Goal: Information Seeking & Learning: Learn about a topic

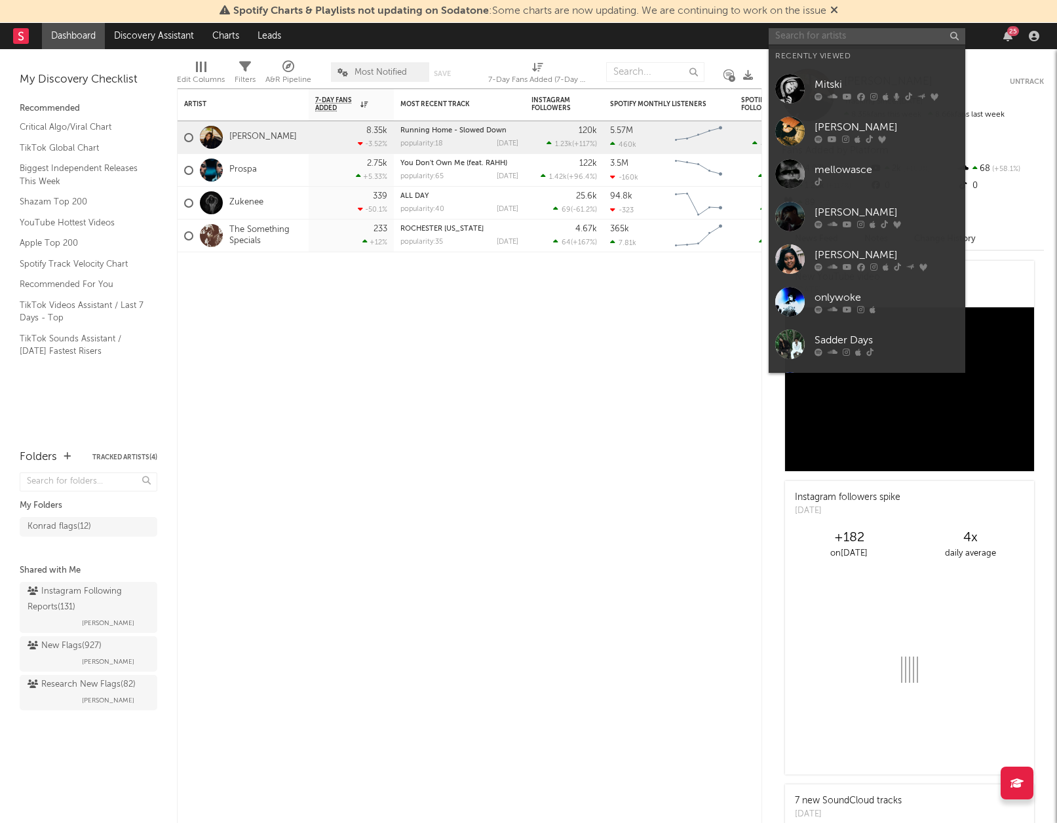
click at [832, 30] on input "text" at bounding box center [866, 36] width 197 height 16
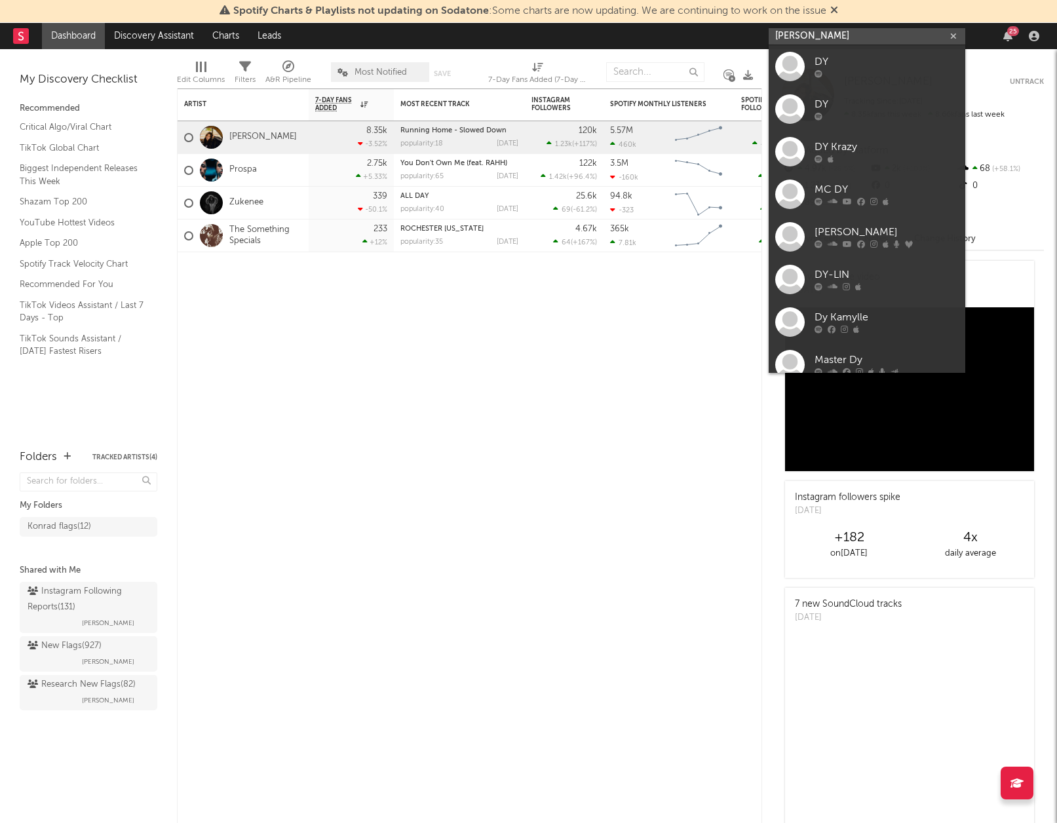
type input "DYLAN"
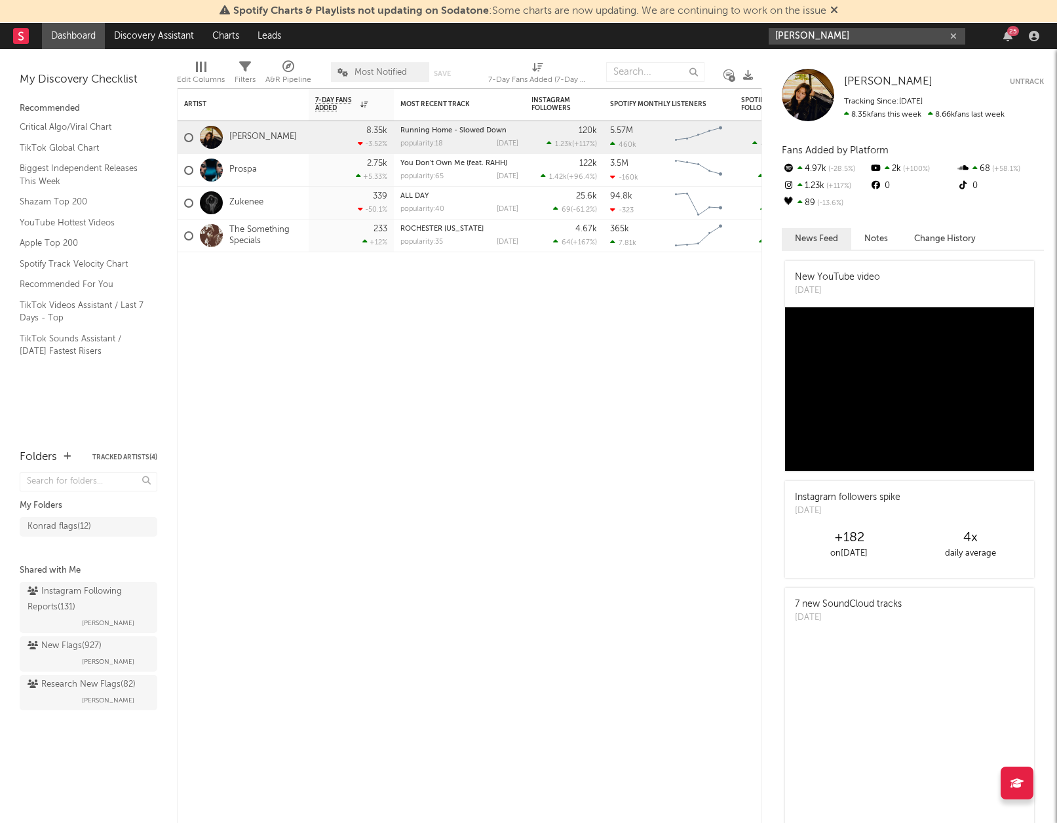
drag, startPoint x: 811, startPoint y: 39, endPoint x: 747, endPoint y: 33, distance: 64.5
click at [747, 33] on nav "Dashboard Discovery Assistant Charts Leads DYLAN 25" at bounding box center [528, 36] width 1057 height 26
click at [19, 35] on icon at bounding box center [20, 35] width 5 height 9
click at [79, 145] on link "TikTok Global Chart" at bounding box center [82, 148] width 124 height 14
click at [15, 37] on rect at bounding box center [21, 36] width 16 height 16
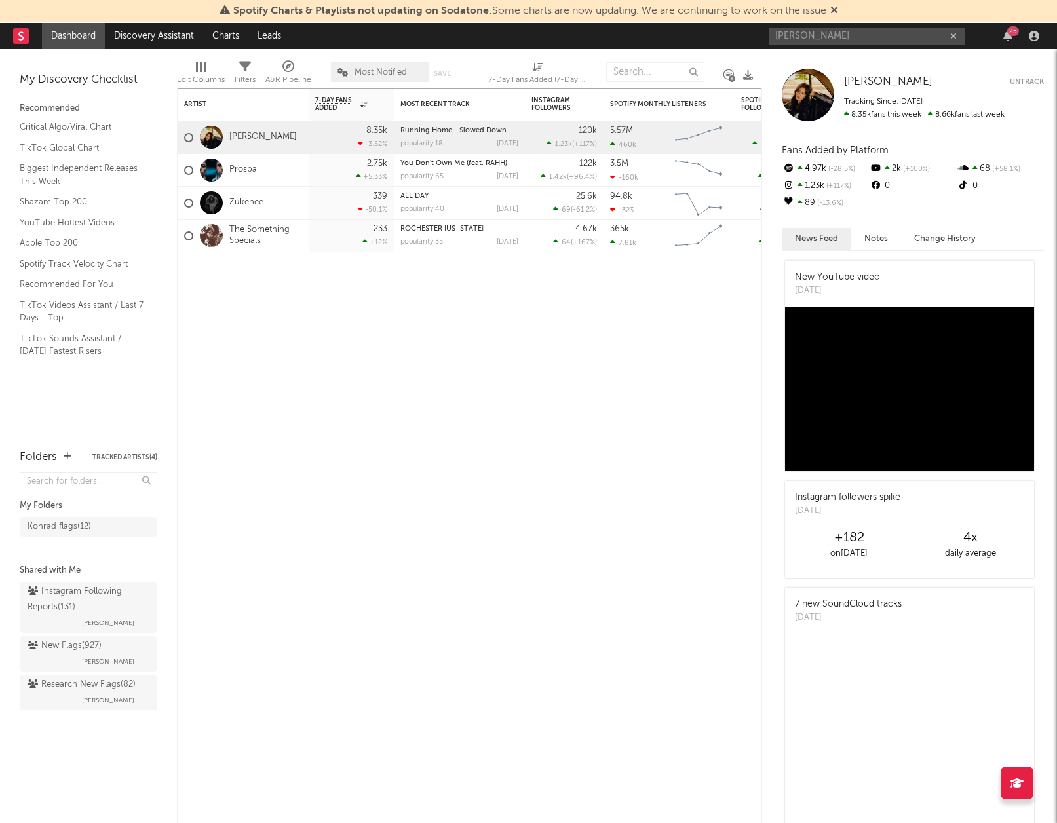
click at [17, 37] on rect at bounding box center [21, 36] width 16 height 16
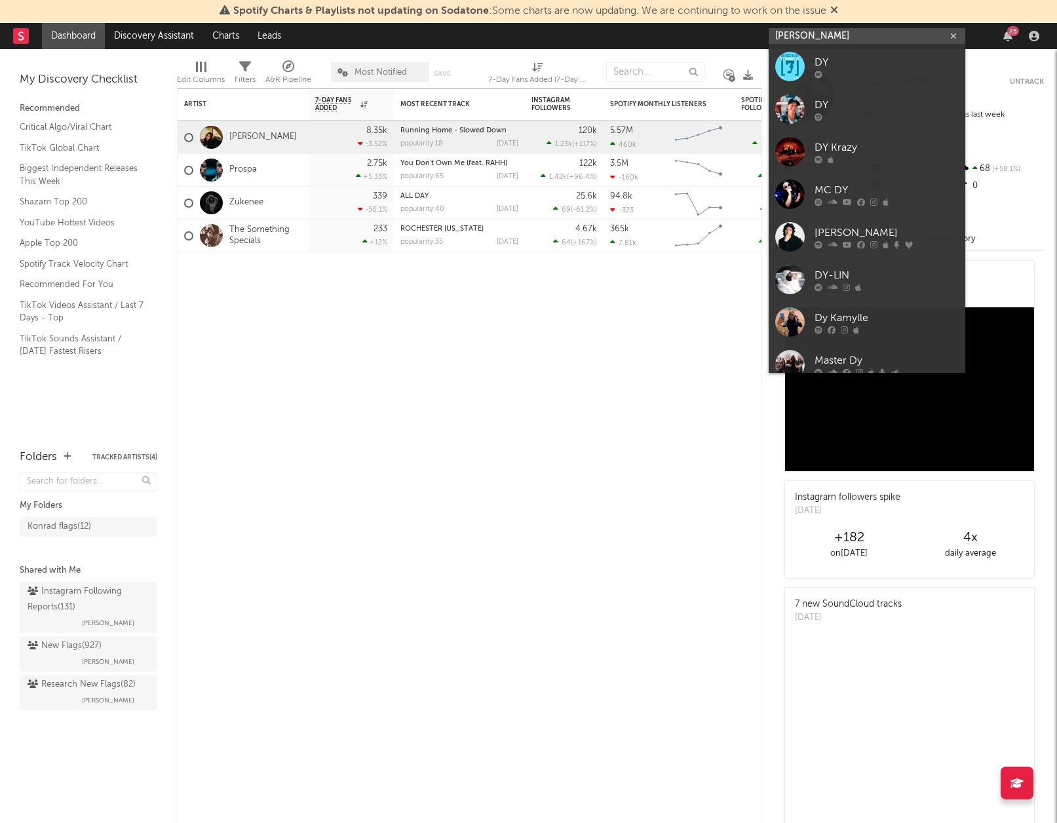
click at [883, 31] on input "DYLAN" at bounding box center [866, 36] width 197 height 16
drag, startPoint x: 884, startPoint y: 37, endPoint x: 765, endPoint y: 30, distance: 119.4
click at [769, 33] on input "DYLAN" at bounding box center [866, 36] width 197 height 16
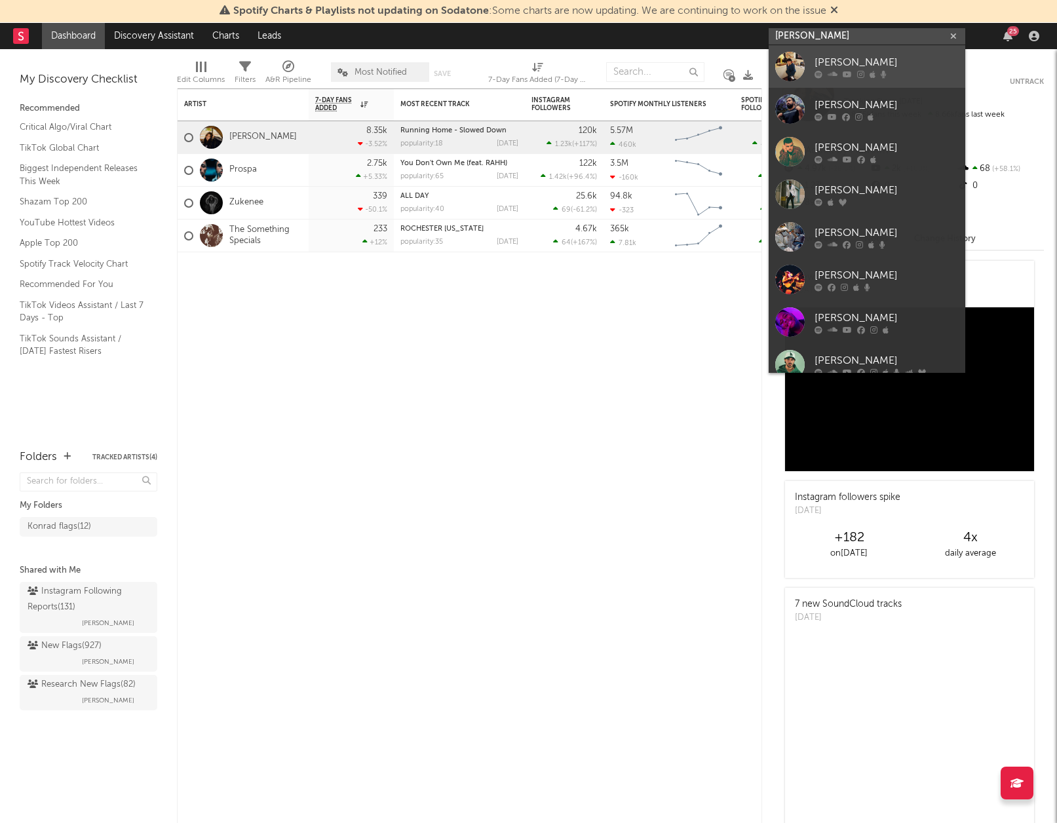
type input "jacob wright"
click at [821, 58] on div "[PERSON_NAME]" at bounding box center [886, 62] width 144 height 16
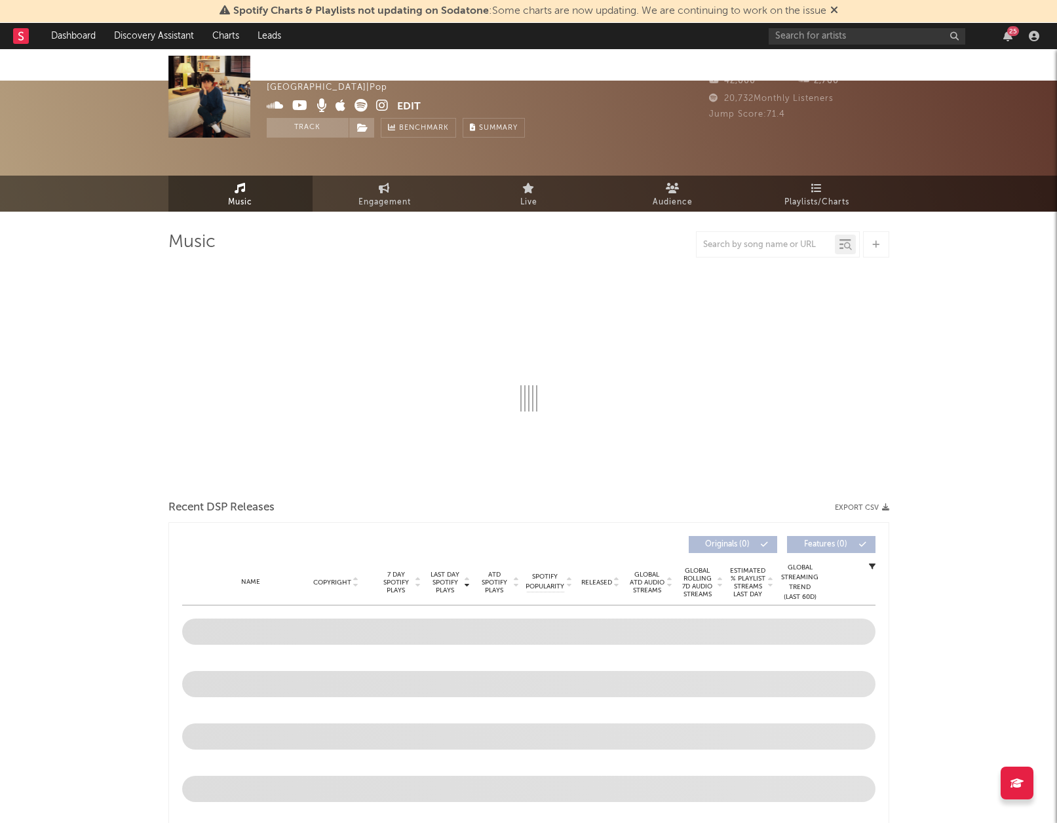
select select "6m"
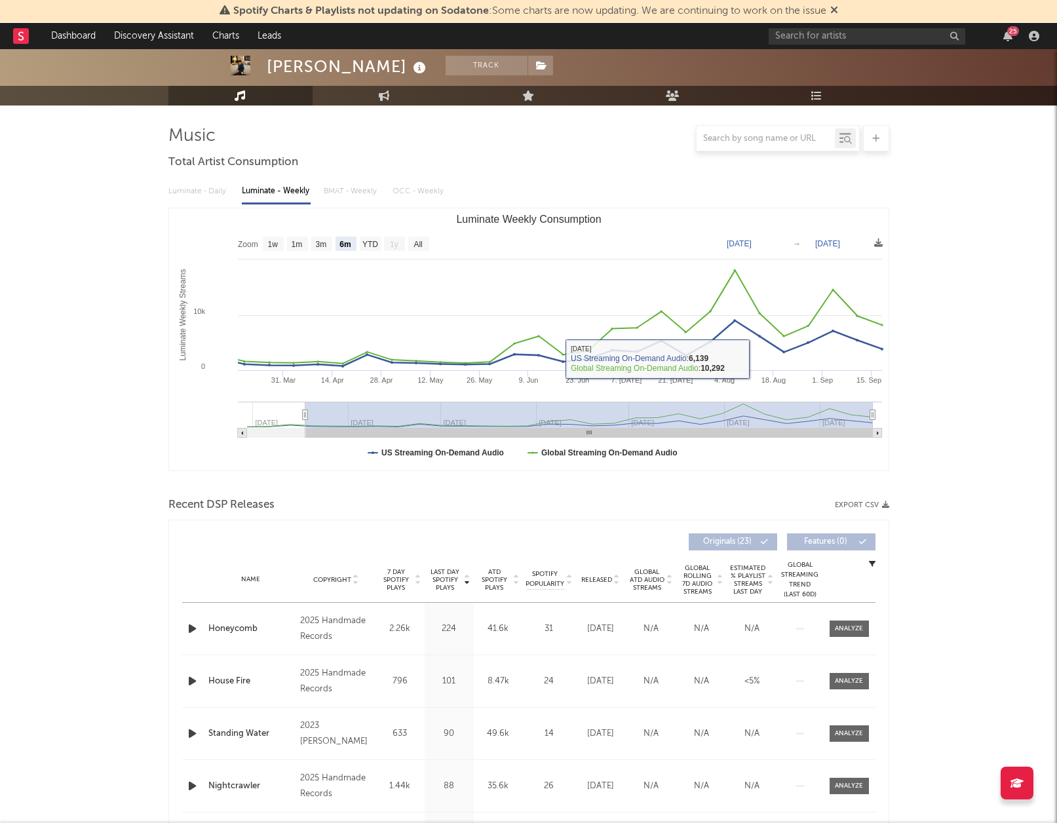
scroll to position [105, 0]
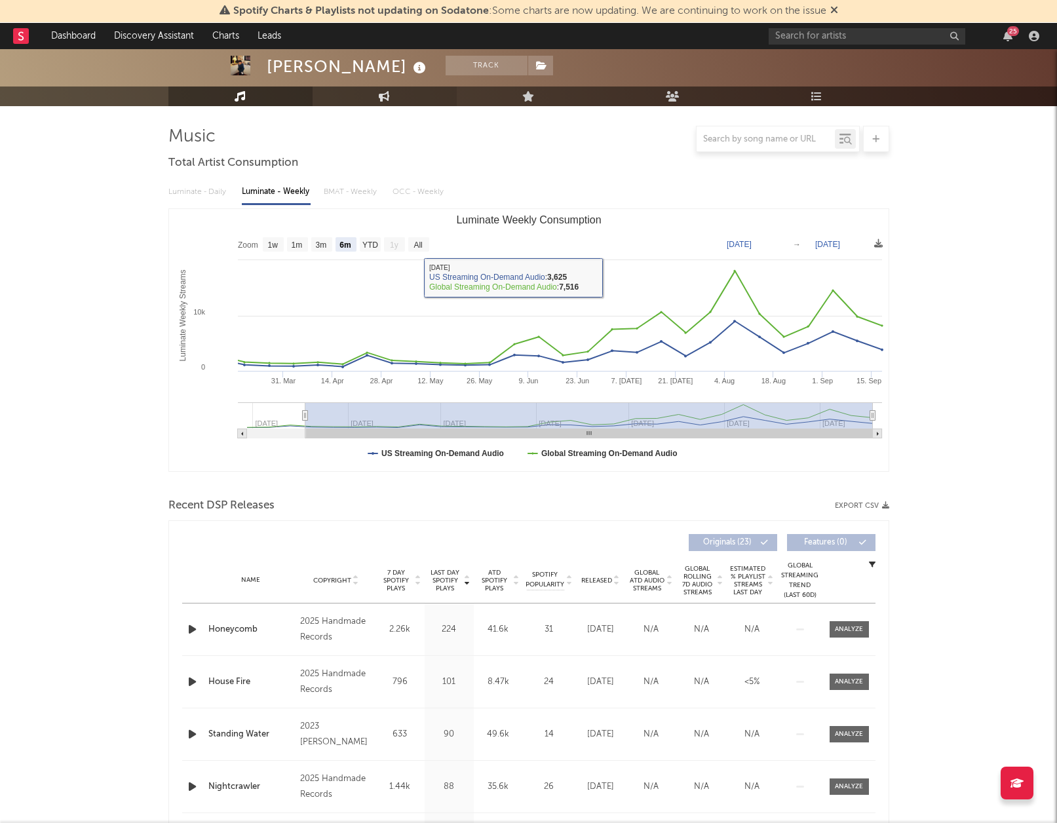
click at [364, 81] on div "Jacob Wright Track United Kingdom | Pop Edit Track Benchmark Summary 1,312 2,36…" at bounding box center [528, 40] width 1057 height 131
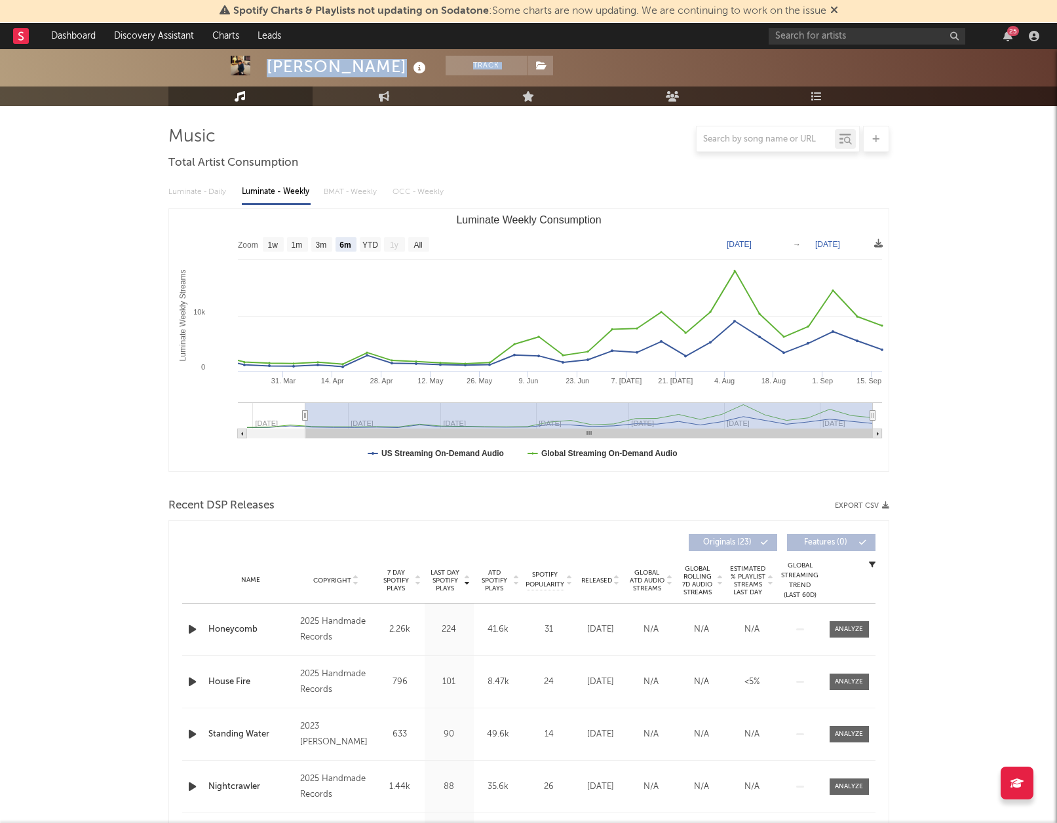
click at [361, 86] on link "Engagement" at bounding box center [384, 96] width 144 height 20
select select "1w"
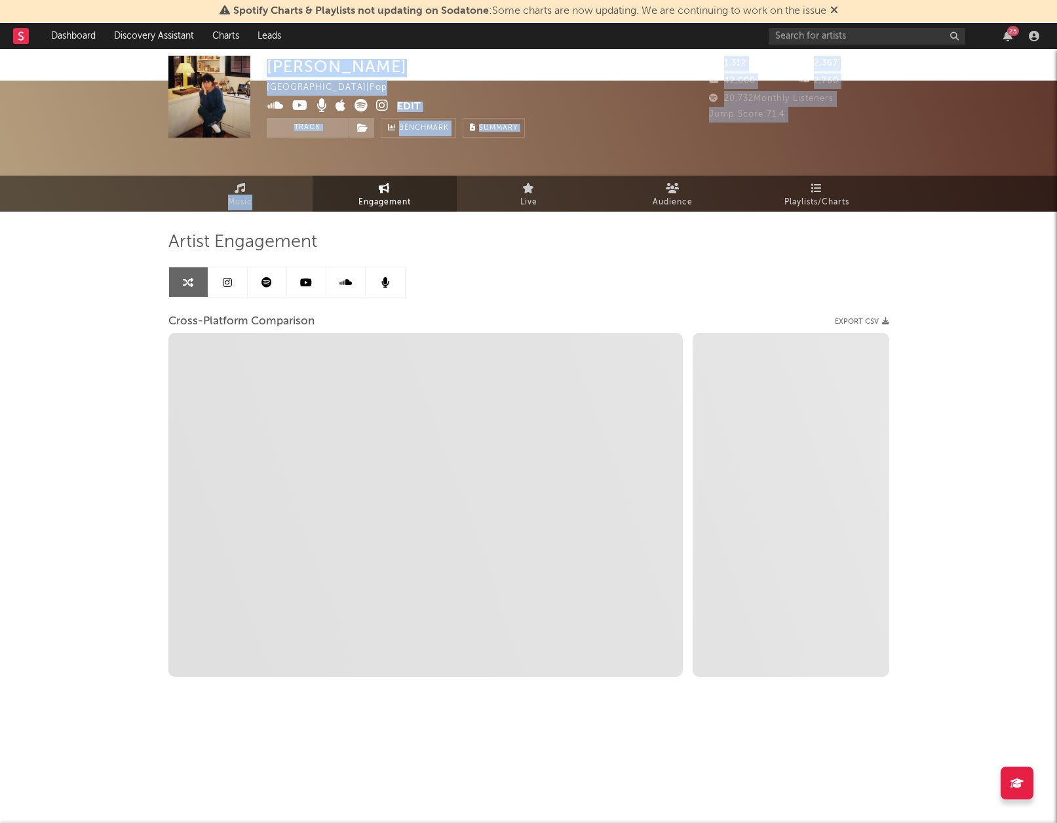
select select "1m"
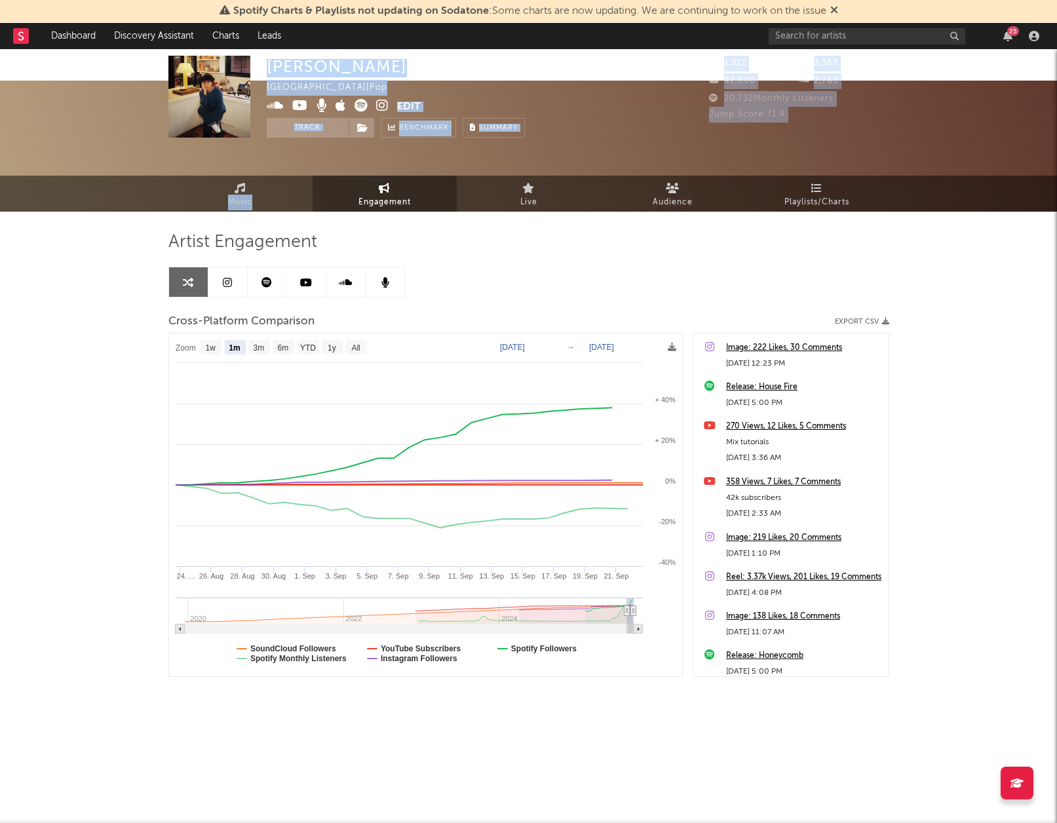
drag, startPoint x: 648, startPoint y: 87, endPoint x: 641, endPoint y: 93, distance: 9.3
click at [648, 87] on div "Jacob Wright United Kingdom | Pop Edit Track Benchmark Summary" at bounding box center [480, 128] width 426 height 82
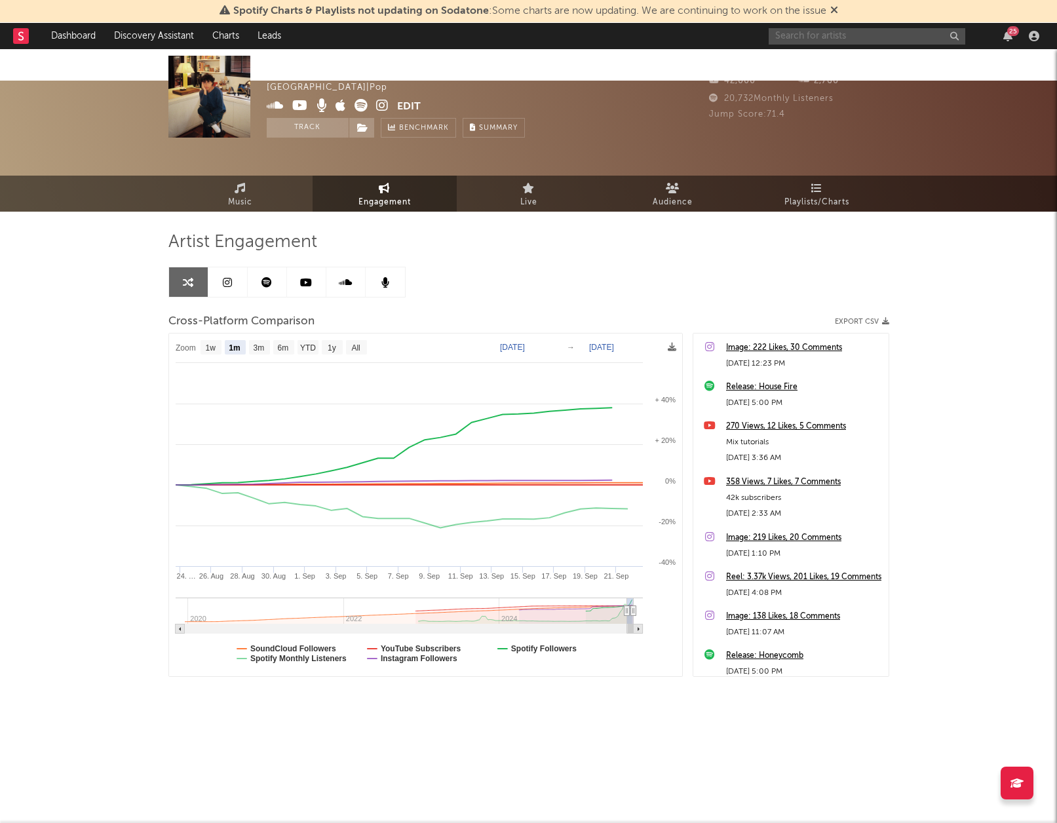
click at [829, 40] on input "text" at bounding box center [866, 36] width 197 height 16
click at [817, 43] on input "sombr" at bounding box center [866, 36] width 197 height 16
click at [812, 39] on input "sombr" at bounding box center [866, 36] width 197 height 16
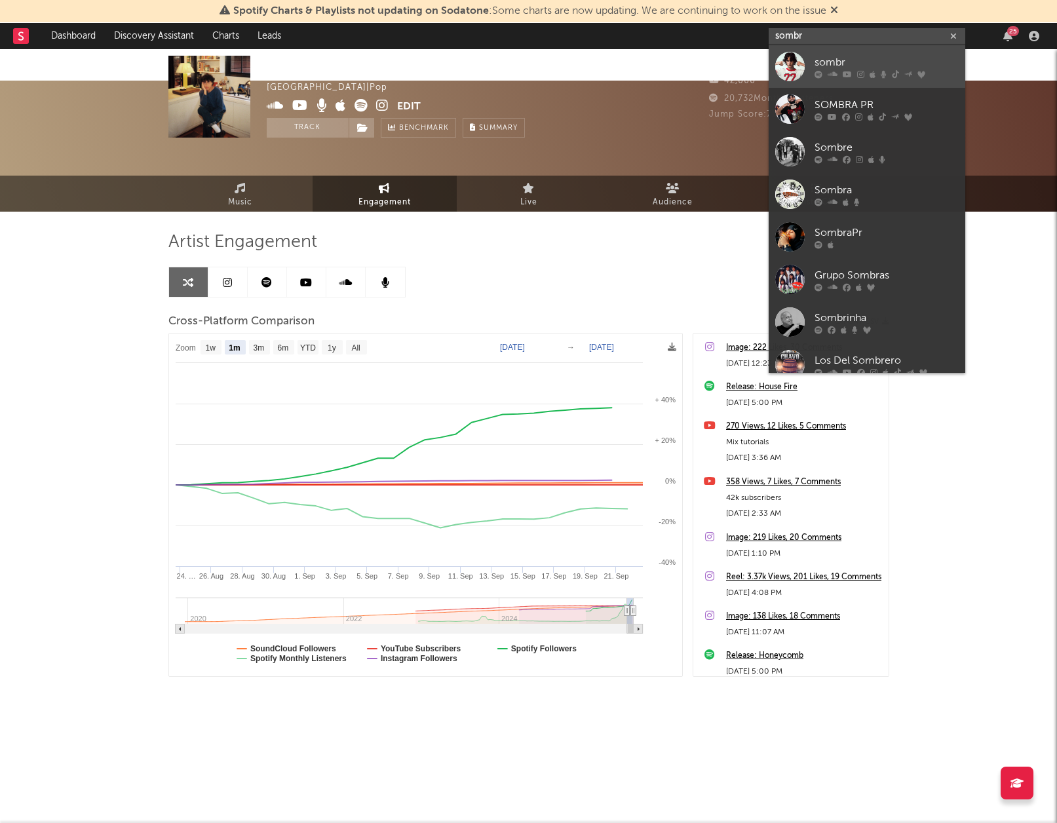
type input "sombr"
click at [808, 52] on link "sombr" at bounding box center [866, 66] width 197 height 43
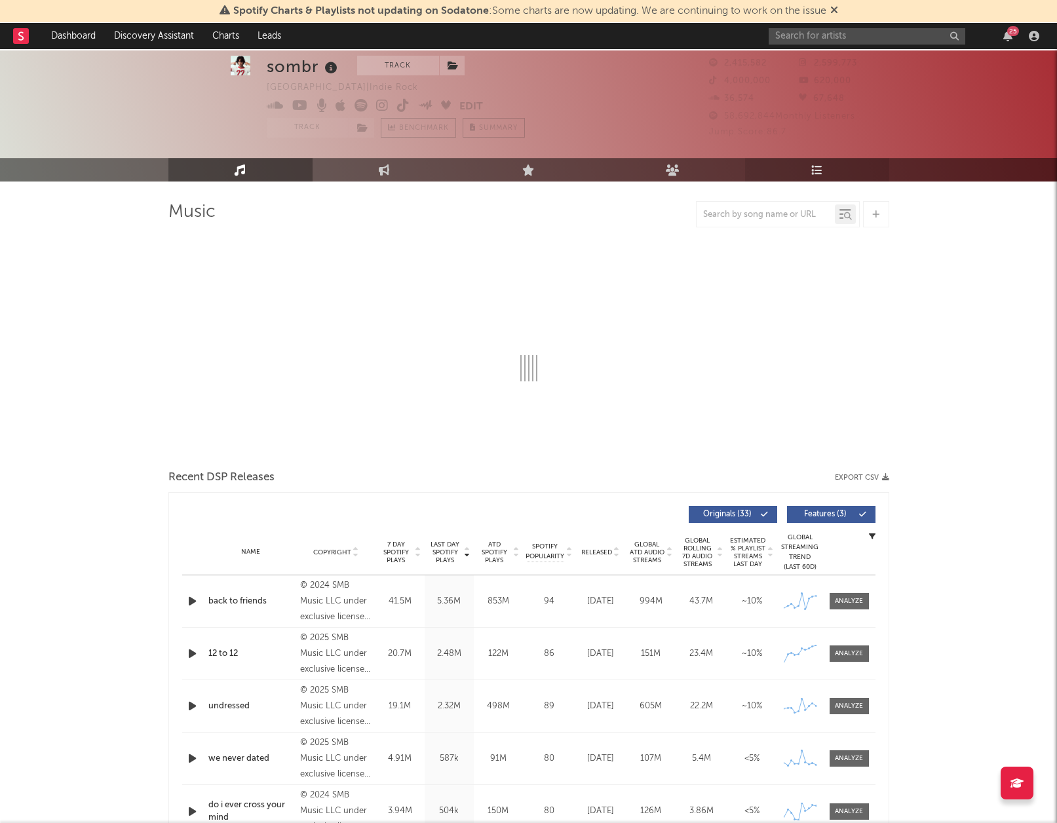
select select "6m"
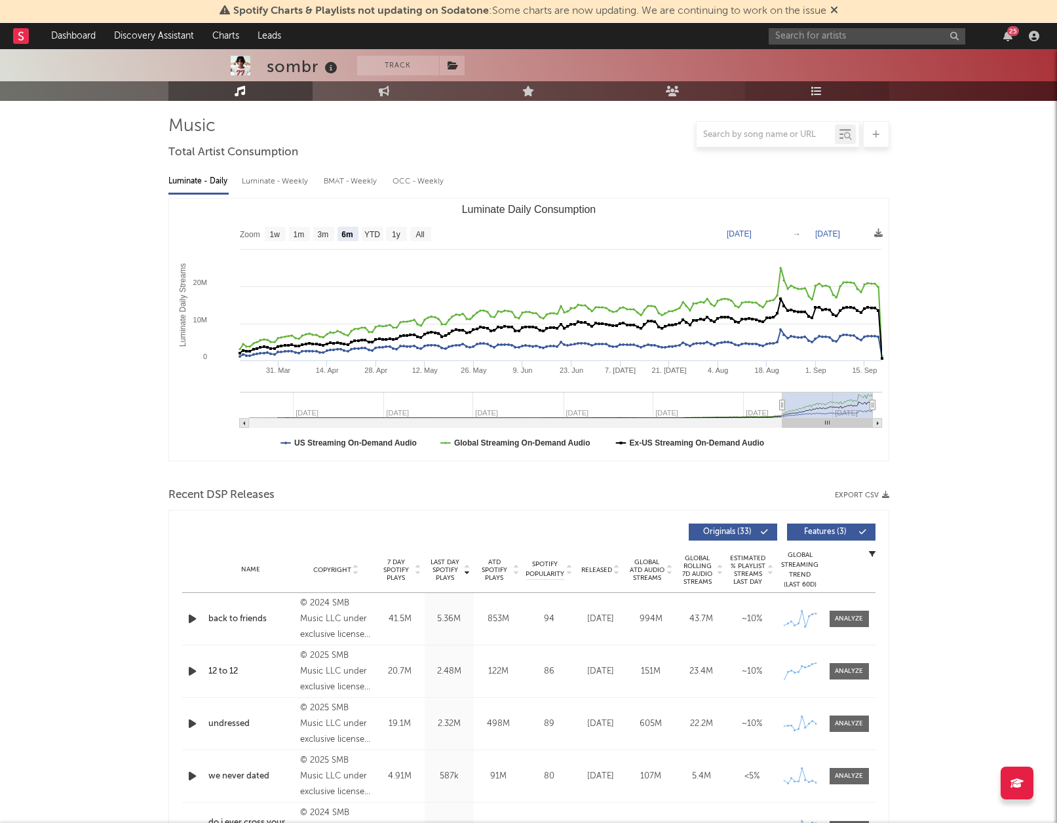
scroll to position [119, 0]
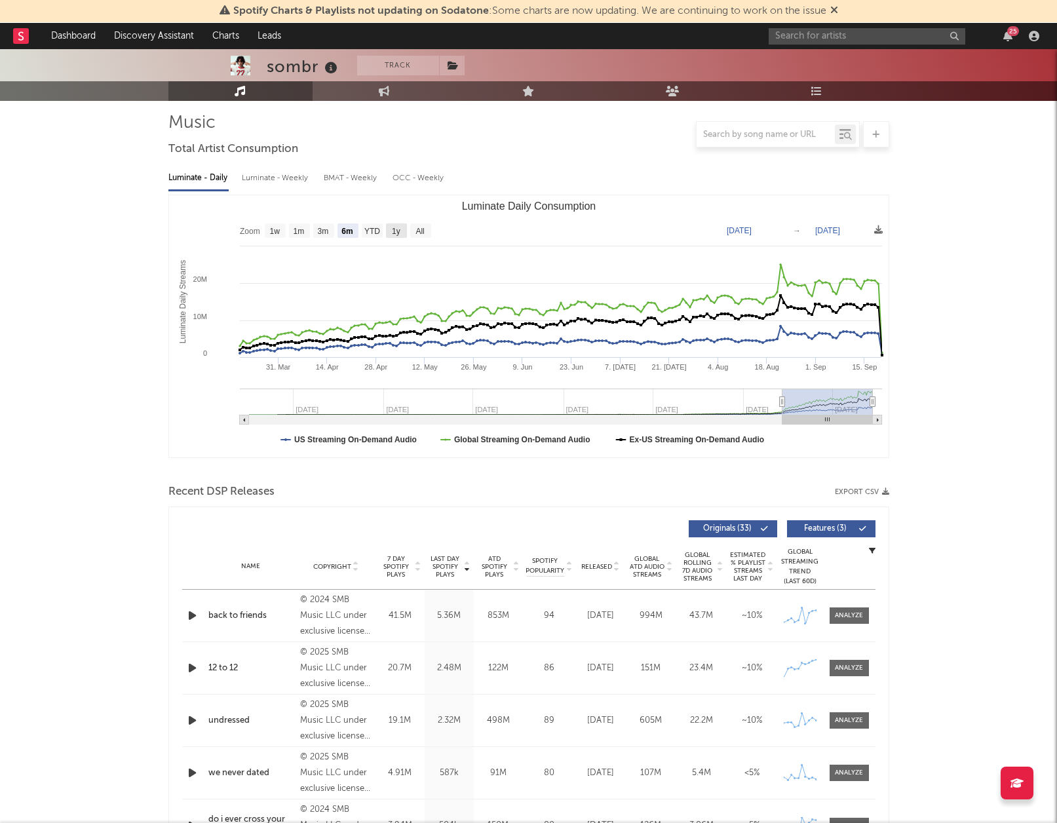
click at [397, 227] on text "1y" at bounding box center [396, 231] width 9 height 9
select select "1y"
type input "[DATE]"
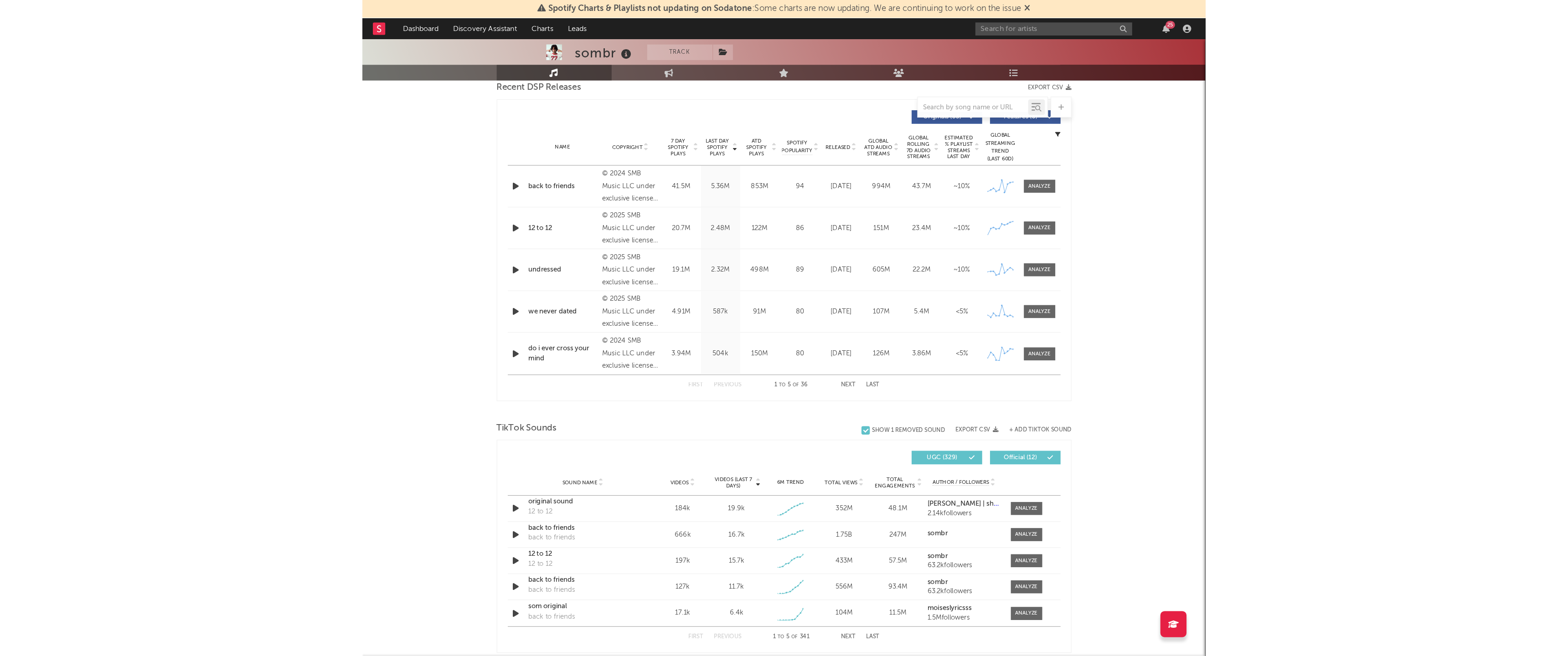
scroll to position [352, 0]
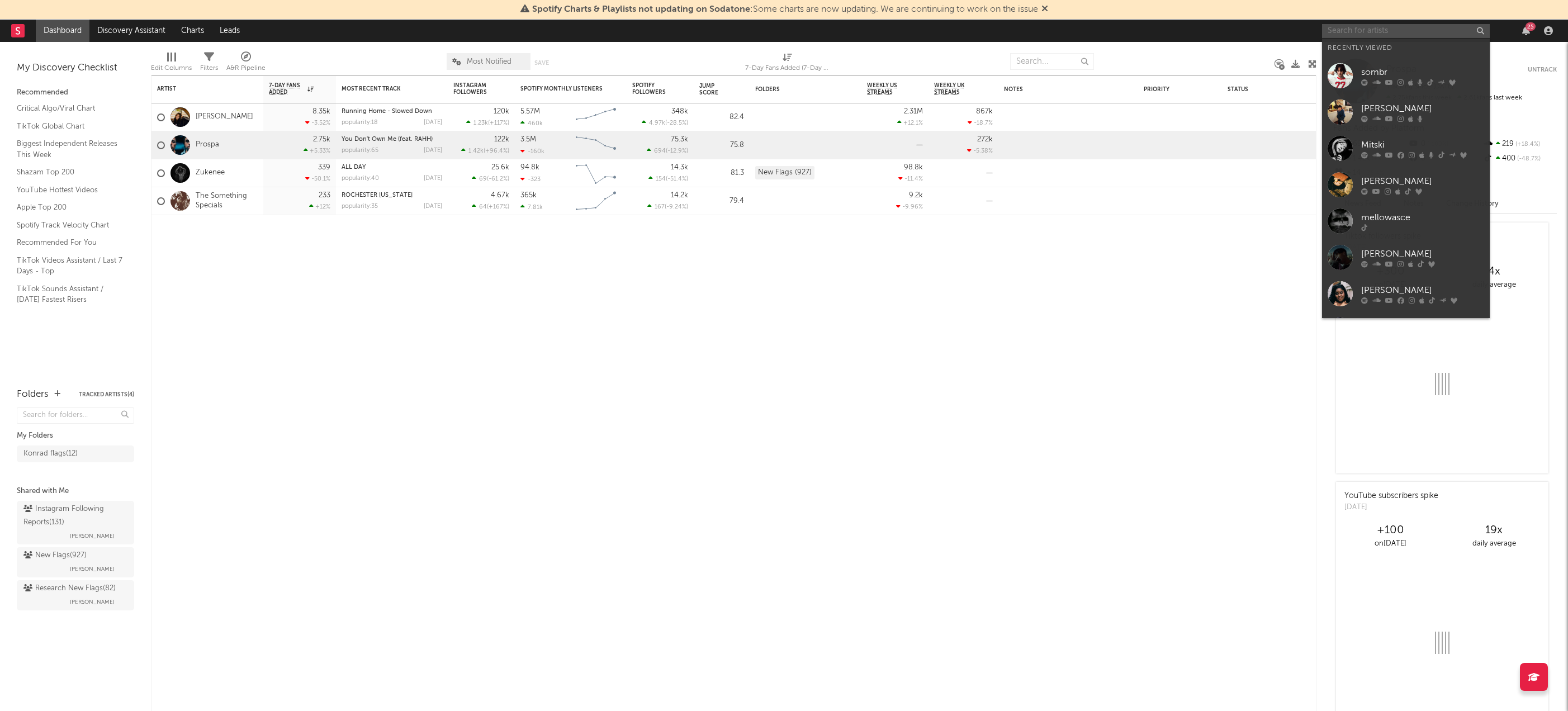
click at [1364, 36] on input "text" at bounding box center [1406, 31] width 168 height 14
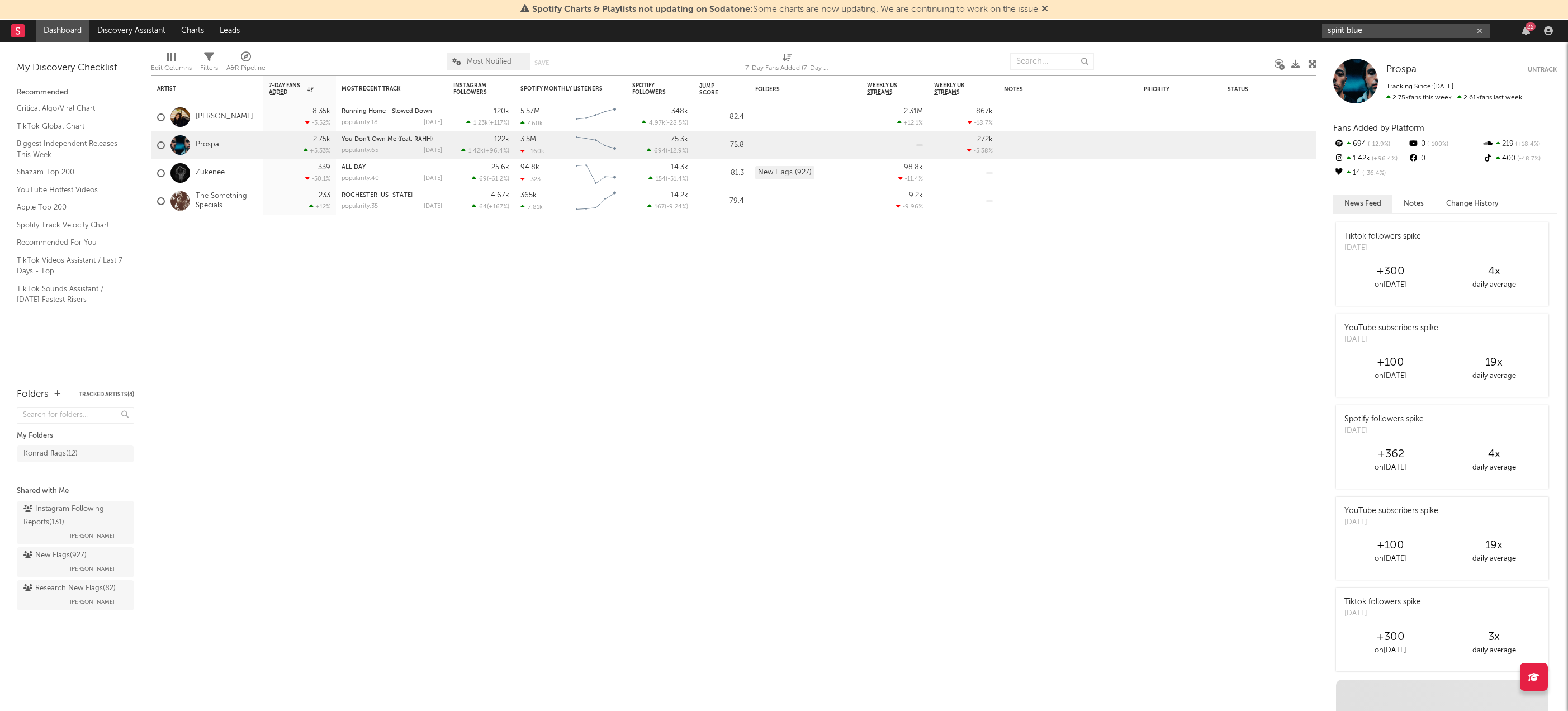
click at [1367, 28] on input "spirit blue" at bounding box center [1406, 31] width 168 height 14
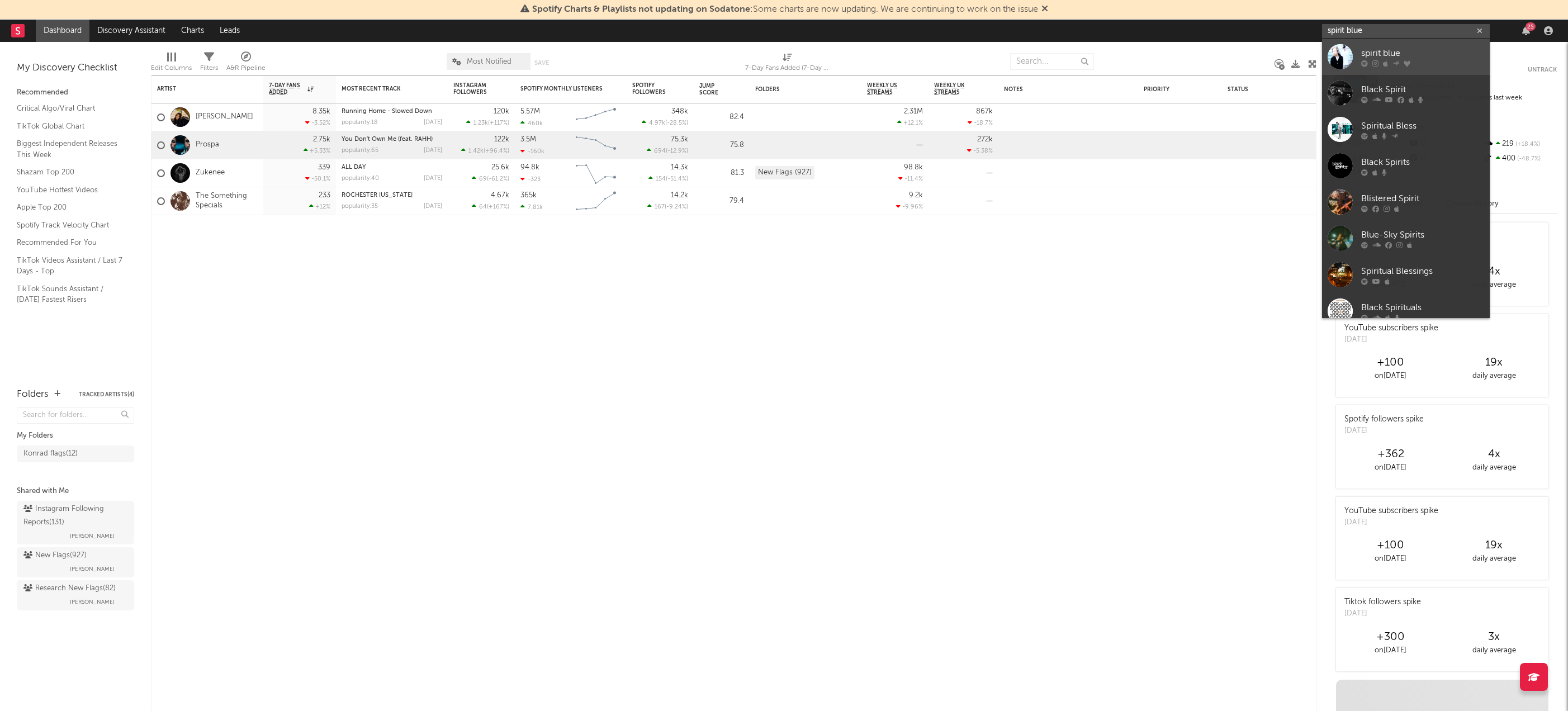
type input "spirit blue"
click at [1380, 48] on div "spirit blue" at bounding box center [1423, 53] width 123 height 14
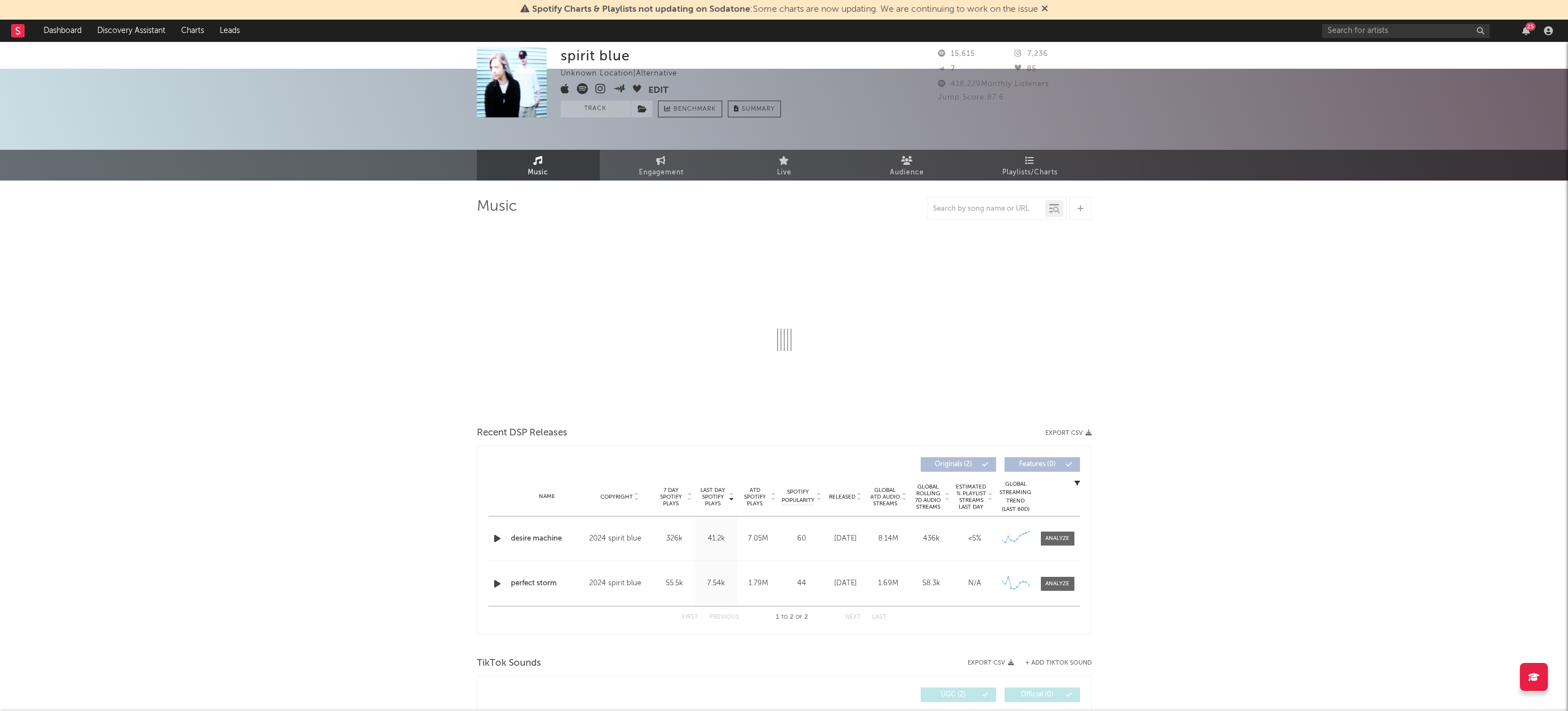
select select "6m"
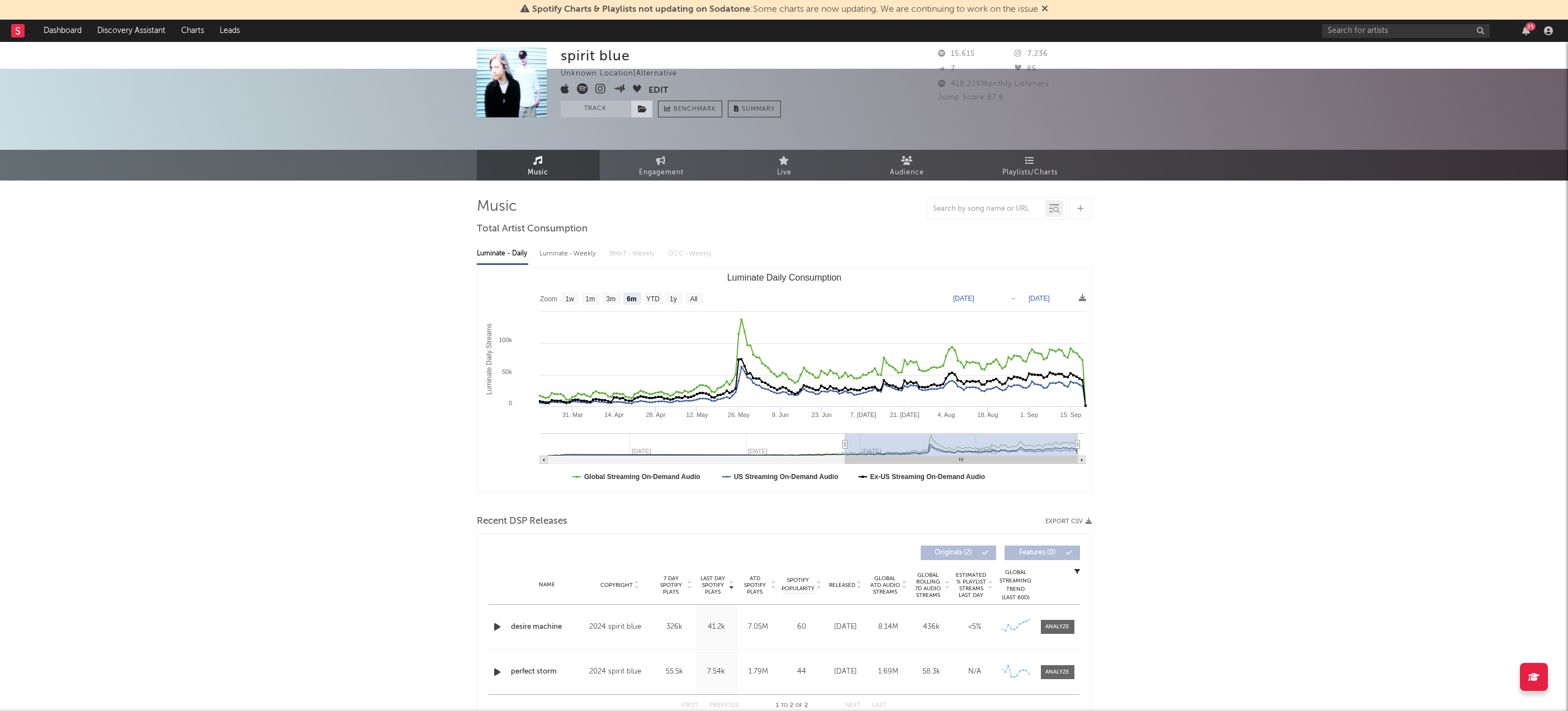
click at [635, 104] on span at bounding box center [642, 109] width 22 height 17
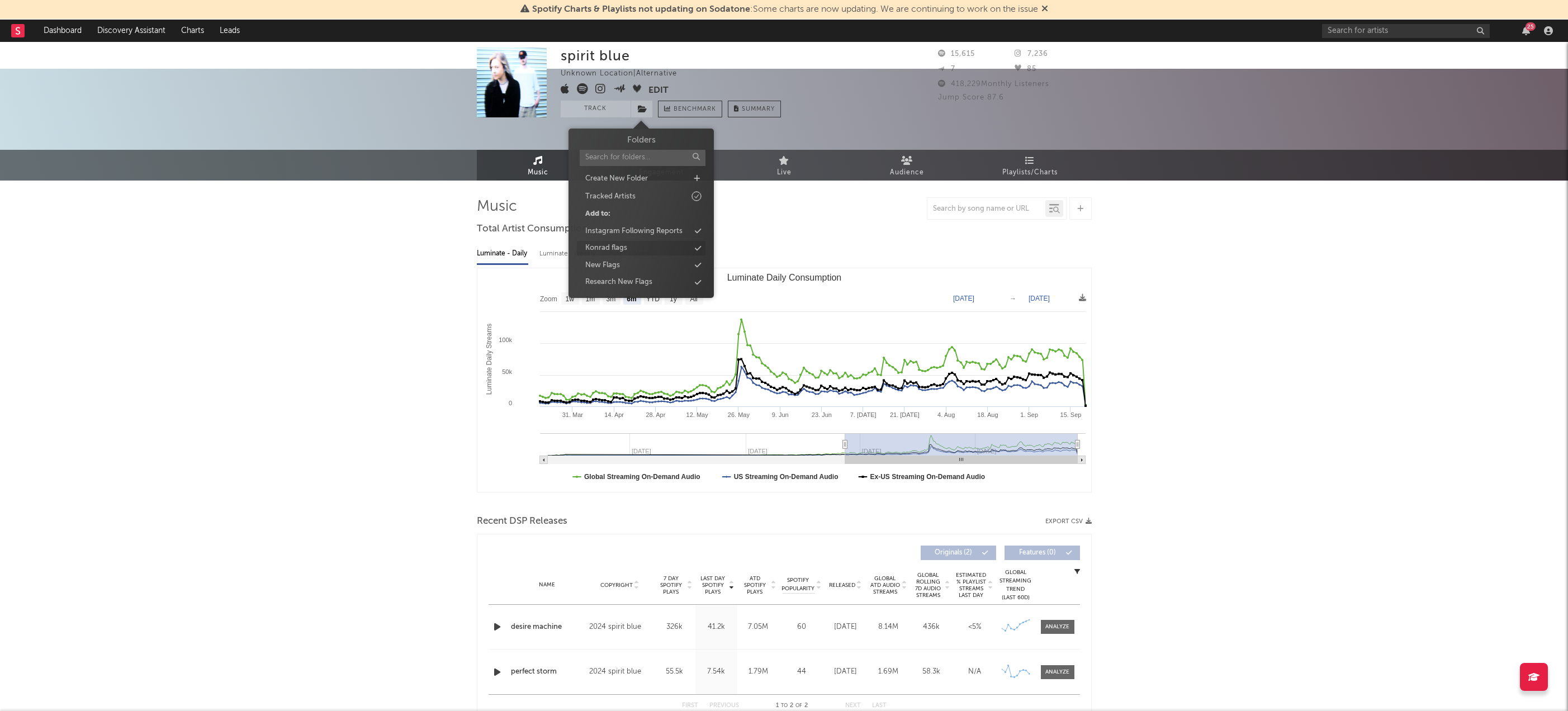
scroll to position [1, 0]
click at [632, 244] on div "Konrad flags" at bounding box center [641, 248] width 129 height 15
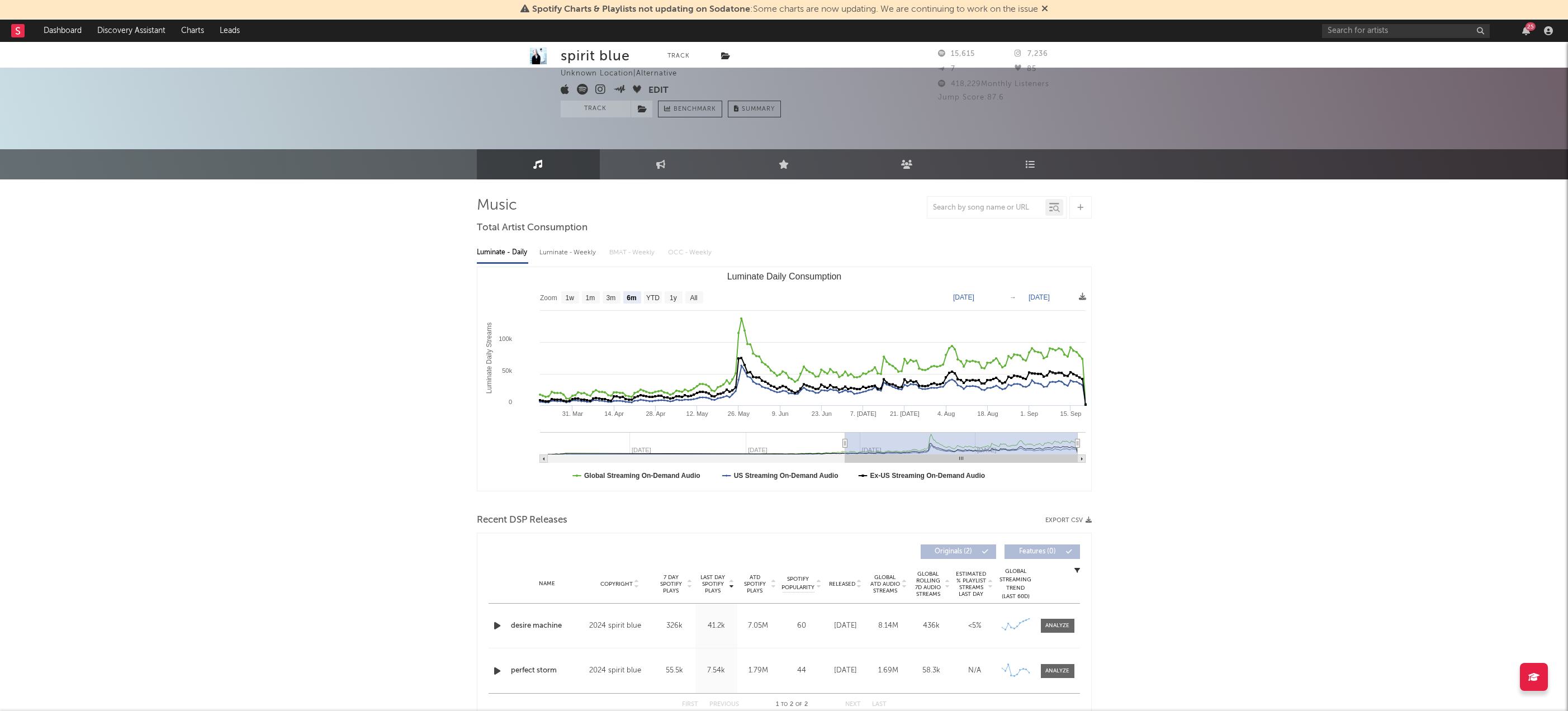
click at [341, 191] on div "spirit blue Track Unknown Location | Alternative Edit Track Benchmark Summary 1…" at bounding box center [784, 696] width 1568 height 1258
click at [638, 114] on span at bounding box center [642, 109] width 22 height 17
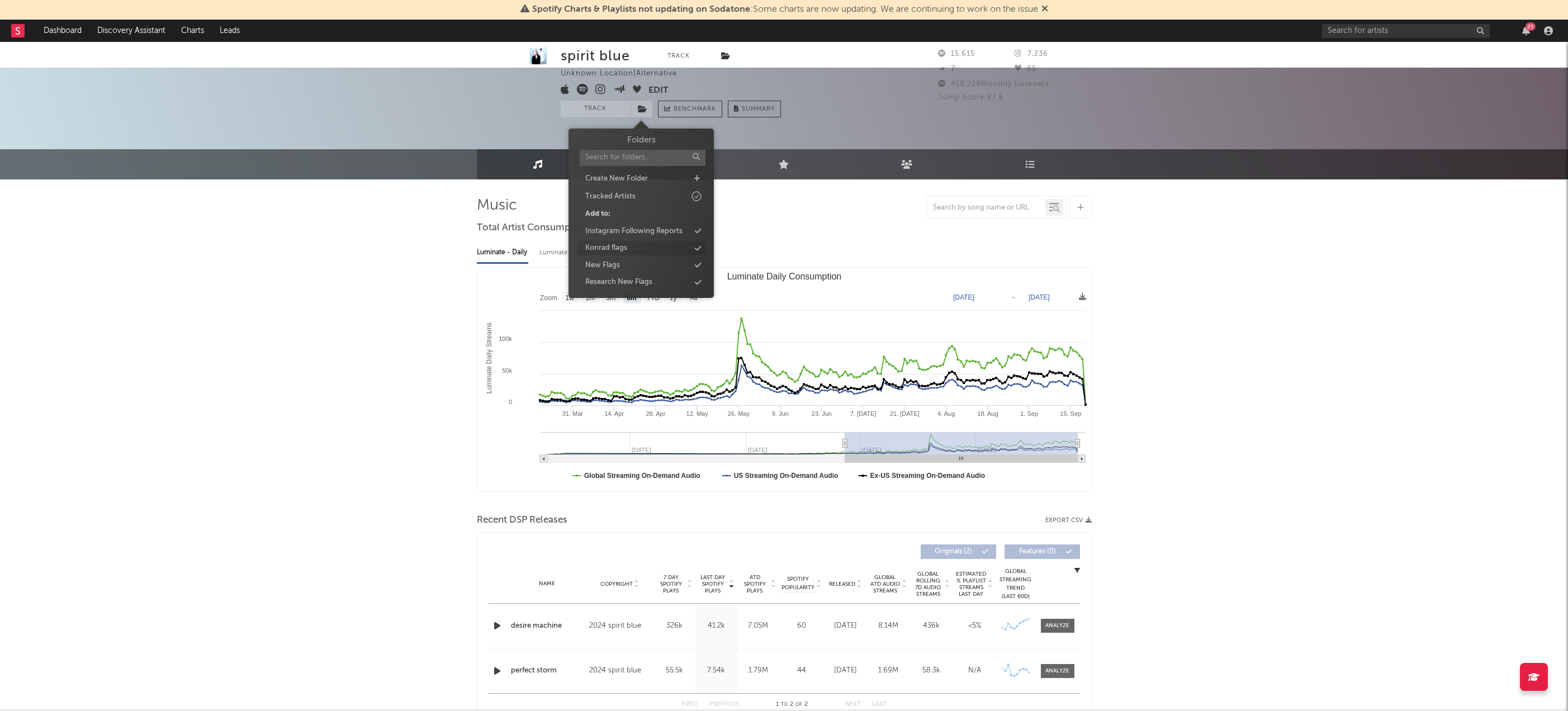
click at [644, 246] on div "Konrad flags" at bounding box center [641, 248] width 129 height 15
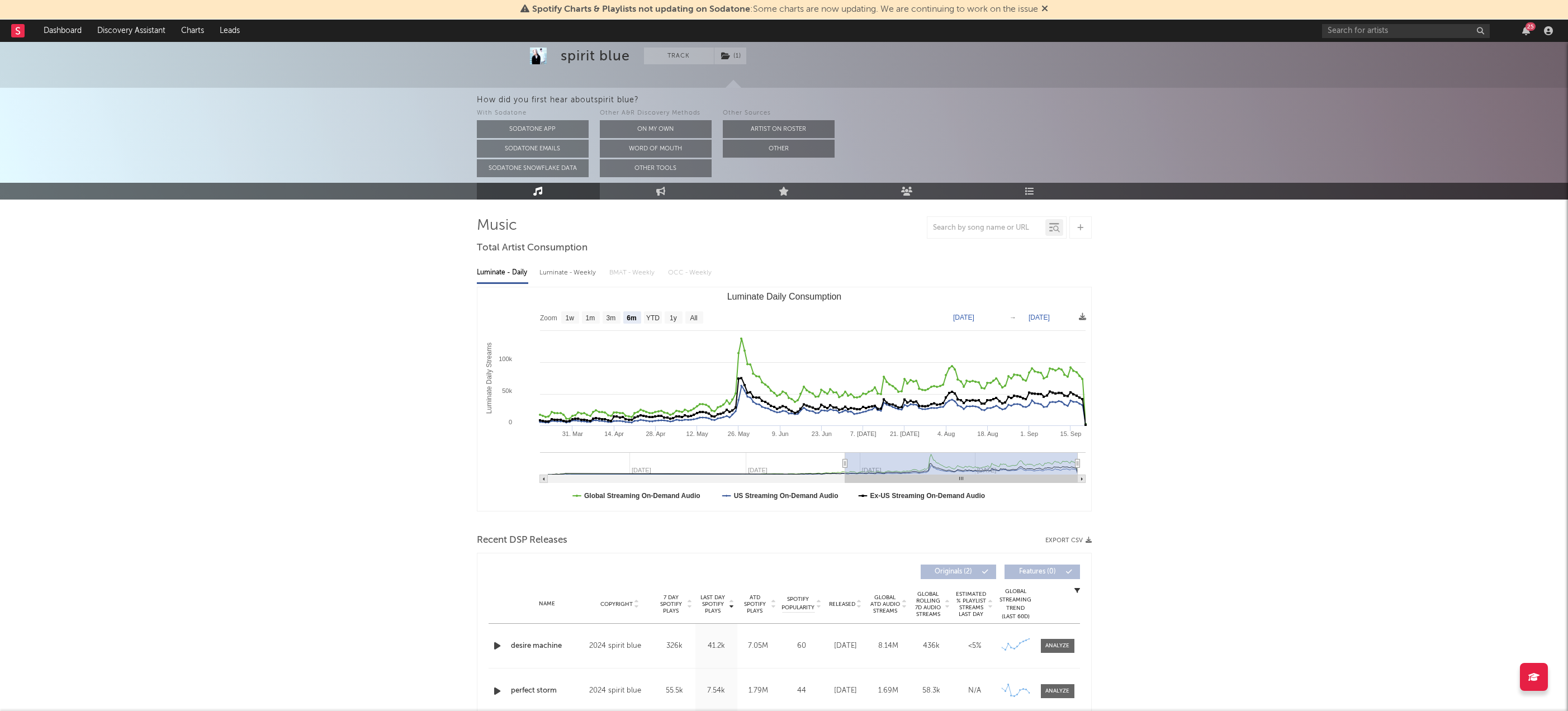
scroll to position [102, 0]
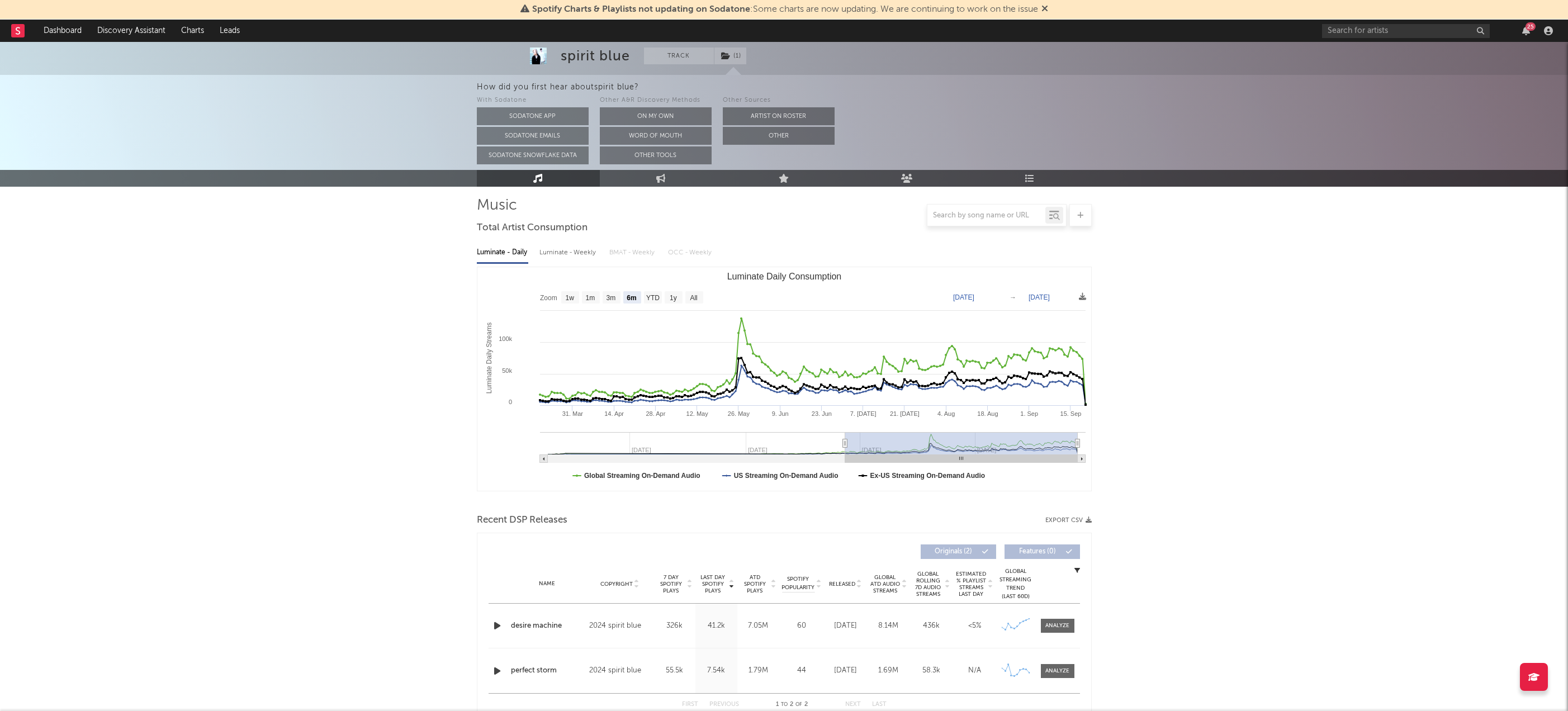
drag, startPoint x: 390, startPoint y: 215, endPoint x: 446, endPoint y: 165, distance: 75.1
click at [390, 215] on div "spirit blue Track ( 1 ) Unknown Location | Alternative Edit Track ( 1 ) Benchma…" at bounding box center [784, 646] width 1568 height 1359
click at [659, 171] on link "Engagement" at bounding box center [662, 178] width 123 height 17
select select "1w"
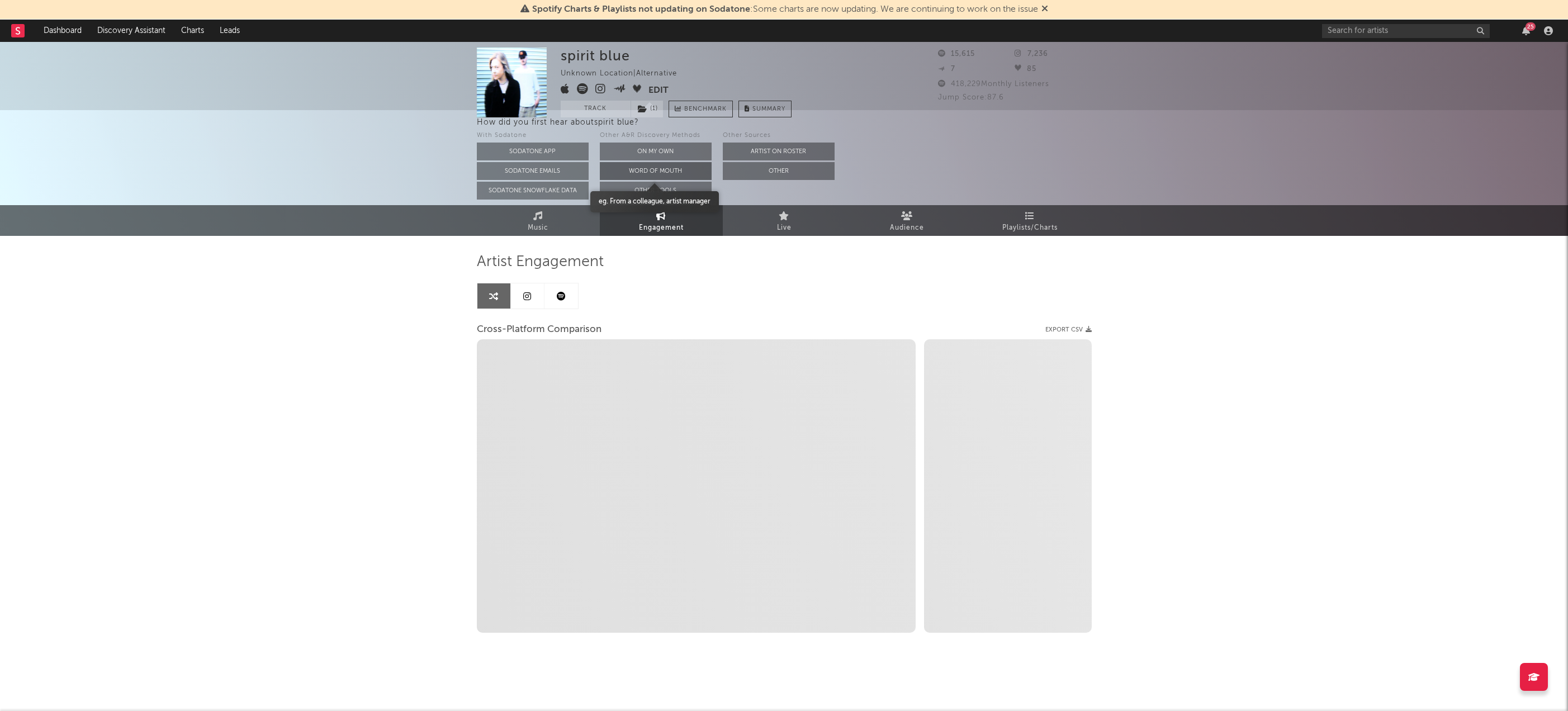
scroll to position [19, 0]
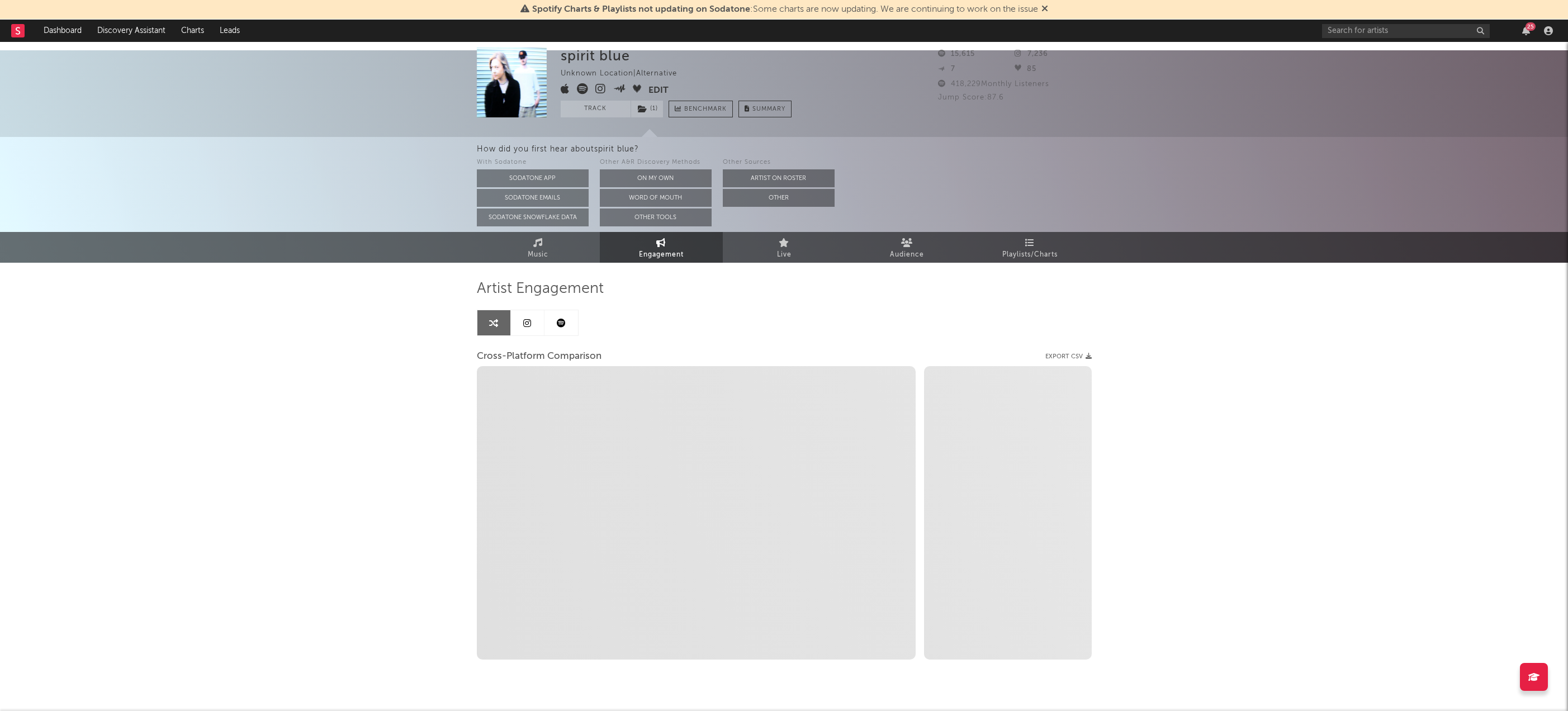
select select "1m"
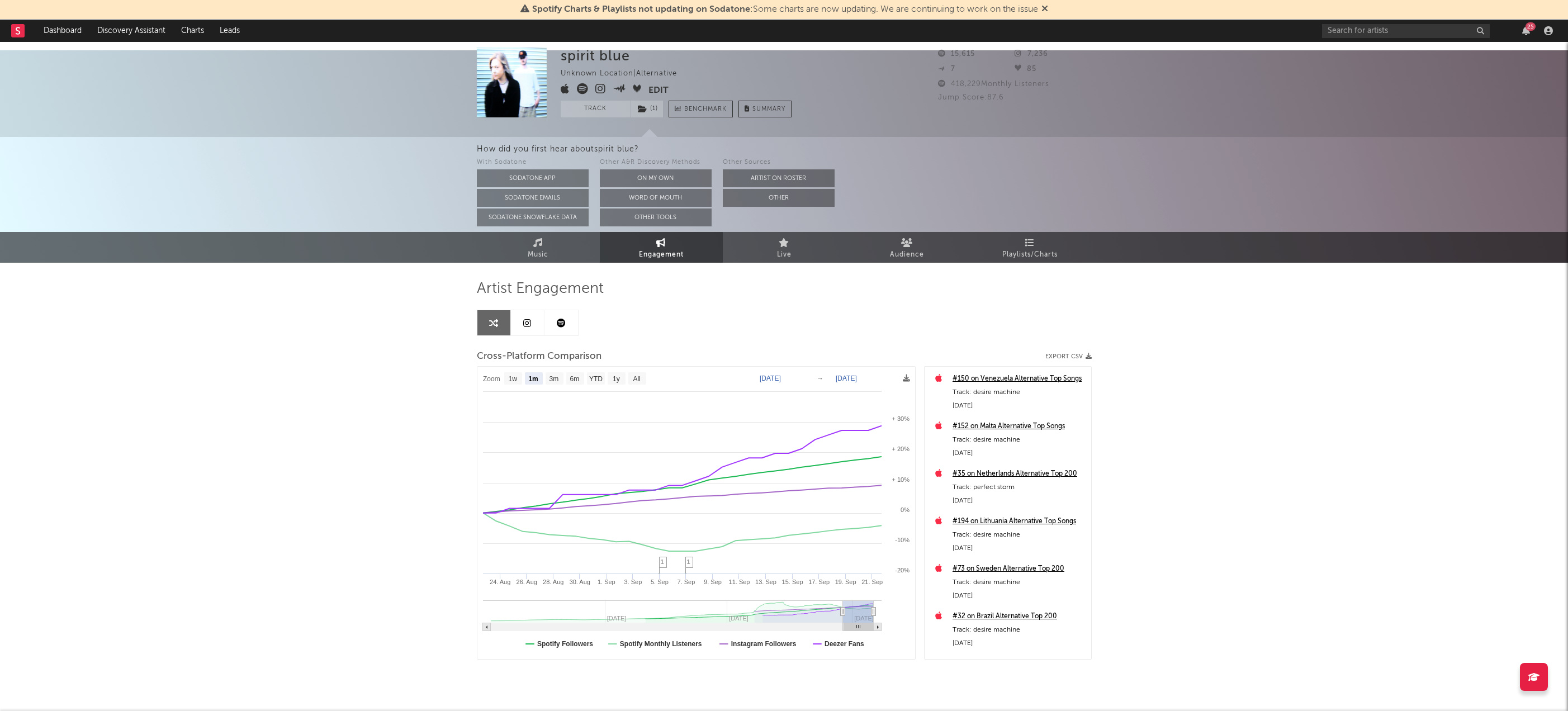
click at [599, 87] on icon at bounding box center [601, 89] width 10 height 11
click at [579, 232] on link "Music" at bounding box center [539, 248] width 123 height 31
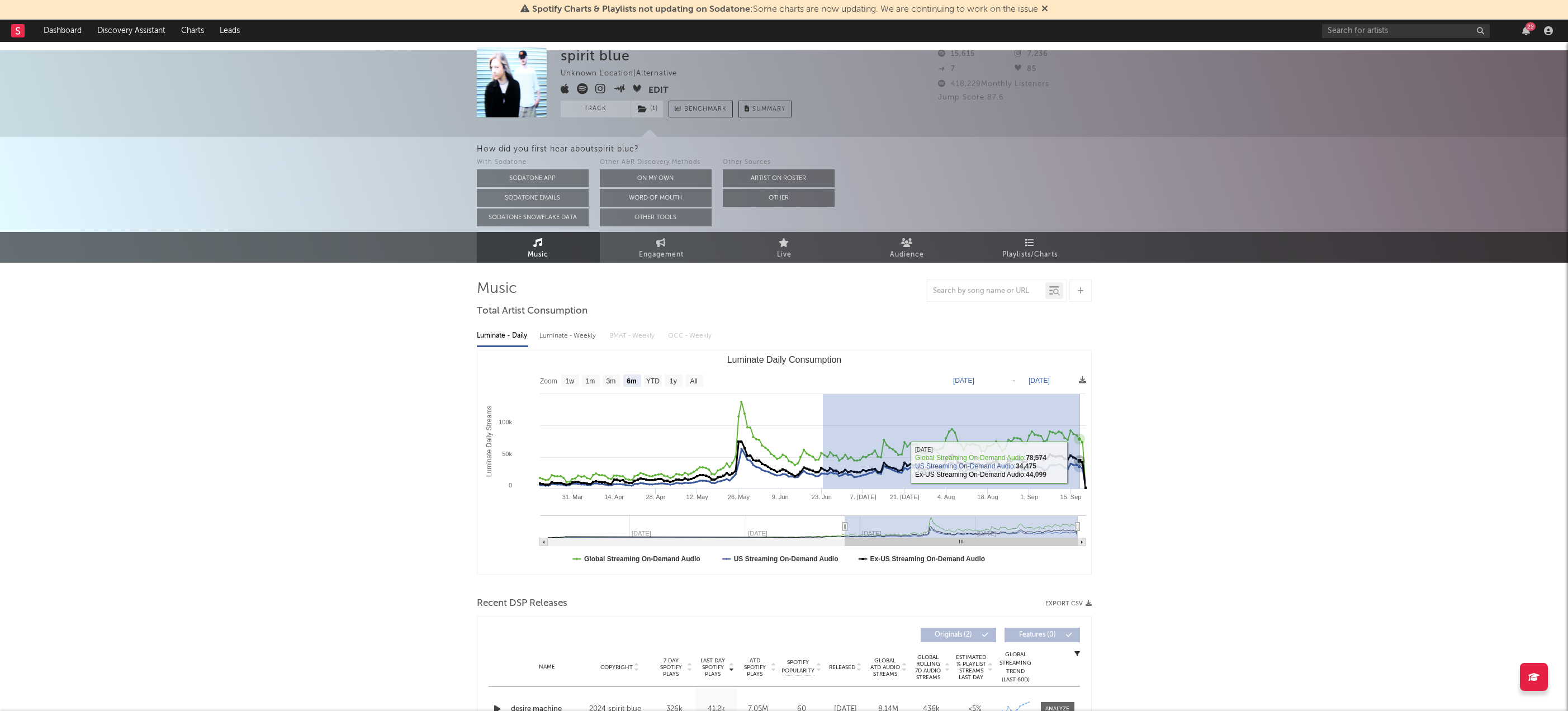
drag, startPoint x: 832, startPoint y: 437, endPoint x: 1077, endPoint y: 435, distance: 245.0
select select "3m"
type input "2025-06-23"
type input "2025-09-19"
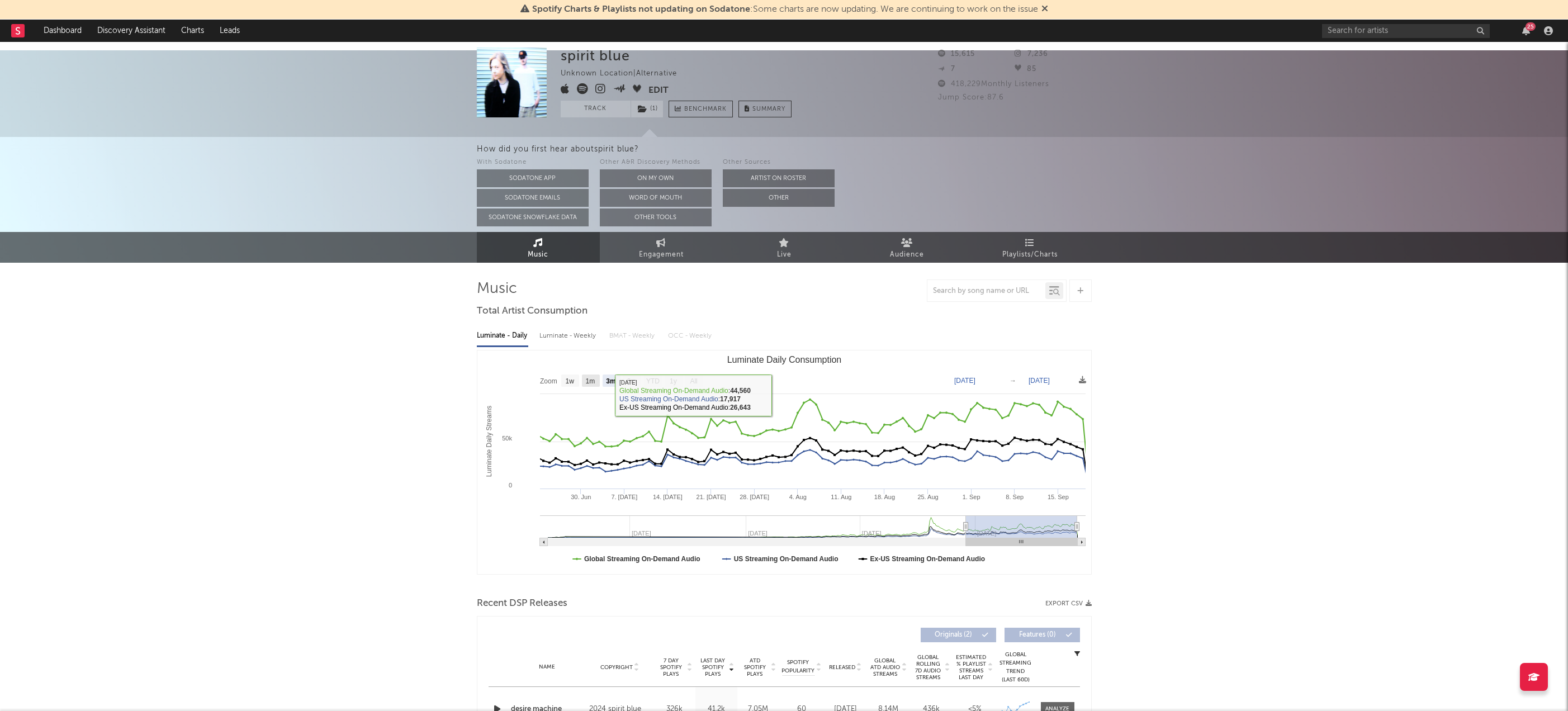
click at [594, 377] on text "1m" at bounding box center [590, 381] width 9 height 8
select select "1m"
type input "2025-08-19"
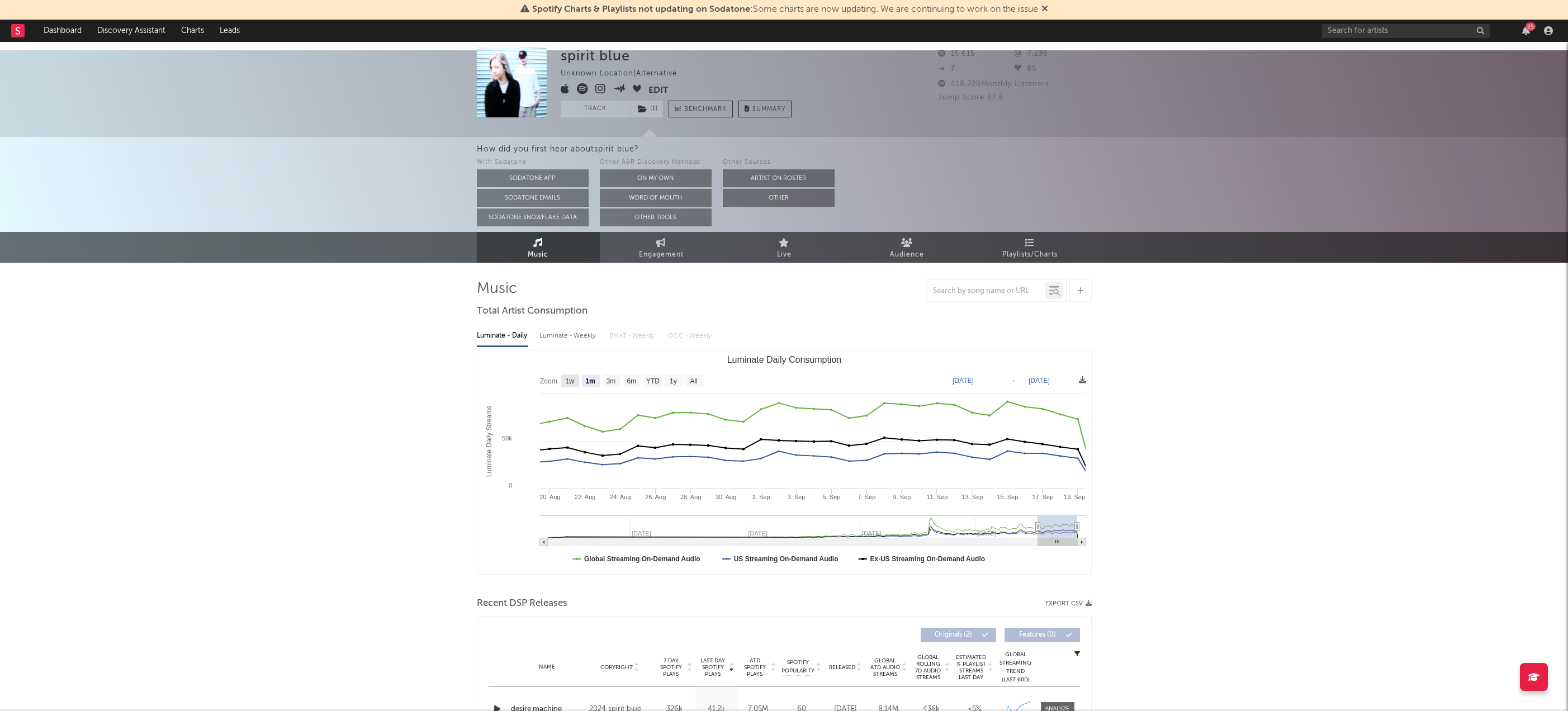
click at [565, 377] on text "1w" at bounding box center [569, 381] width 9 height 8
select select "1w"
type input "2025-09-13"
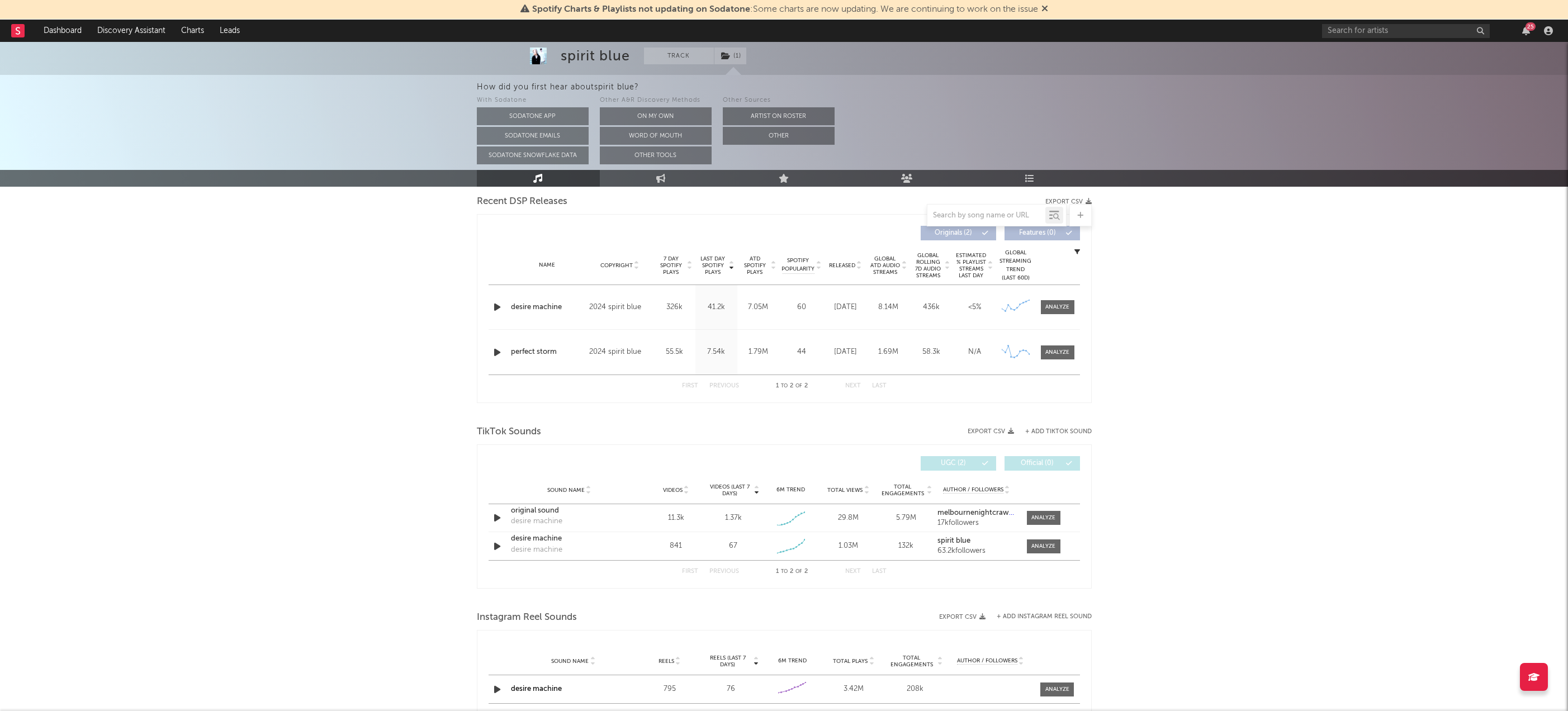
scroll to position [417, 0]
click at [498, 514] on icon "button" at bounding box center [498, 521] width 12 height 14
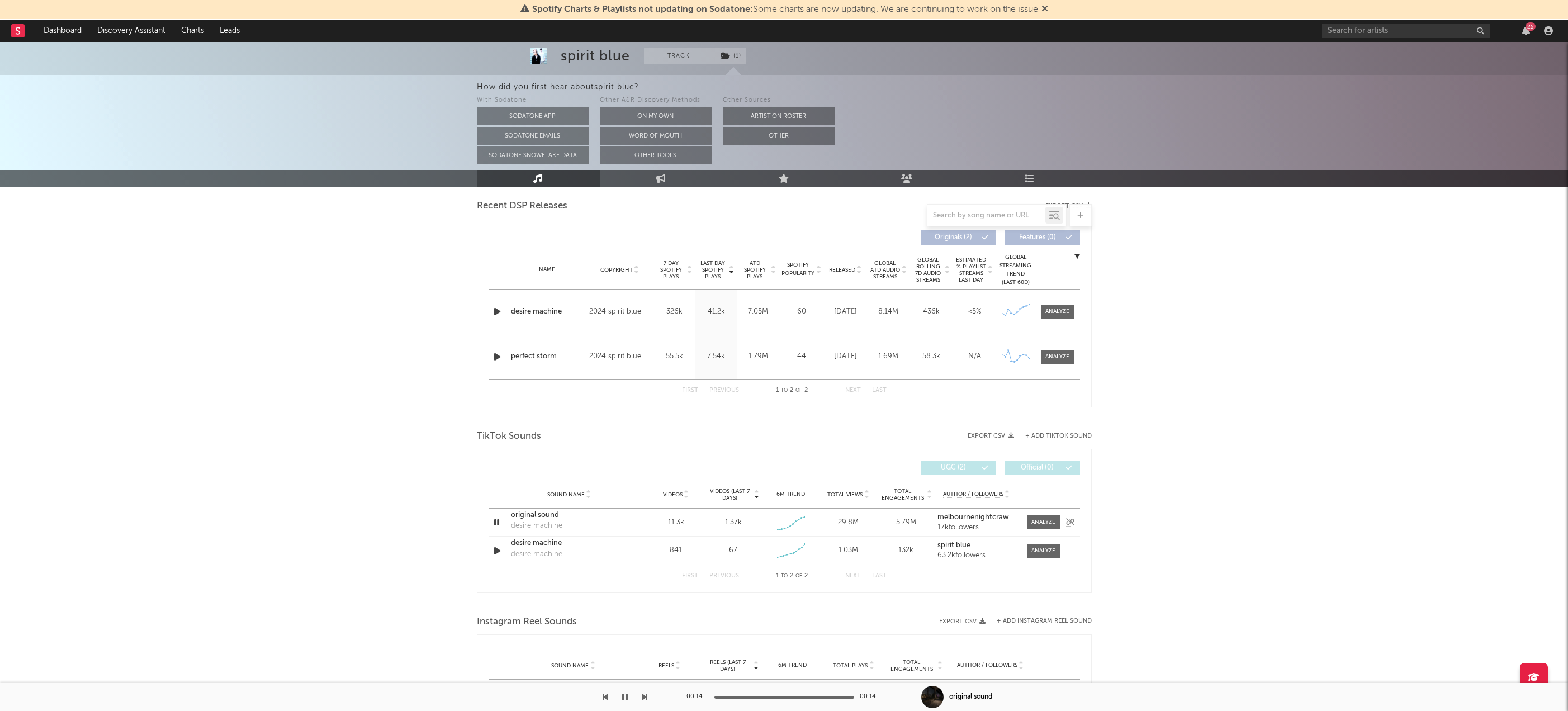
click at [544, 510] on div "original sound" at bounding box center [569, 515] width 117 height 11
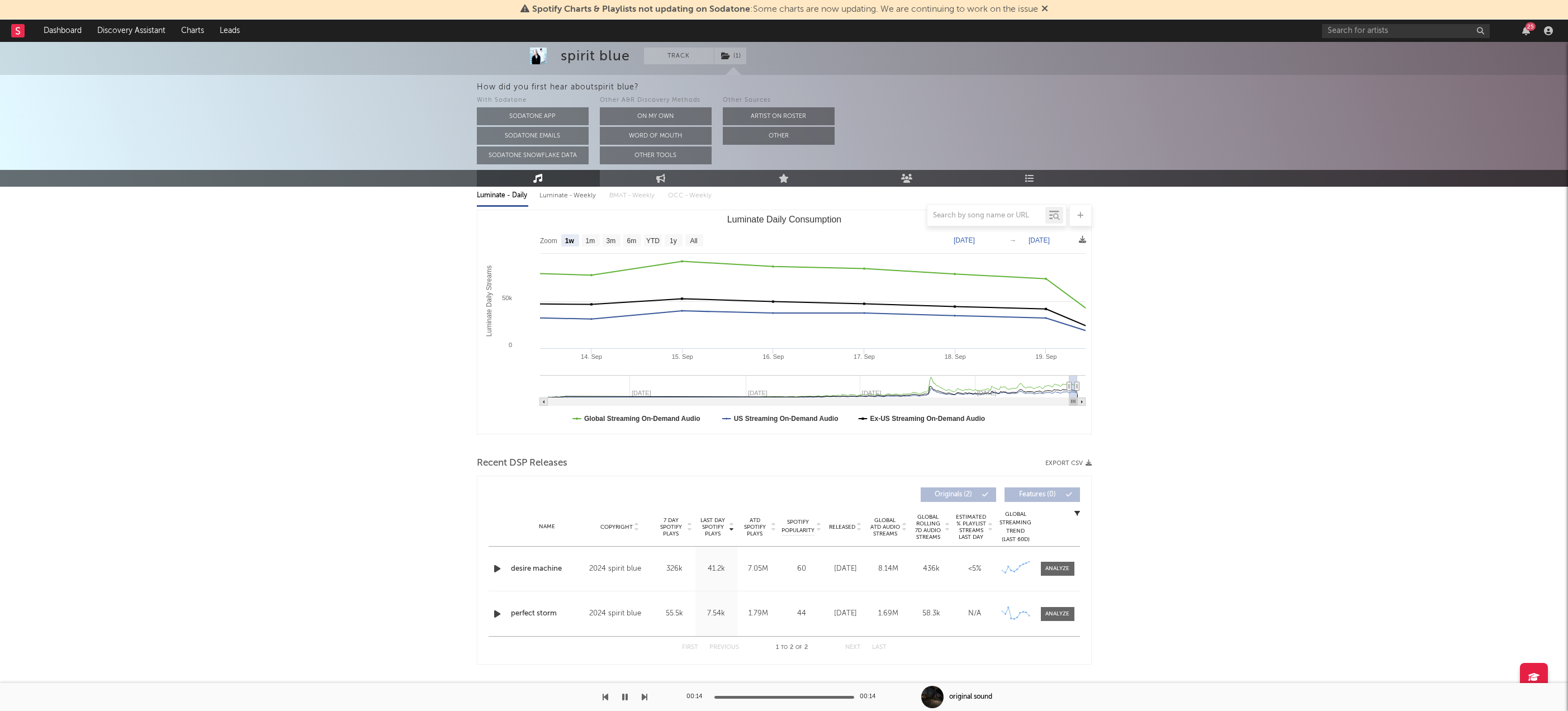
scroll to position [0, 0]
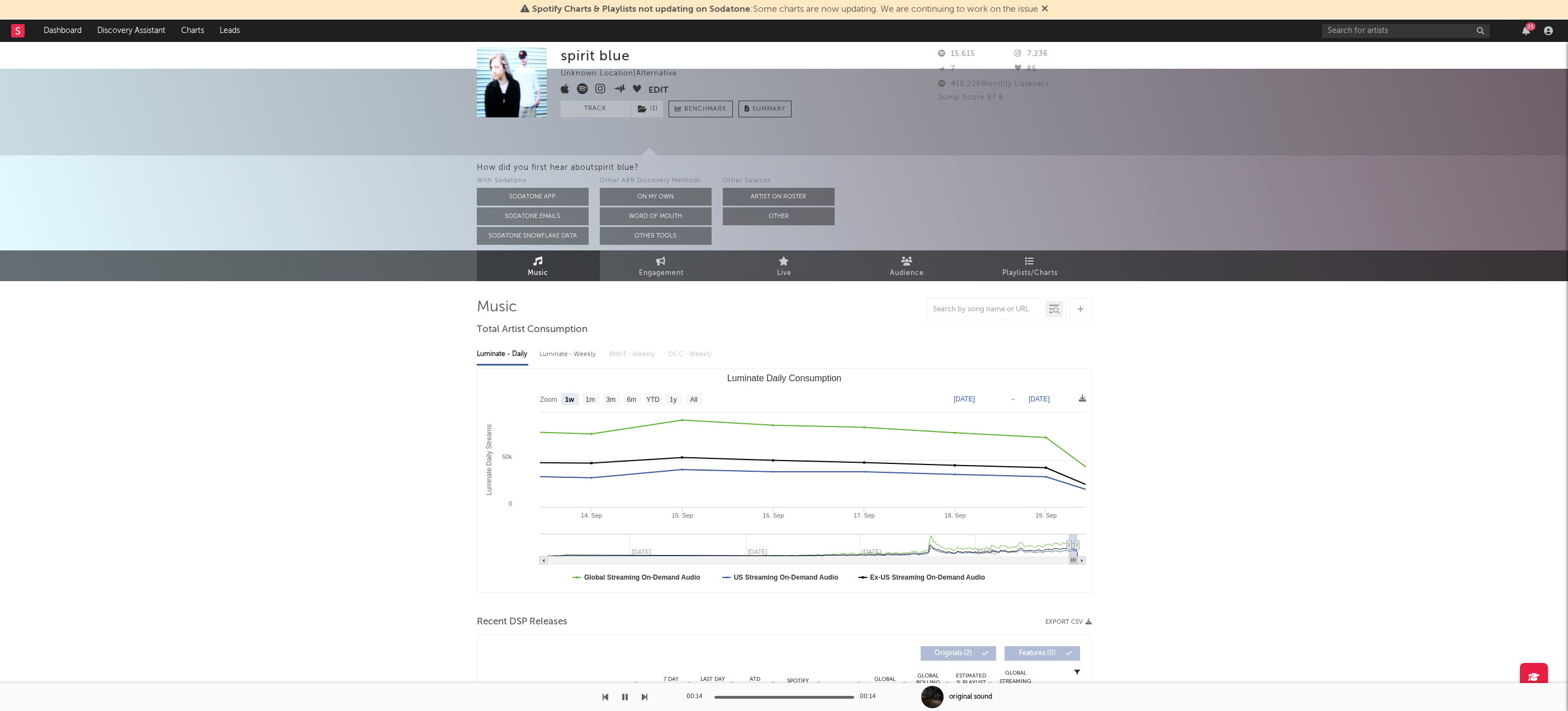
click at [601, 94] on icon at bounding box center [601, 89] width 10 height 11
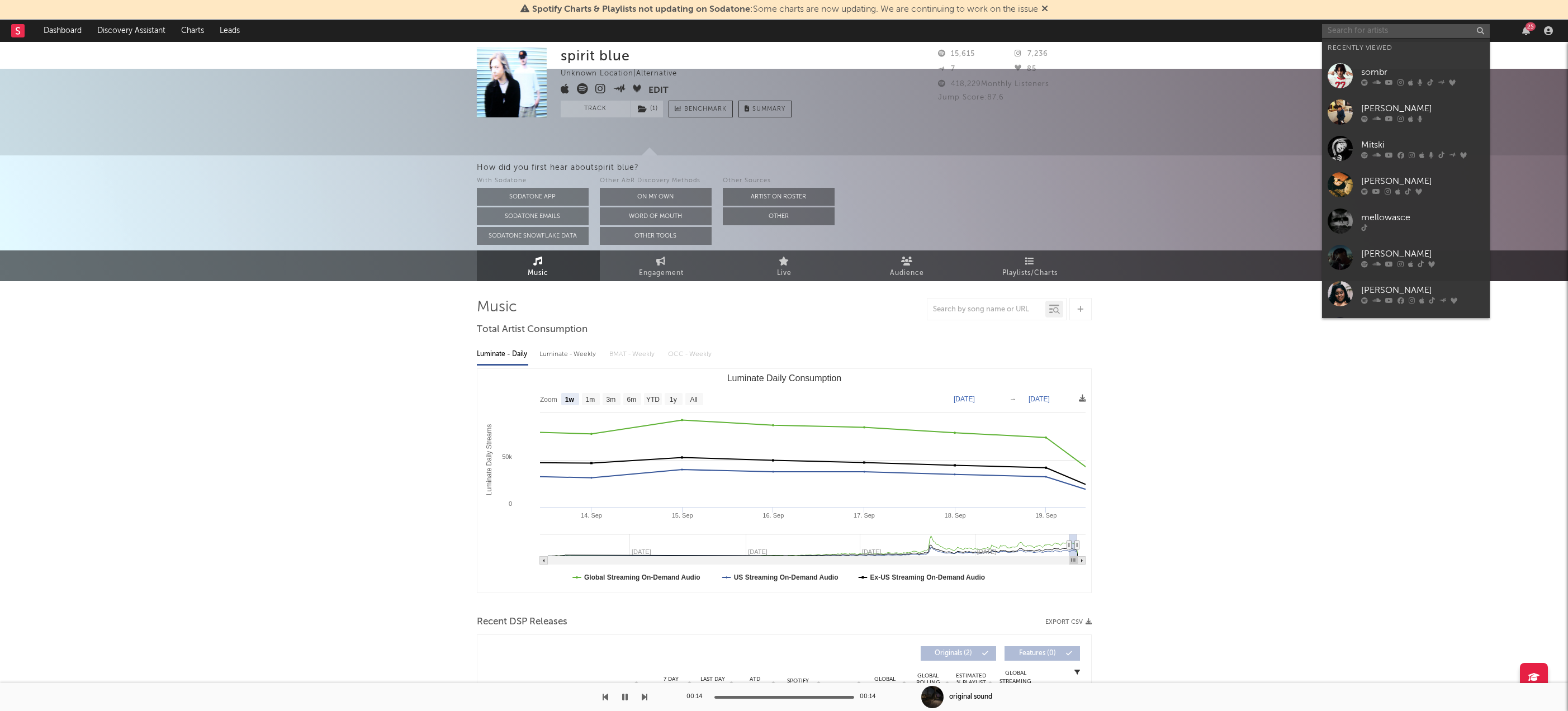
click at [1373, 29] on input "text" at bounding box center [1406, 31] width 168 height 14
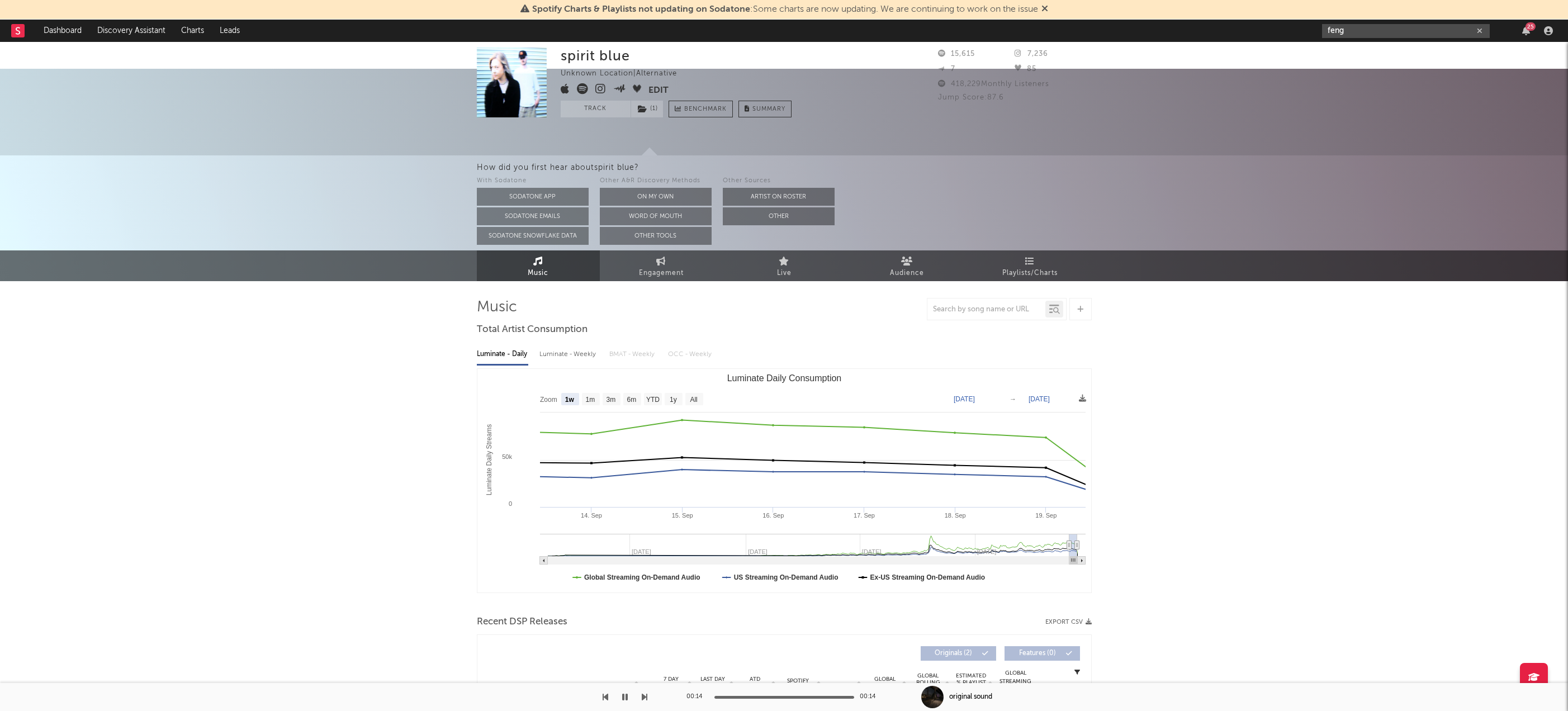
click at [1366, 32] on input "feng" at bounding box center [1406, 31] width 168 height 14
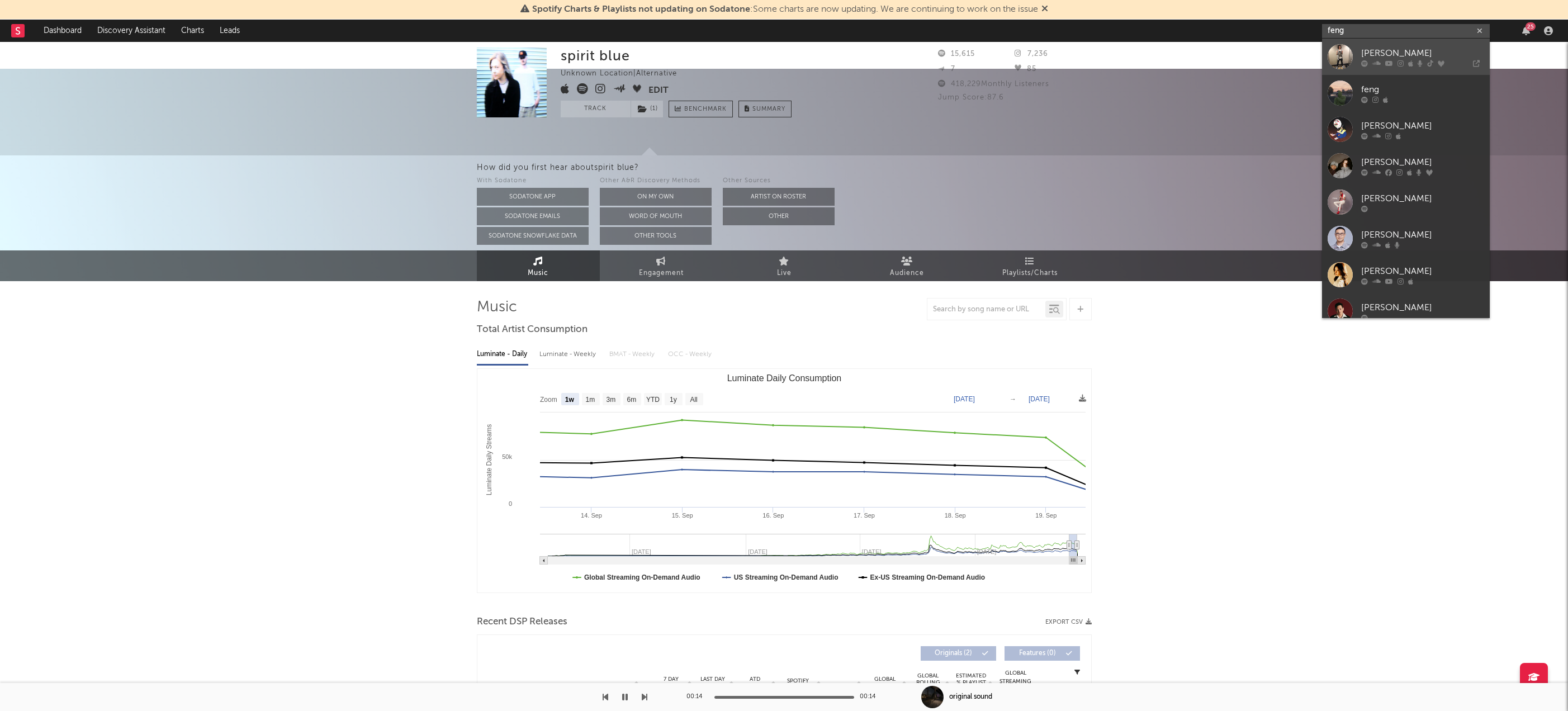
type input "feng"
click at [1374, 53] on div "Feng" at bounding box center [1423, 53] width 123 height 14
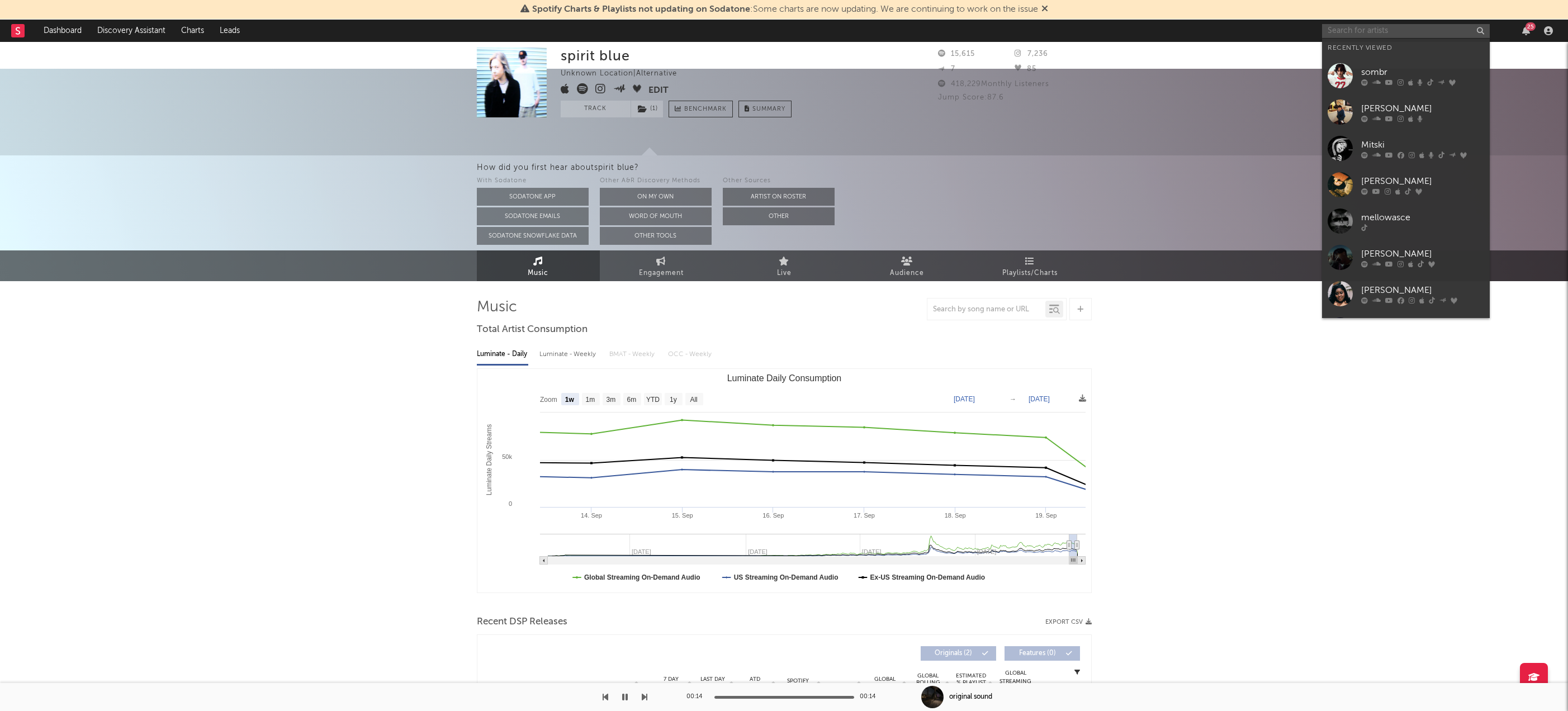
click at [1367, 31] on input "text" at bounding box center [1406, 31] width 168 height 14
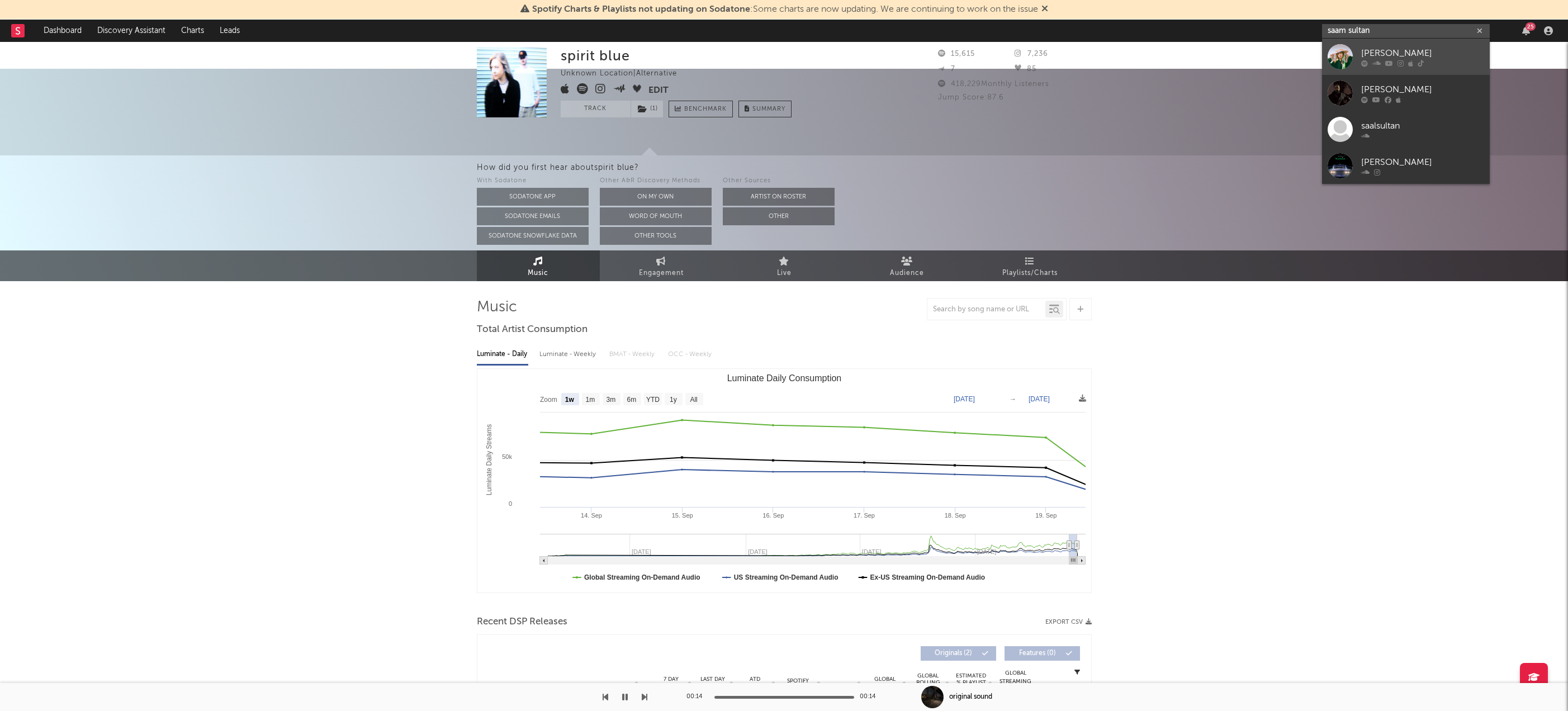
type input "saam sultan"
click at [1415, 46] on div "Saam Sultan" at bounding box center [1423, 53] width 123 height 14
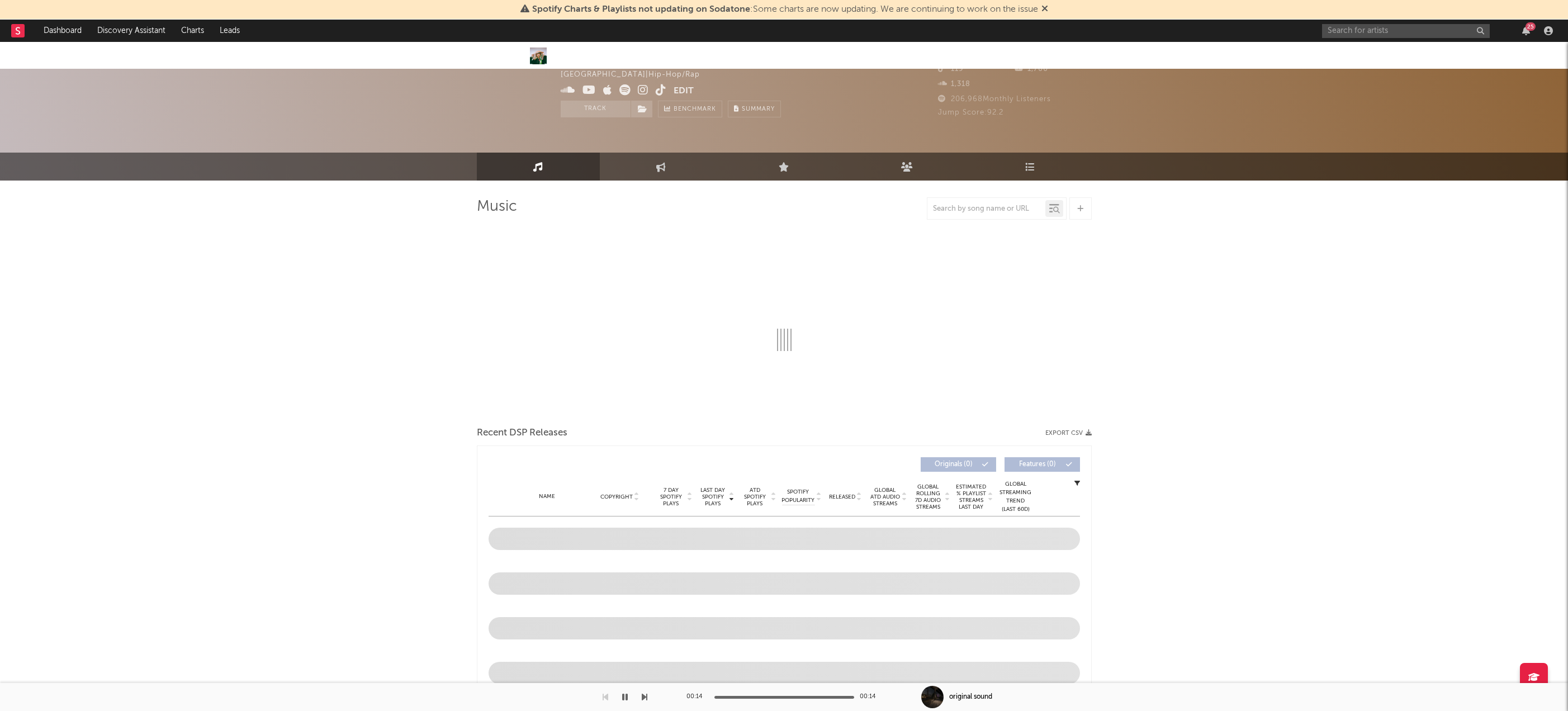
scroll to position [7, 0]
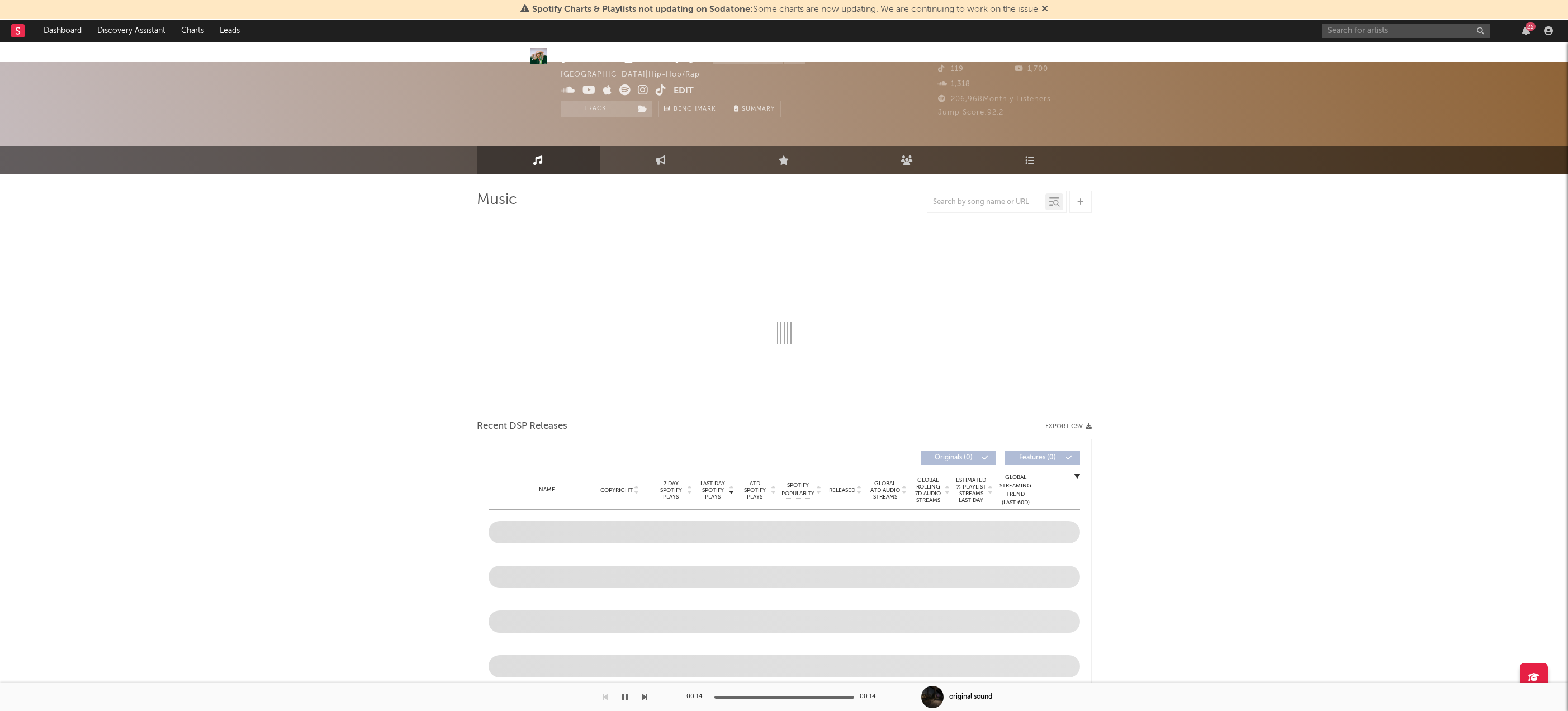
select select "6m"
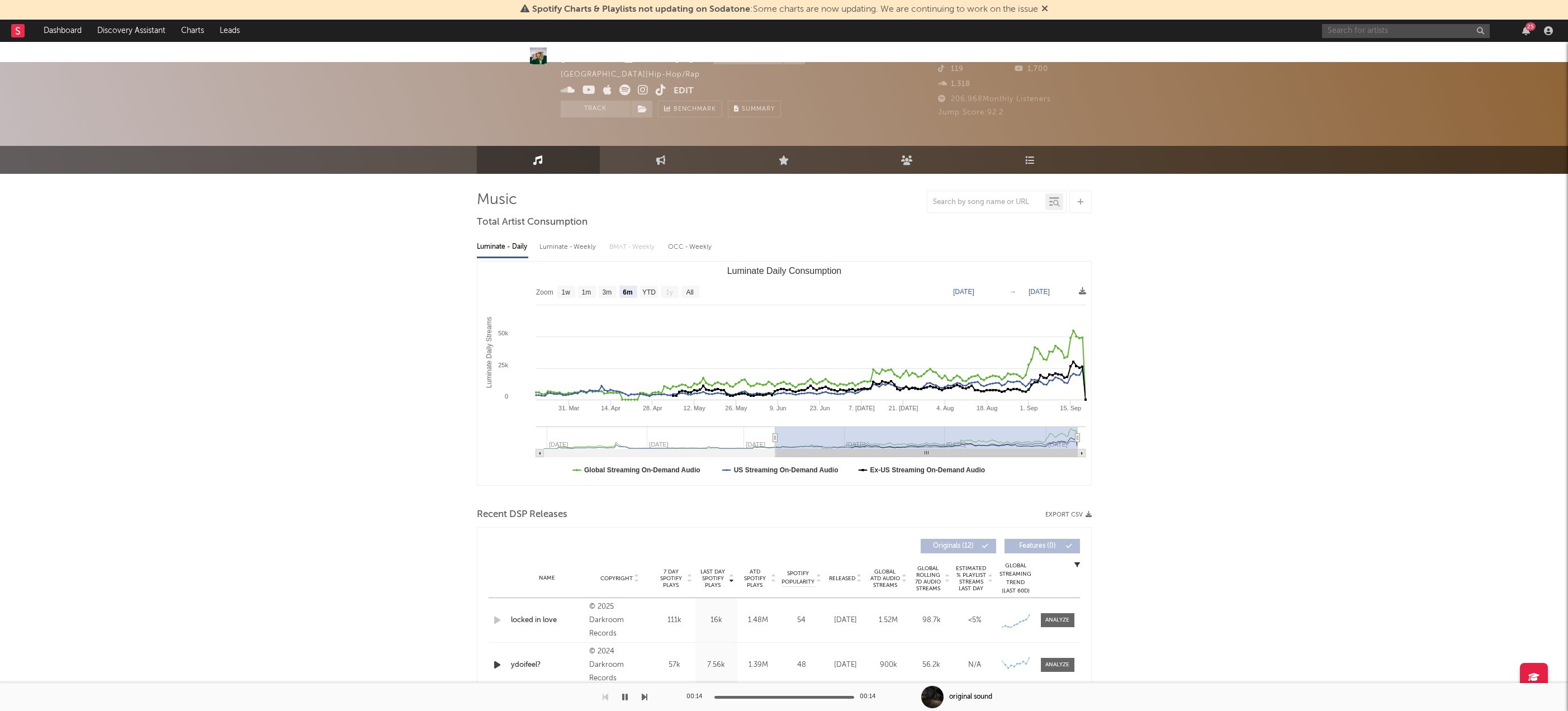
click at [1349, 32] on input "text" at bounding box center [1406, 31] width 168 height 14
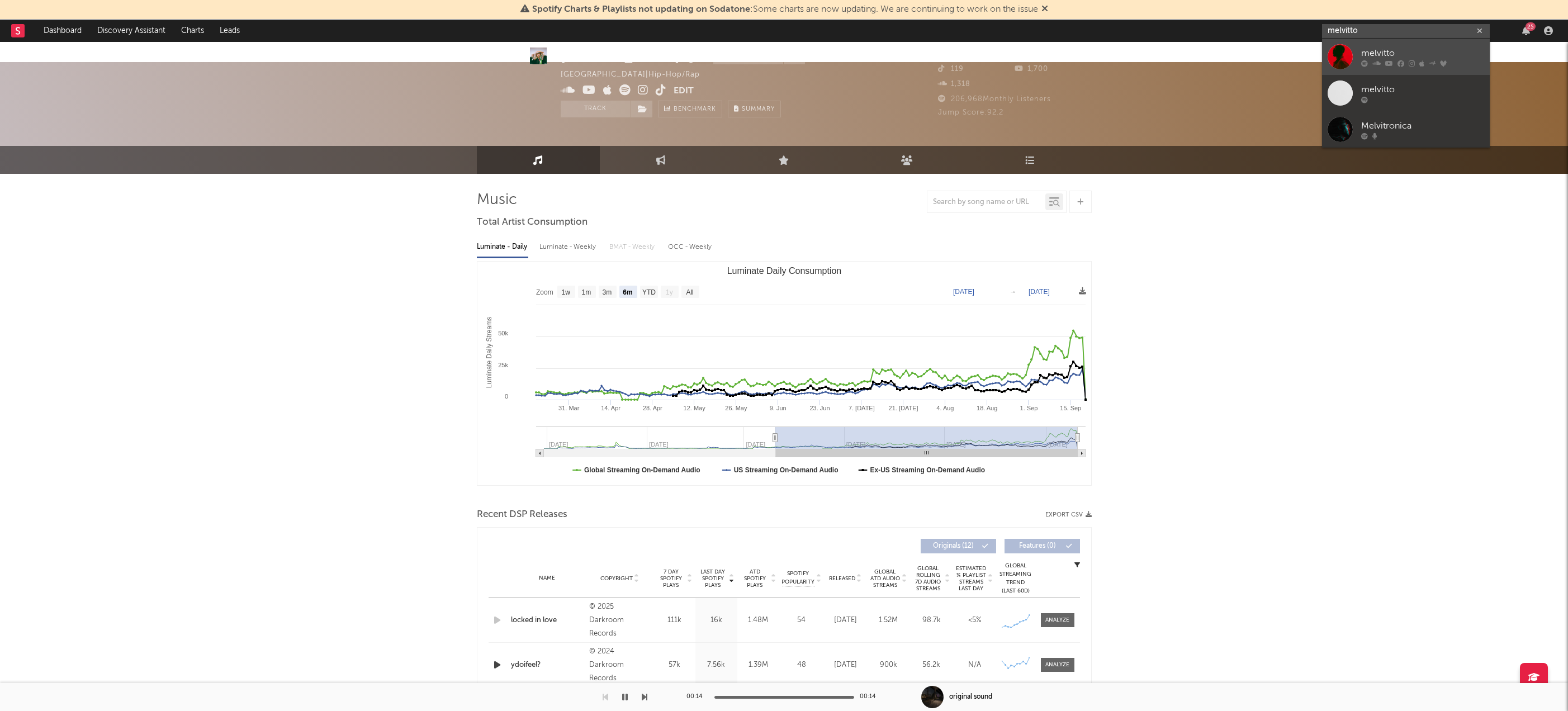
type input "melvitto"
click at [1370, 51] on div "melvitto" at bounding box center [1423, 53] width 123 height 14
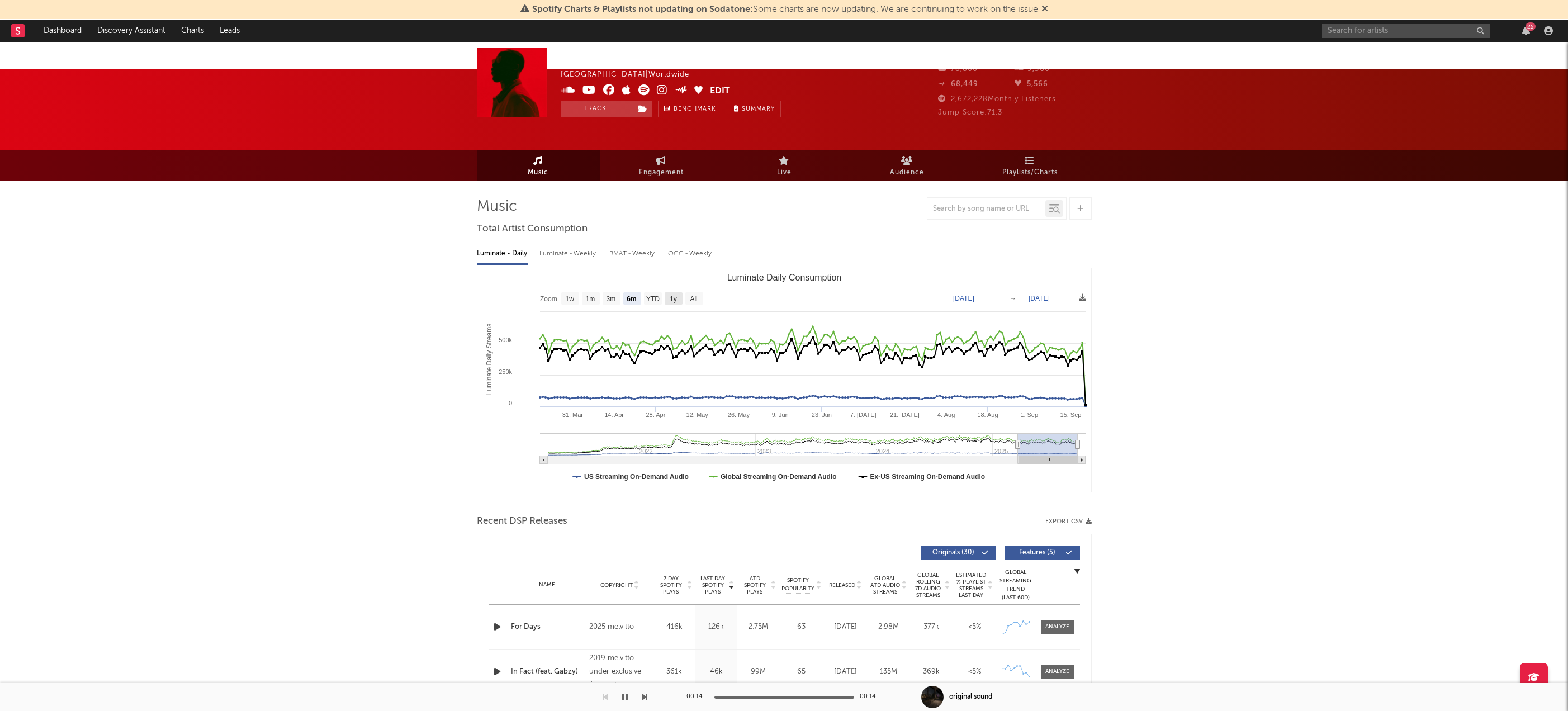
click at [676, 295] on text "1y" at bounding box center [673, 299] width 8 height 8
select select "1y"
type input "2024-09-20"
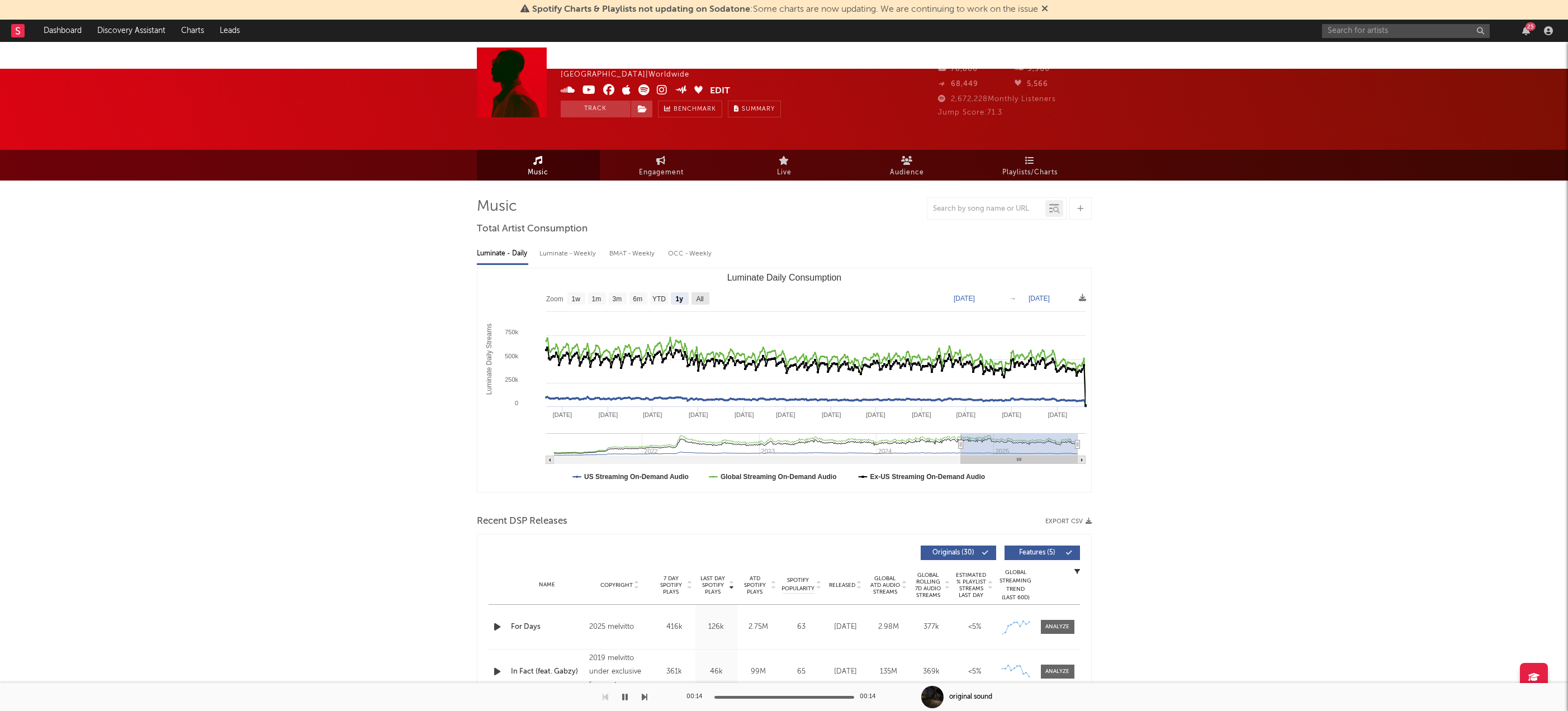
click at [701, 295] on text "All" at bounding box center [699, 299] width 8 height 8
select select "All"
type input "2021-03-31"
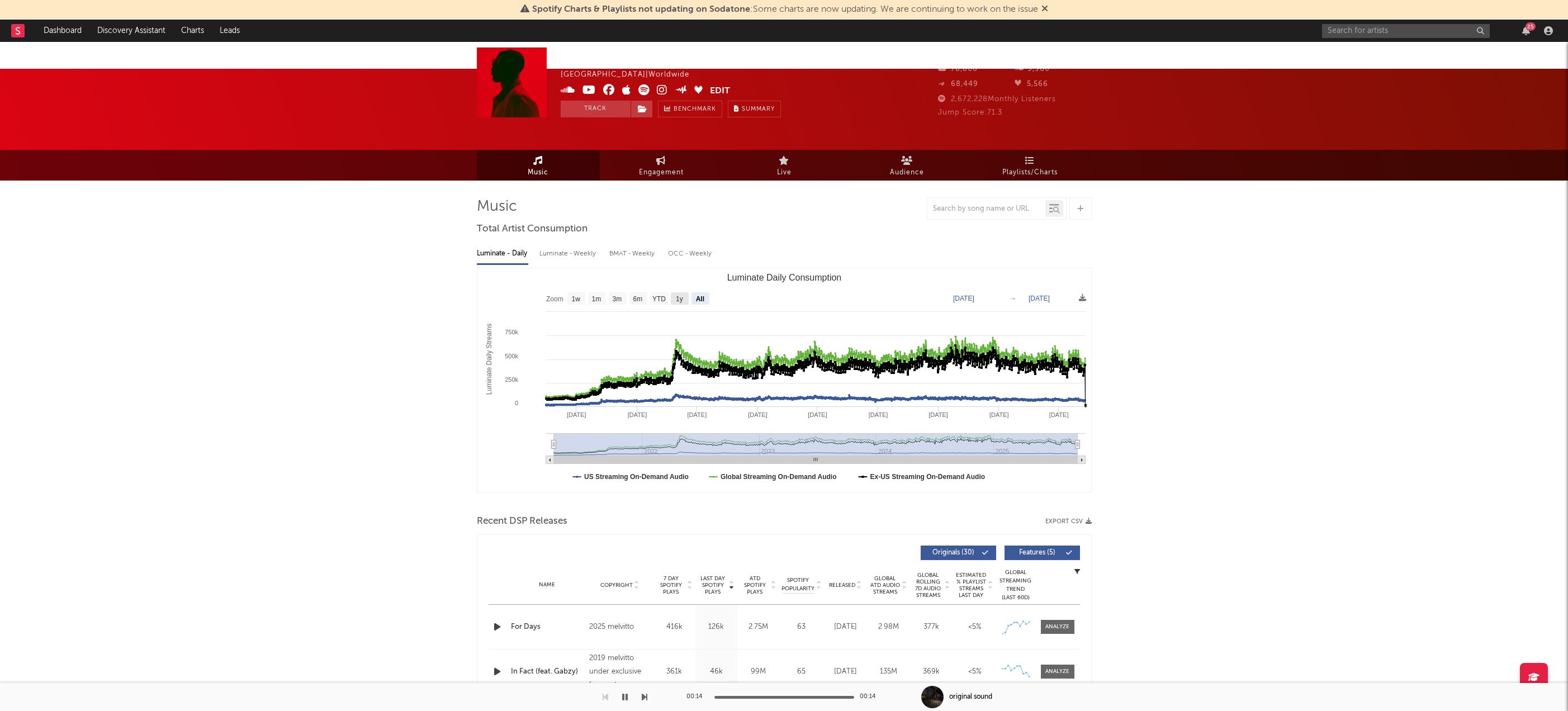
click at [679, 295] on text "1y" at bounding box center [679, 299] width 8 height 8
select select "1y"
type input "2024-09-20"
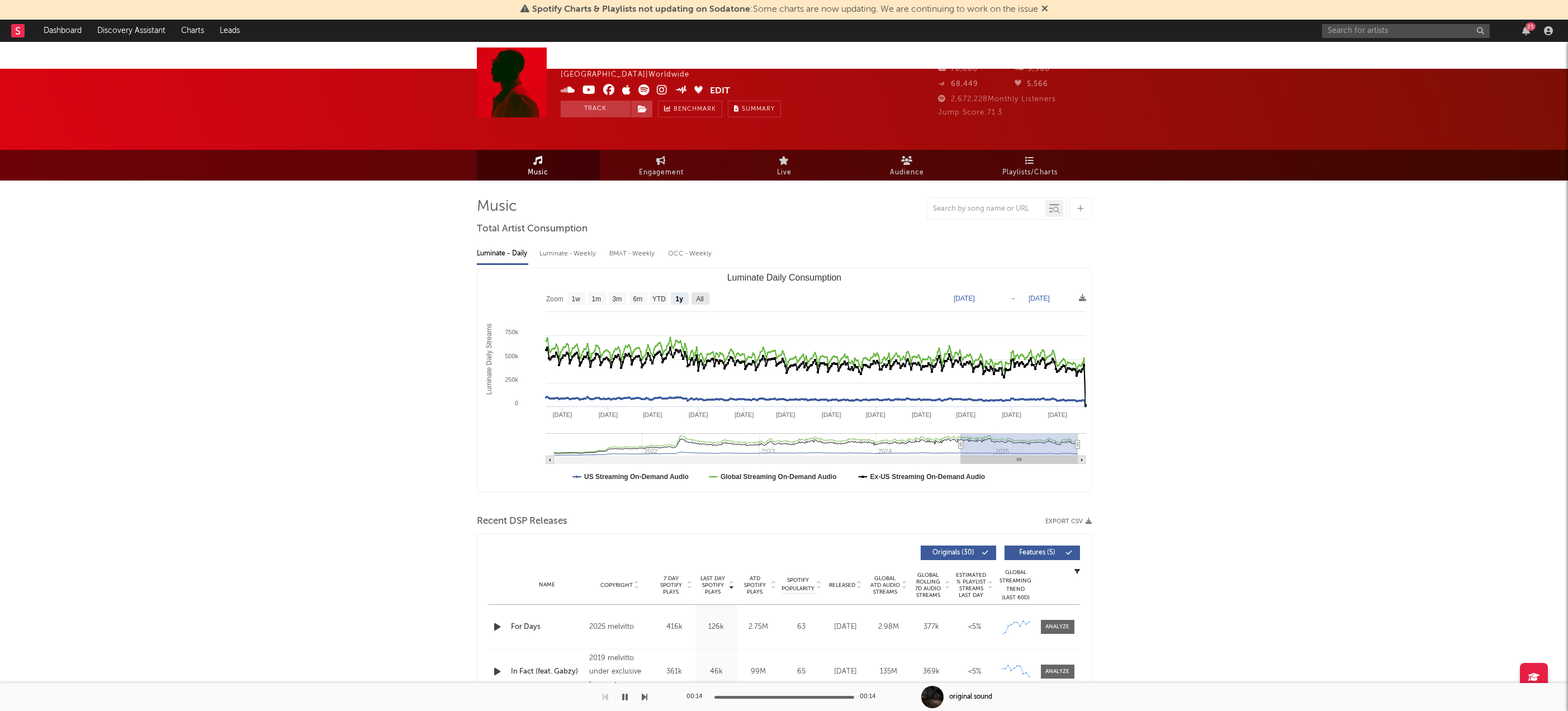
drag, startPoint x: 695, startPoint y: 273, endPoint x: 685, endPoint y: 281, distance: 12.8
click at [695, 293] on rect "Luminate Daily Consumption" at bounding box center [700, 299] width 18 height 12
select select "All"
type input "2021-03-31"
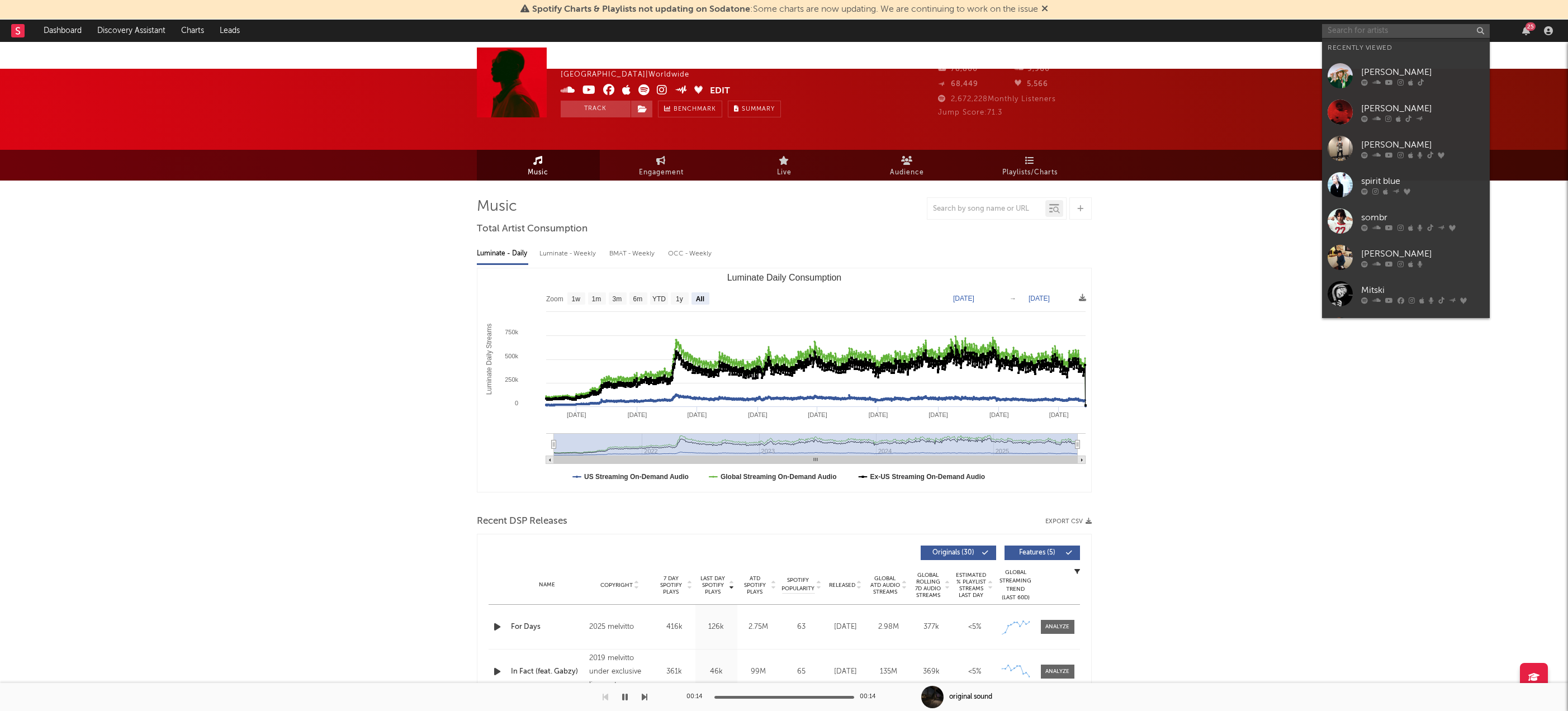
click at [1352, 26] on input "text" at bounding box center [1406, 31] width 168 height 14
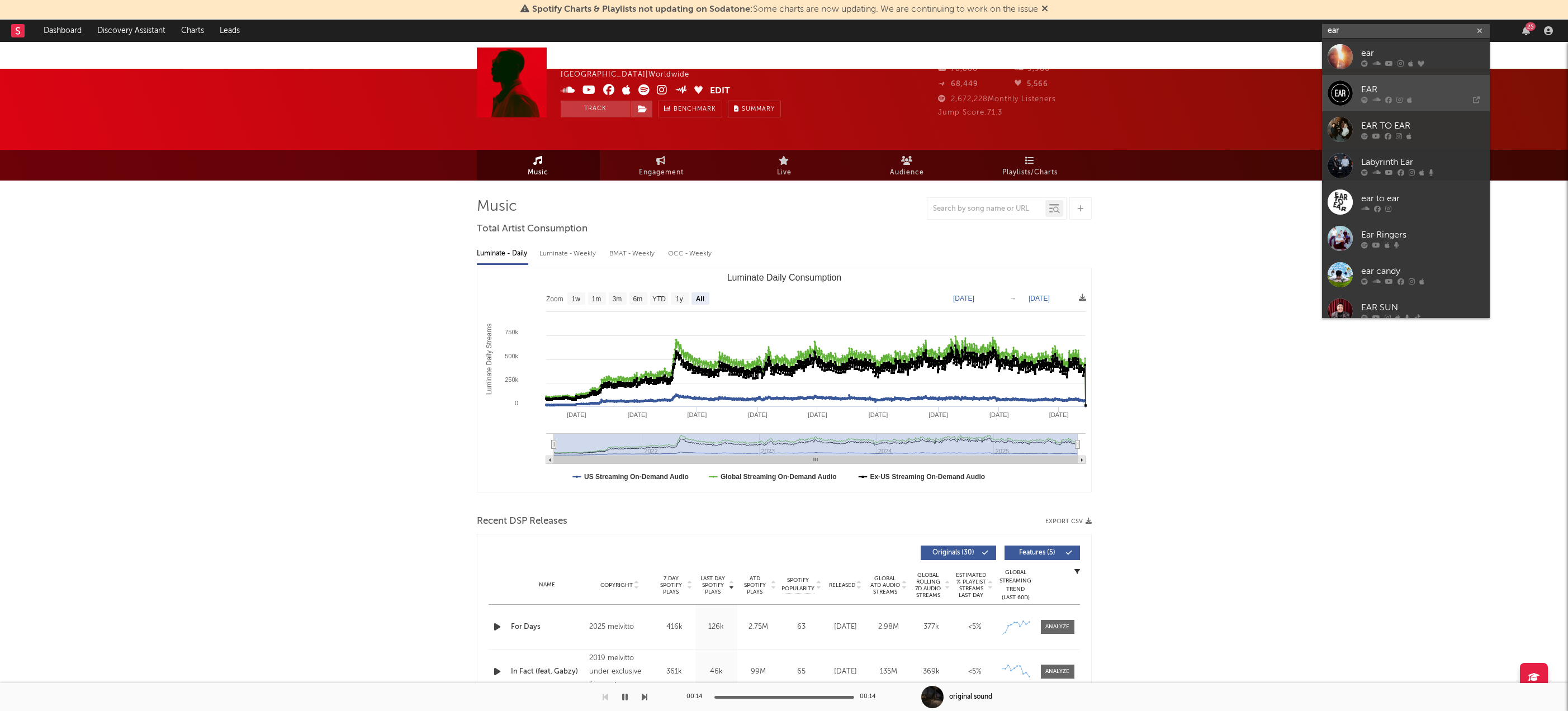
type input "ear"
drag, startPoint x: 1361, startPoint y: 50, endPoint x: 1342, endPoint y: 52, distance: 19.1
click at [1361, 50] on div "ear" at bounding box center [1423, 53] width 123 height 14
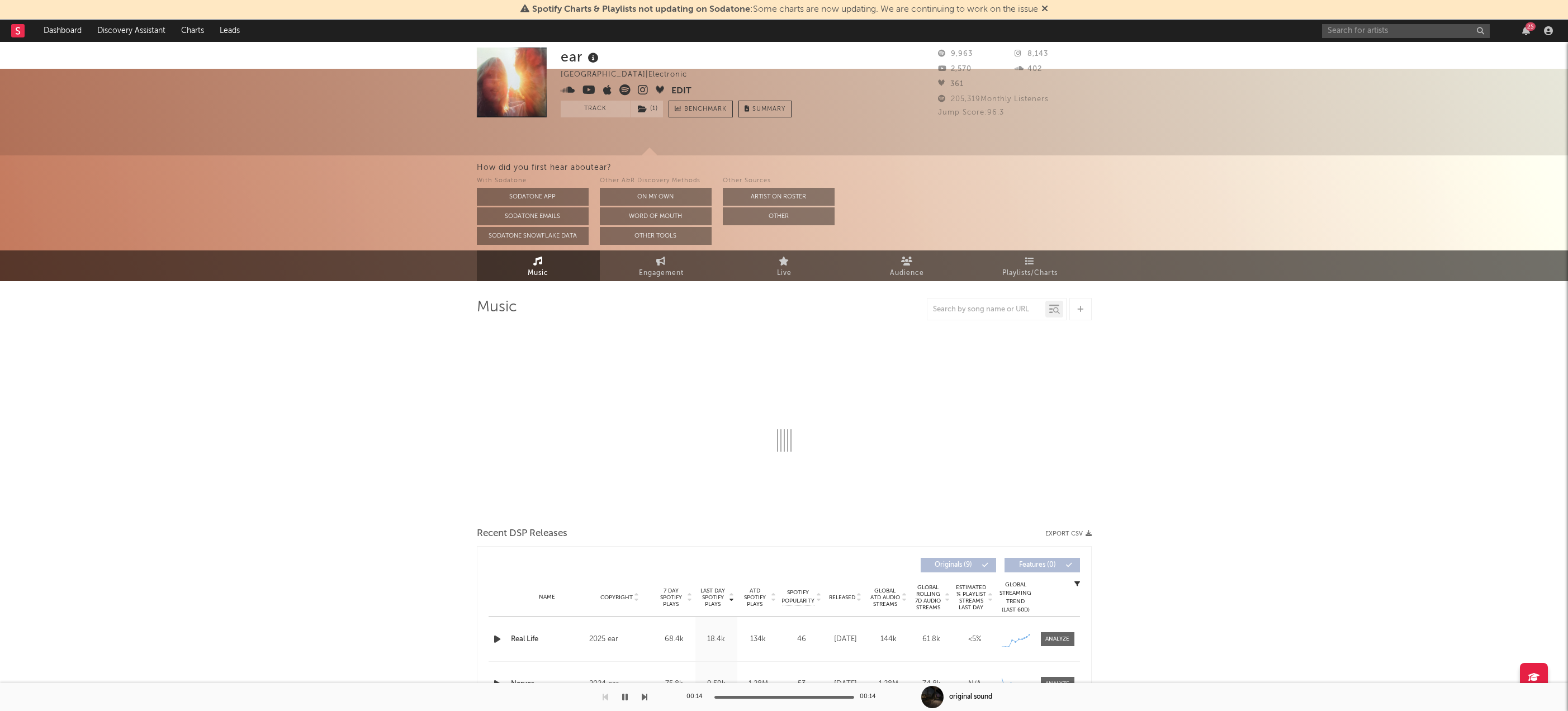
select select "1w"
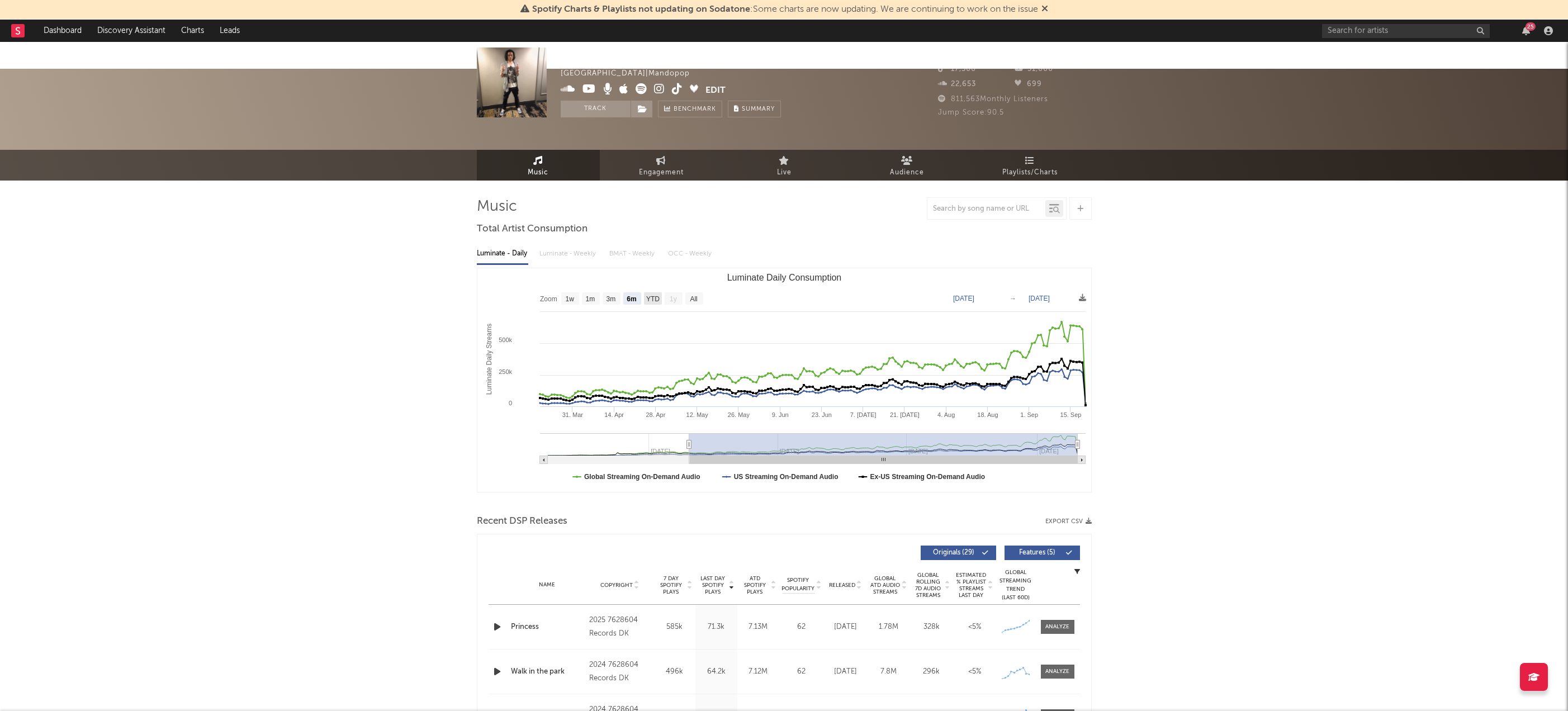
click at [650, 295] on text "YTD" at bounding box center [653, 299] width 14 height 8
select select "YTD"
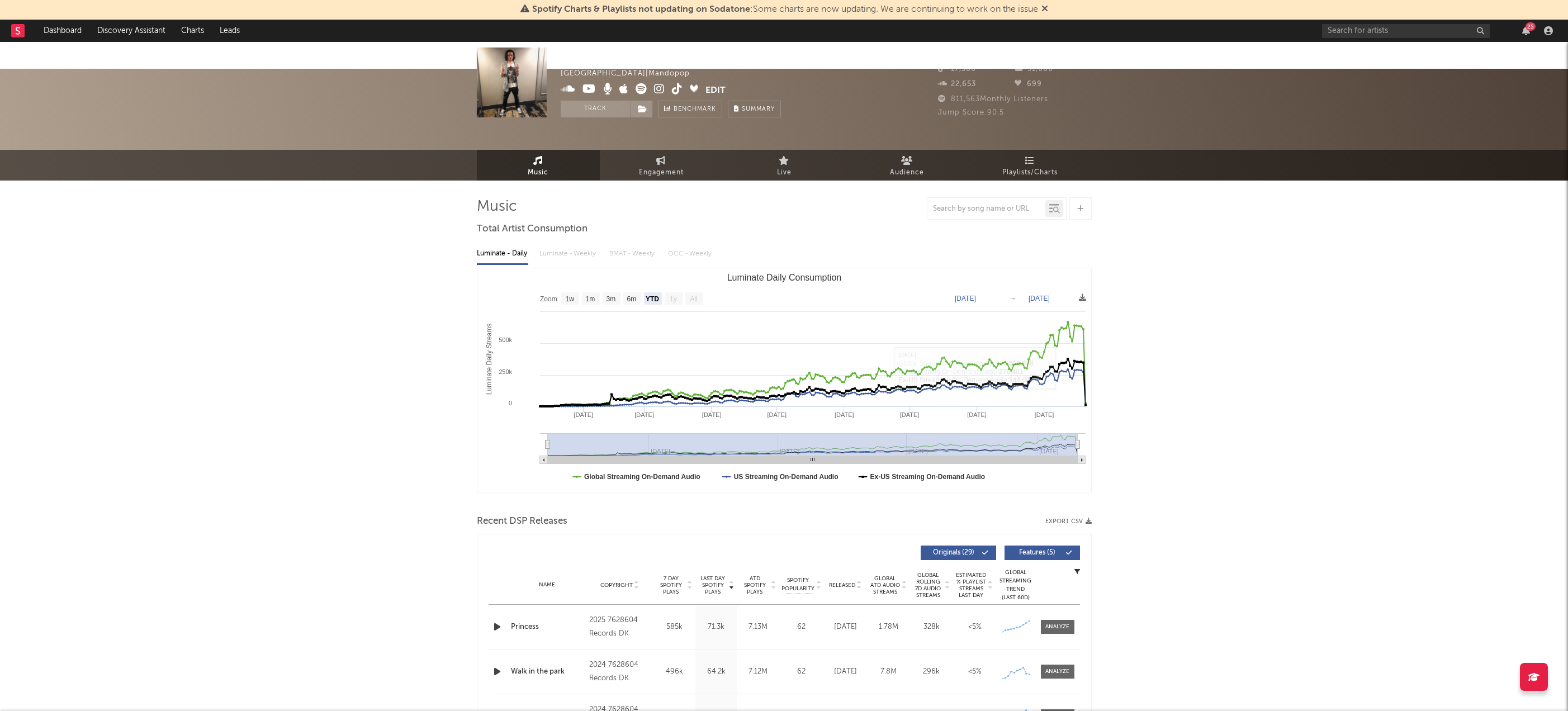
drag, startPoint x: 1233, startPoint y: 322, endPoint x: 1226, endPoint y: 322, distance: 7.0
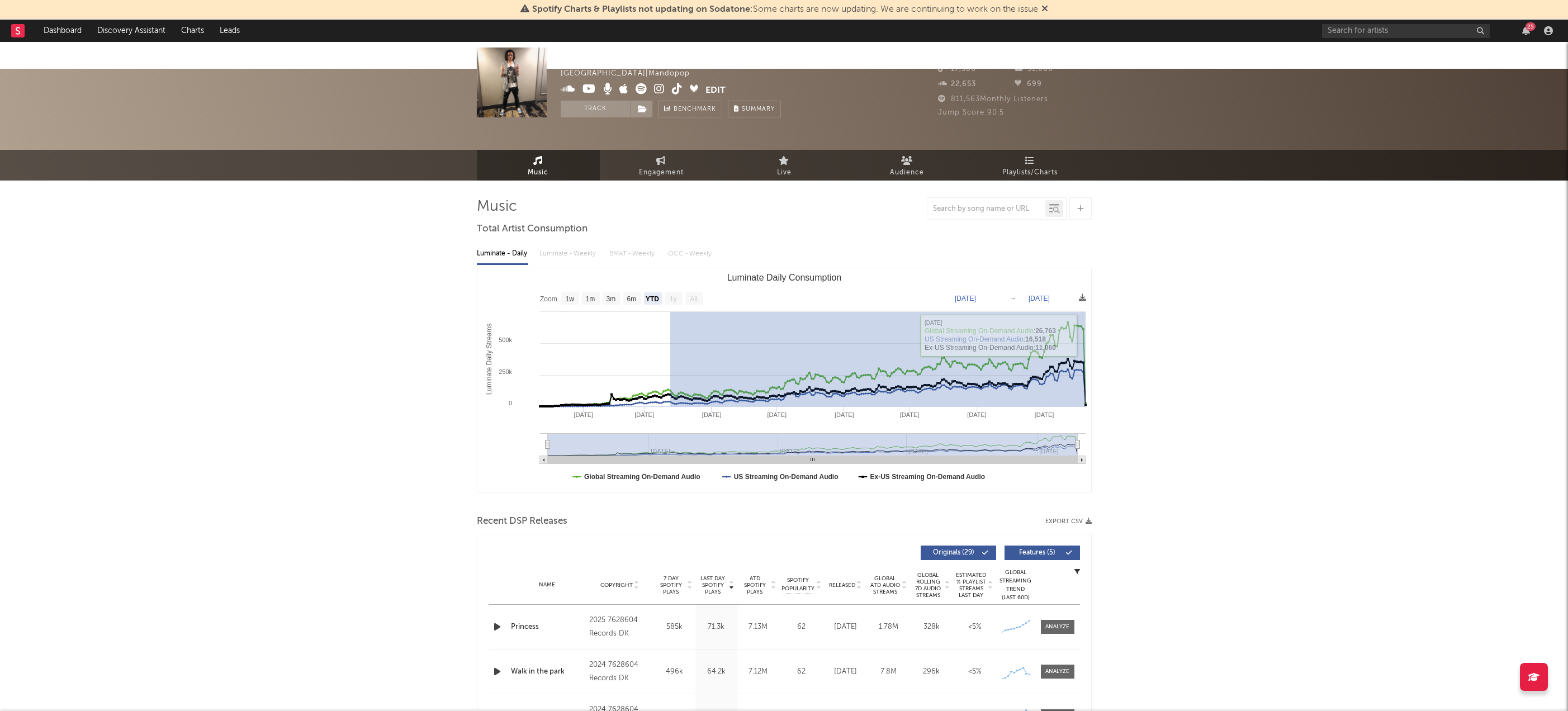
drag, startPoint x: 670, startPoint y: 358, endPoint x: 918, endPoint y: 328, distance: 249.8
click at [962, 325] on icon "Created with Highcharts 10.3.3 Luminate Daily Streams Luminate Daily Consumptio…" at bounding box center [784, 380] width 614 height 224
type input "2025-03-12"
type input "2025-07-25"
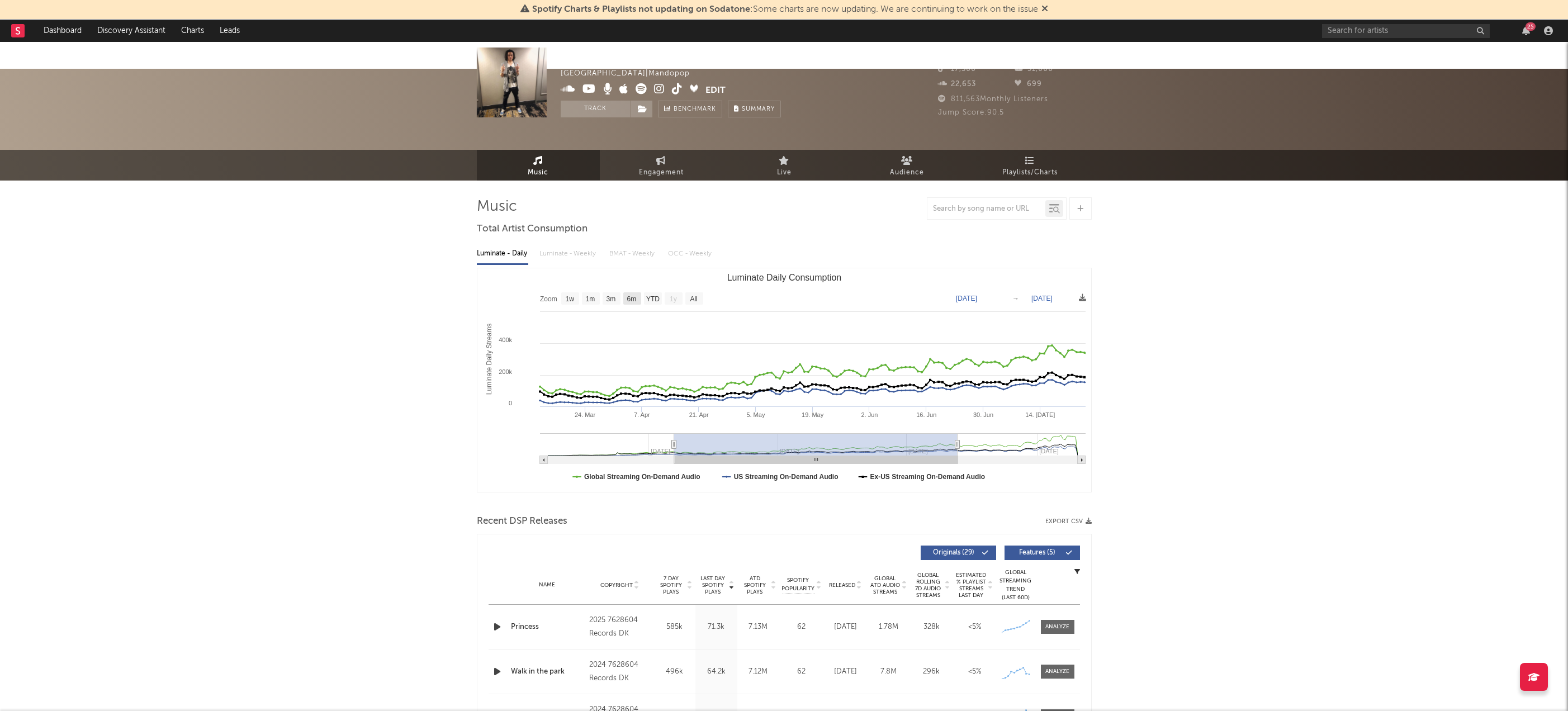
drag, startPoint x: 635, startPoint y: 270, endPoint x: 642, endPoint y: 294, distance: 25.0
click at [635, 295] on text "6m" at bounding box center [631, 299] width 9 height 8
select select "6m"
type input "2025-01-25"
drag, startPoint x: 652, startPoint y: 271, endPoint x: 661, endPoint y: 273, distance: 9.2
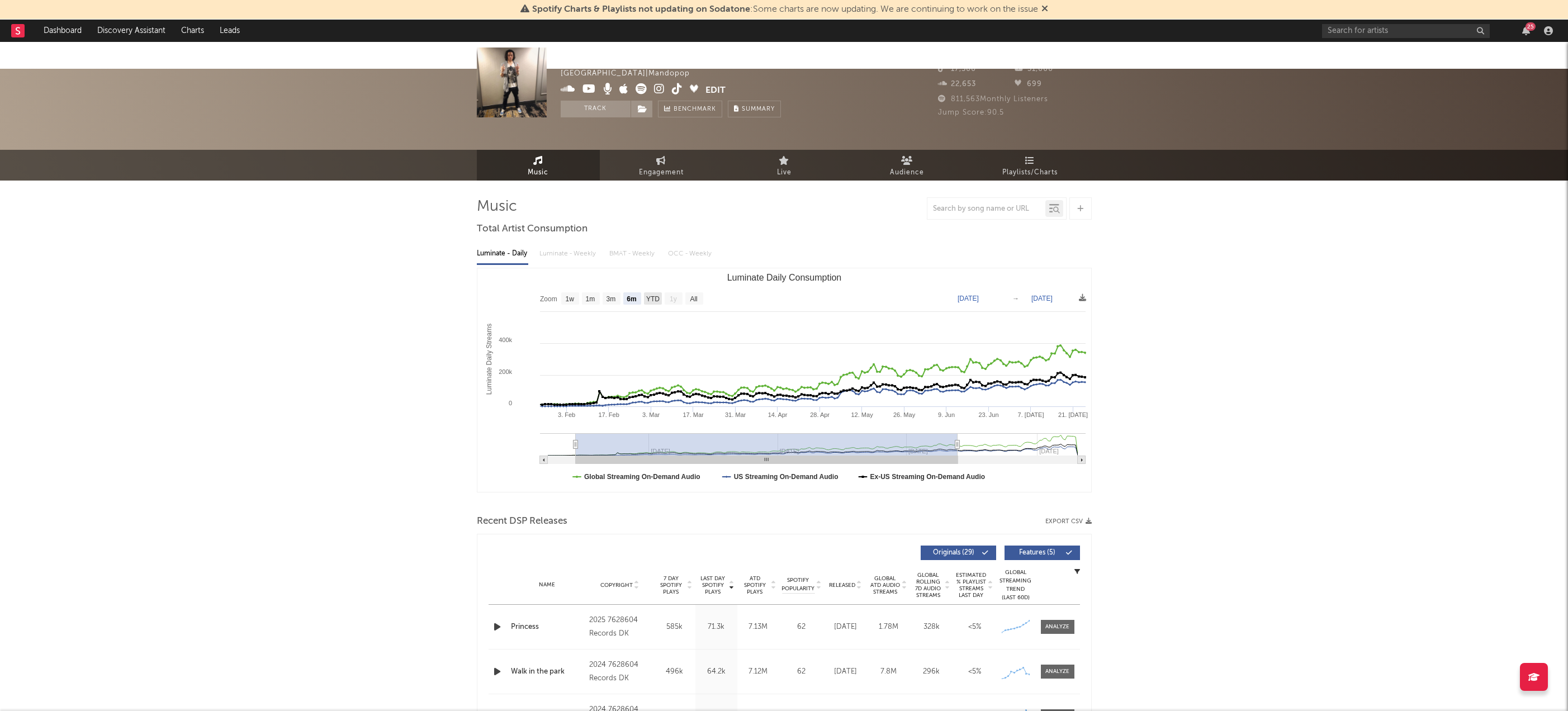
click at [654, 295] on text "YTD" at bounding box center [653, 299] width 14 height 8
select select "YTD"
type input "2025-01-12"
type input "[DATE]"
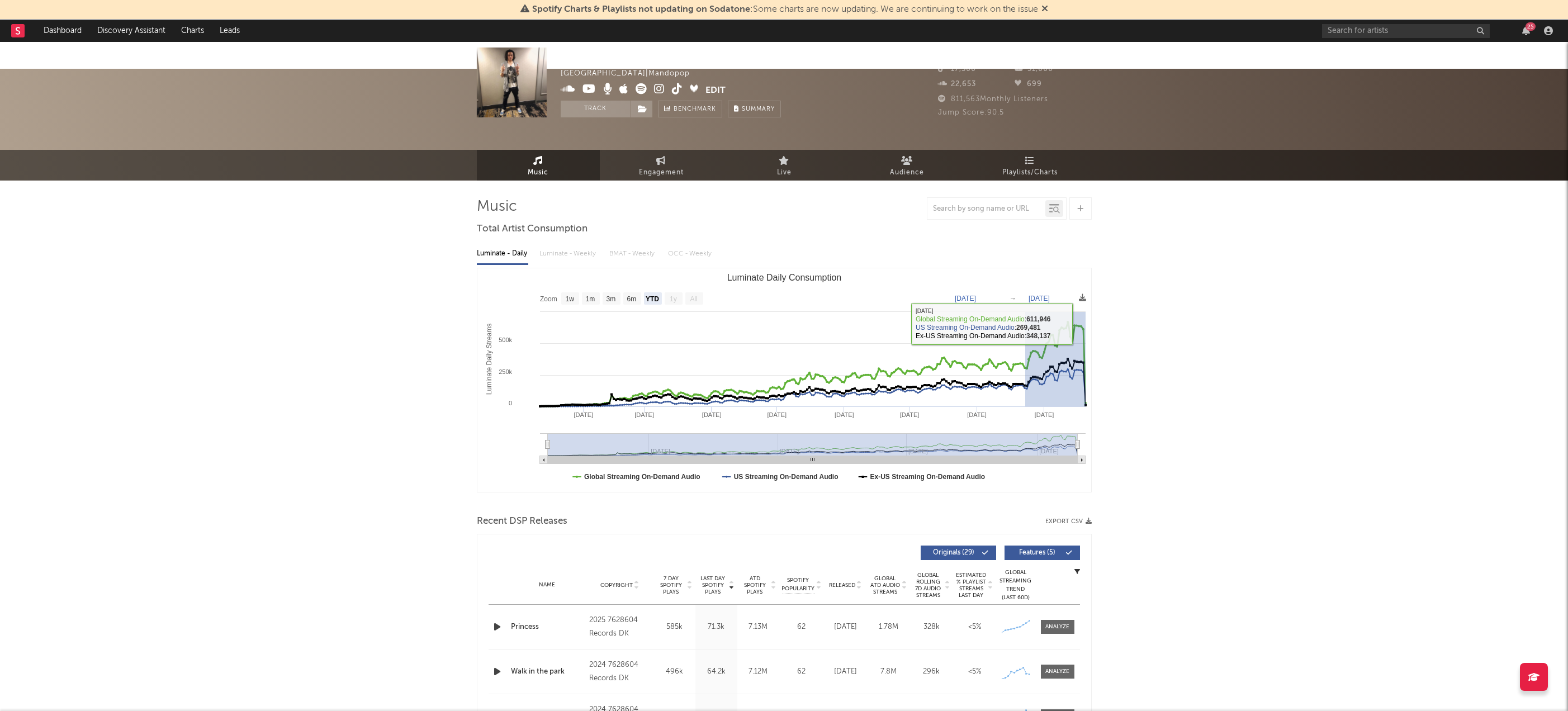
drag, startPoint x: 1025, startPoint y: 333, endPoint x: 1092, endPoint y: 293, distance: 78.0
type input "2025-08-23"
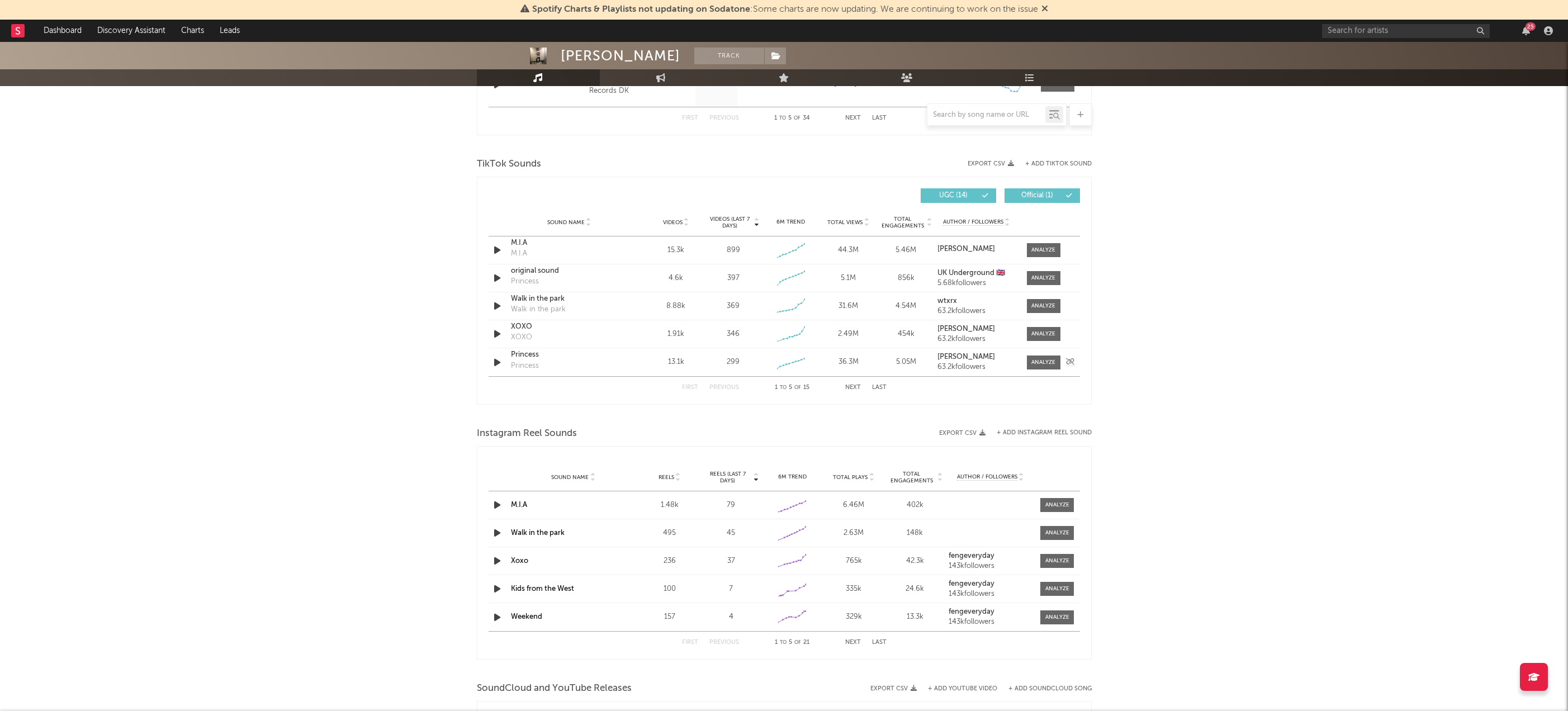
scroll to position [721, 0]
click at [1354, 27] on input "text" at bounding box center [1406, 31] width 168 height 14
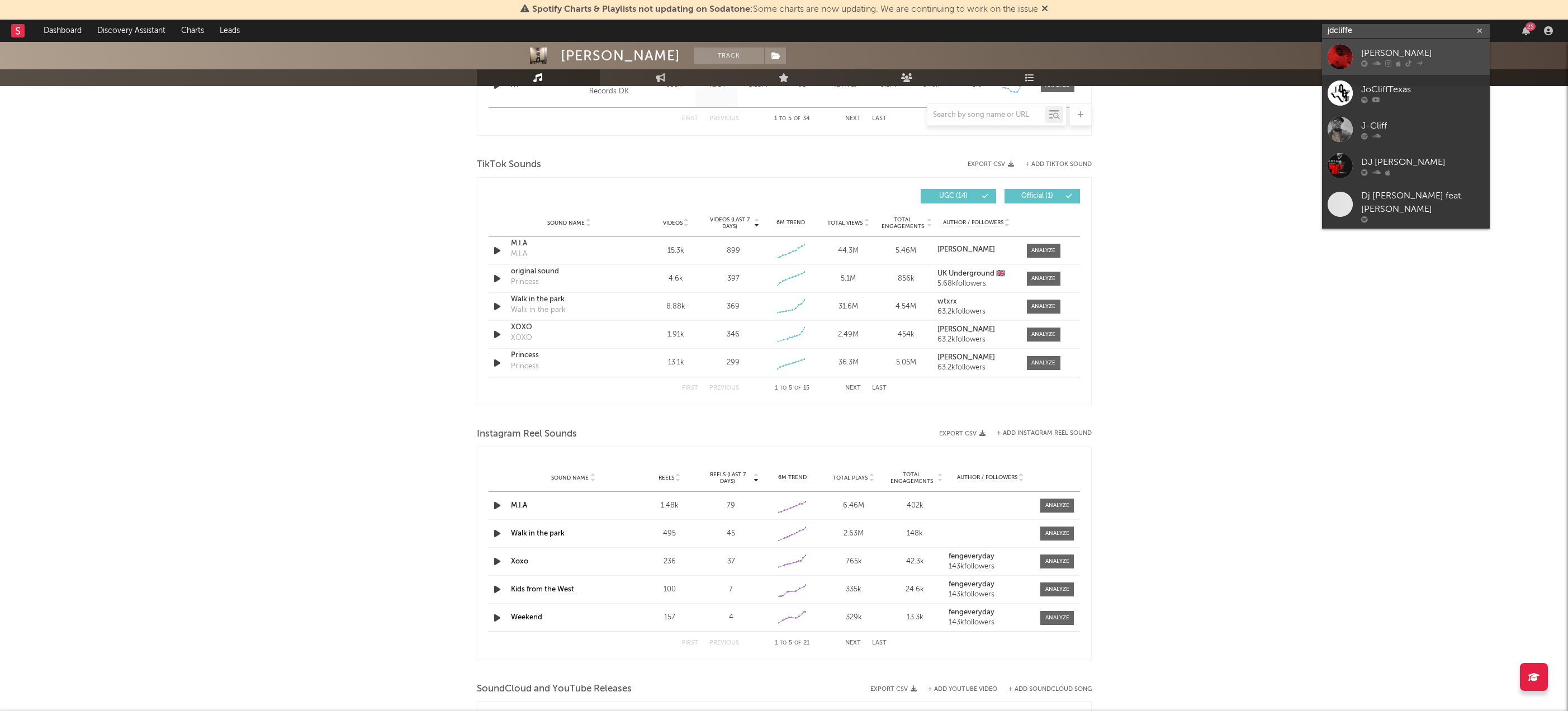
type input "jdcliffe"
click at [1403, 50] on div "[PERSON_NAME]" at bounding box center [1423, 53] width 123 height 14
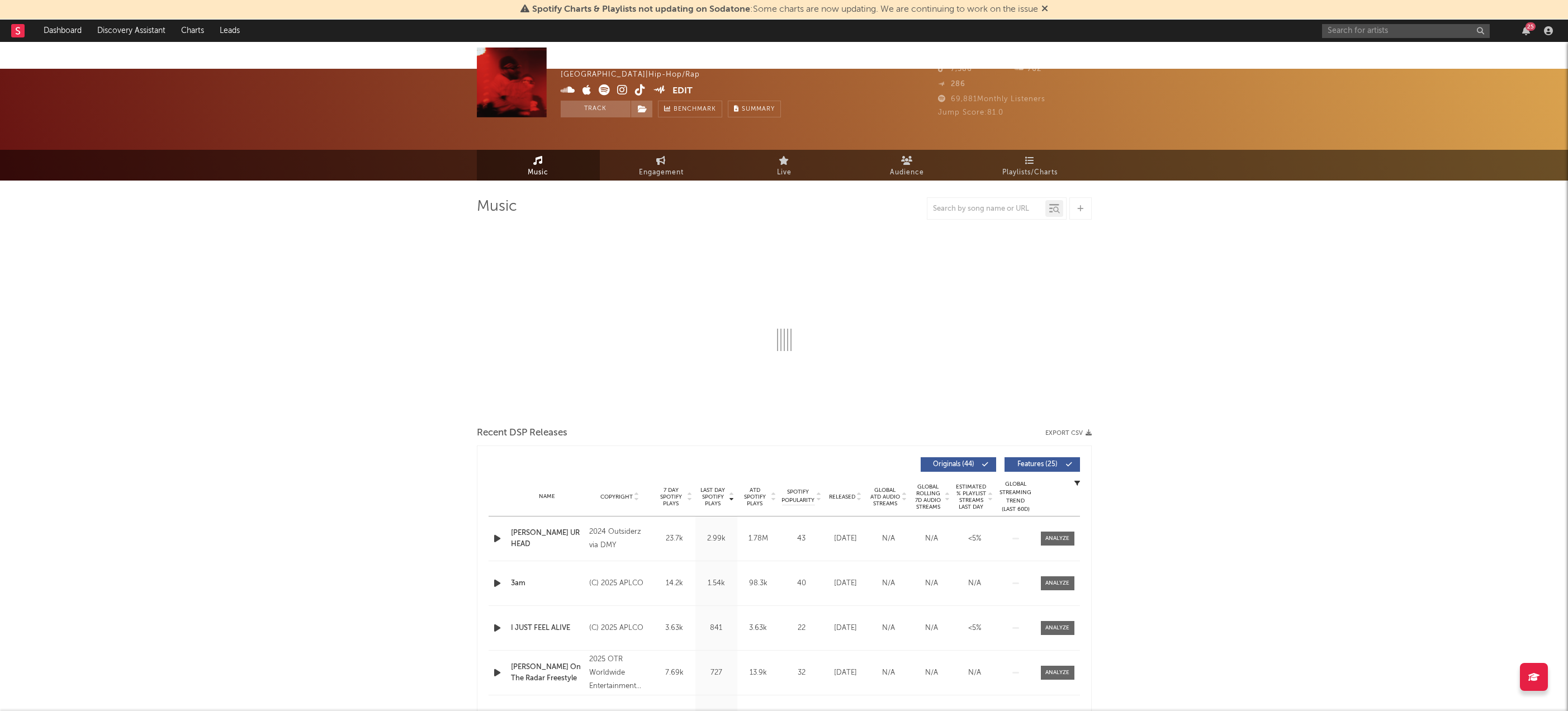
select select "6m"
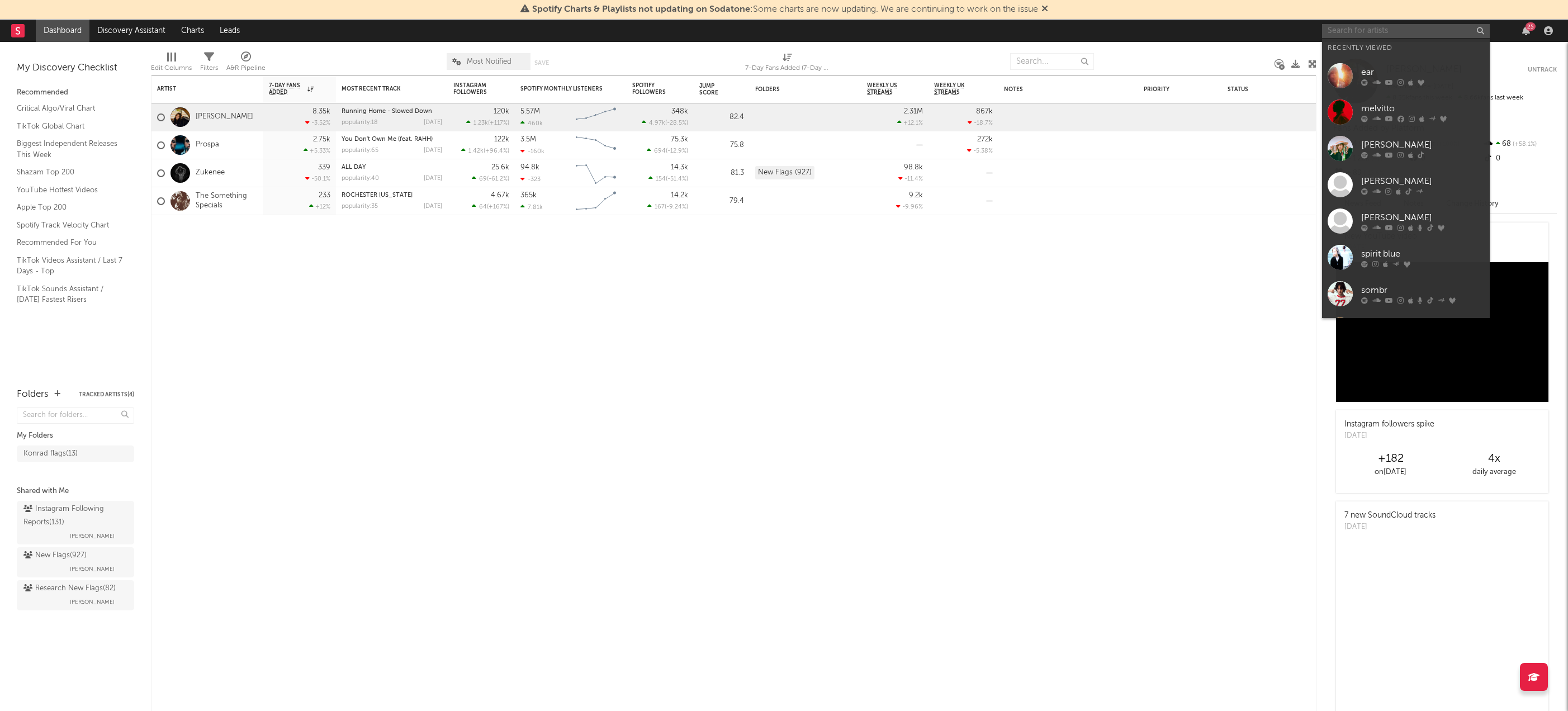
drag, startPoint x: 1352, startPoint y: 30, endPoint x: 1358, endPoint y: 31, distance: 6.1
click at [1355, 30] on input "text" at bounding box center [1406, 31] width 168 height 14
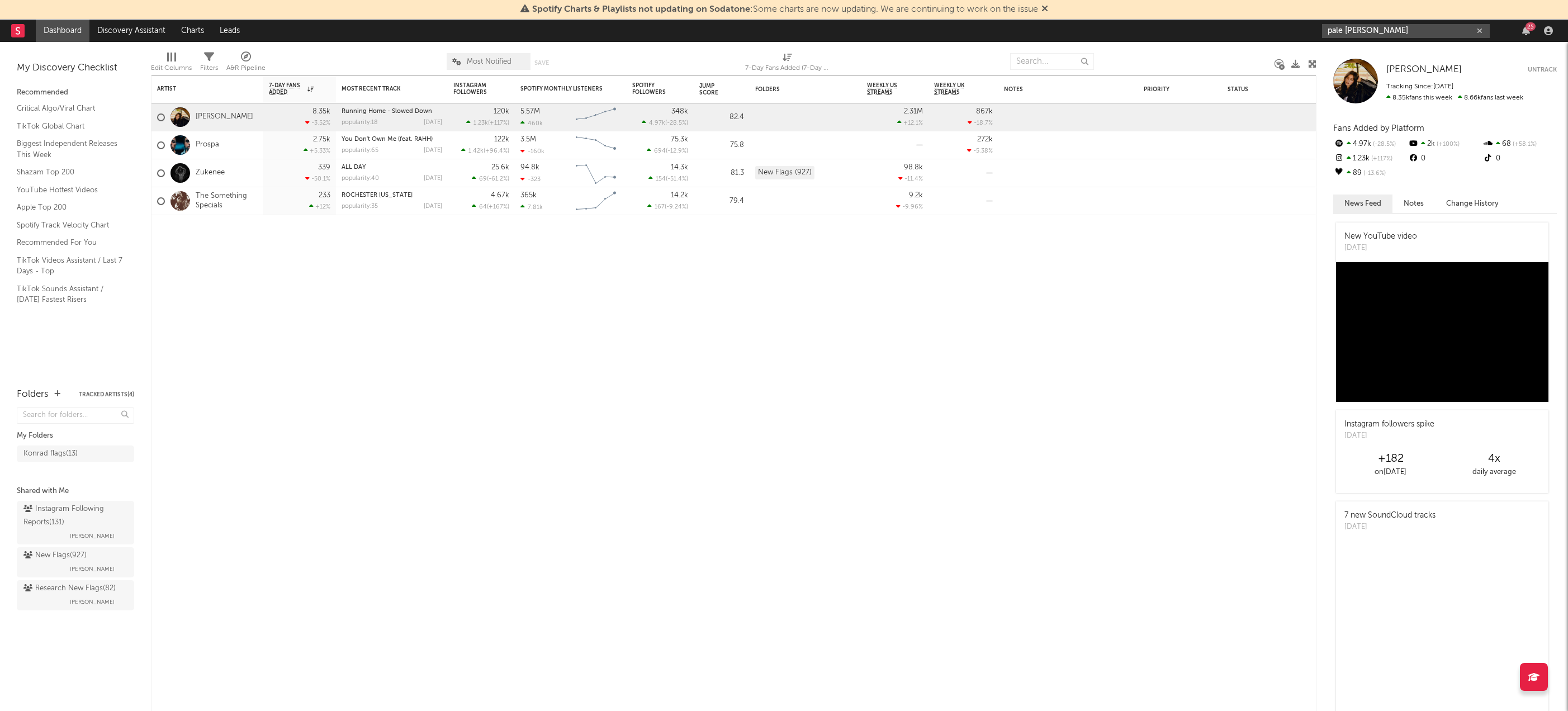
click at [1367, 27] on input "pale [PERSON_NAME]" at bounding box center [1406, 31] width 168 height 14
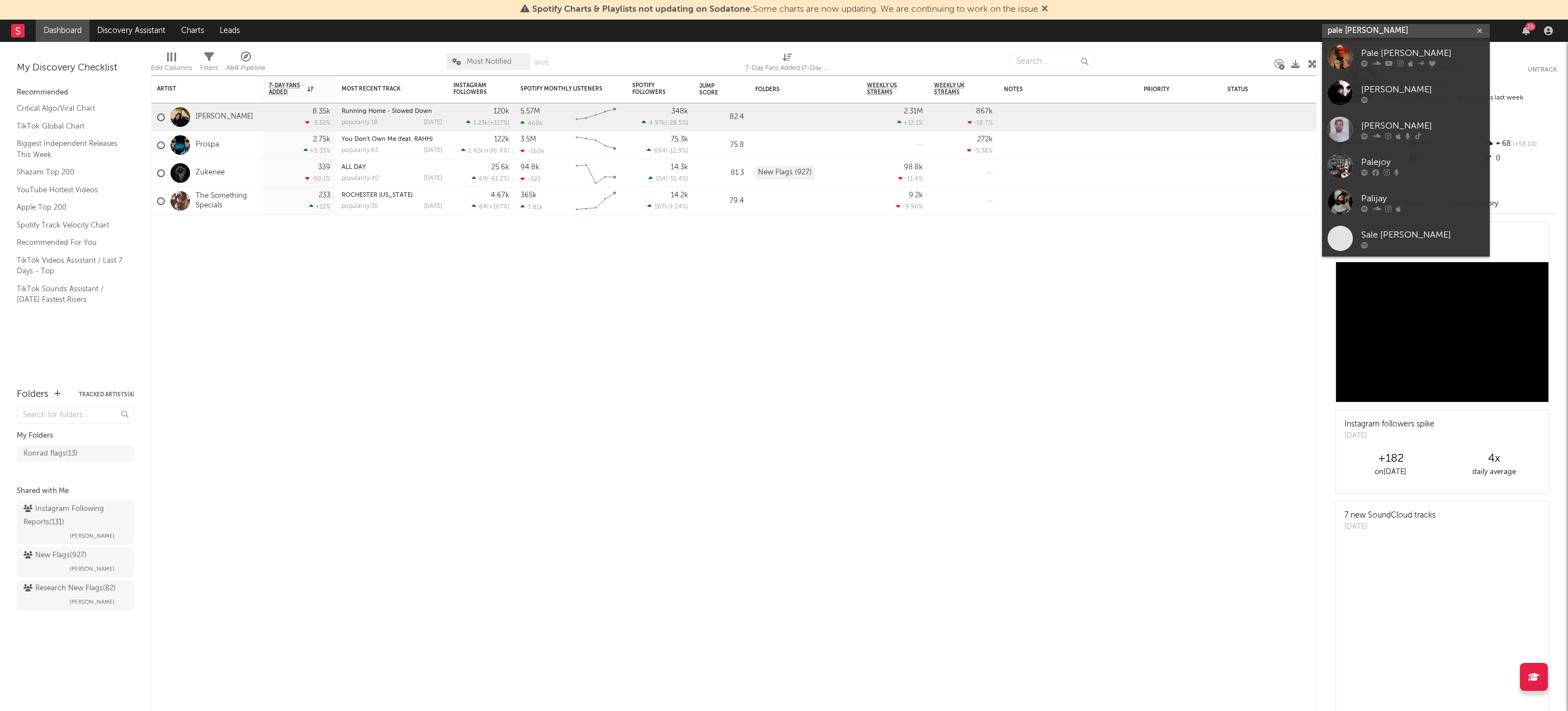
type input "pale [PERSON_NAME]"
click at [1367, 45] on link "Pale [PERSON_NAME]" at bounding box center [1406, 56] width 168 height 37
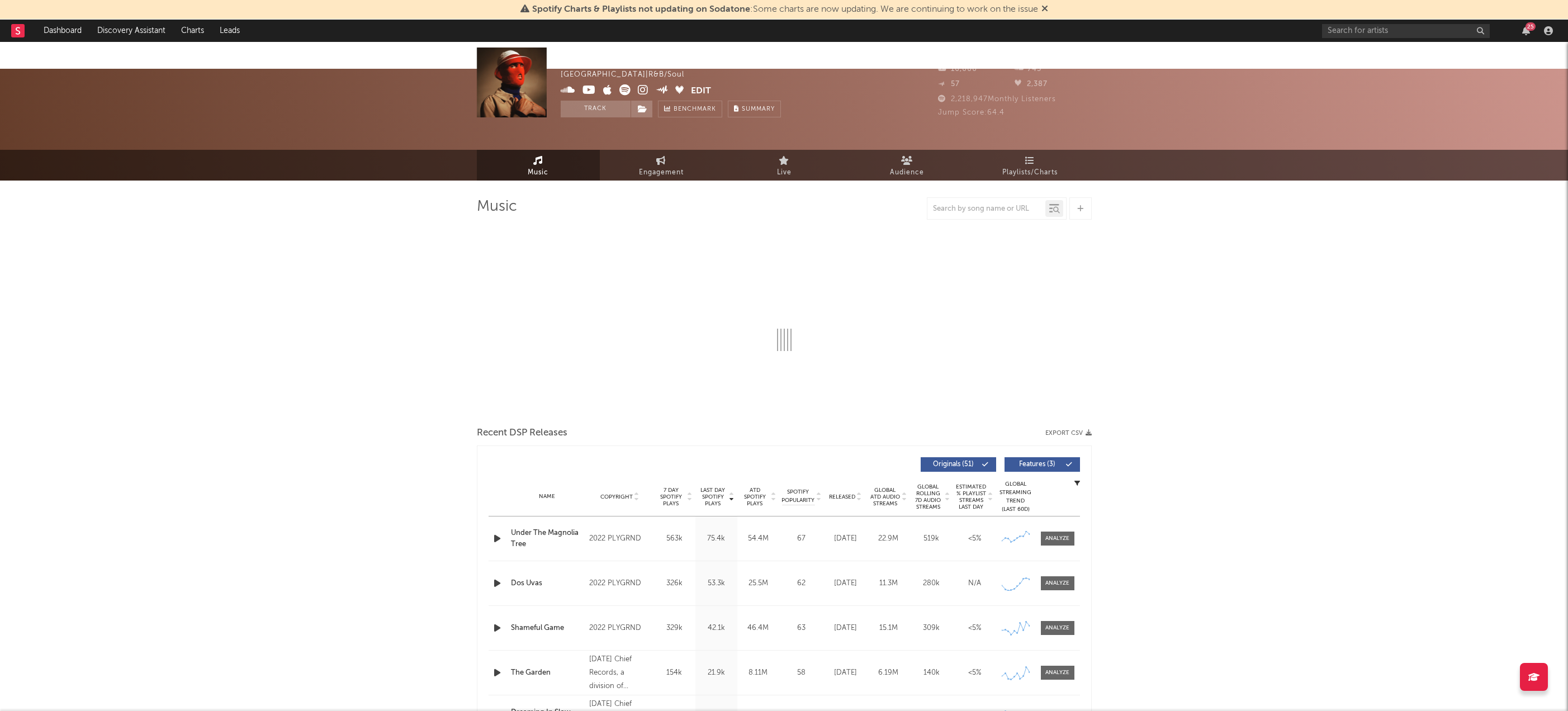
select select "6m"
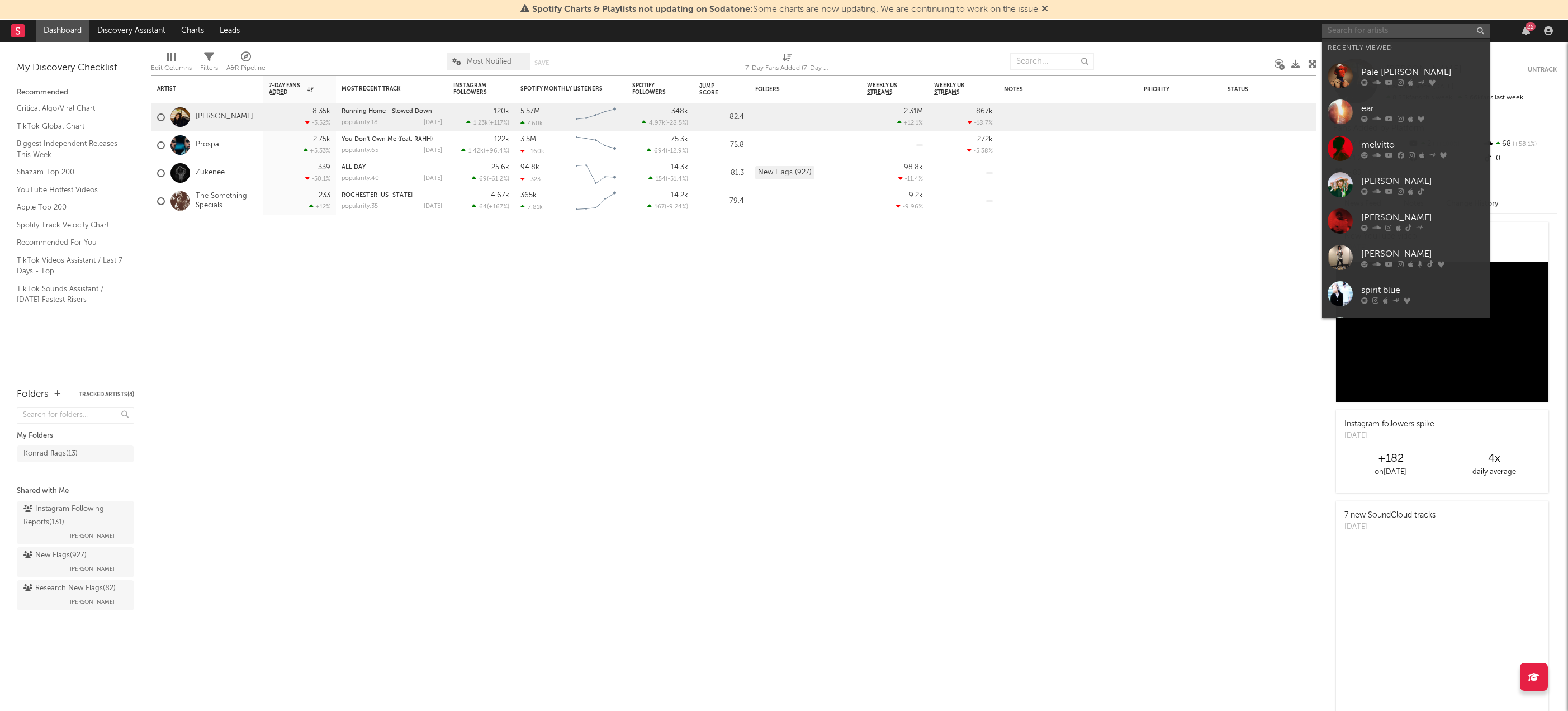
click at [1341, 33] on input "text" at bounding box center [1406, 31] width 168 height 14
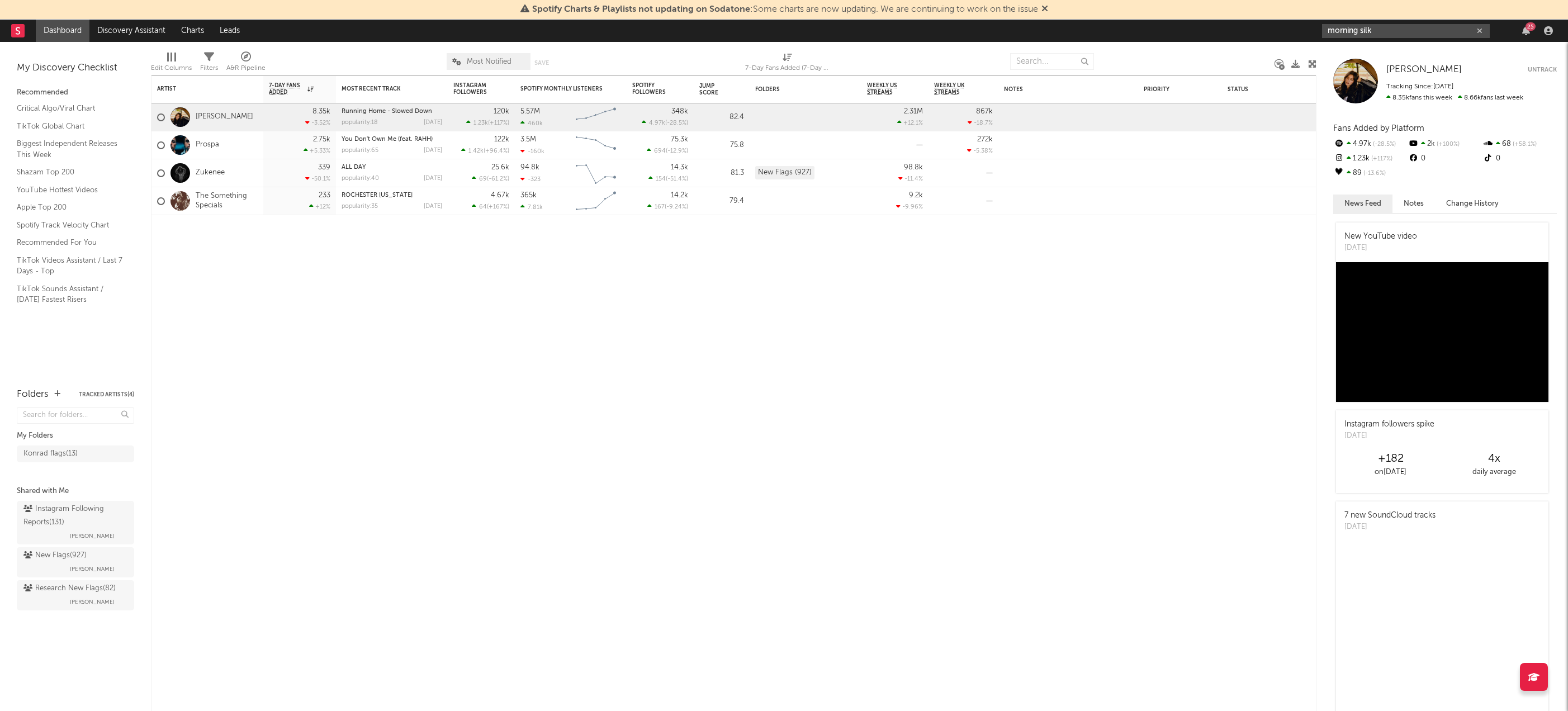
click at [1377, 28] on input "morning silk" at bounding box center [1406, 31] width 168 height 14
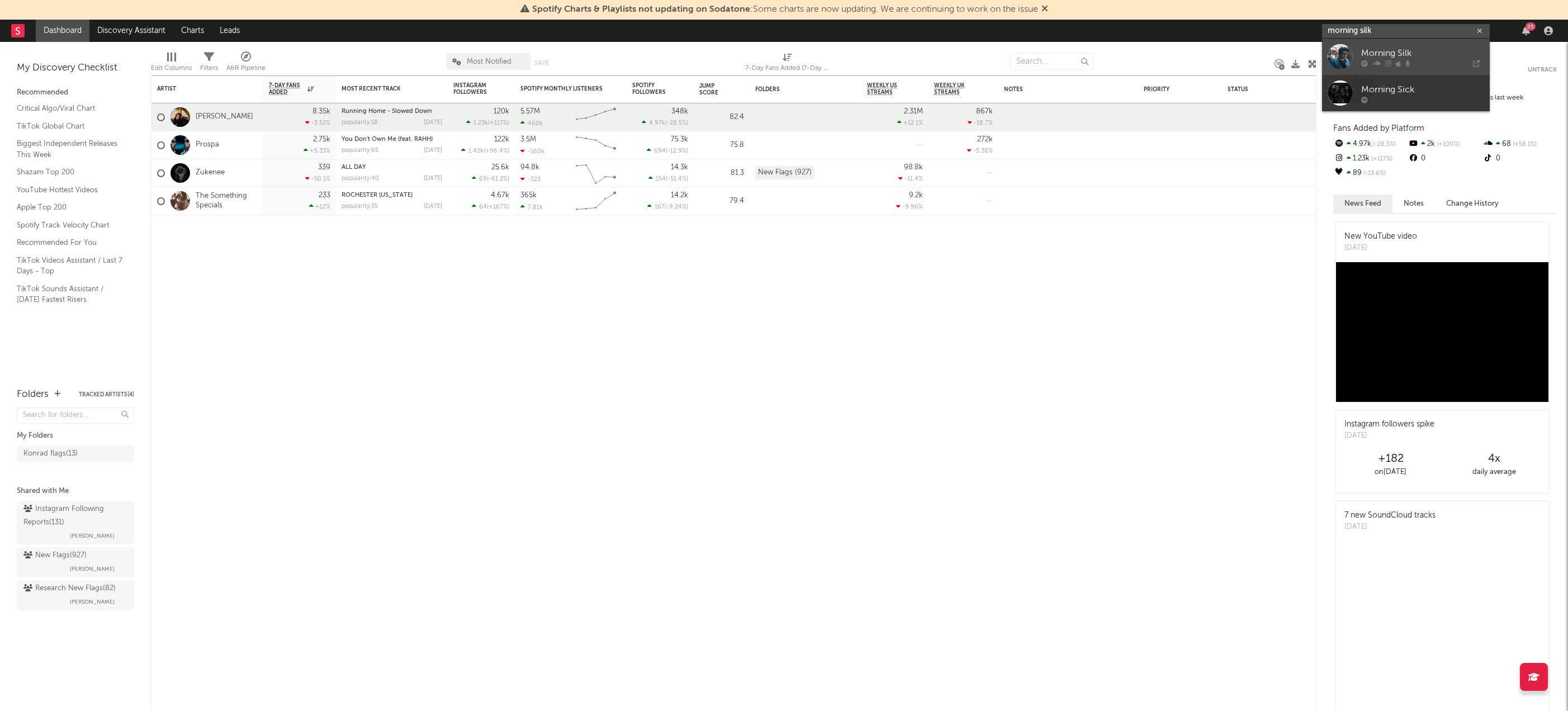
type input "morning silk"
click at [1372, 53] on div "Morning Silk" at bounding box center [1423, 53] width 123 height 14
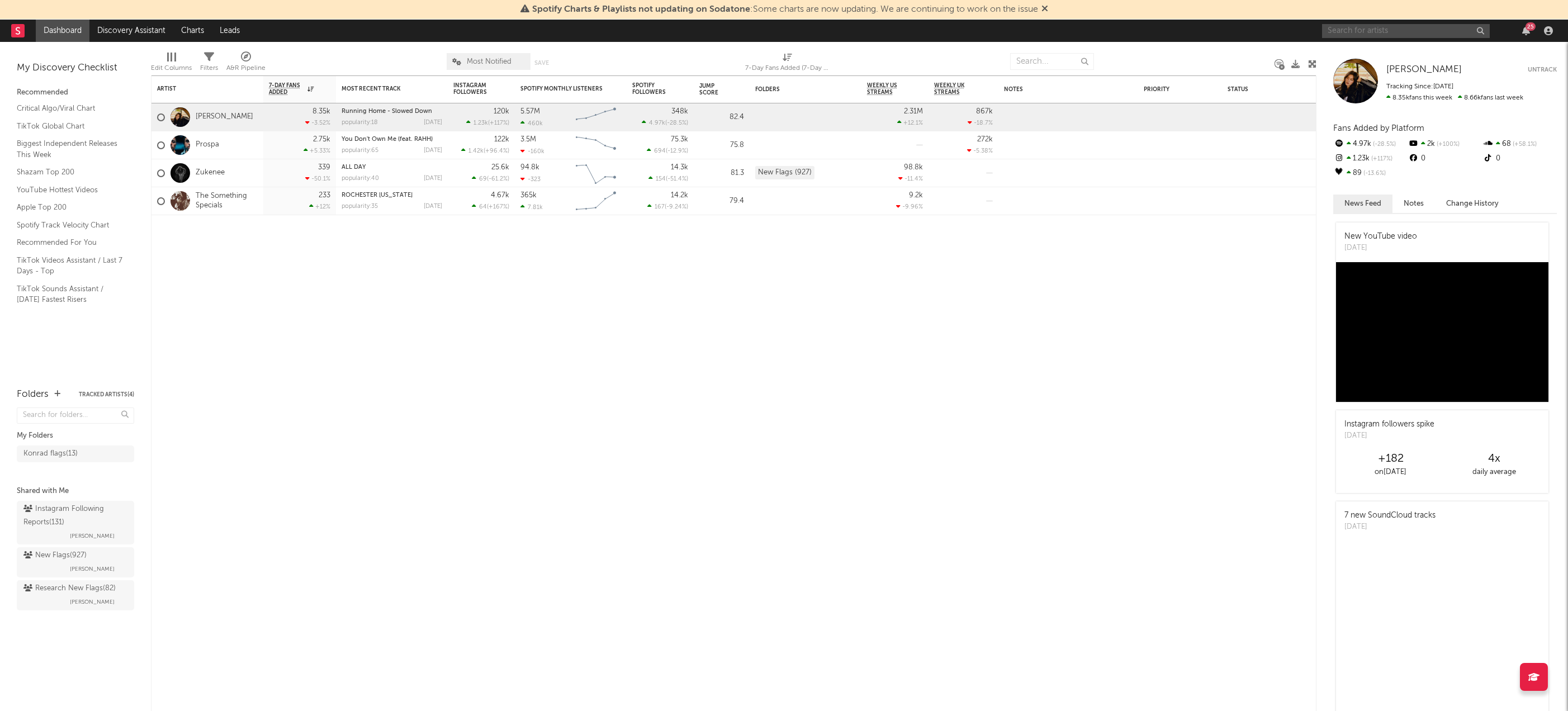
click at [1402, 32] on input "text" at bounding box center [1406, 31] width 168 height 14
type input "woke"
click at [1480, 31] on icon "button" at bounding box center [1480, 31] width 6 height 8
click at [1418, 32] on input "only woke" at bounding box center [1406, 31] width 168 height 14
type input "only woke"
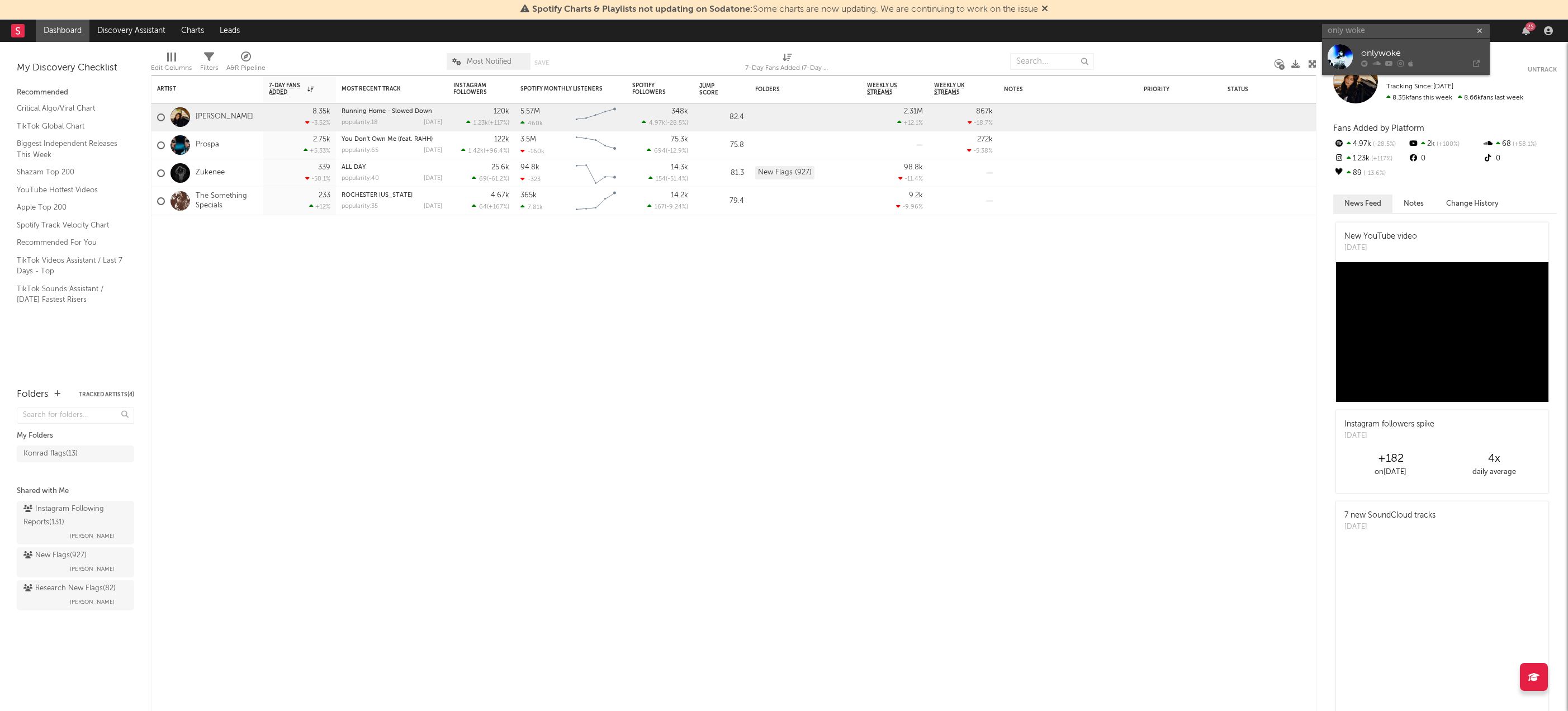
click at [1416, 49] on div "onlywoke" at bounding box center [1423, 53] width 123 height 14
click at [1352, 37] on input "text" at bounding box center [1406, 31] width 168 height 14
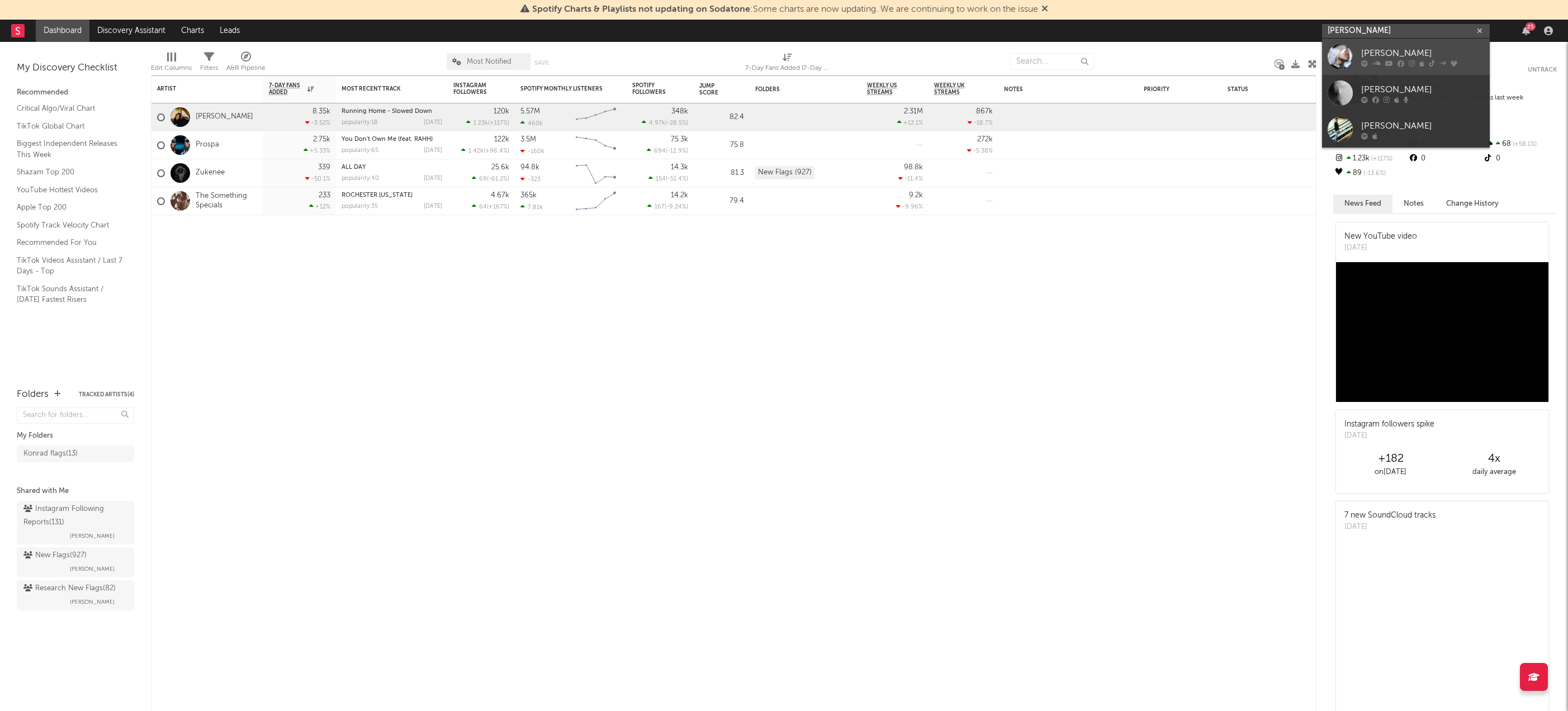
type input "[PERSON_NAME]"
click at [1368, 50] on div "[PERSON_NAME]" at bounding box center [1423, 53] width 123 height 14
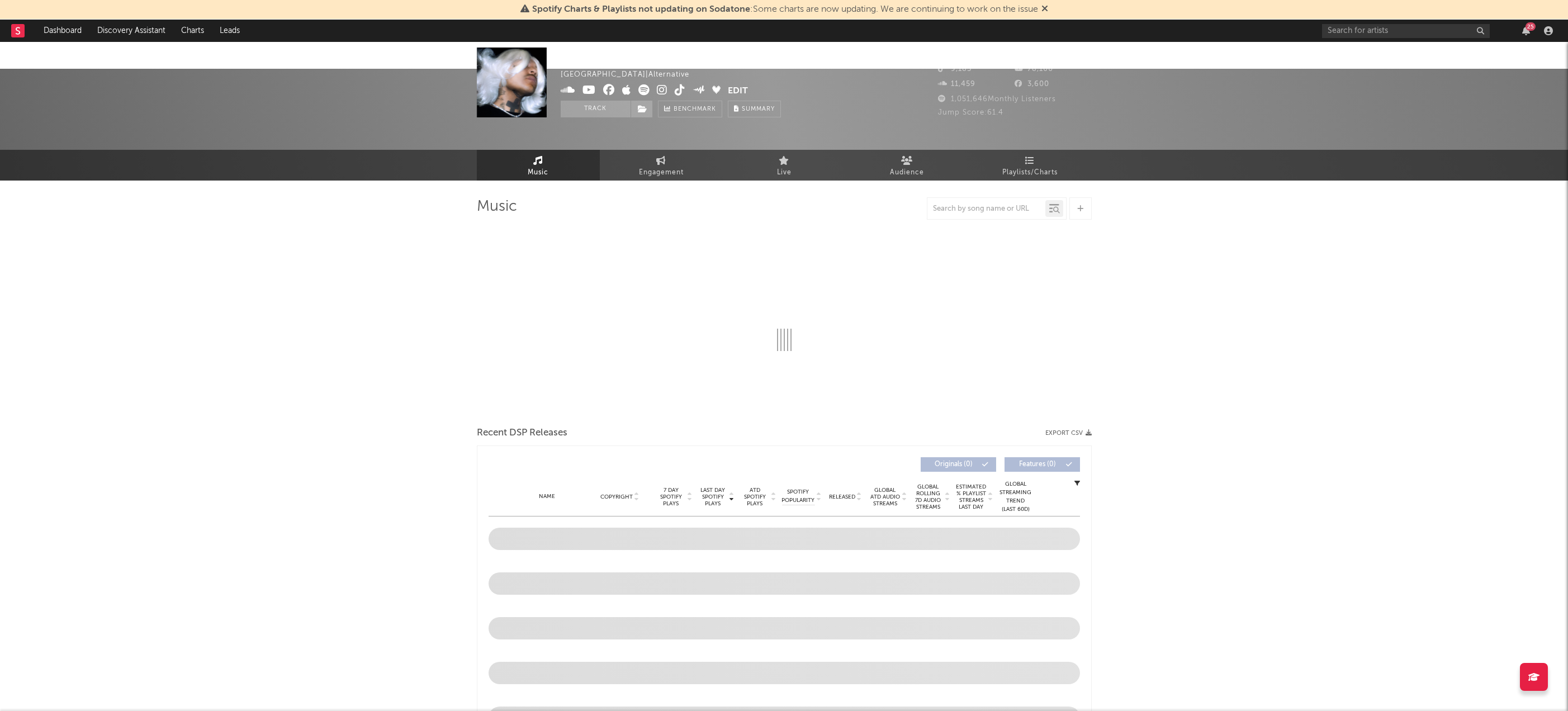
select select "6m"
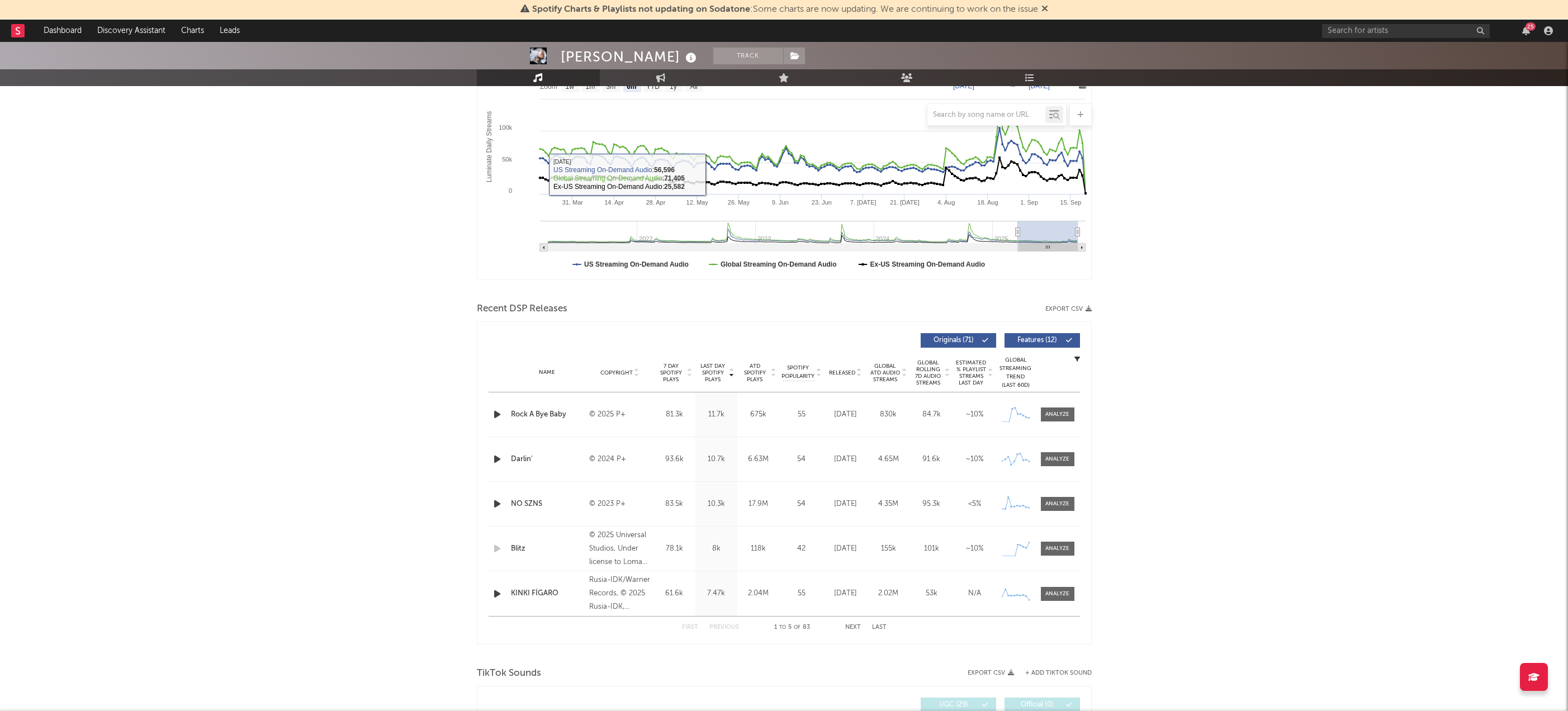
scroll to position [214, 0]
click at [539, 586] on div "KINKI FÍGARO" at bounding box center [548, 592] width 73 height 11
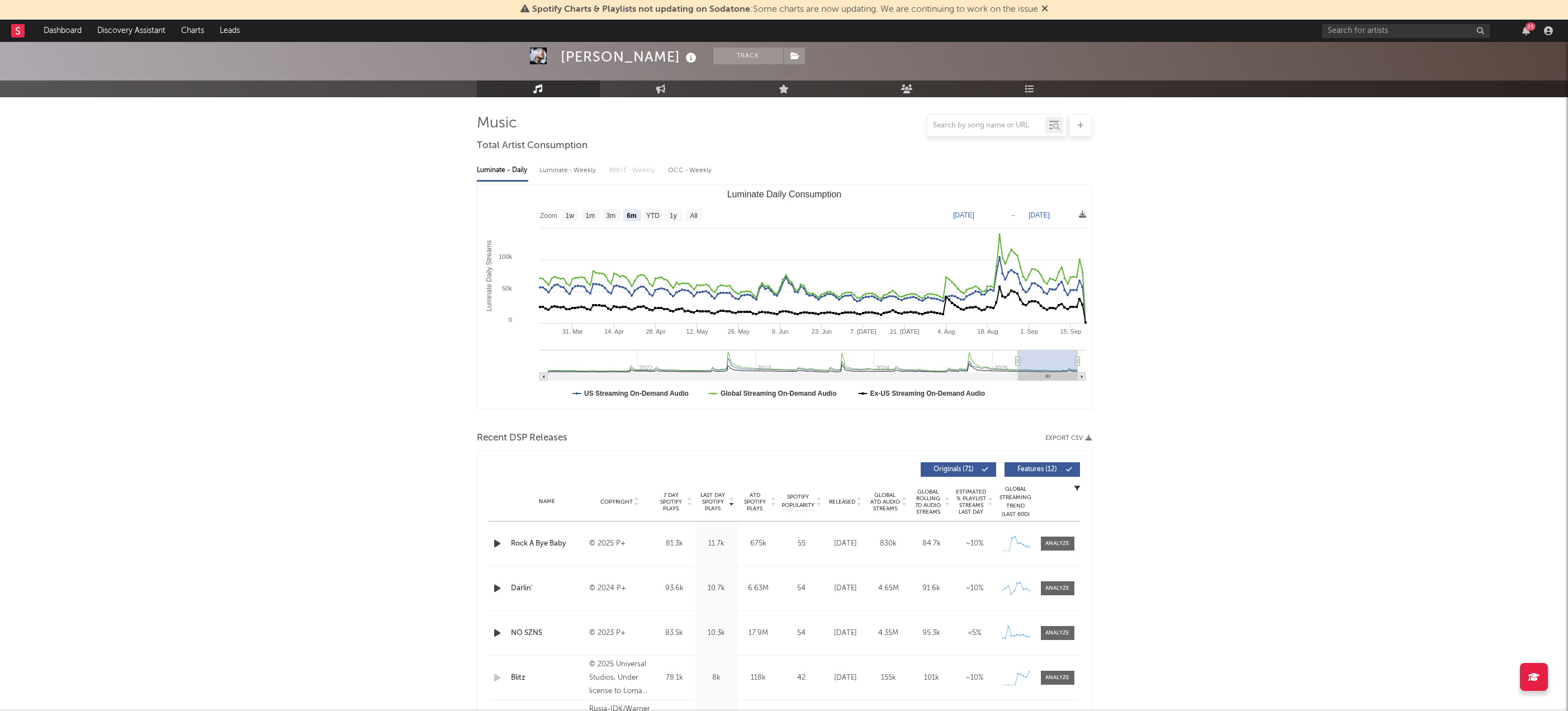
scroll to position [59, 0]
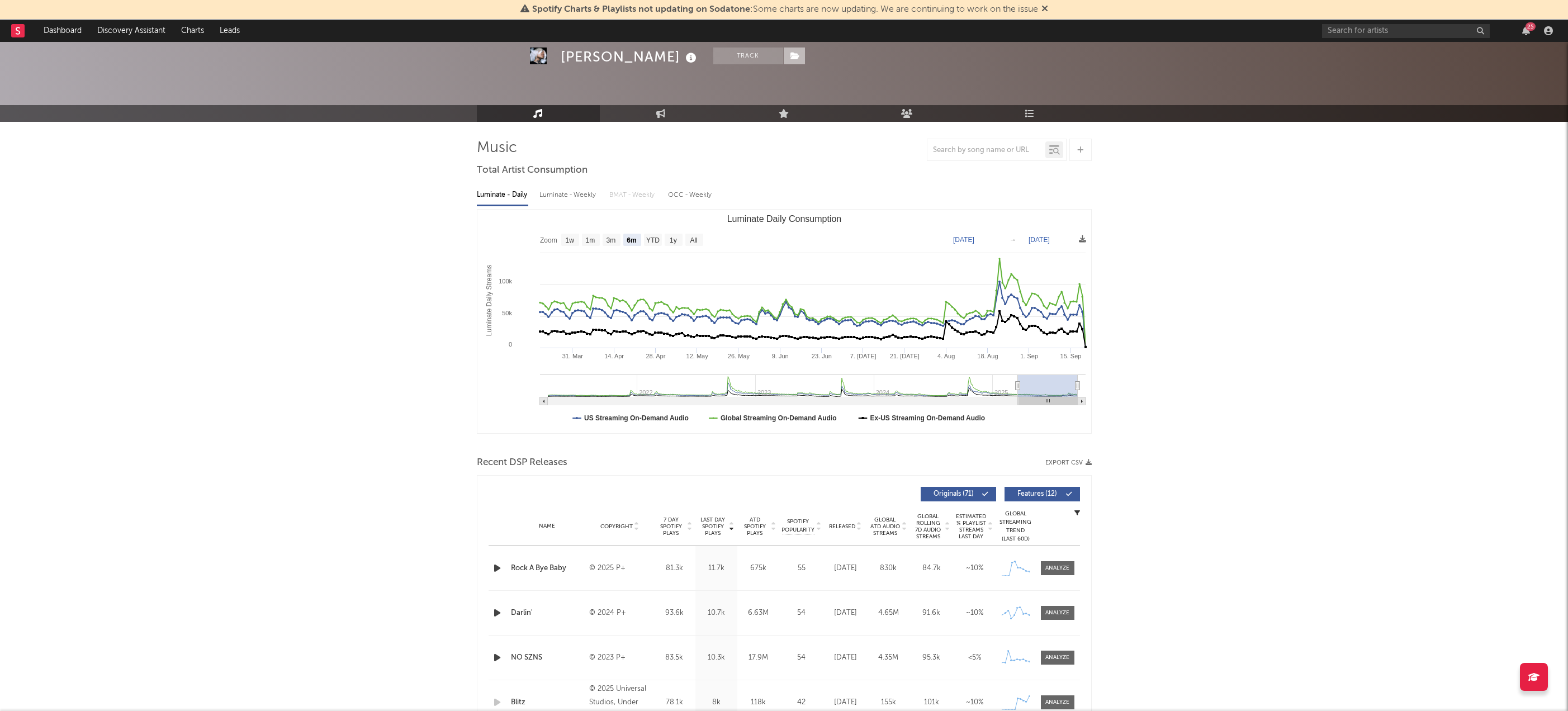
click at [790, 59] on icon at bounding box center [795, 55] width 9 height 8
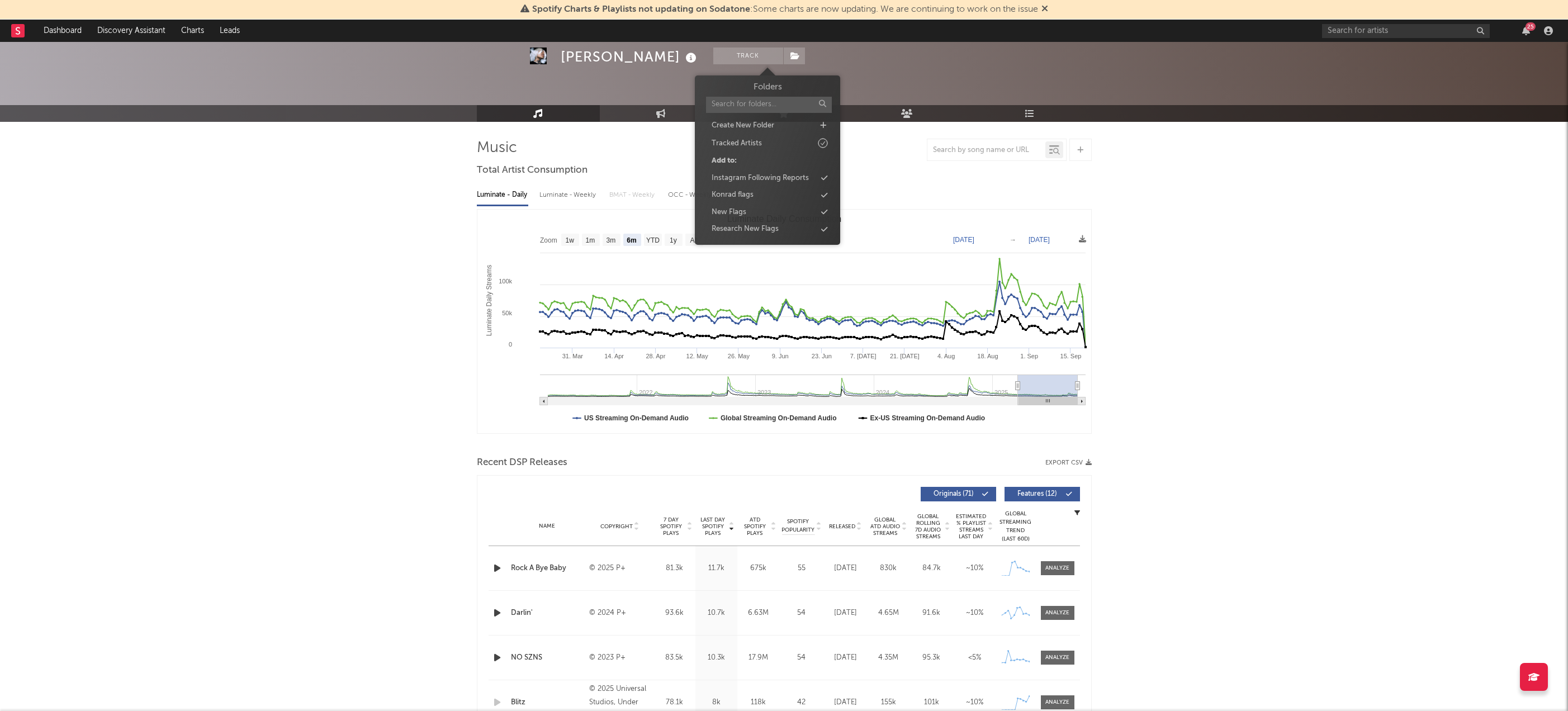
drag, startPoint x: 762, startPoint y: 194, endPoint x: 785, endPoint y: 188, distance: 23.8
click at [762, 194] on div "Konrad flags" at bounding box center [767, 195] width 129 height 15
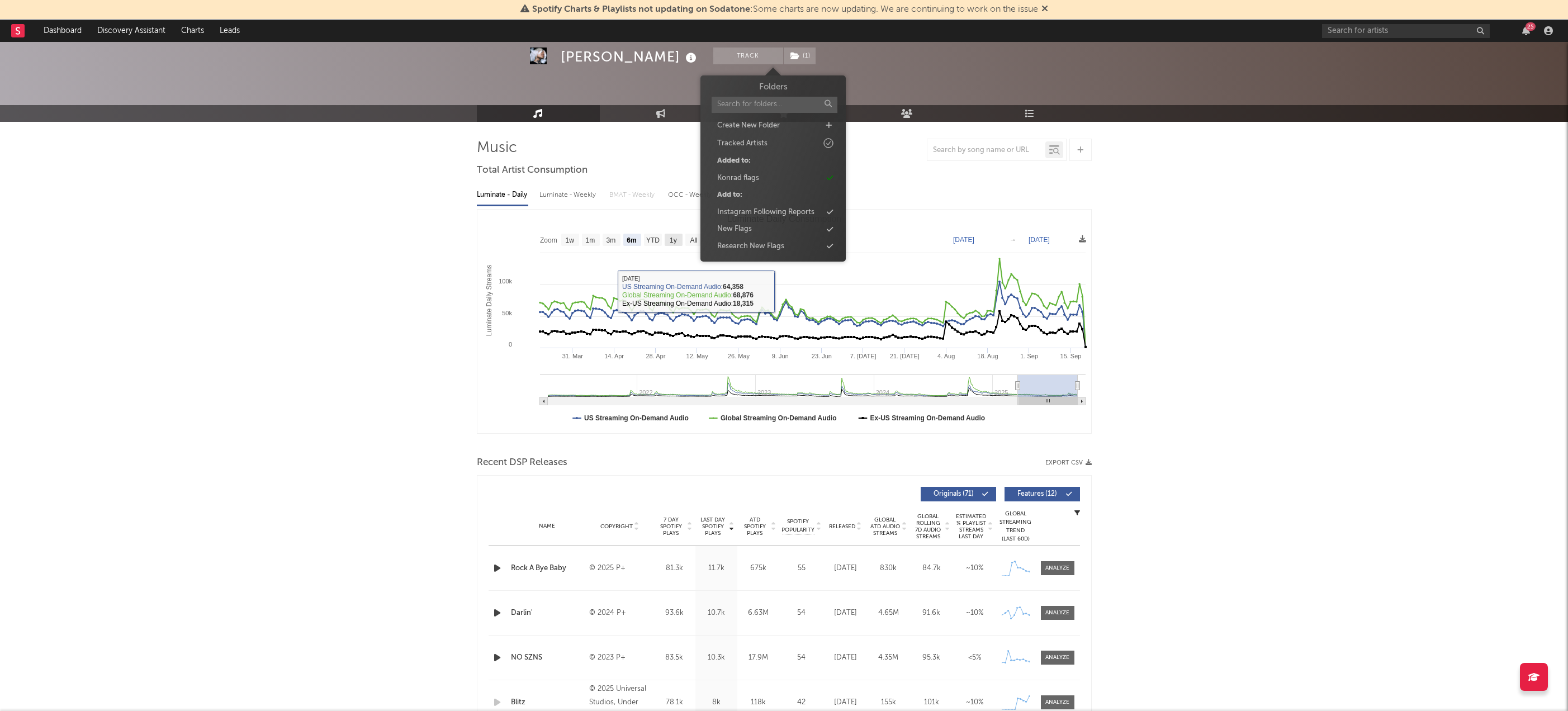
click at [673, 236] on text "1y" at bounding box center [673, 240] width 8 height 8
select select "1y"
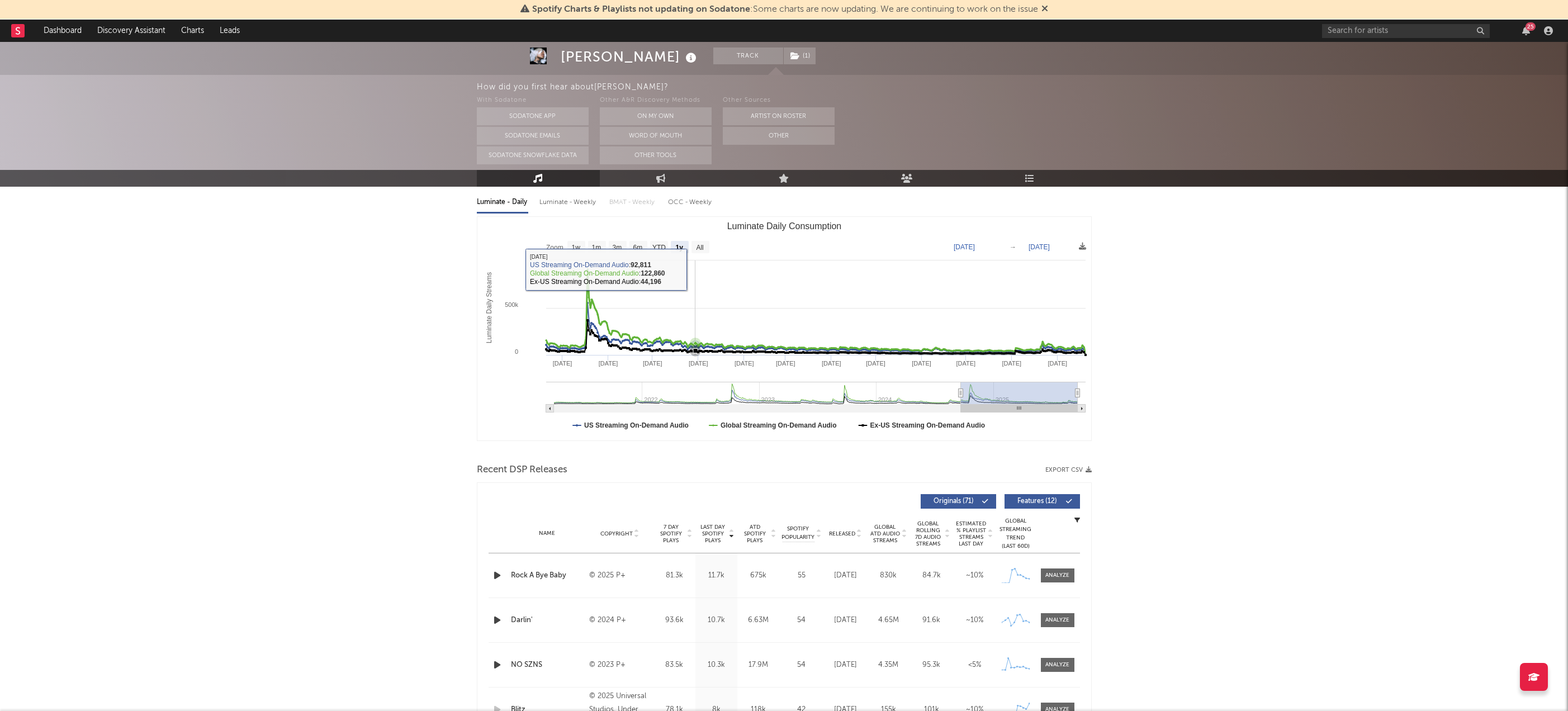
scroll to position [160, 0]
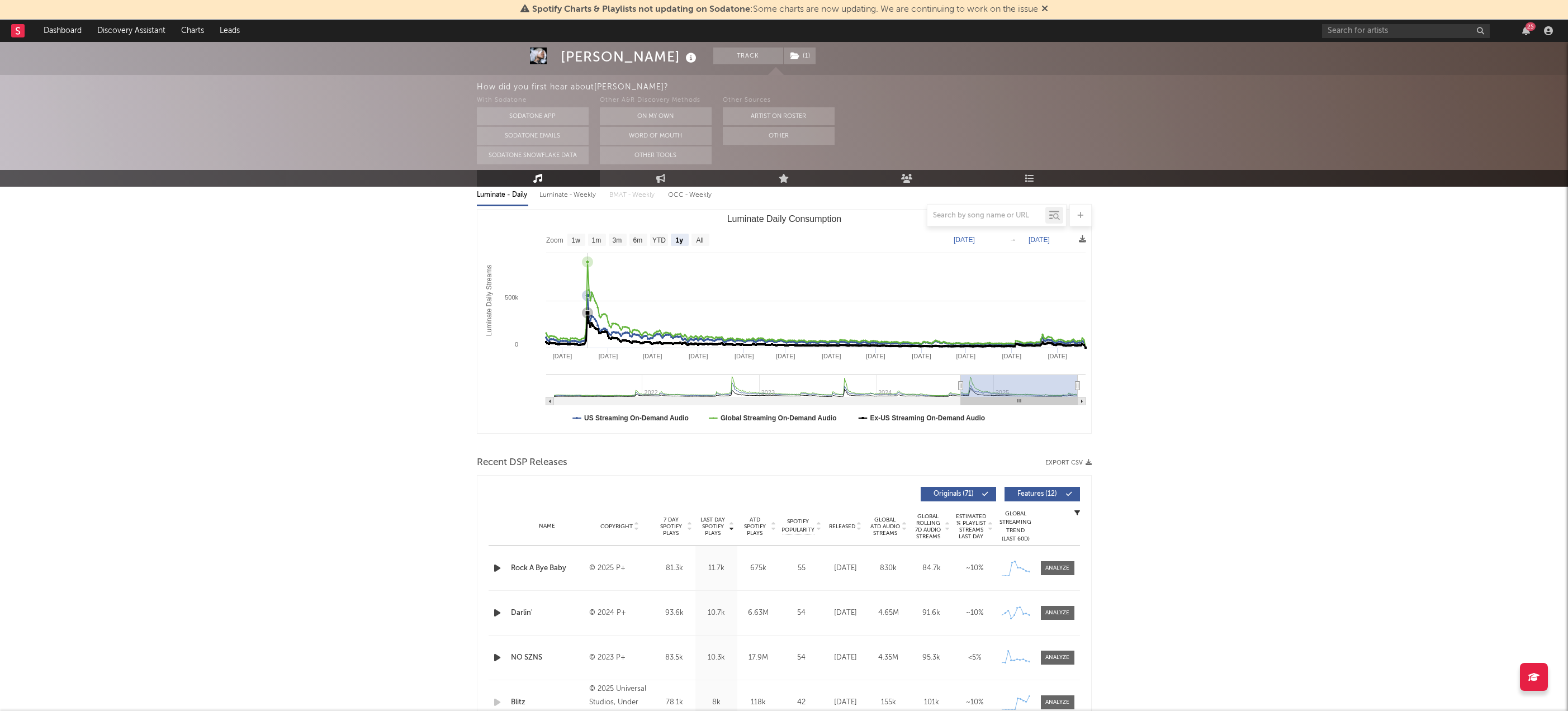
drag, startPoint x: 587, startPoint y: 260, endPoint x: 587, endPoint y: 255, distance: 5.0
click at [587, 262] on icon "Luminate Daily Consumption" at bounding box center [815, 305] width 541 height 85
click at [586, 262] on icon "Luminate Daily Consumption" at bounding box center [815, 305] width 541 height 85
click at [587, 262] on icon "Luminate Daily Consumption" at bounding box center [815, 305] width 541 height 85
click at [692, 216] on div at bounding box center [784, 215] width 615 height 22
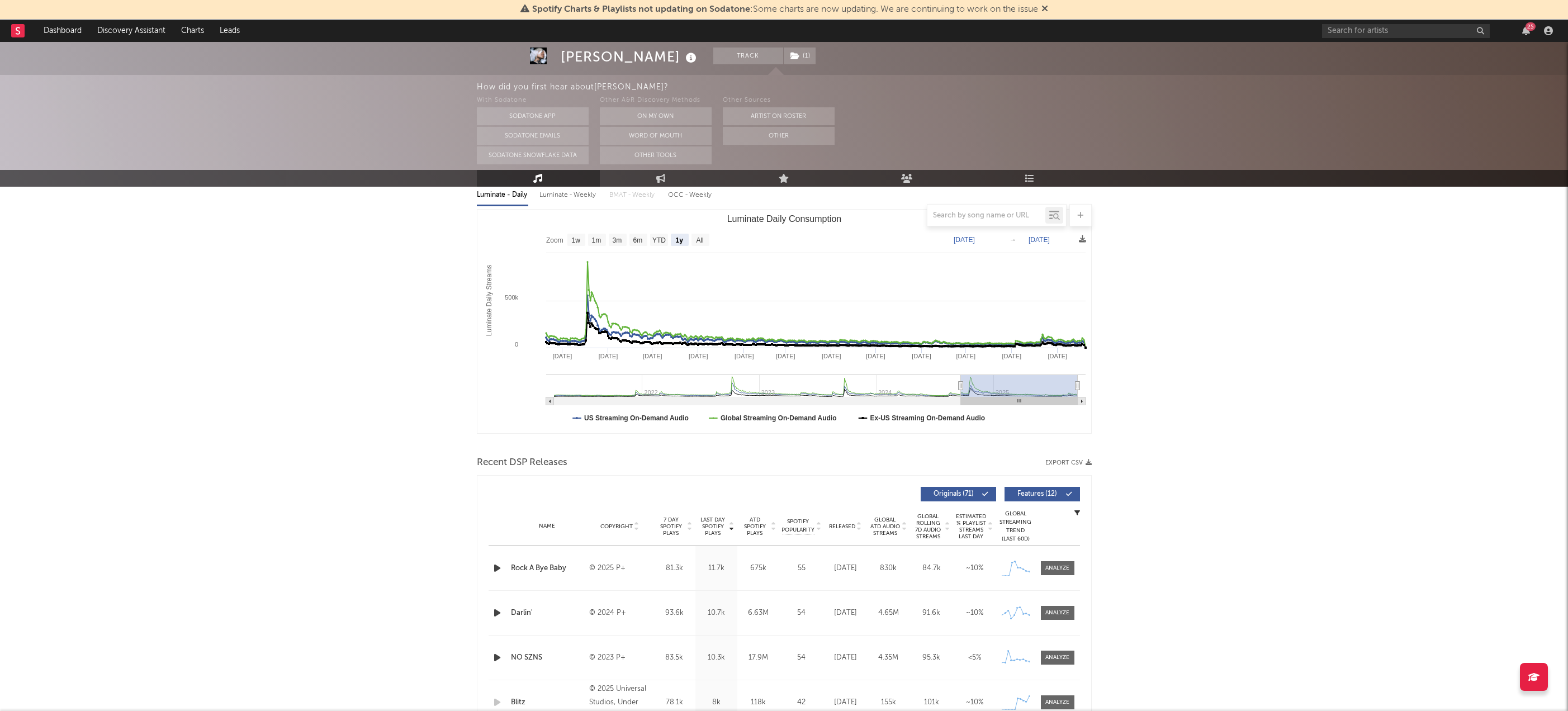
click at [696, 215] on div at bounding box center [784, 215] width 615 height 22
click at [704, 213] on div at bounding box center [784, 215] width 615 height 22
drag, startPoint x: 699, startPoint y: 215, endPoint x: 904, endPoint y: 271, distance: 212.5
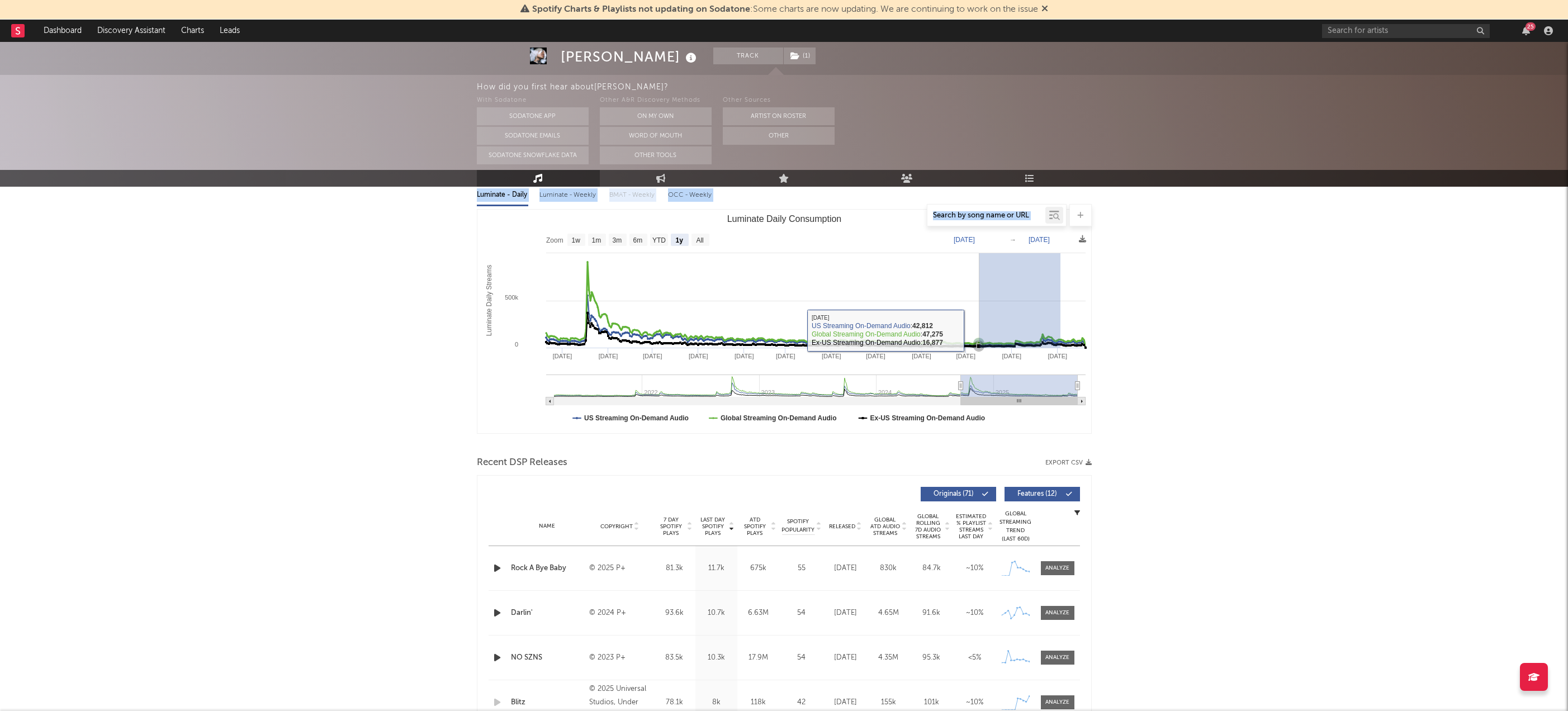
drag, startPoint x: 1060, startPoint y: 300, endPoint x: 1044, endPoint y: 296, distance: 16.5
click at [1030, 294] on rect "Luminate Daily Consumption" at bounding box center [784, 322] width 614 height 224
type input "2025-08-13"
type input "2025-09-02"
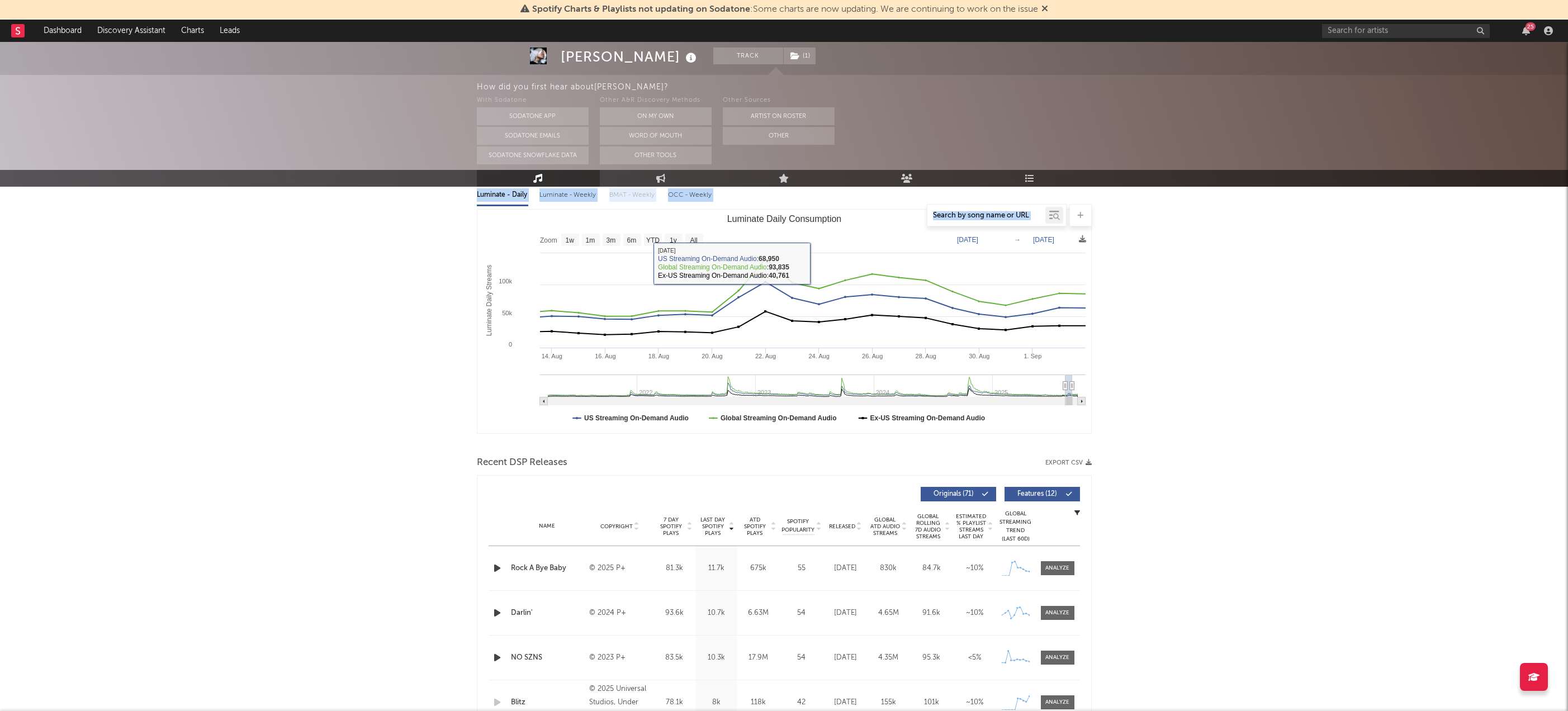
click at [675, 212] on div at bounding box center [784, 215] width 615 height 22
click at [667, 213] on div at bounding box center [784, 215] width 615 height 22
click at [677, 215] on div at bounding box center [784, 215] width 615 height 22
click at [691, 213] on div at bounding box center [784, 215] width 615 height 22
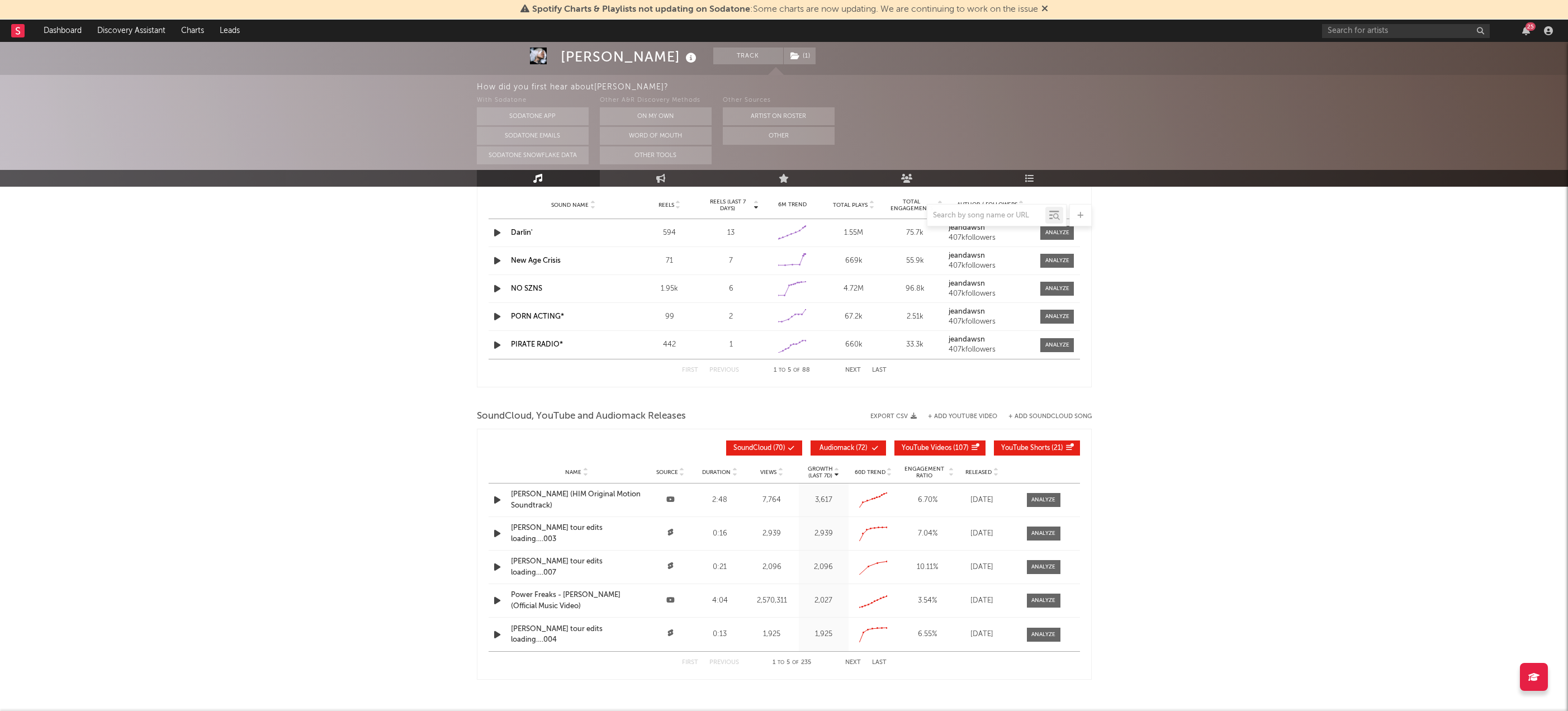
scroll to position [1121, 0]
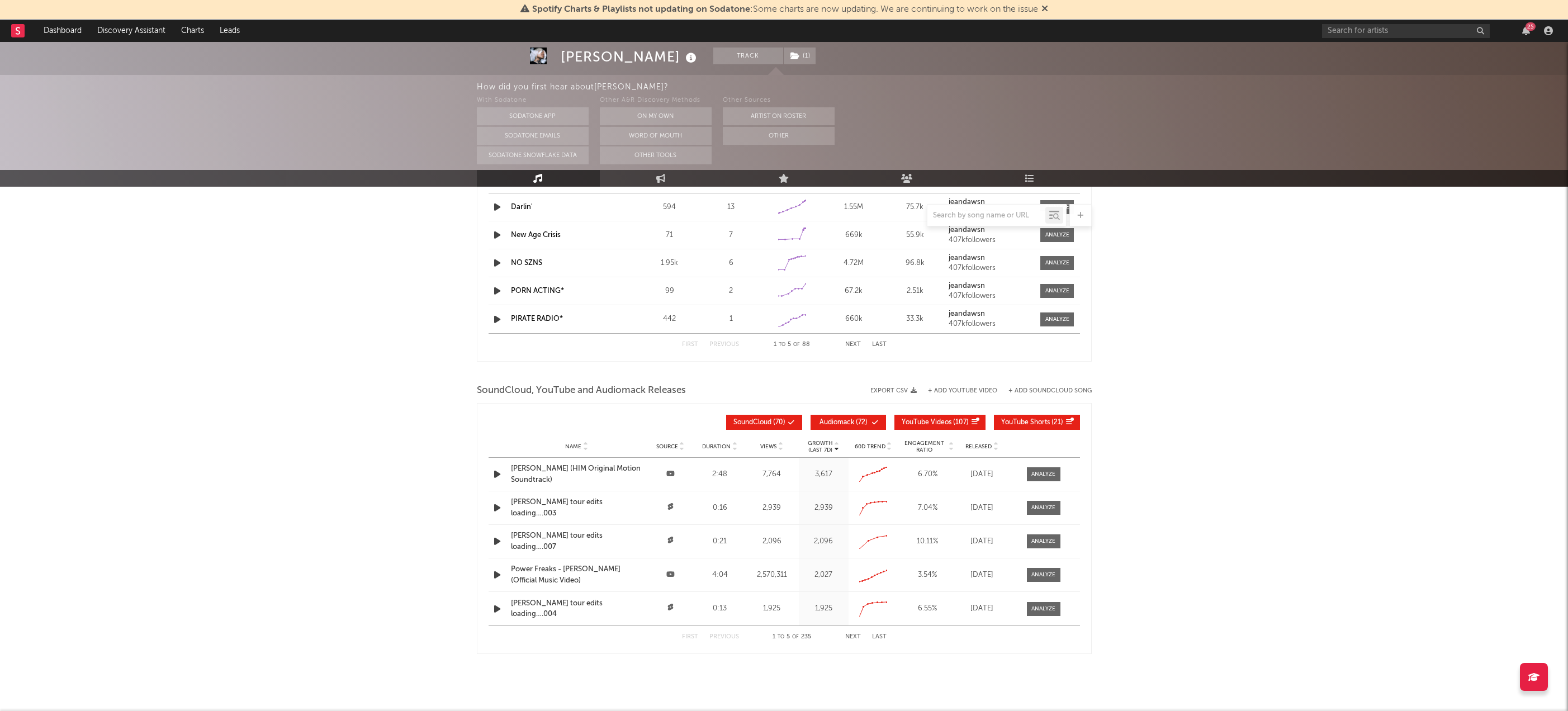
drag, startPoint x: 403, startPoint y: 145, endPoint x: 108, endPoint y: 109, distance: 297.2
click at [275, 126] on div "How did you first hear about Jean Dawson ? With Sodatone Sodatone App Sodatone …" at bounding box center [784, 122] width 1568 height 95
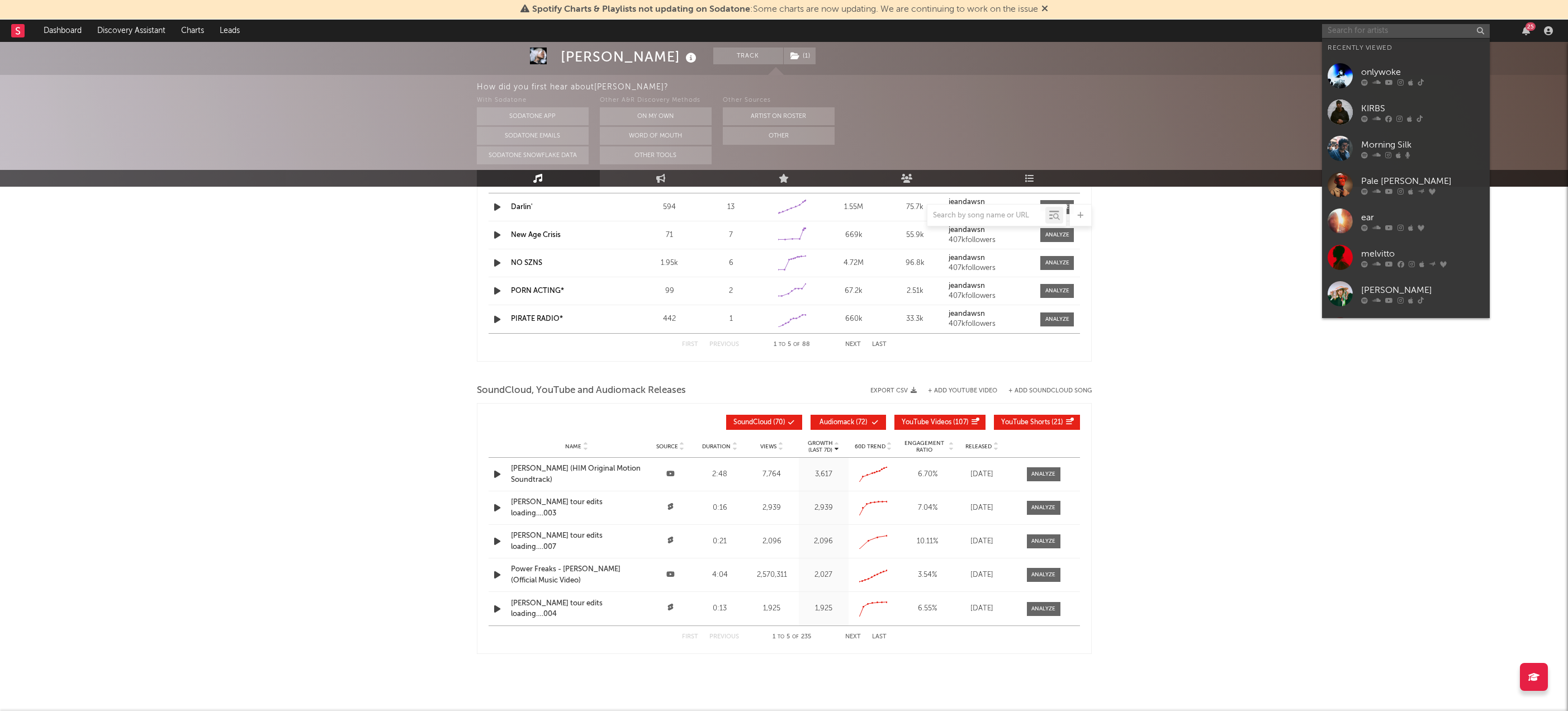
click at [1359, 32] on input "text" at bounding box center [1406, 31] width 168 height 14
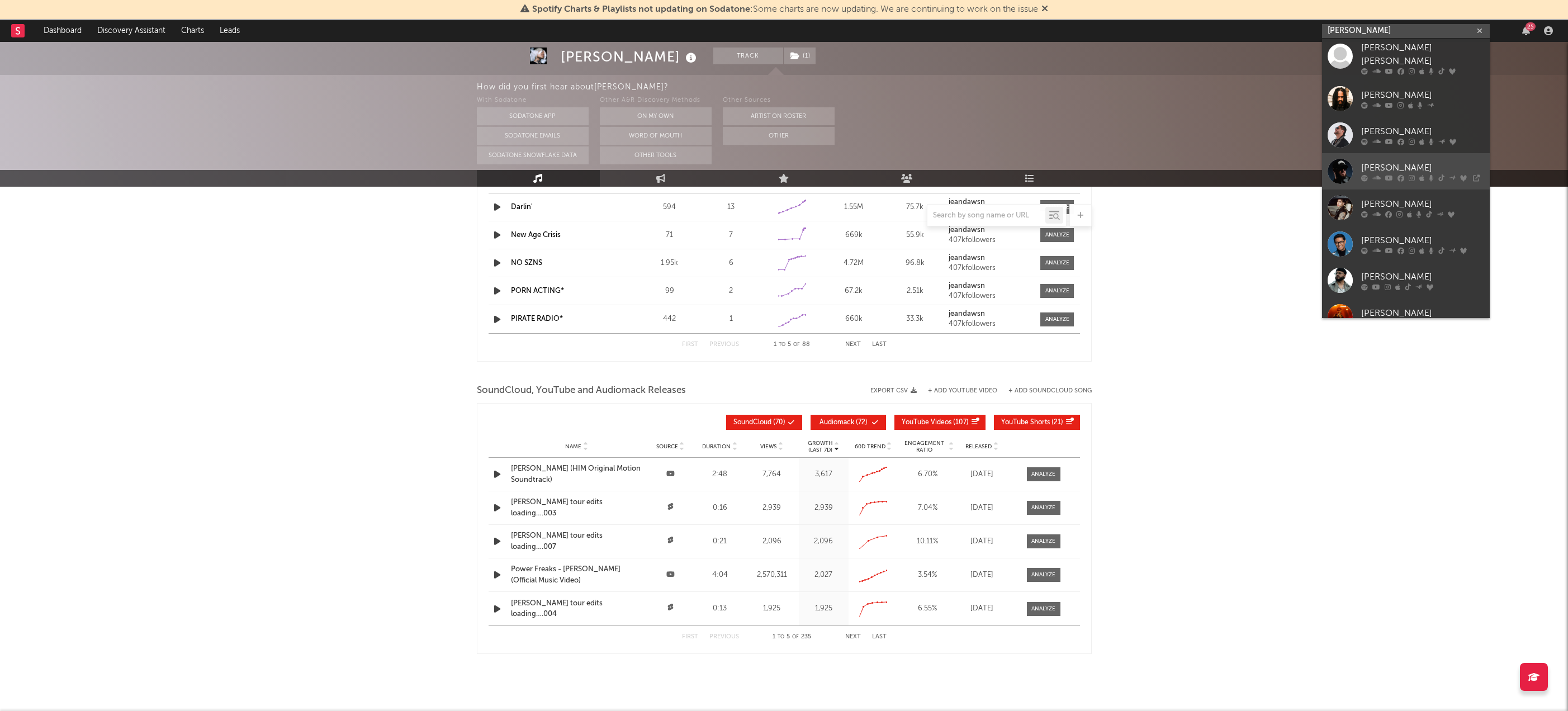
scroll to position [83, 0]
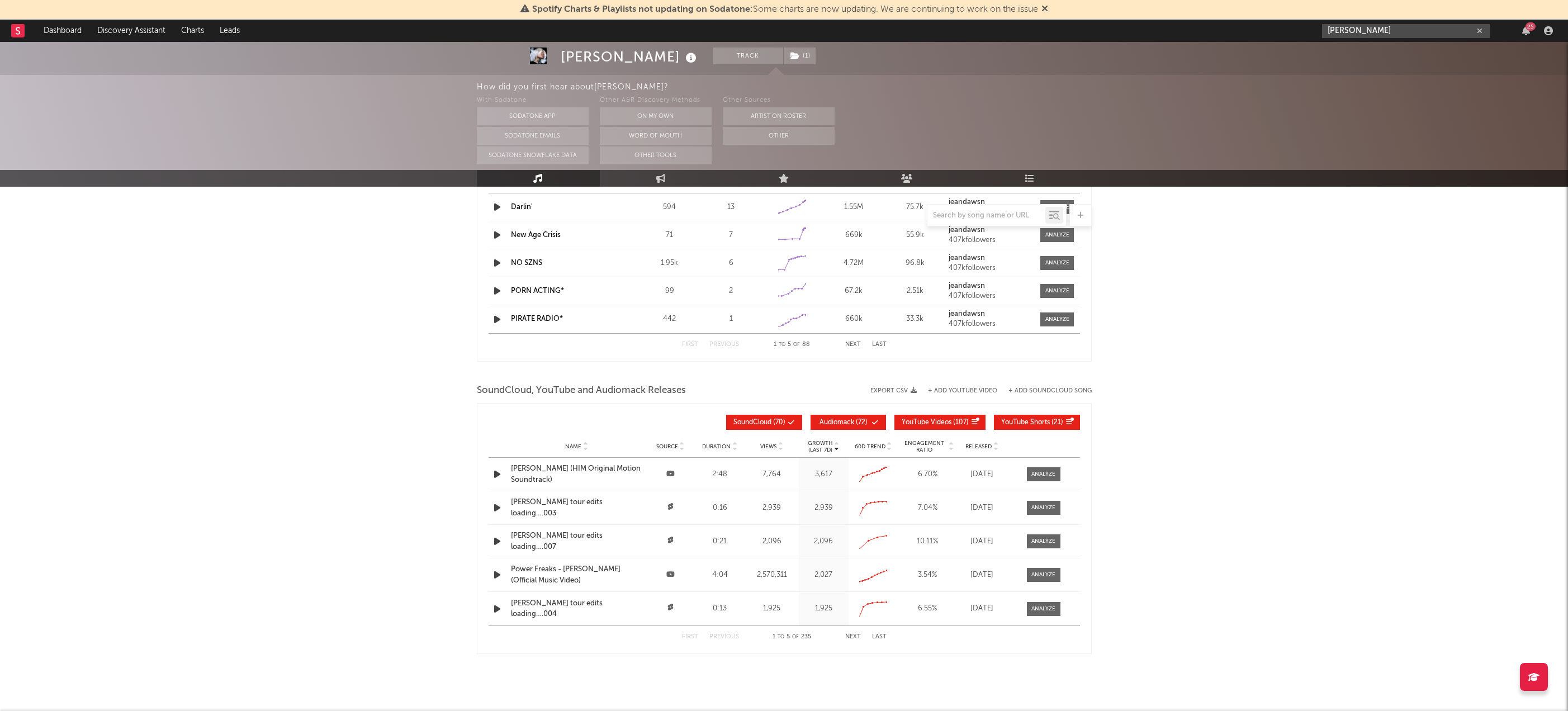
drag, startPoint x: 1375, startPoint y: 32, endPoint x: 1310, endPoint y: 27, distance: 65.2
click at [1310, 27] on nav "Dashboard Discovery Assistant Charts Leads tony 25" at bounding box center [784, 31] width 1568 height 22
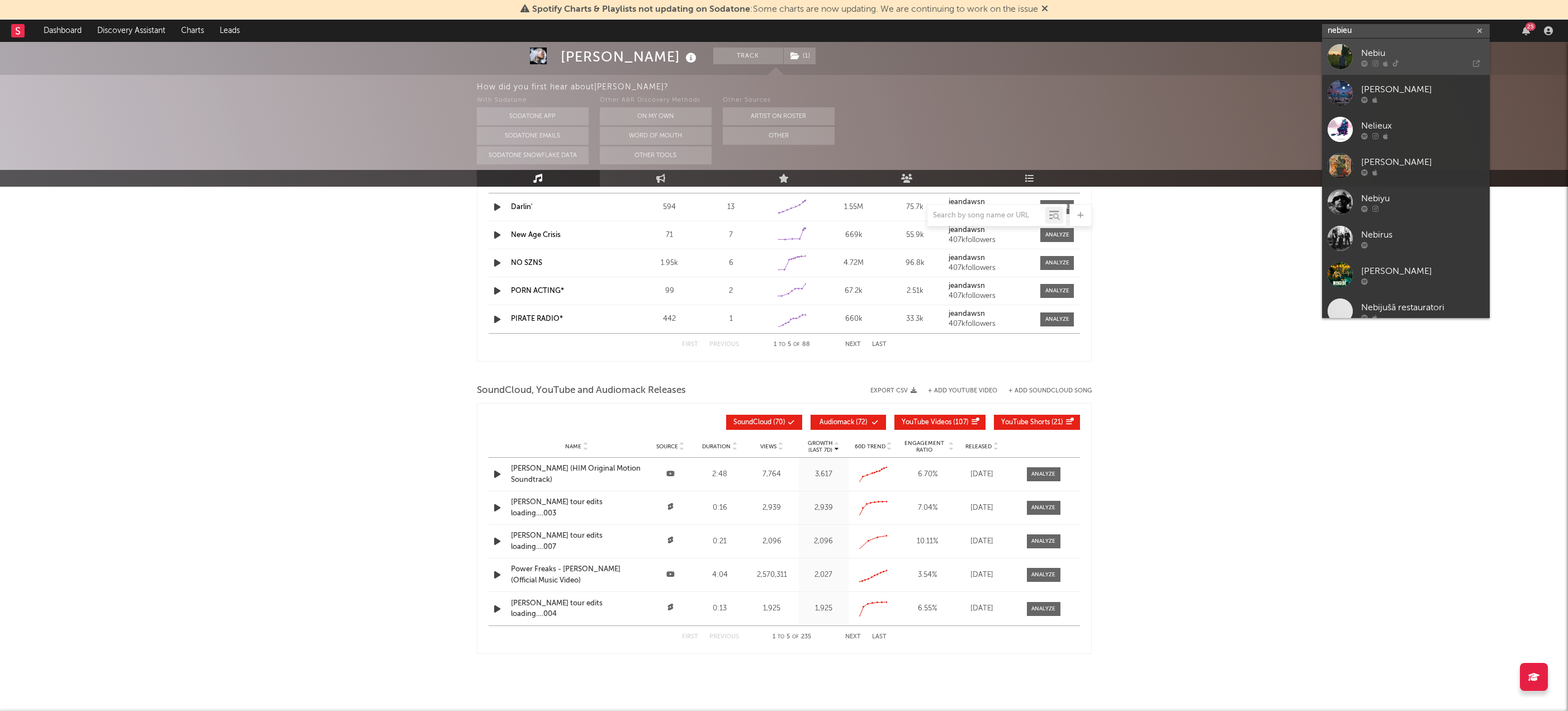
type input "nebieu"
click at [1397, 55] on div "Nebiu" at bounding box center [1423, 53] width 123 height 14
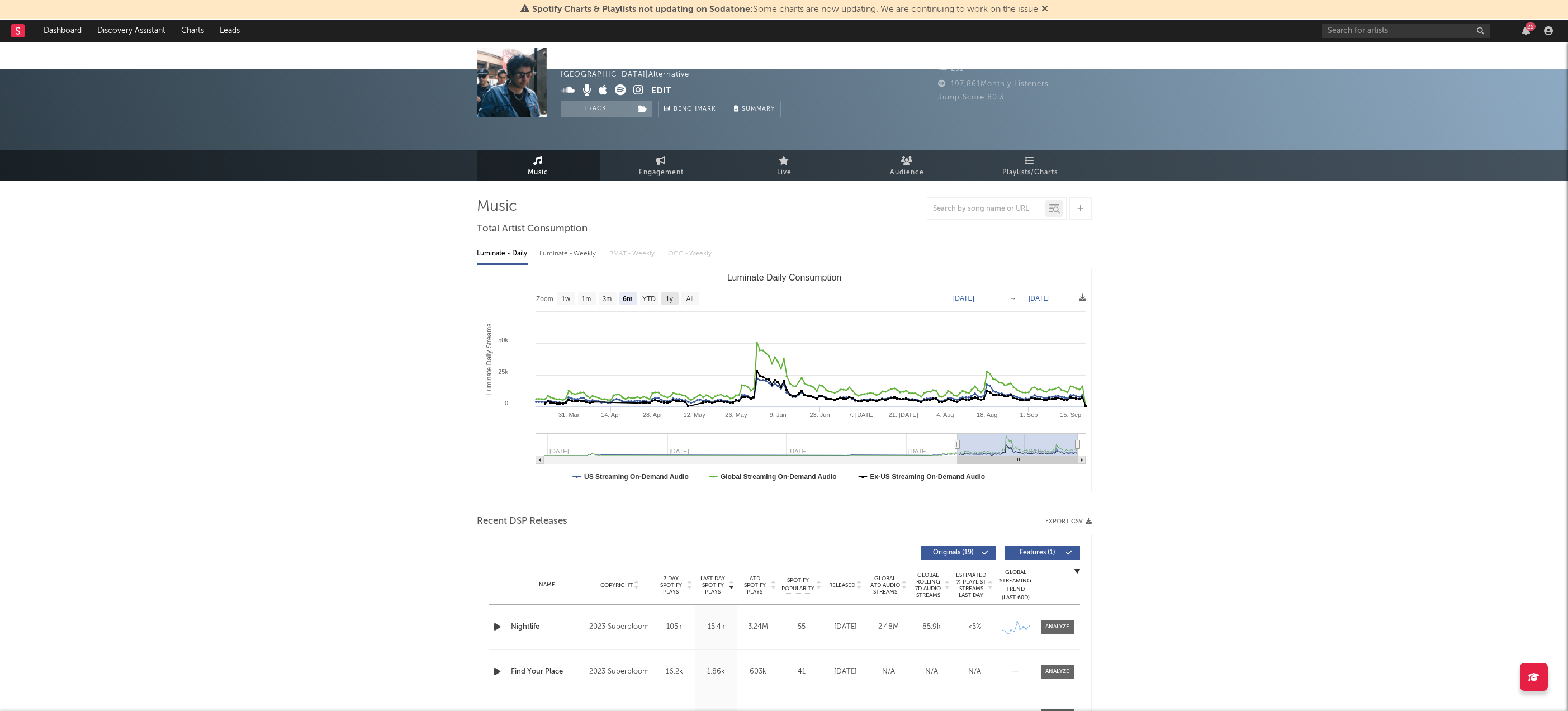
click at [673, 293] on rect "Luminate Daily Consumption" at bounding box center [669, 299] width 18 height 12
select select "1y"
type input "[DATE]"
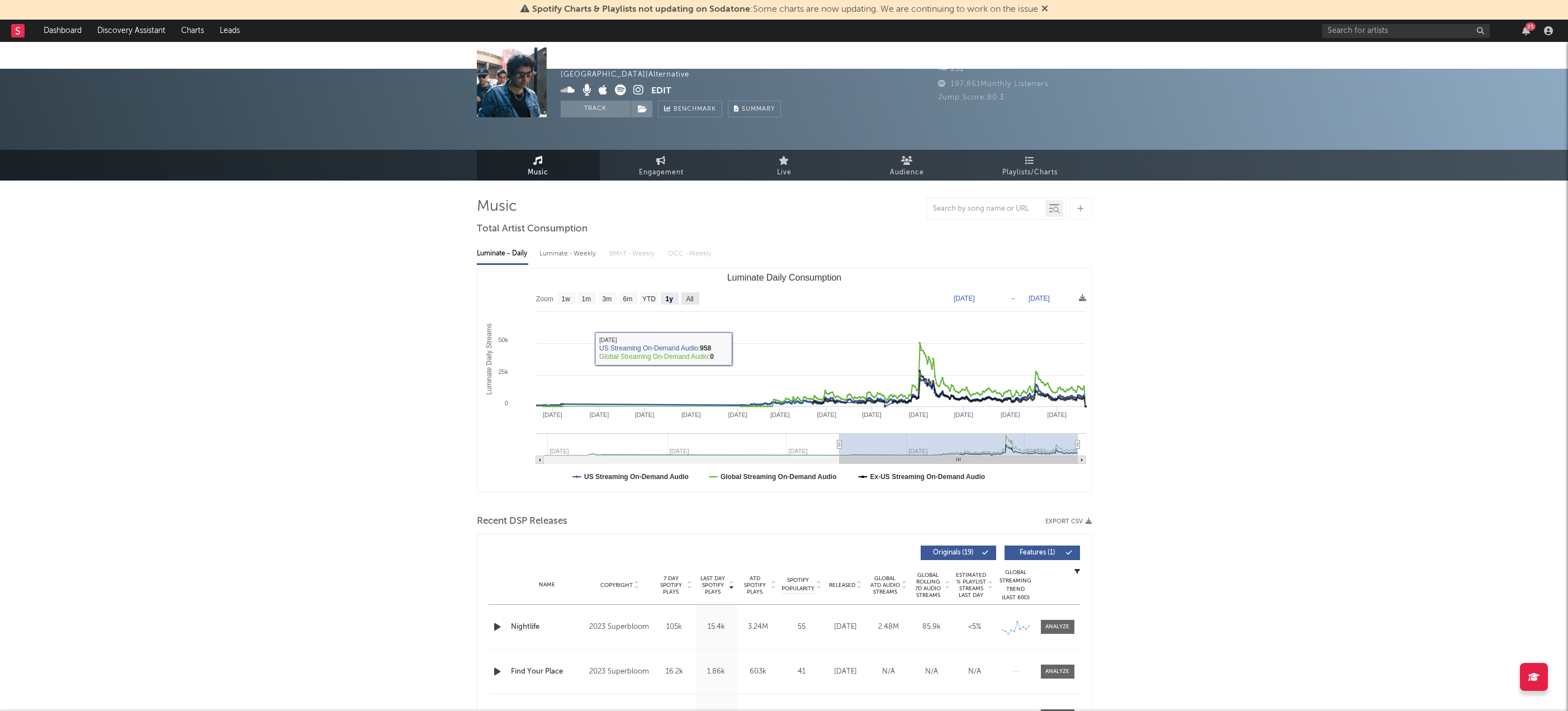
click at [695, 293] on rect "Luminate Daily Consumption" at bounding box center [690, 299] width 18 height 12
select select "All"
type input "[DATE]"
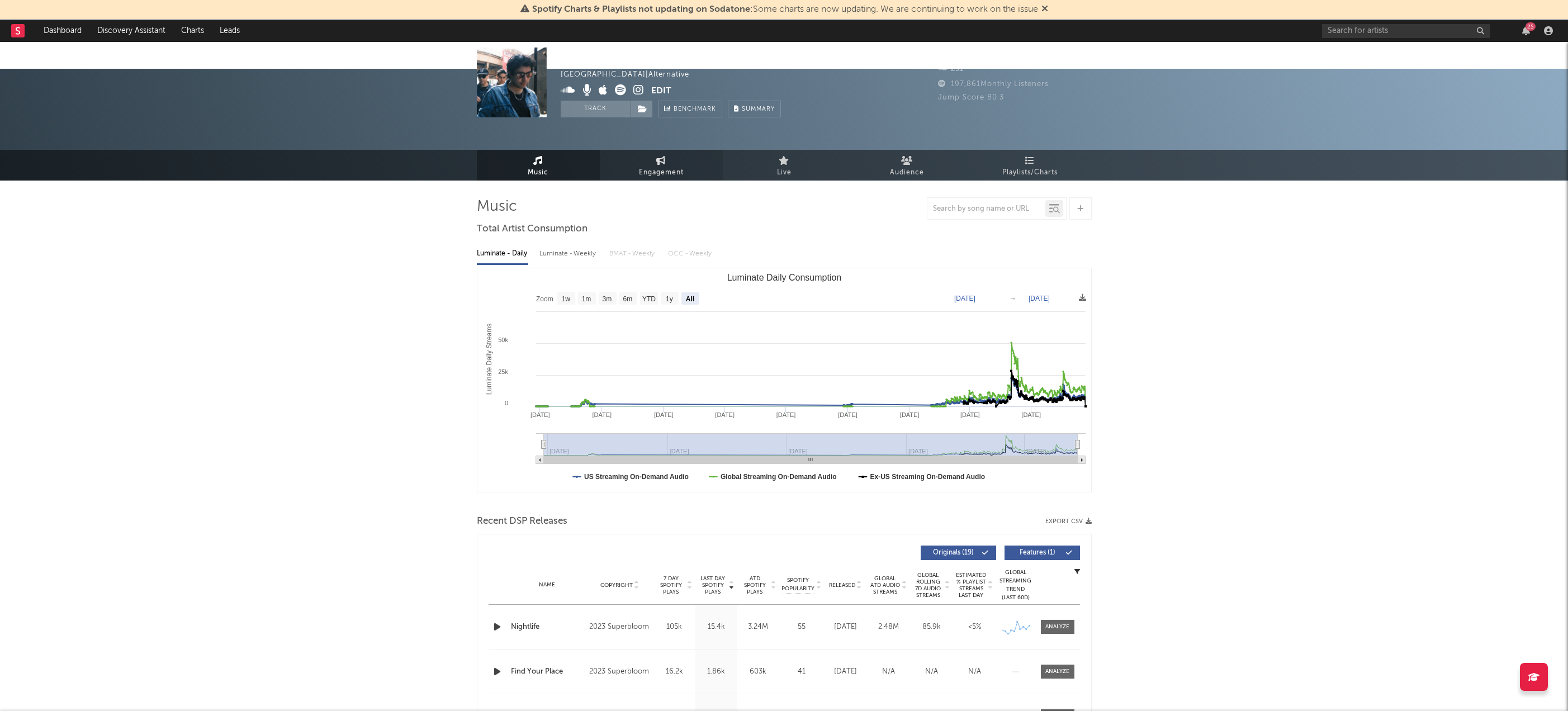
click at [666, 166] on span "Engagement" at bounding box center [662, 173] width 44 height 14
select select "1w"
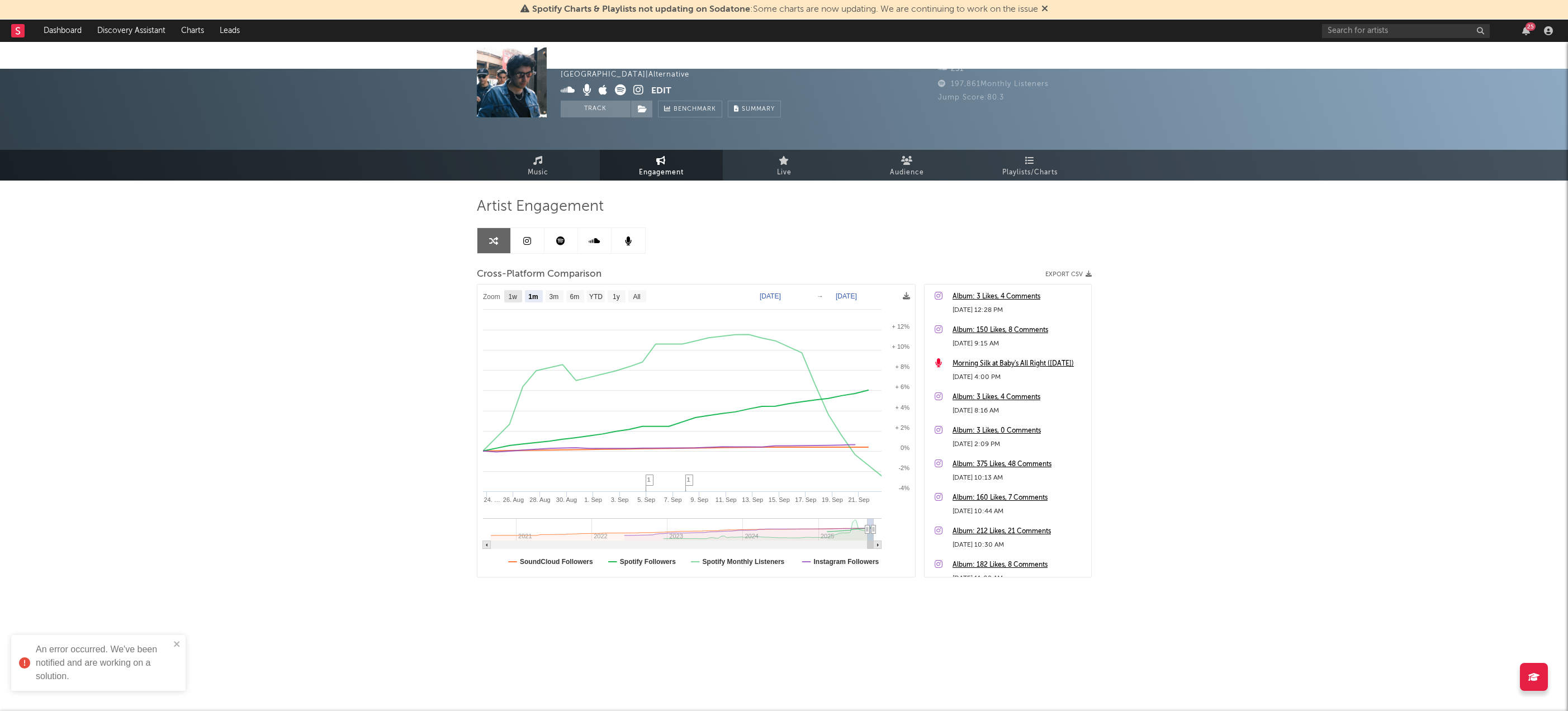
click at [510, 293] on text "1w" at bounding box center [512, 296] width 9 height 8
select select "1w"
type input "[DATE]"
select select "1w"
click at [545, 166] on span "Music" at bounding box center [538, 173] width 20 height 14
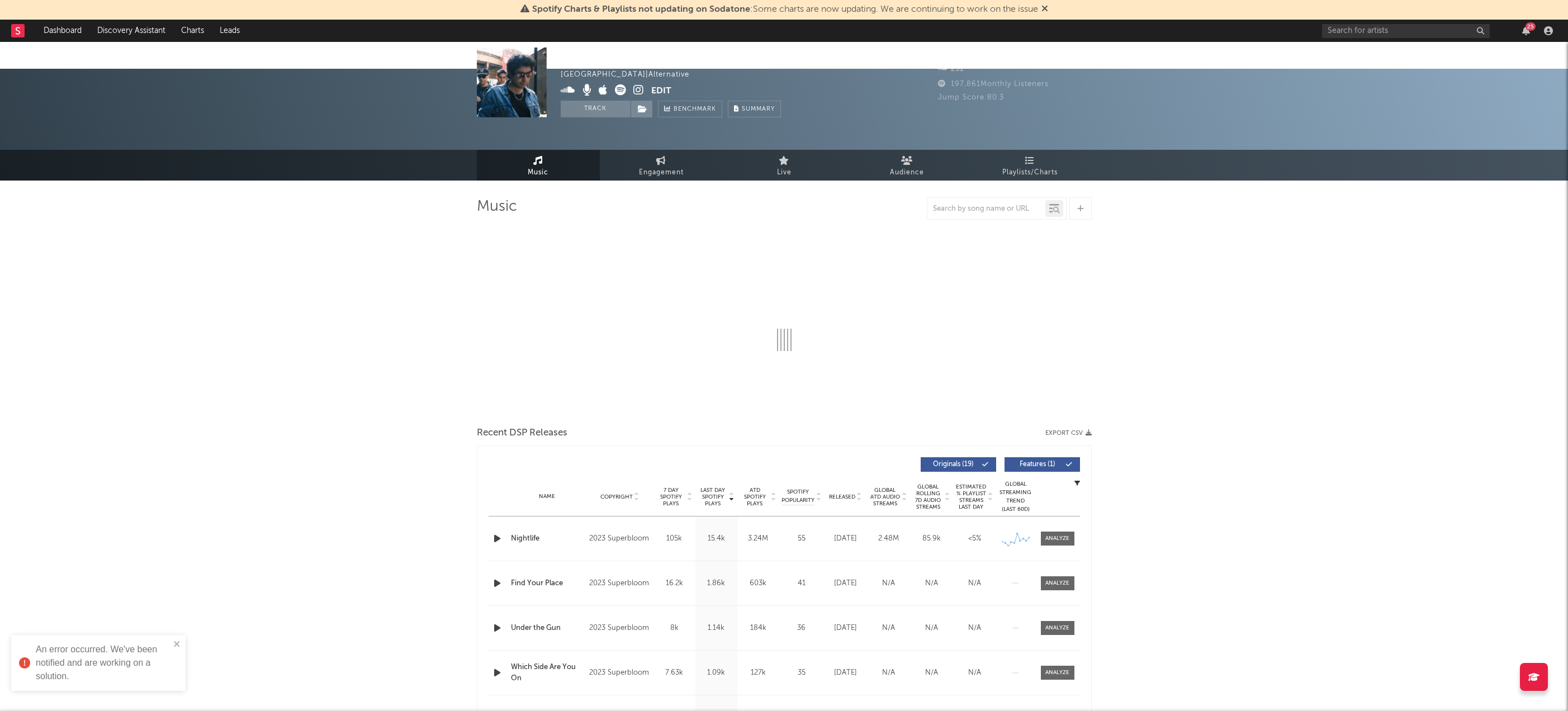
select select "6m"
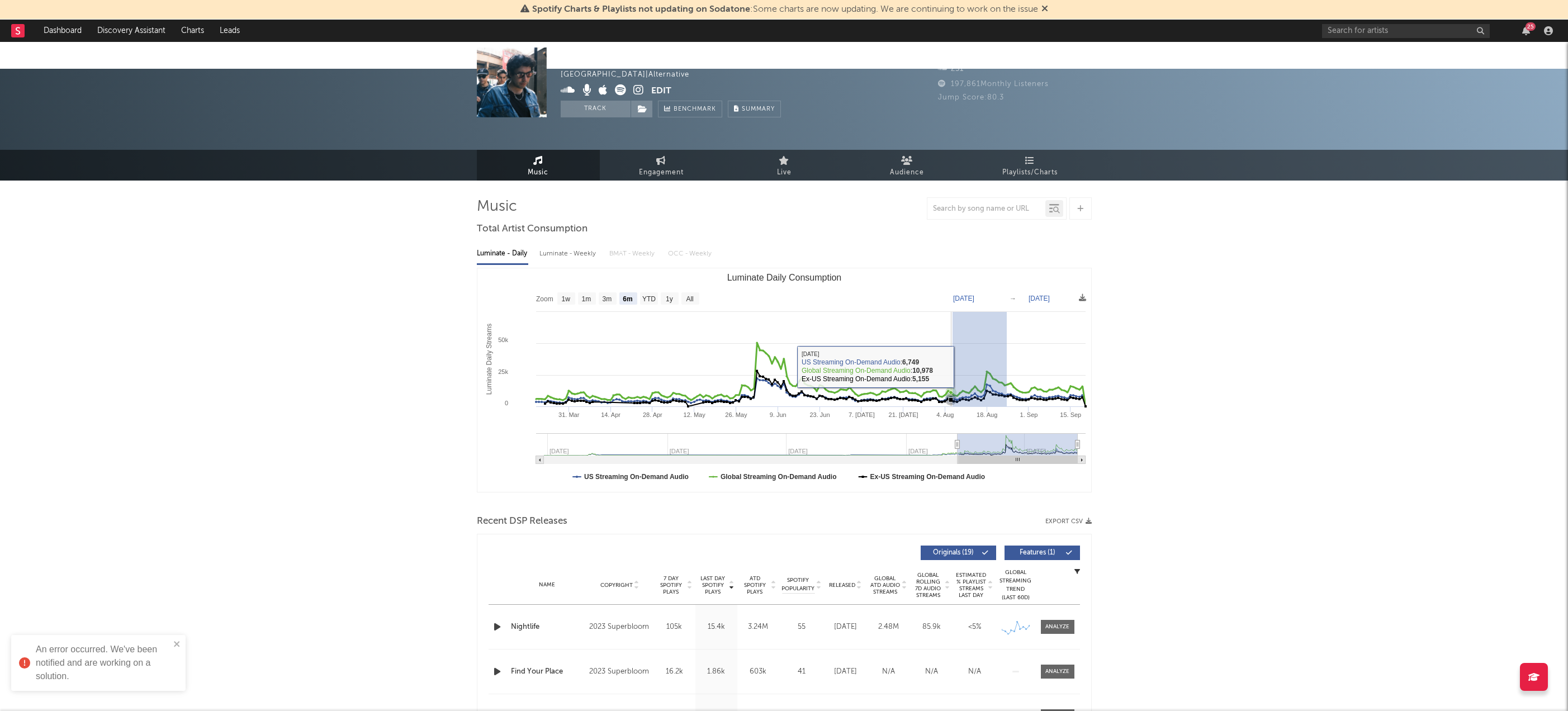
drag, startPoint x: 1006, startPoint y: 343, endPoint x: 787, endPoint y: 310, distance: 221.5
type input "[DATE]"
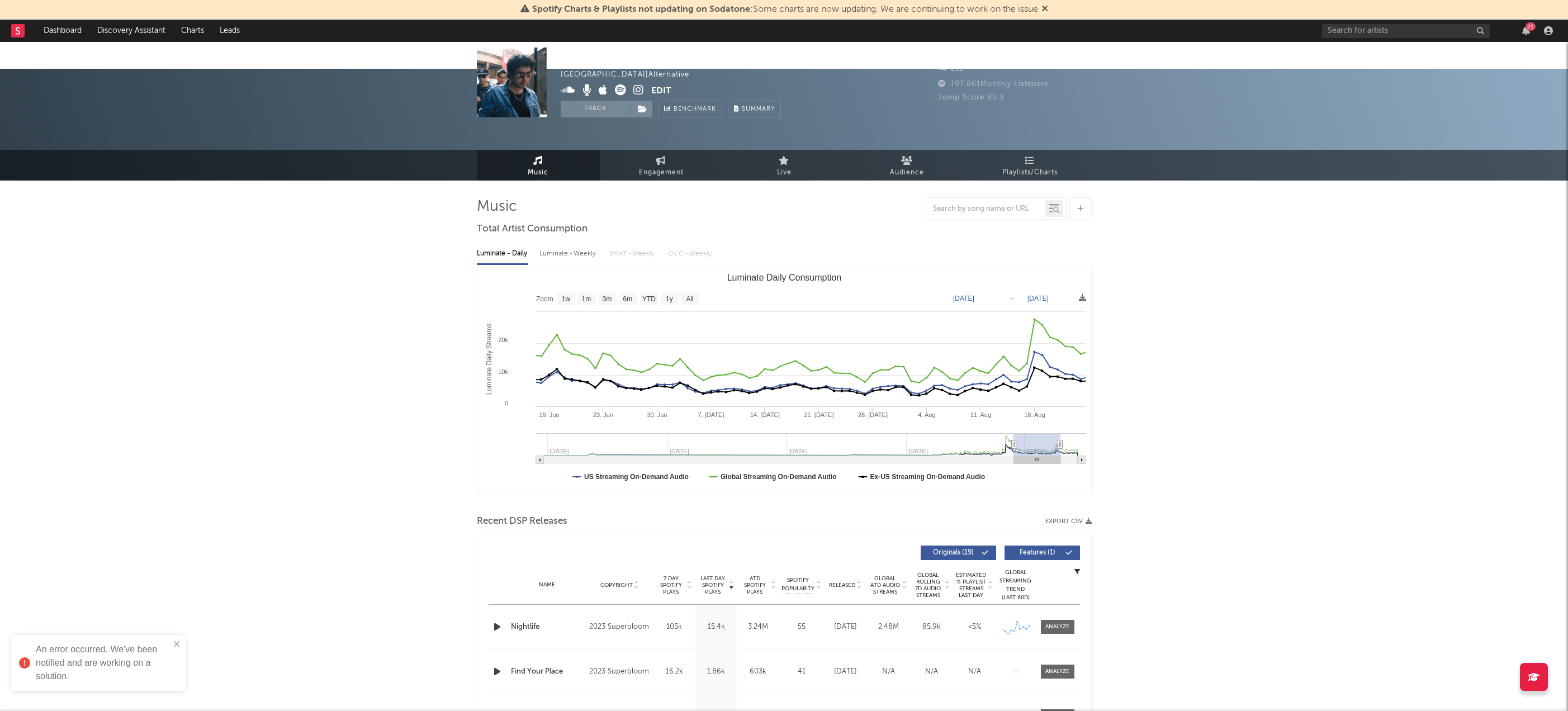
click at [632, 92] on span at bounding box center [606, 91] width 90 height 14
click at [635, 90] on icon at bounding box center [638, 90] width 10 height 11
drag, startPoint x: 1027, startPoint y: 320, endPoint x: 1036, endPoint y: 312, distance: 12.0
type input "2025-08-16"
type input "2025-08-18"
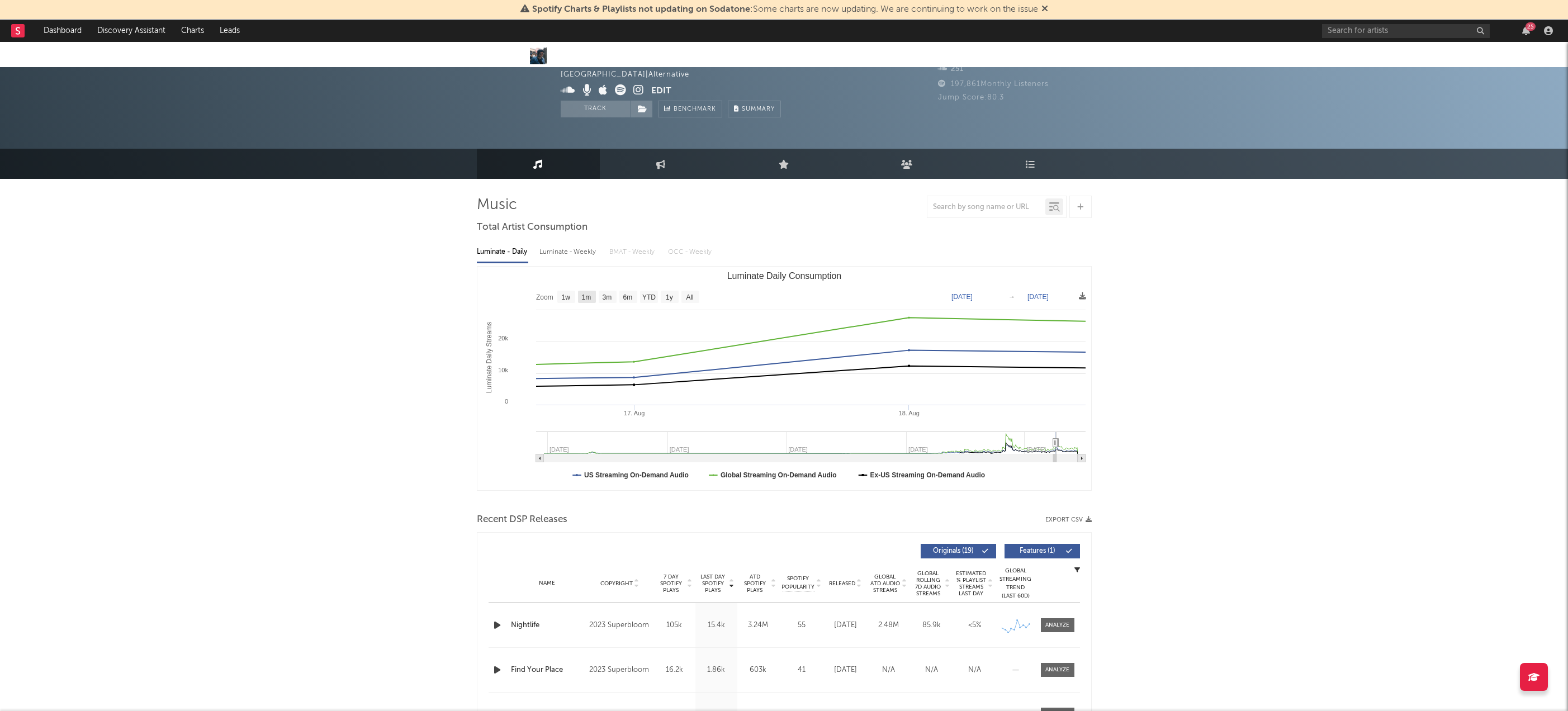
click at [589, 294] on text "1m" at bounding box center [586, 297] width 9 height 8
select select "1m"
type input "2025-07-18"
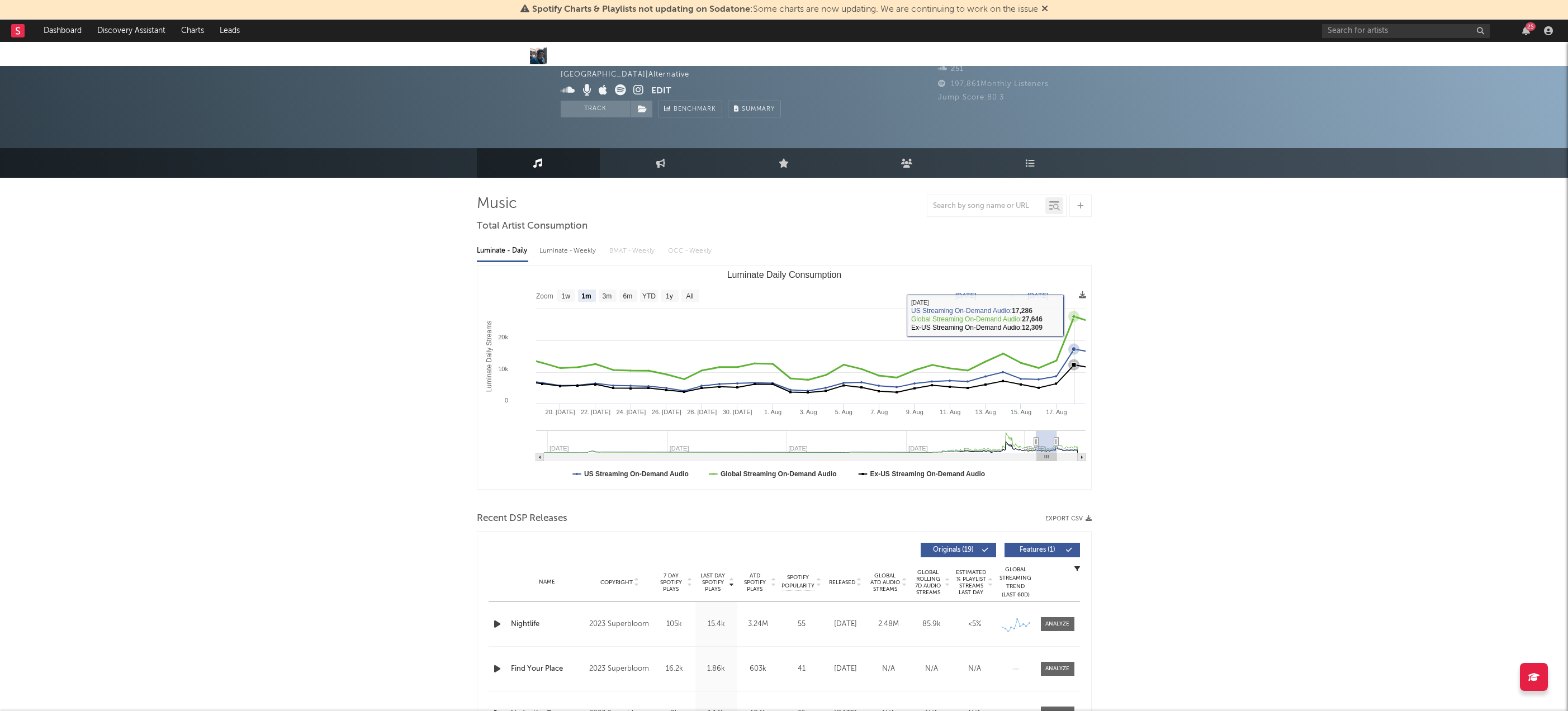
scroll to position [1, 0]
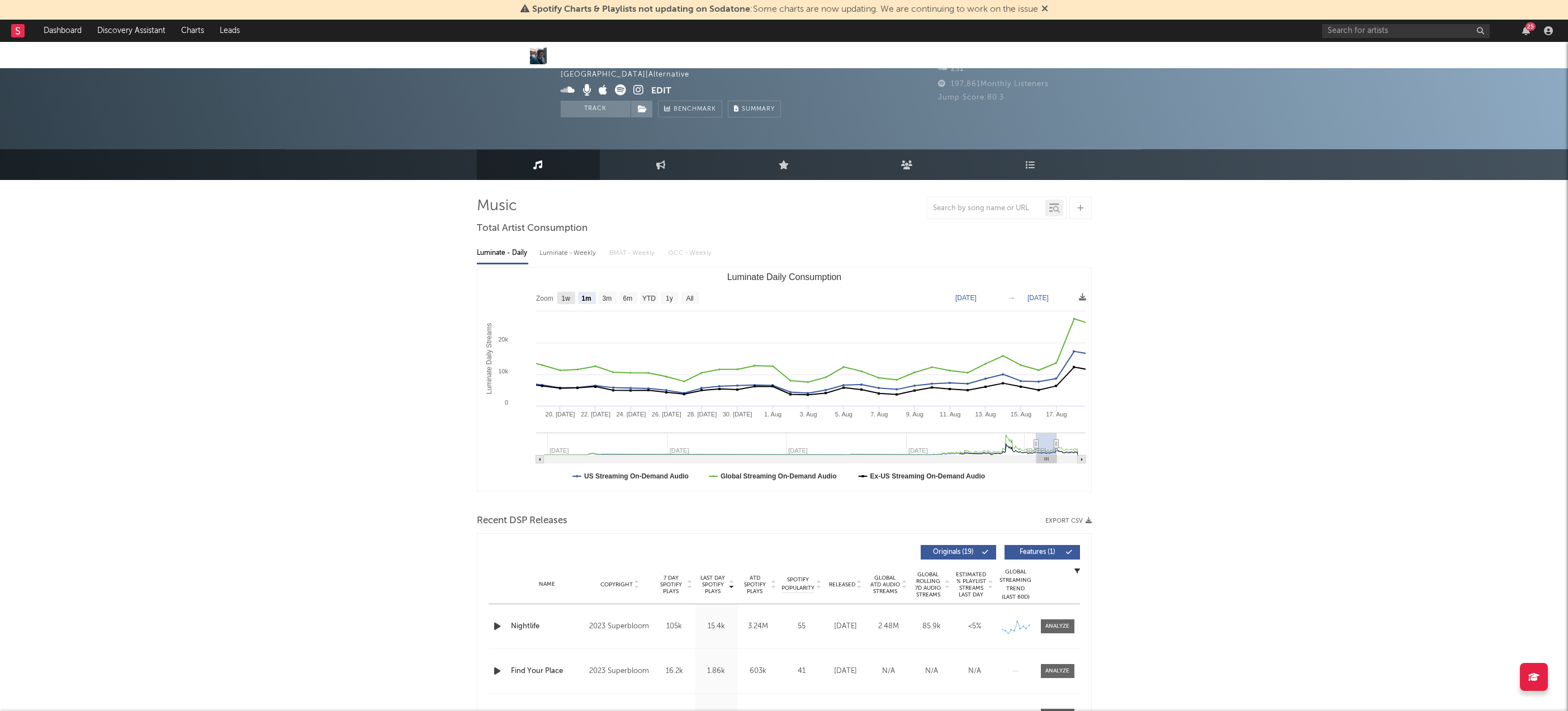
click at [566, 294] on text "1w" at bounding box center [566, 298] width 9 height 8
select select "1w"
type input "2025-08-12"
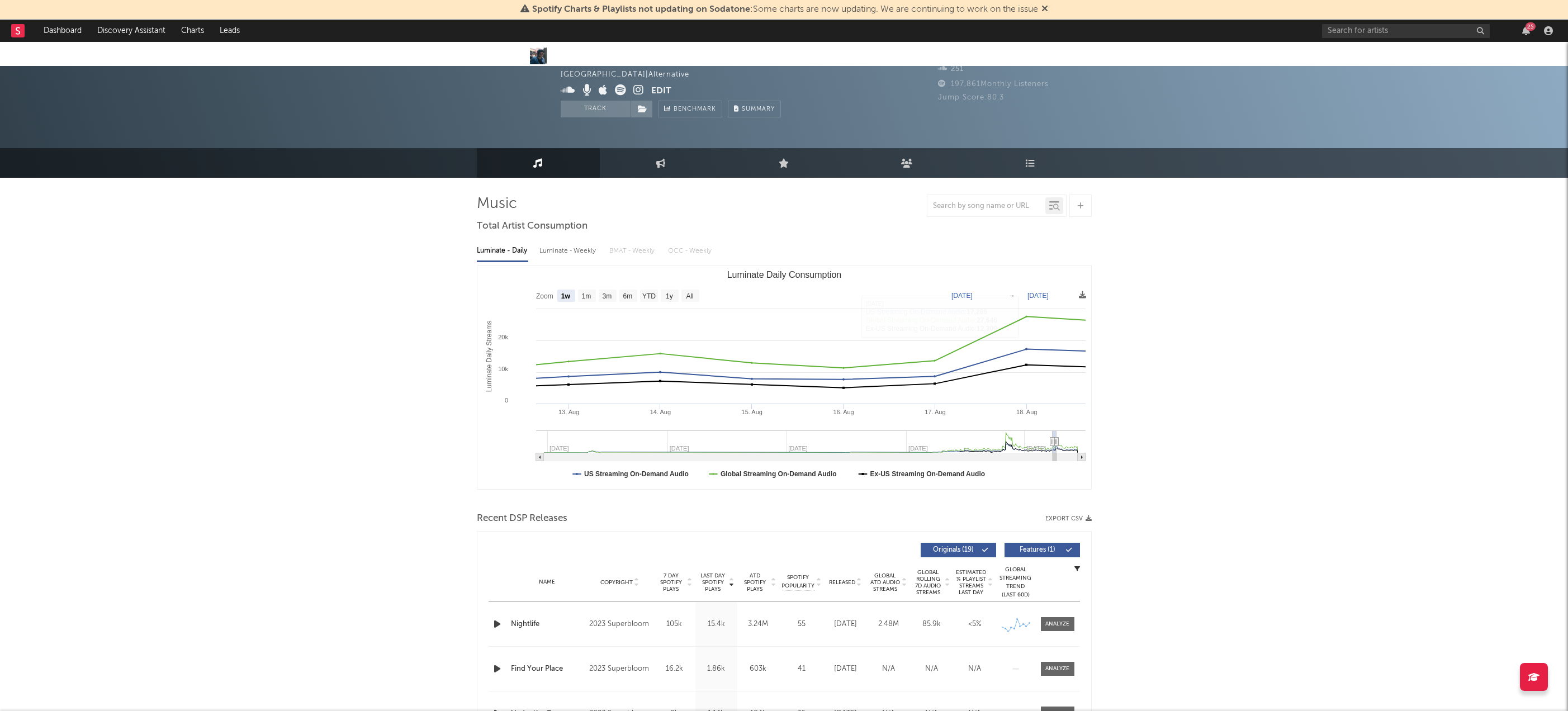
click at [1039, 292] on text "Aug 18, 2025" at bounding box center [1038, 295] width 21 height 8
type input "2025-09-18"
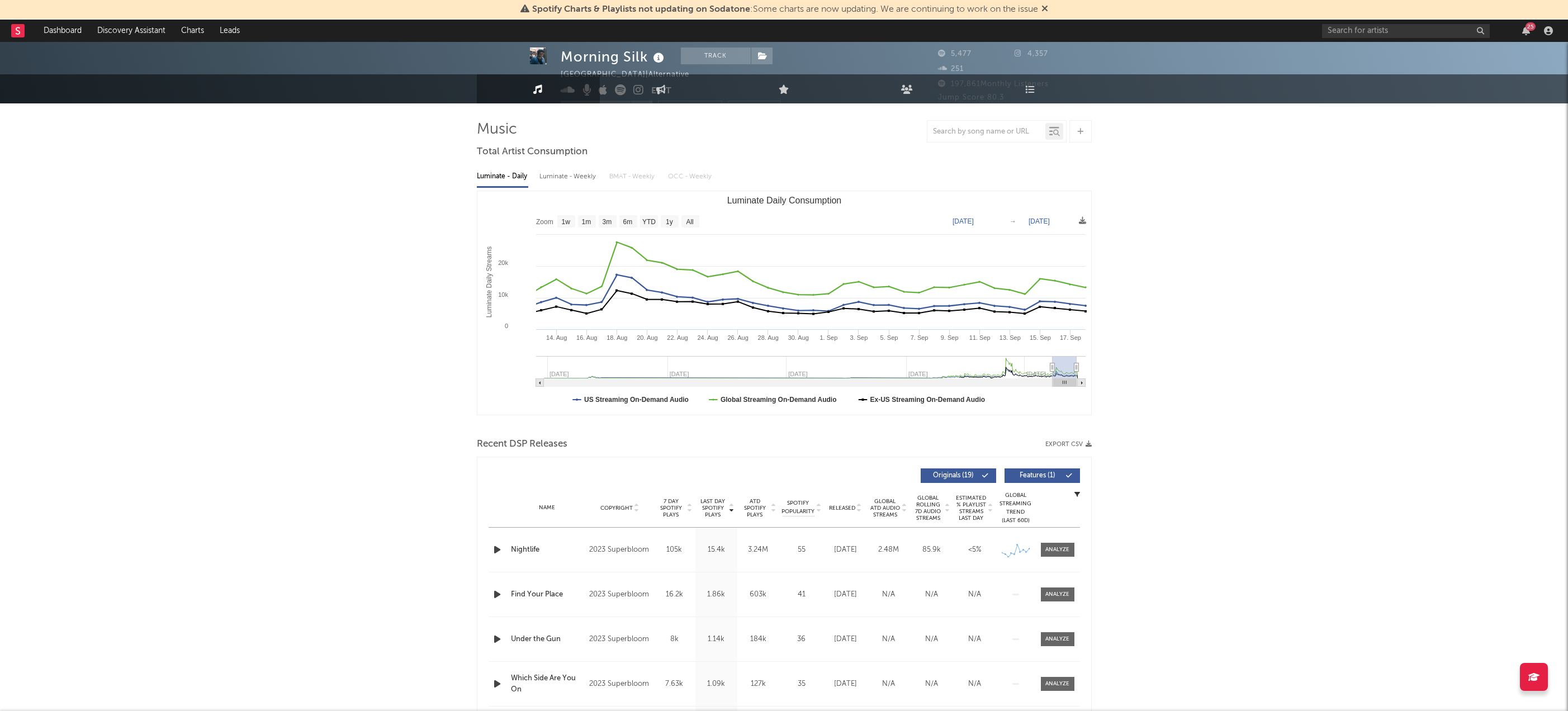
scroll to position [0, 0]
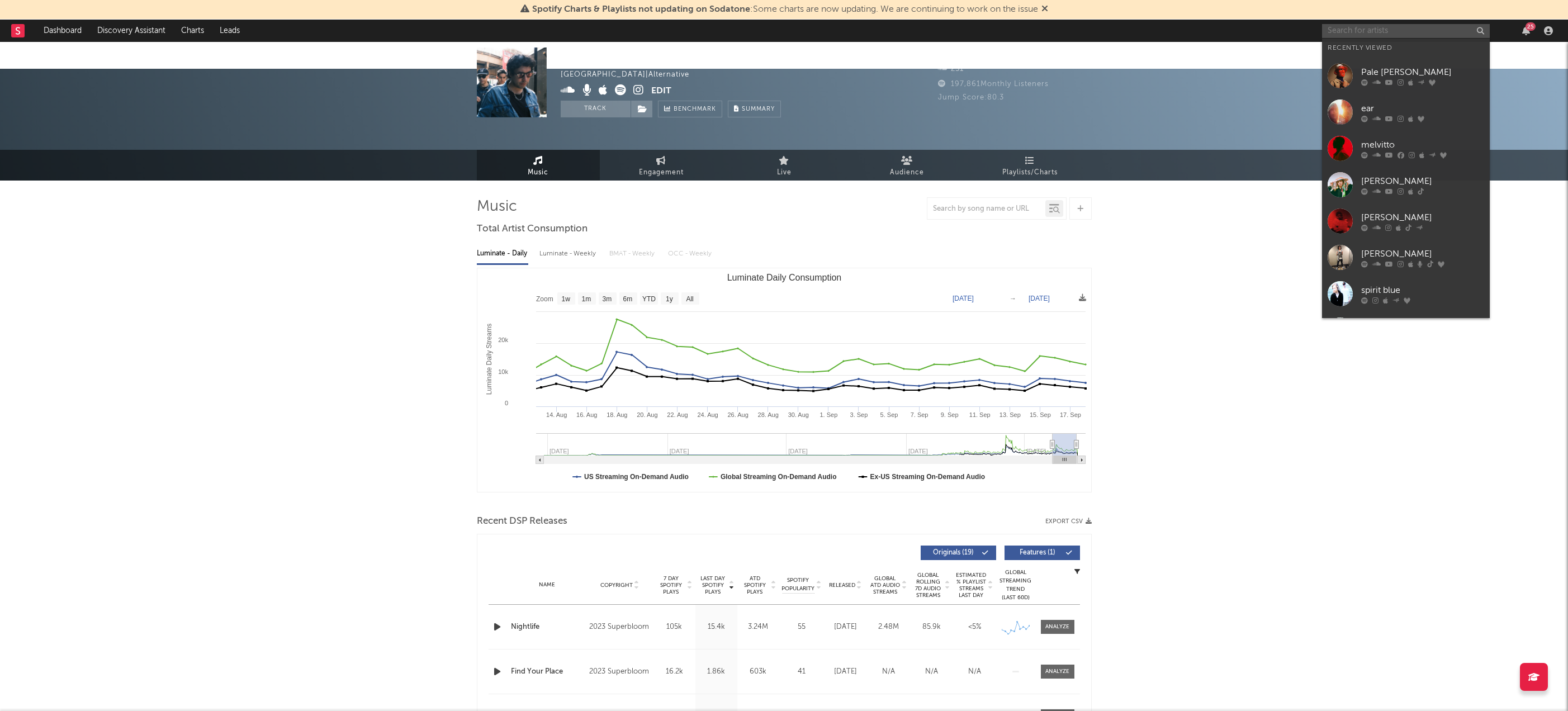
click at [1349, 35] on input "text" at bounding box center [1406, 31] width 168 height 14
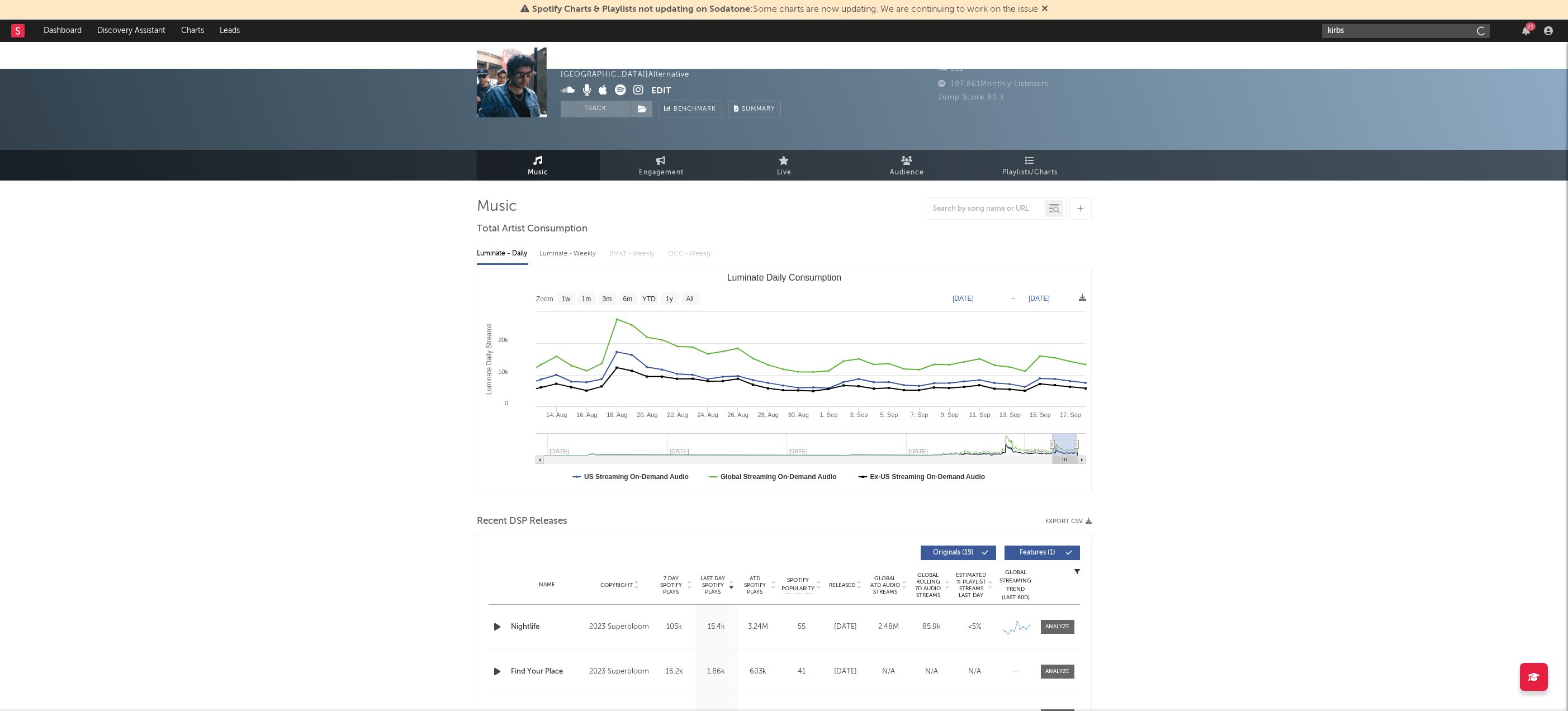
type input "kirbs"
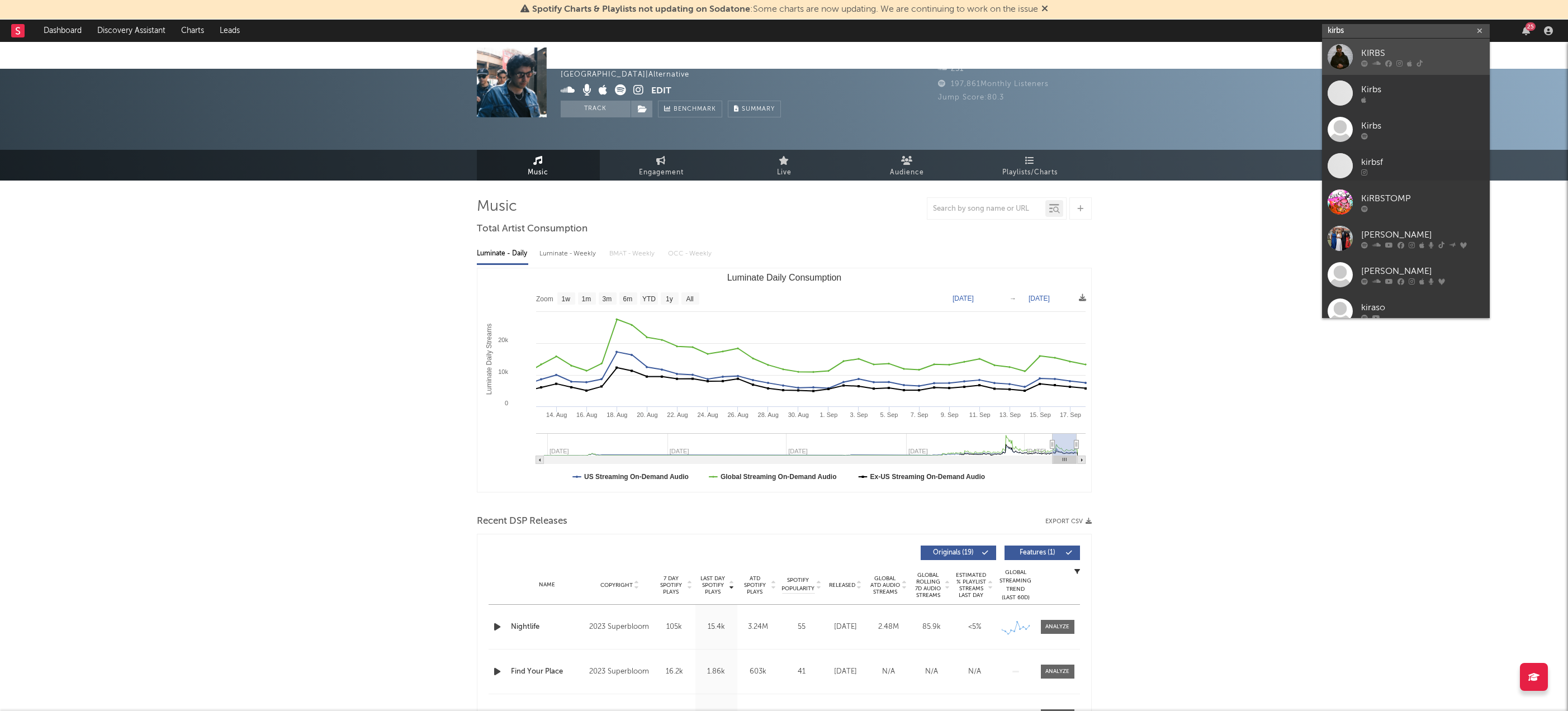
scroll to position [6, 0]
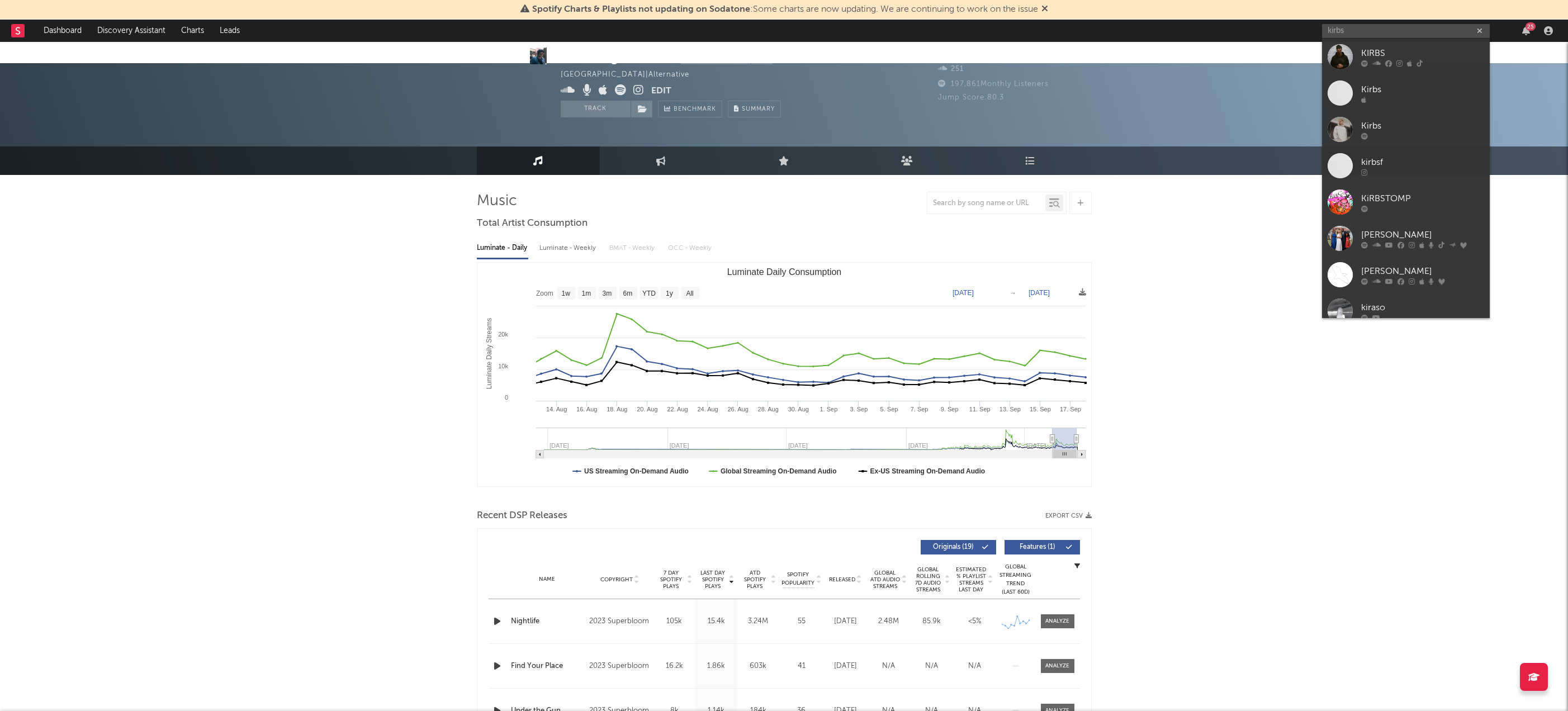
click at [1362, 46] on div "KIRBS" at bounding box center [1423, 53] width 123 height 14
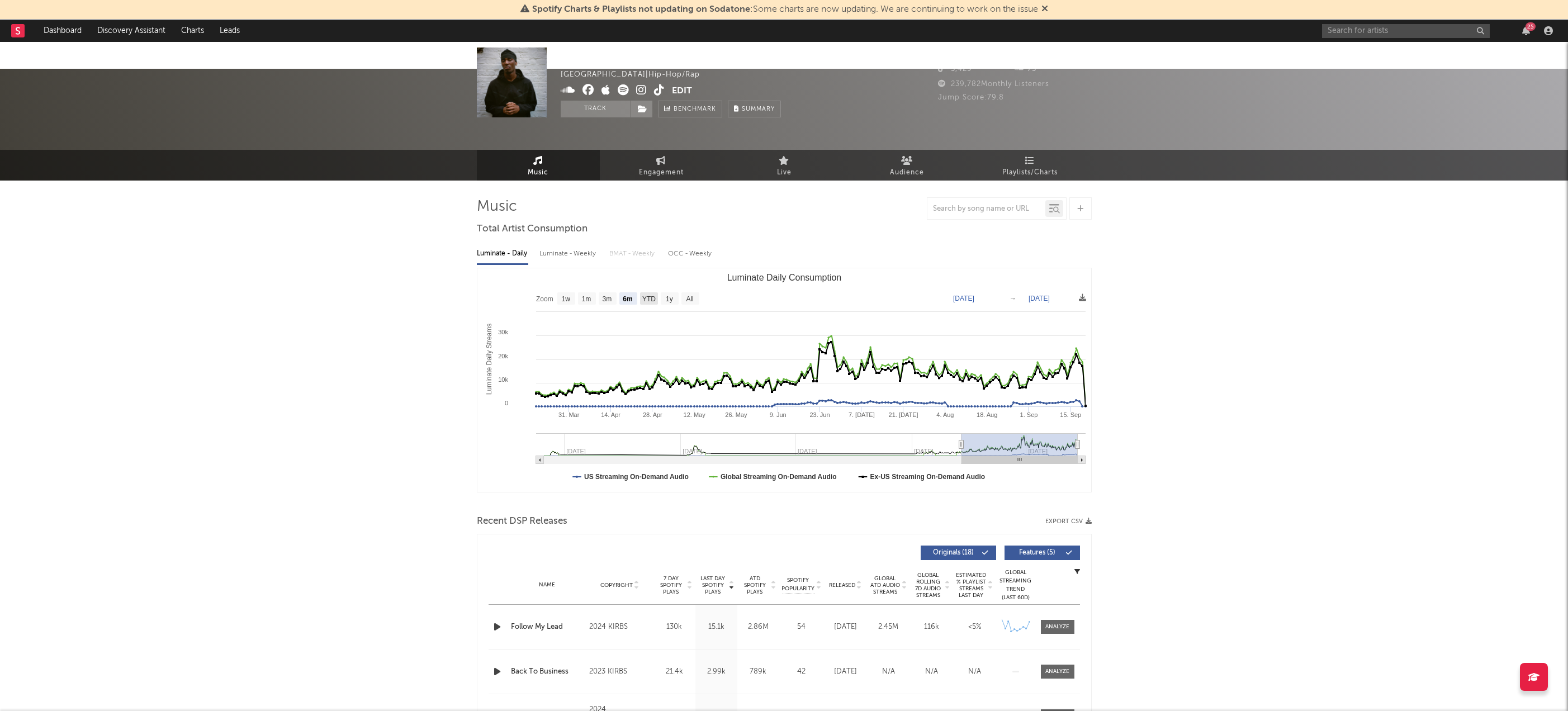
click at [644, 295] on text "YTD" at bounding box center [649, 299] width 14 height 8
select select "YTD"
type input "2025-01-01"
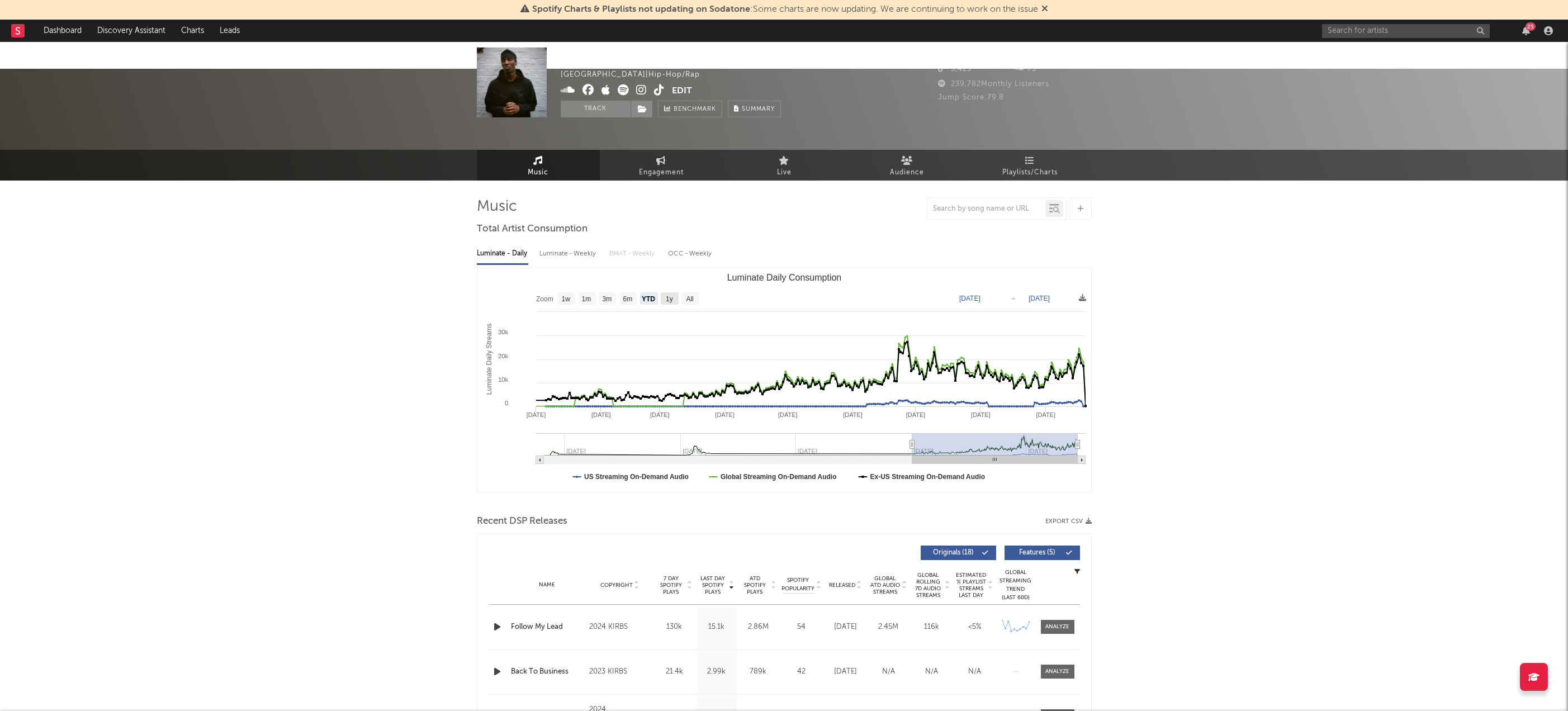
click at [673, 295] on text "1y" at bounding box center [669, 299] width 8 height 8
select select "1y"
type input "2024-09-20"
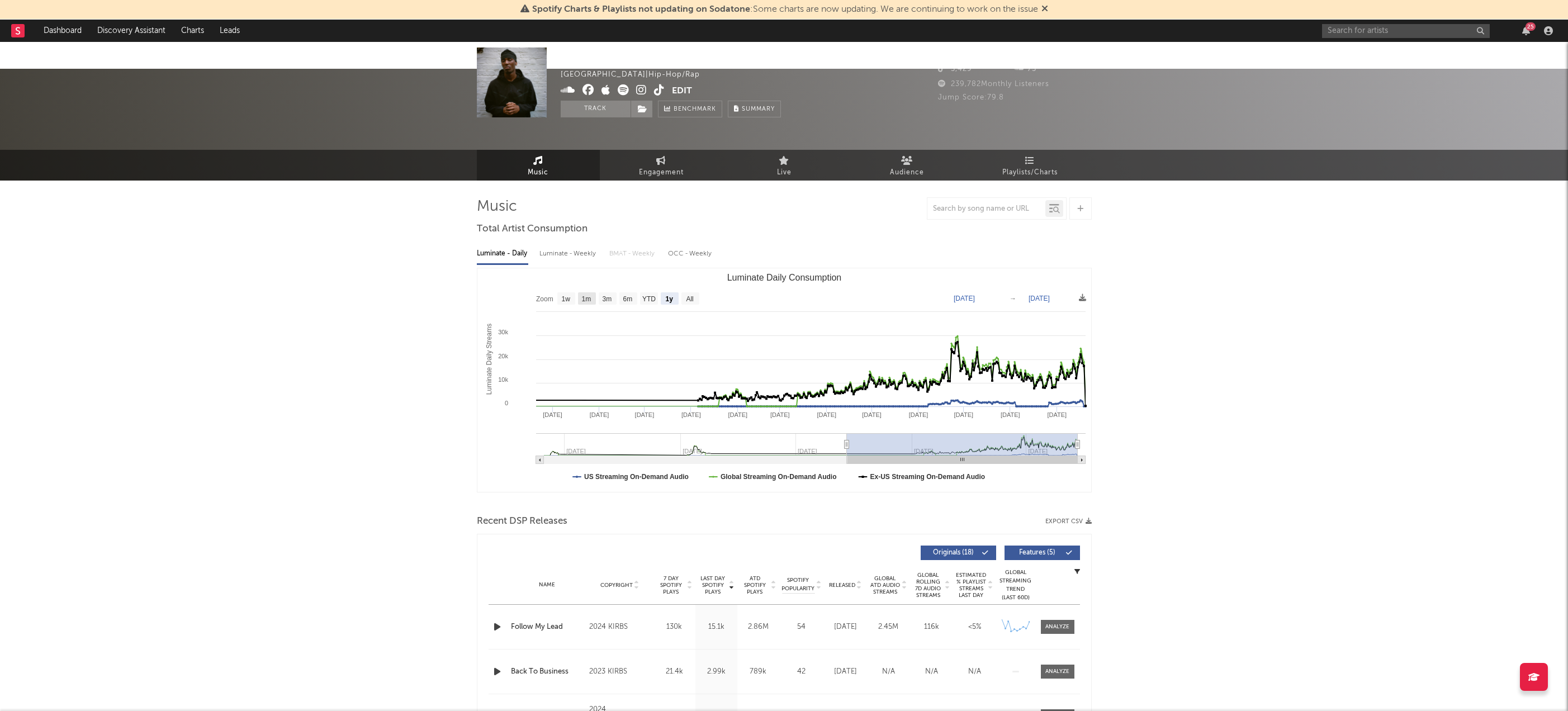
click at [594, 293] on rect "Luminate Daily Consumption" at bounding box center [586, 299] width 18 height 12
select select "1m"
type input "2025-08-20"
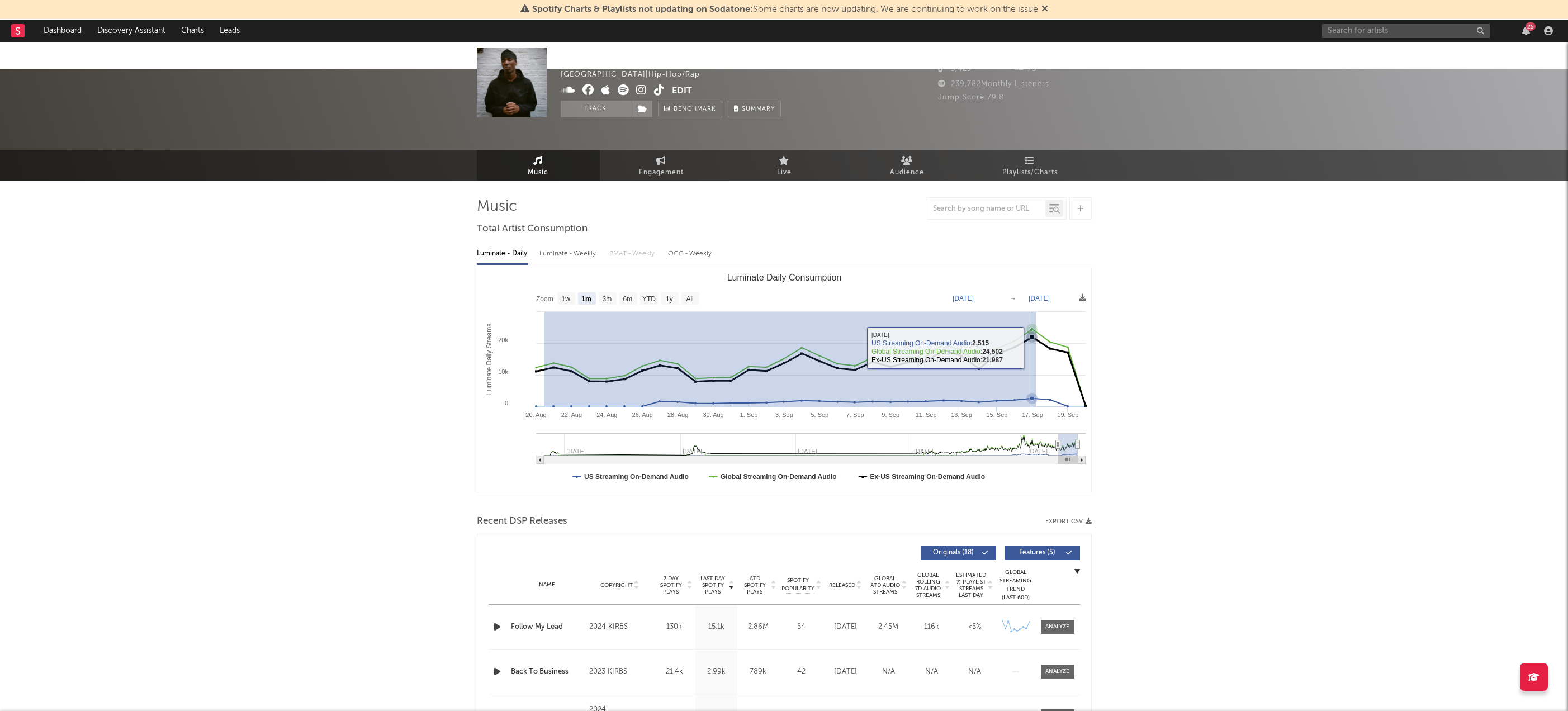
drag, startPoint x: 545, startPoint y: 328, endPoint x: 906, endPoint y: 325, distance: 361.0
type input "2025-09-17"
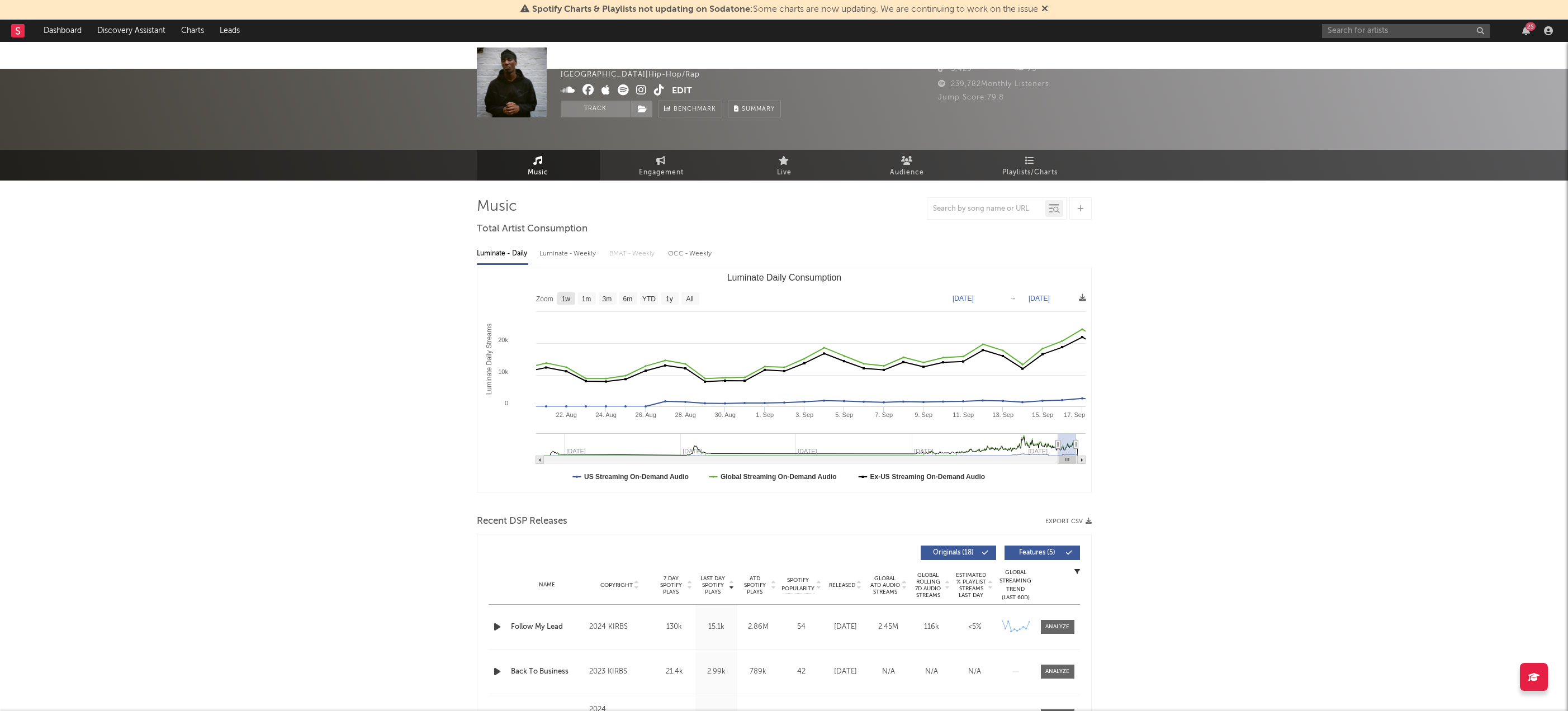
click at [566, 295] on text "1w" at bounding box center [566, 299] width 9 height 8
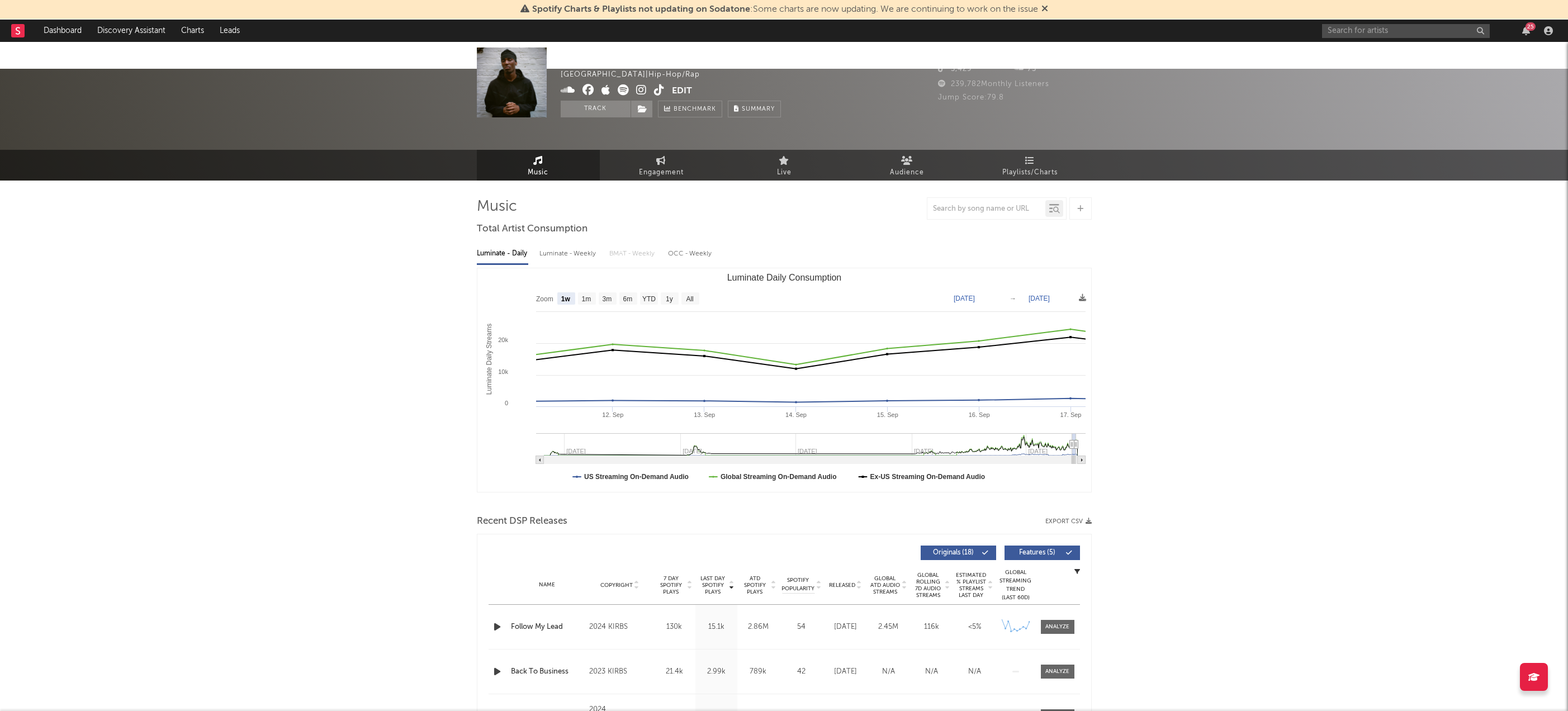
select select "1w"
type input "2025-09-11"
click at [651, 150] on link "Engagement" at bounding box center [662, 165] width 123 height 30
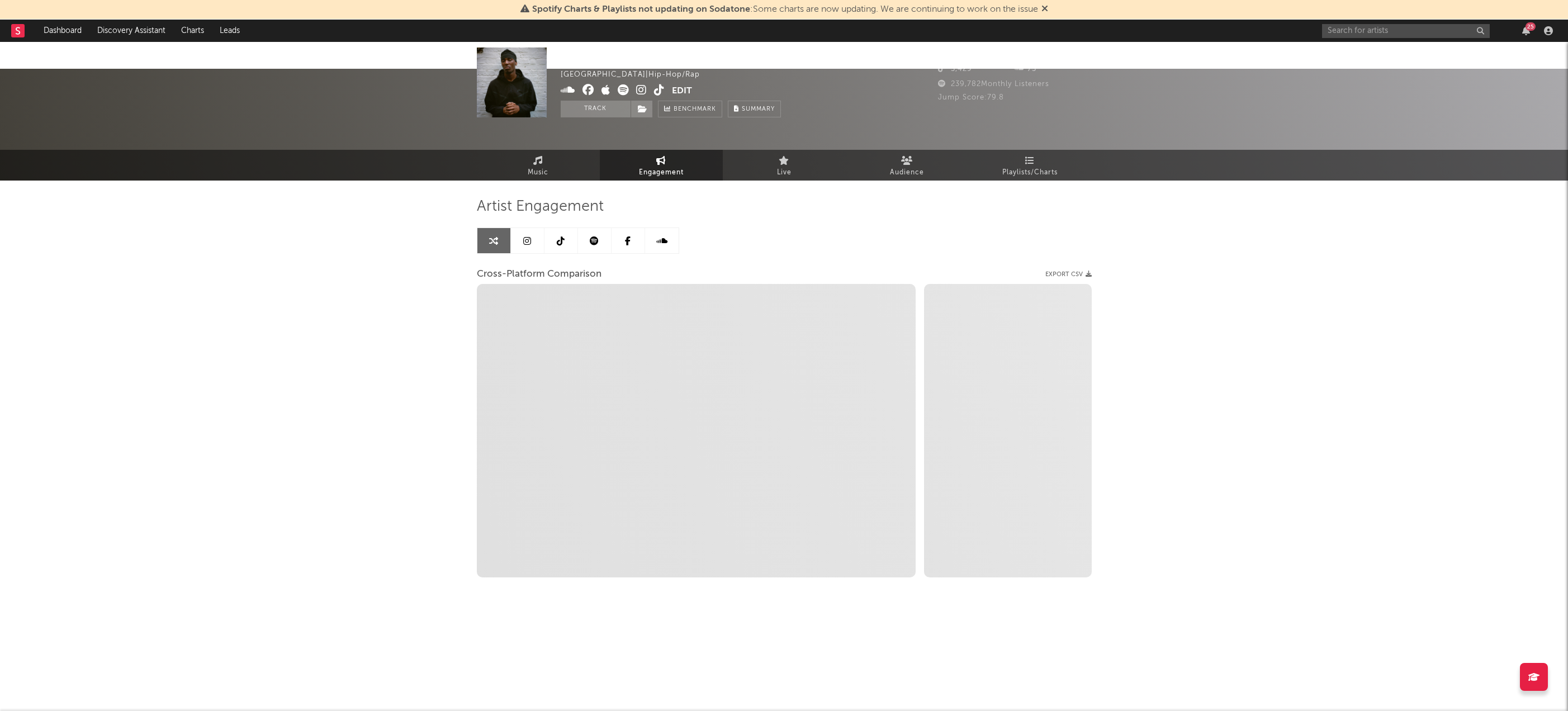
select select "1w"
select select "1m"
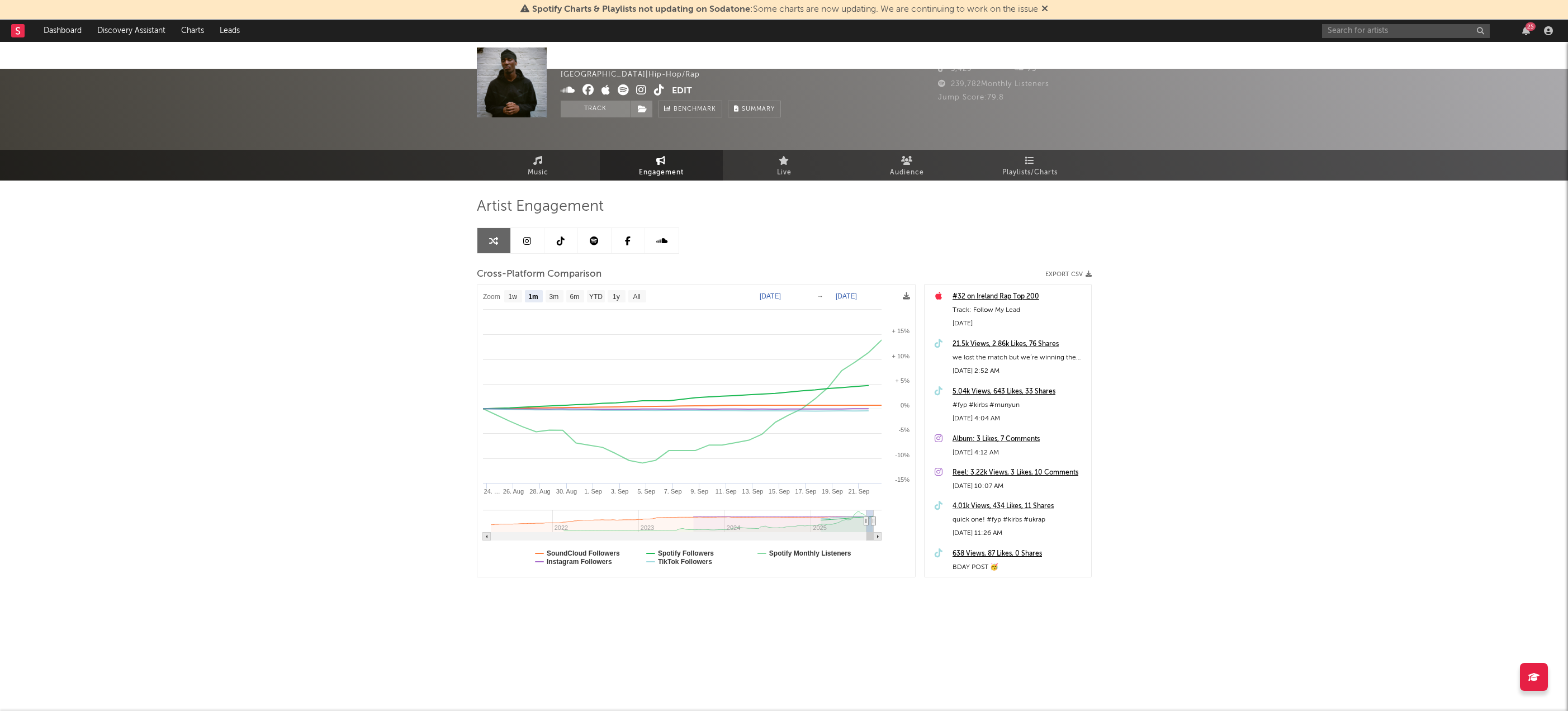
click at [881, 313] on icon "Created with Highcharts 10.3.3 24. Aug 24. … 26. Aug 28. Aug 30. Aug 1. Sep 3. …" at bounding box center [696, 430] width 438 height 293
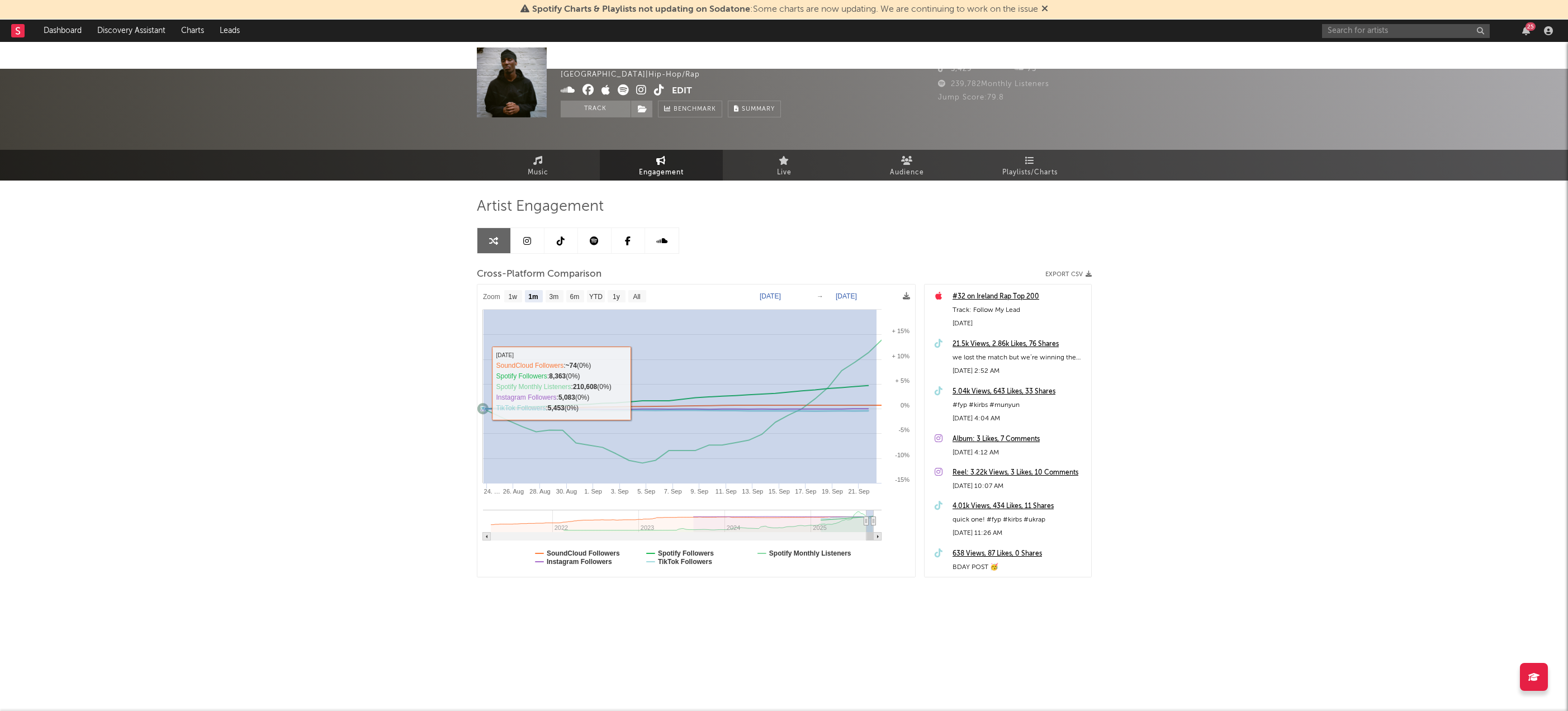
drag, startPoint x: 876, startPoint y: 315, endPoint x: 483, endPoint y: 358, distance: 395.3
click at [483, 358] on icon "Created with Highcharts 10.3.3 24. Aug 24. … 26. Aug 28. Aug 30. Aug 1. Sep 3. …" at bounding box center [696, 430] width 438 height 293
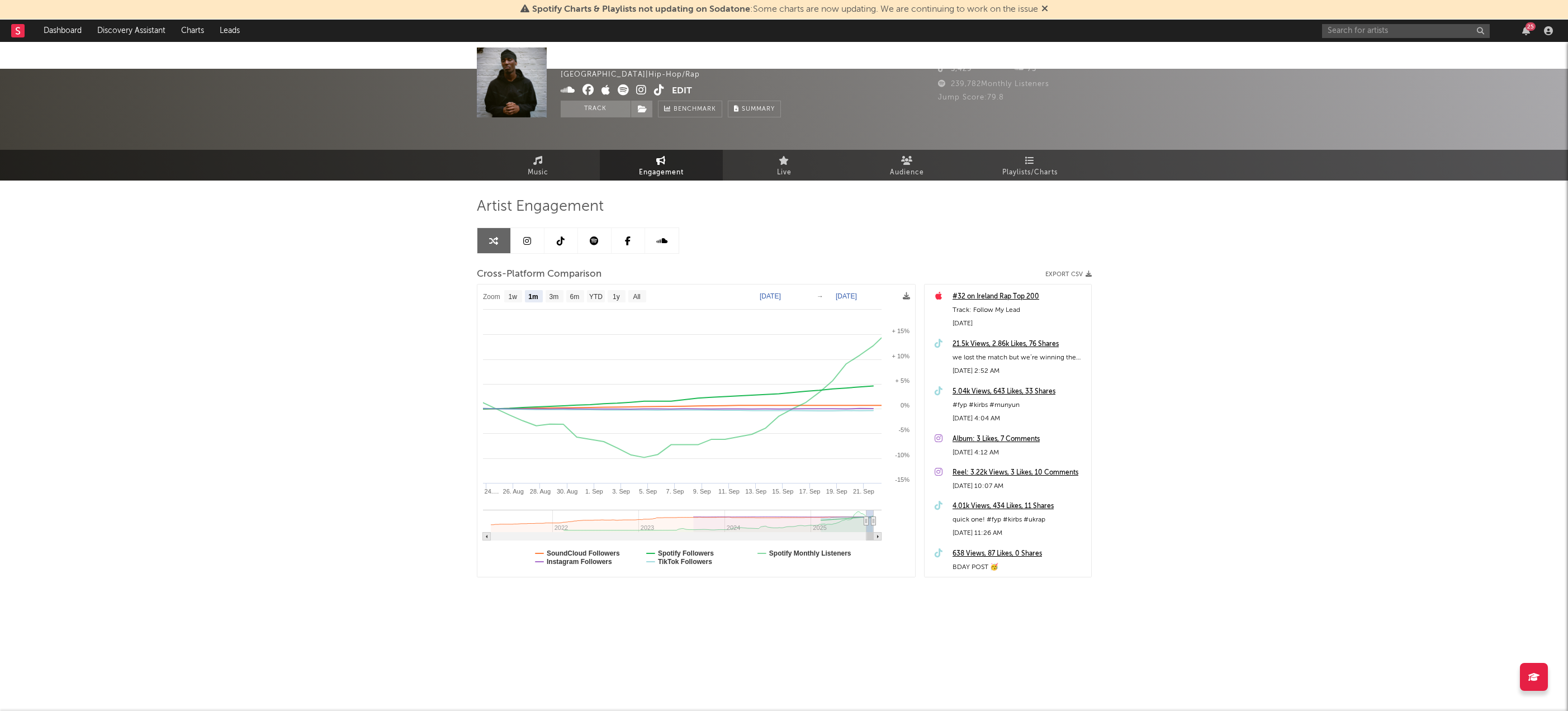
click at [516, 284] on icon "Created with Highcharts 10.3.3 24. Aug 24.… 26. Aug 28. Aug 30. Aug 1. Sep 3. S…" at bounding box center [696, 430] width 438 height 293
click at [517, 290] on g "1w" at bounding box center [513, 296] width 18 height 12
select select "1w"
type input "2025-09-16"
select select "1w"
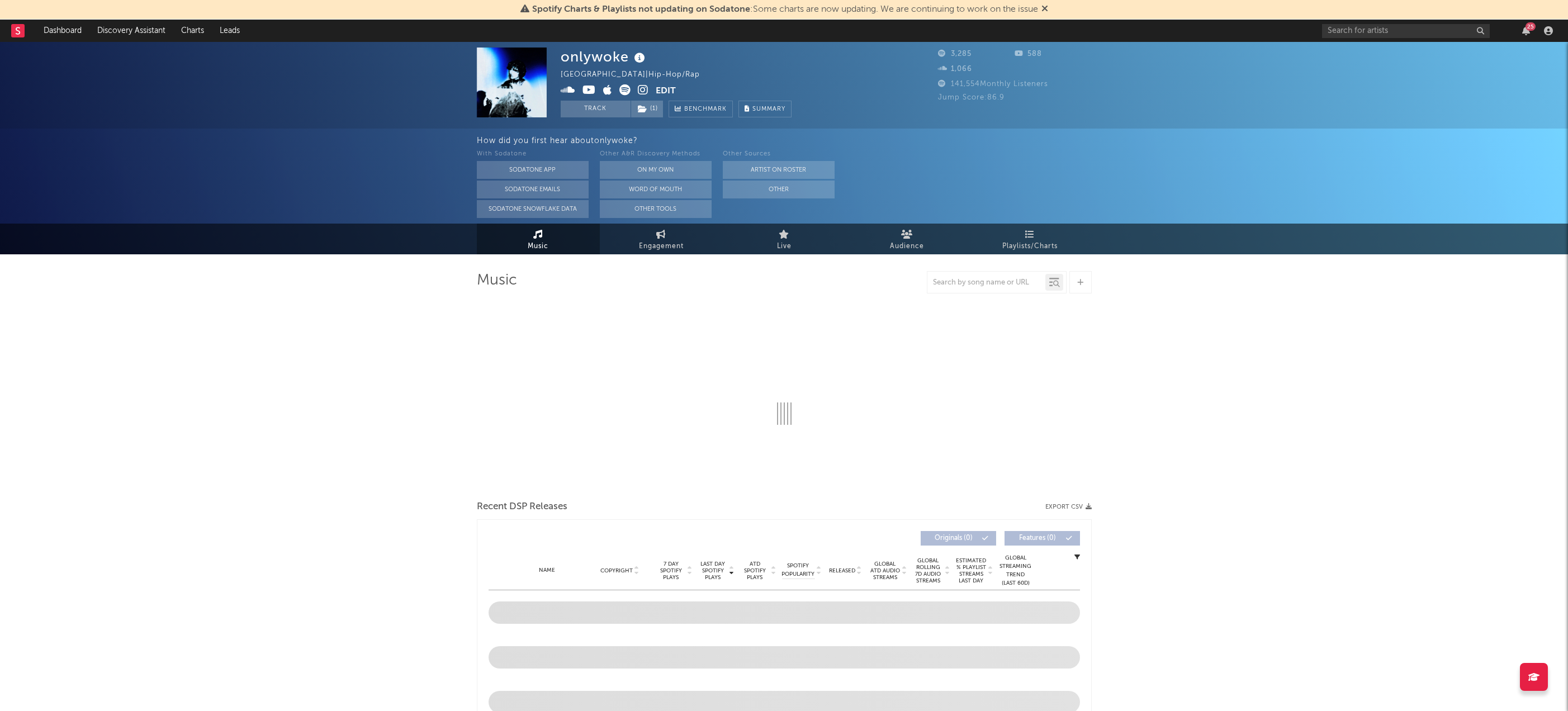
select select "1w"
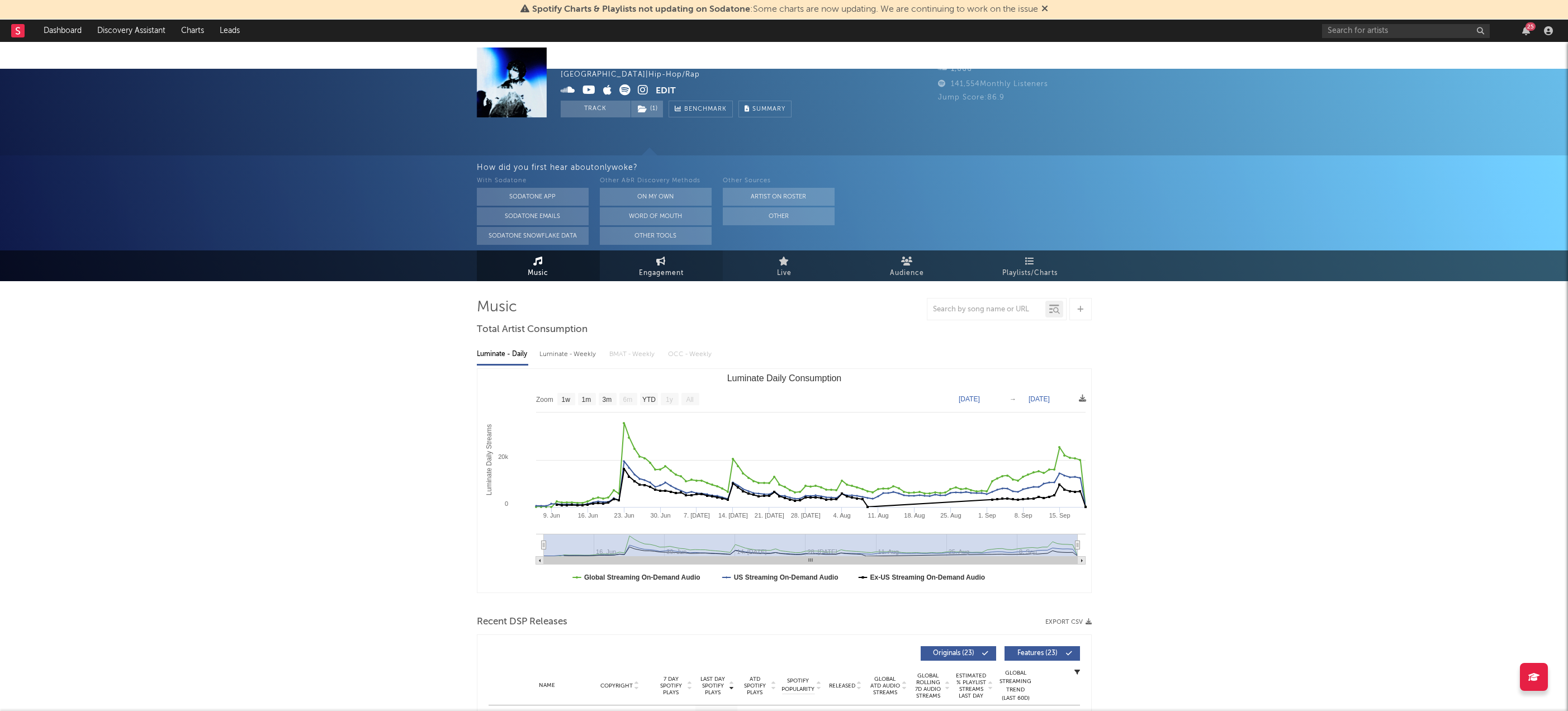
click at [641, 266] on span "Engagement" at bounding box center [662, 273] width 44 height 14
select select "1w"
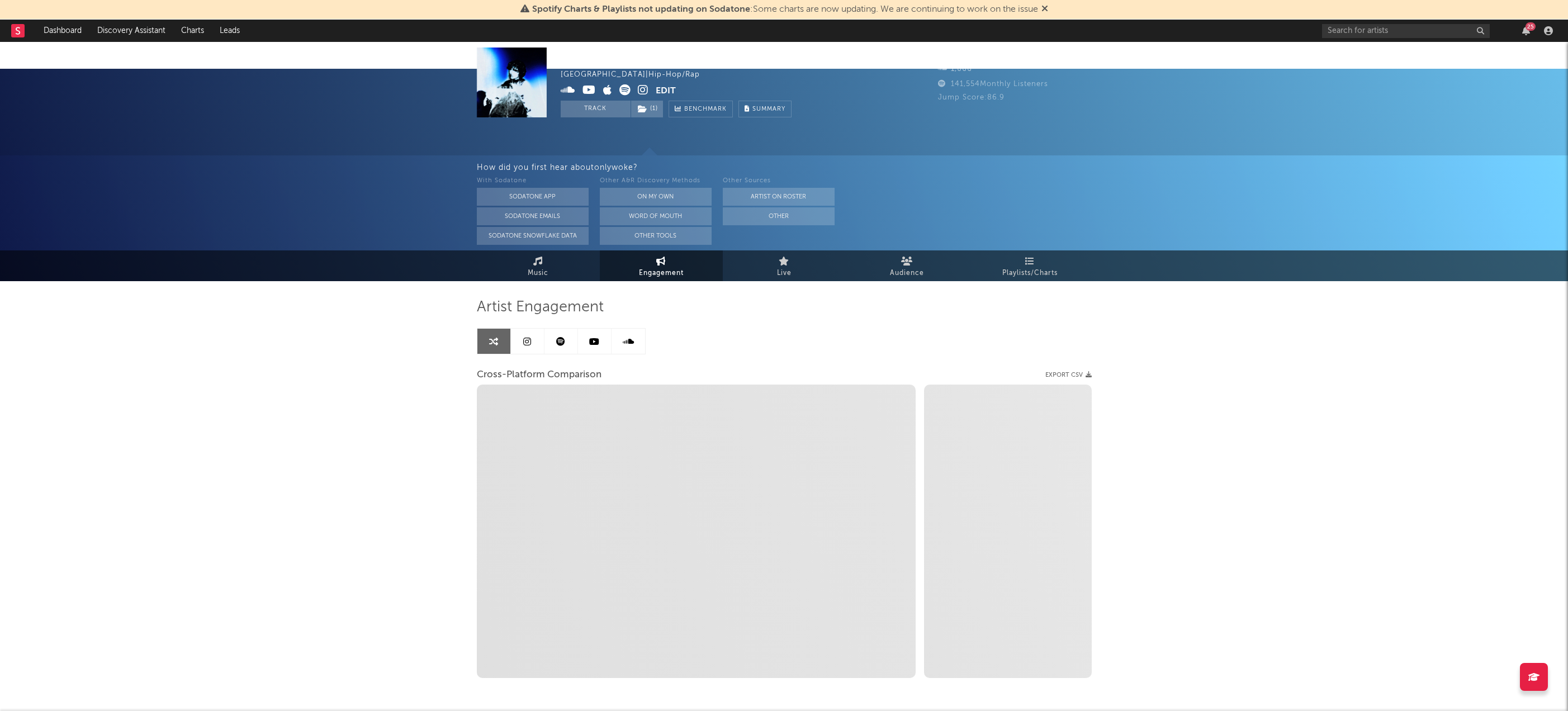
scroll to position [19, 0]
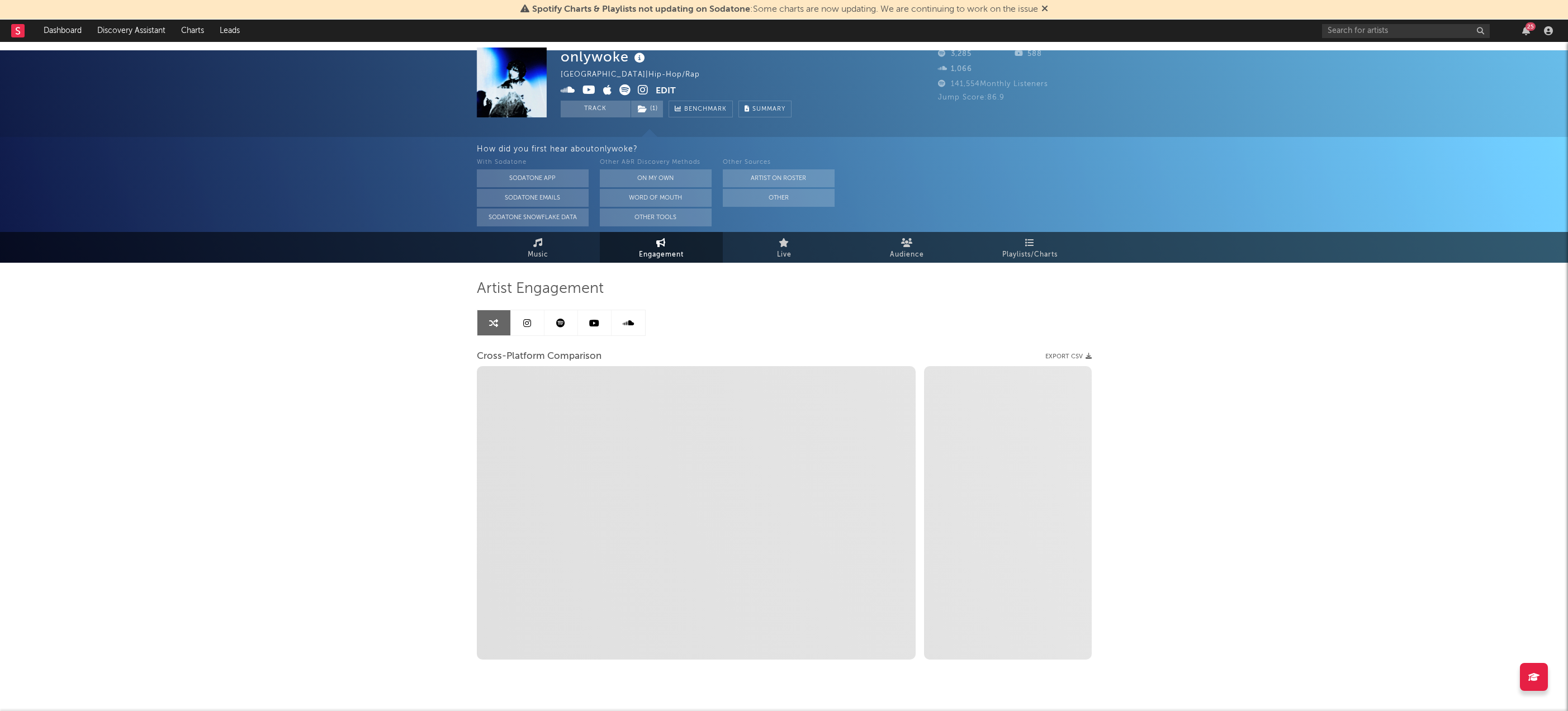
select select "1m"
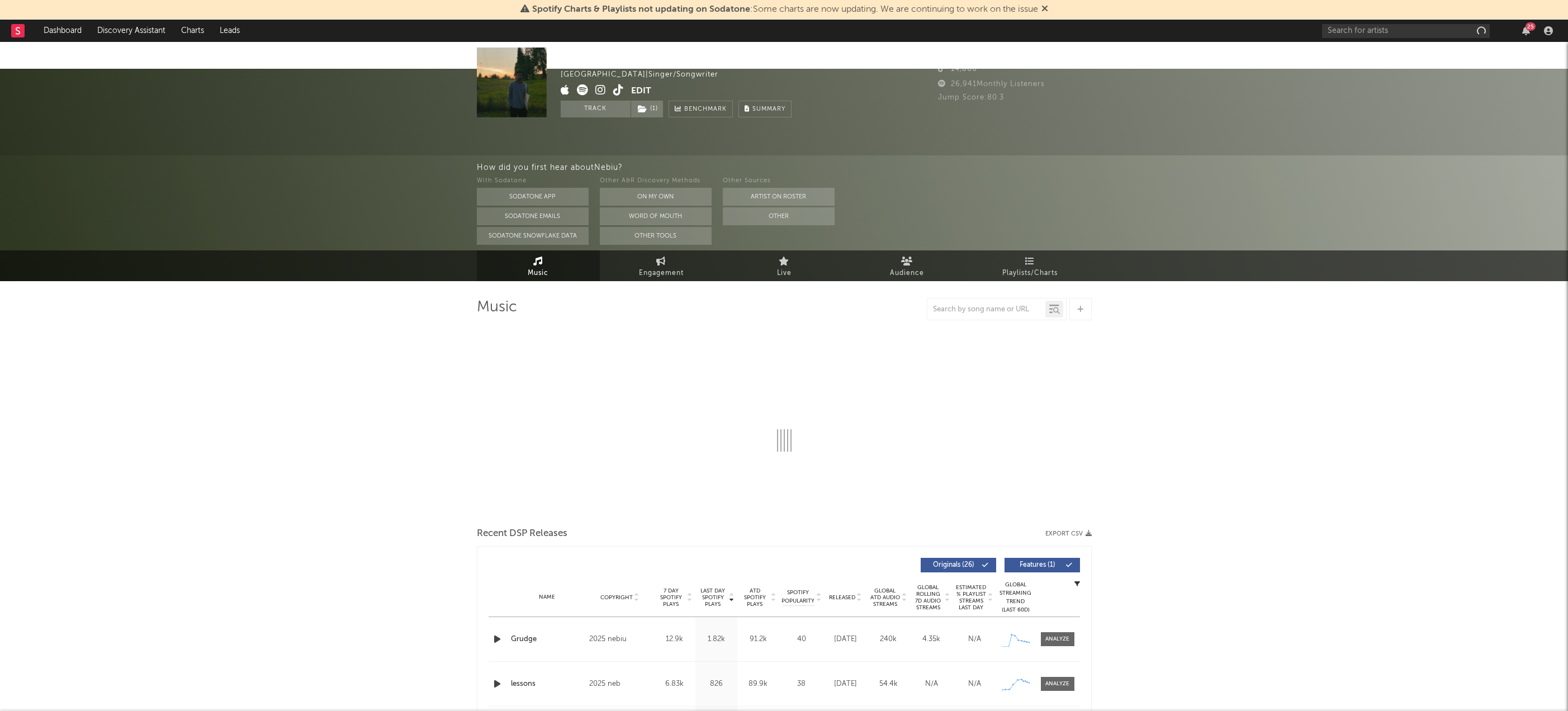
select select "1w"
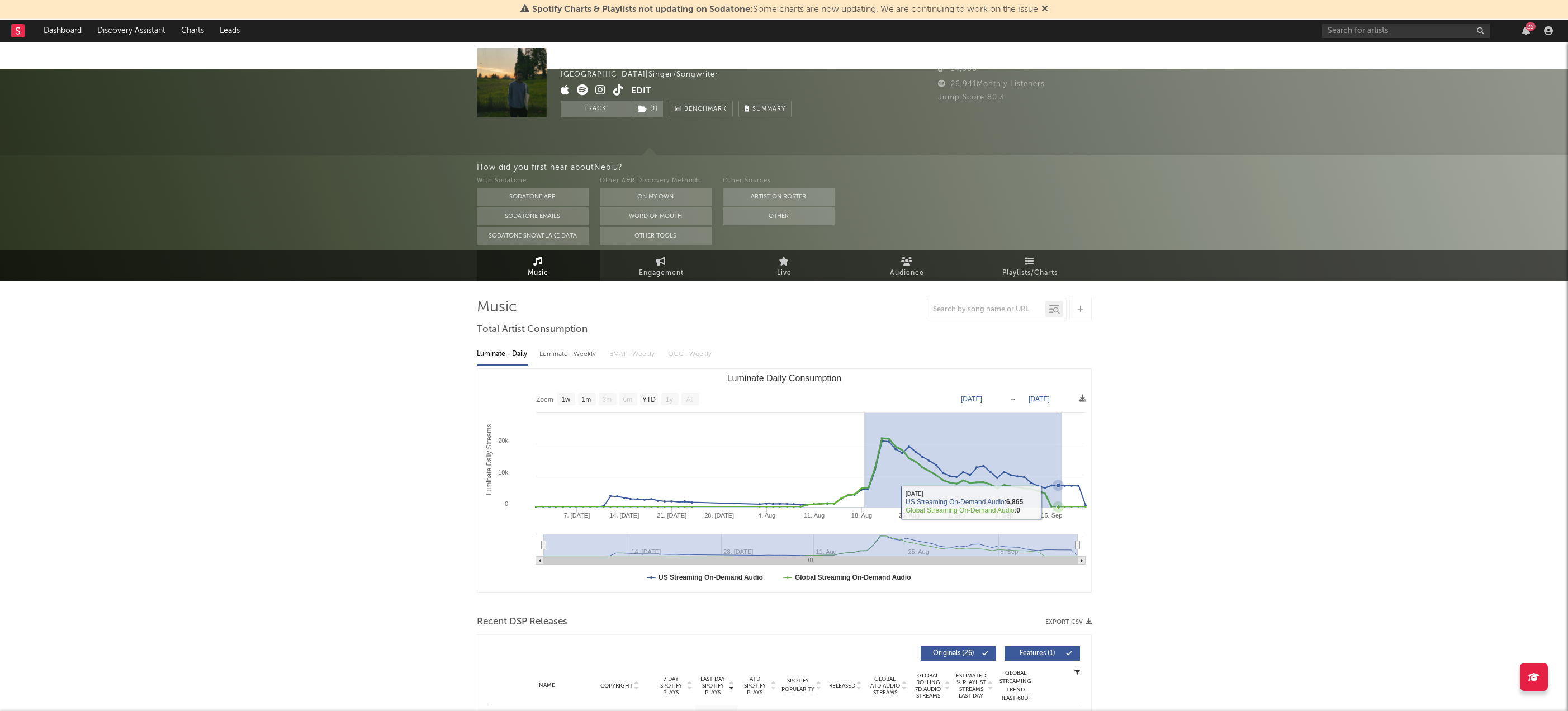
drag, startPoint x: 864, startPoint y: 449, endPoint x: 1061, endPoint y: 475, distance: 198.7
type input "[DATE]"
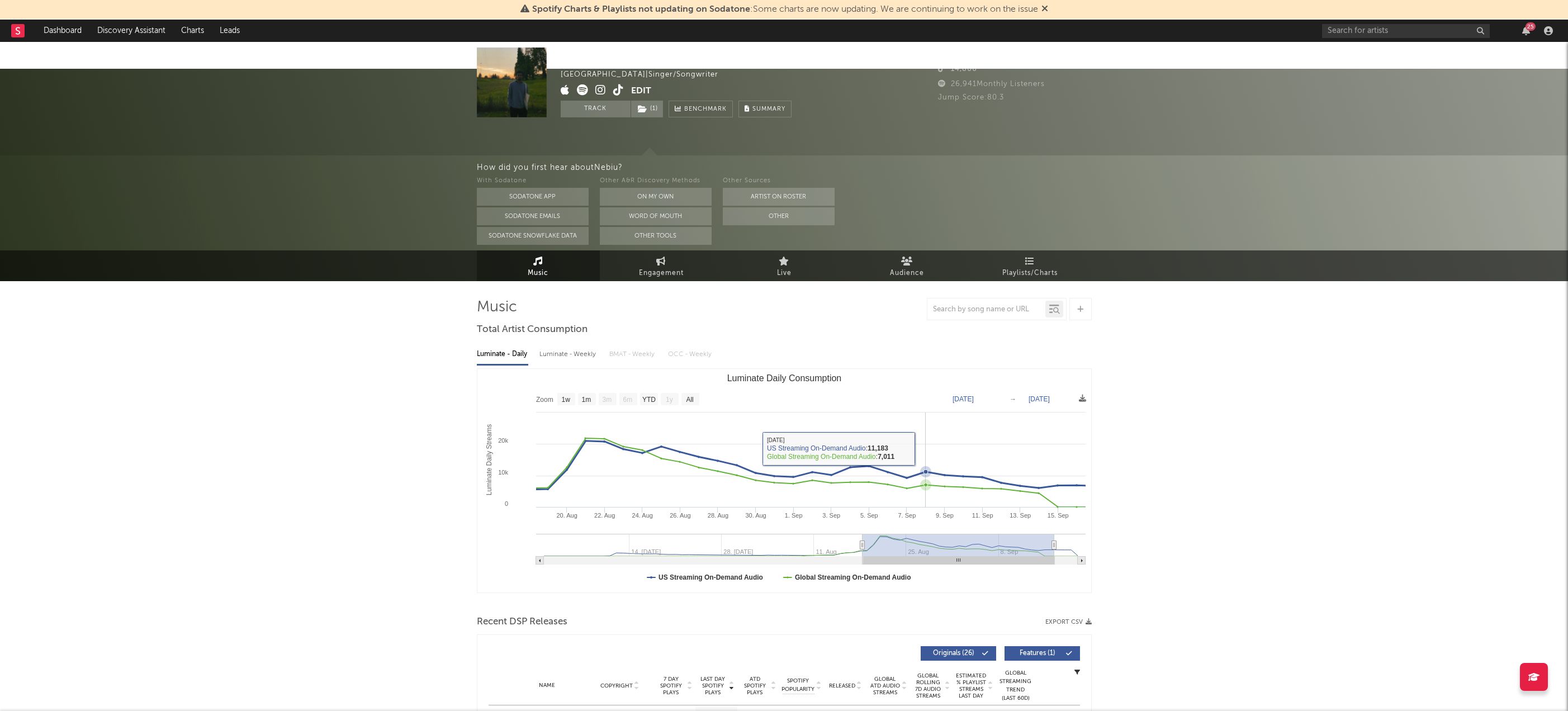
drag, startPoint x: 926, startPoint y: 416, endPoint x: 844, endPoint y: 394, distance: 84.9
click at [926, 414] on icon "Created with Highcharts 10.3.3 Luminate Daily Streams Luminate Daily Consumptio…" at bounding box center [784, 481] width 614 height 224
drag, startPoint x: 563, startPoint y: 370, endPoint x: 601, endPoint y: 385, distance: 40.9
click at [563, 396] on text "1w" at bounding box center [566, 399] width 9 height 8
select select "1w"
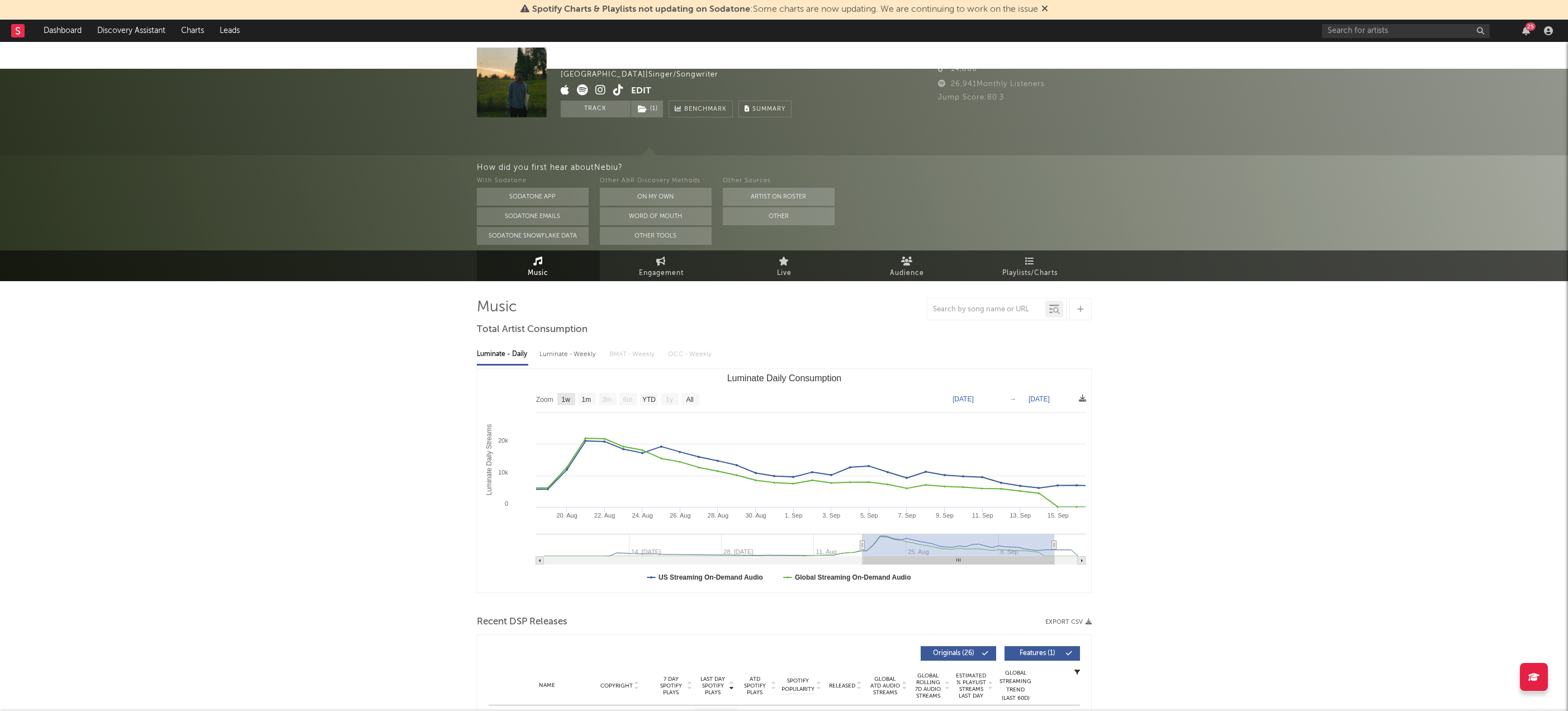
type input "[DATE]"
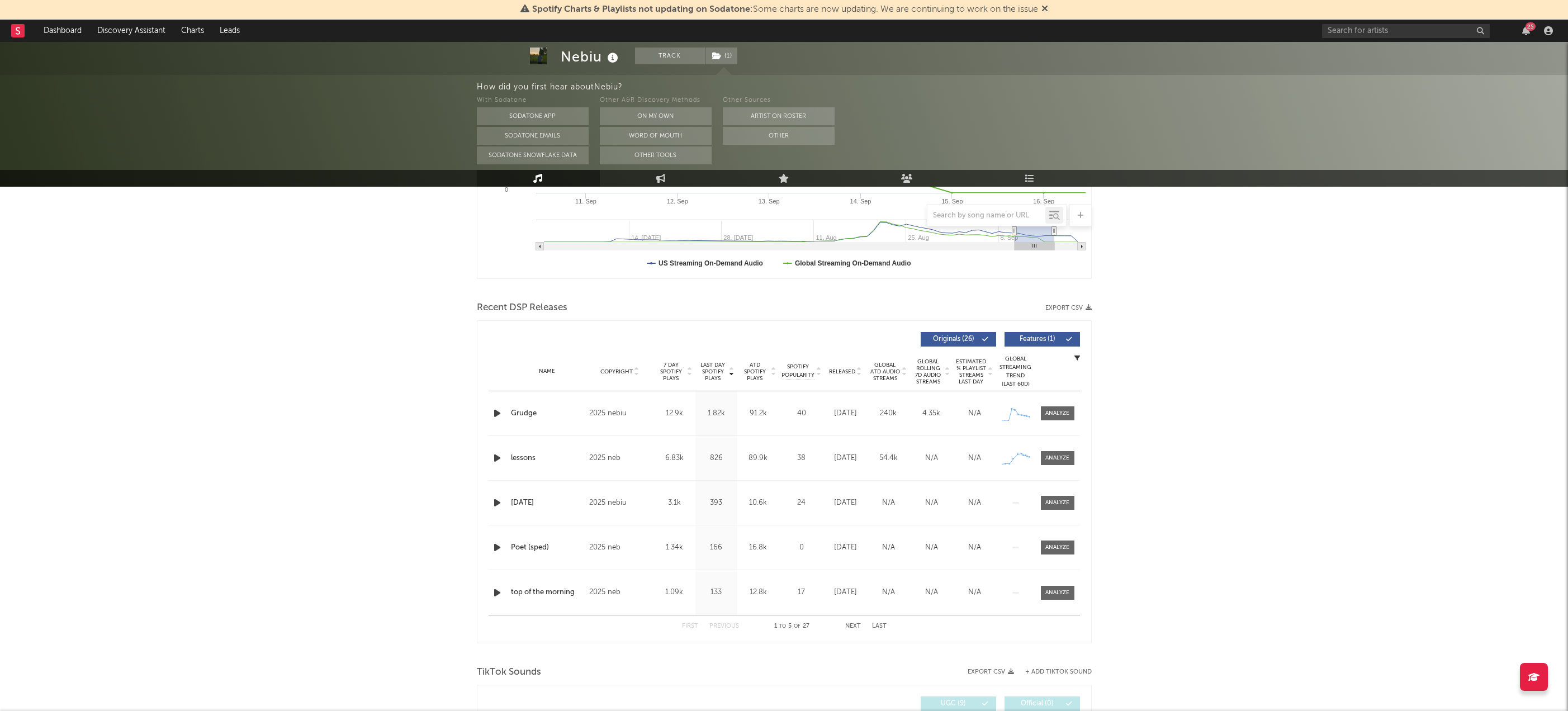
scroll to position [338, 0]
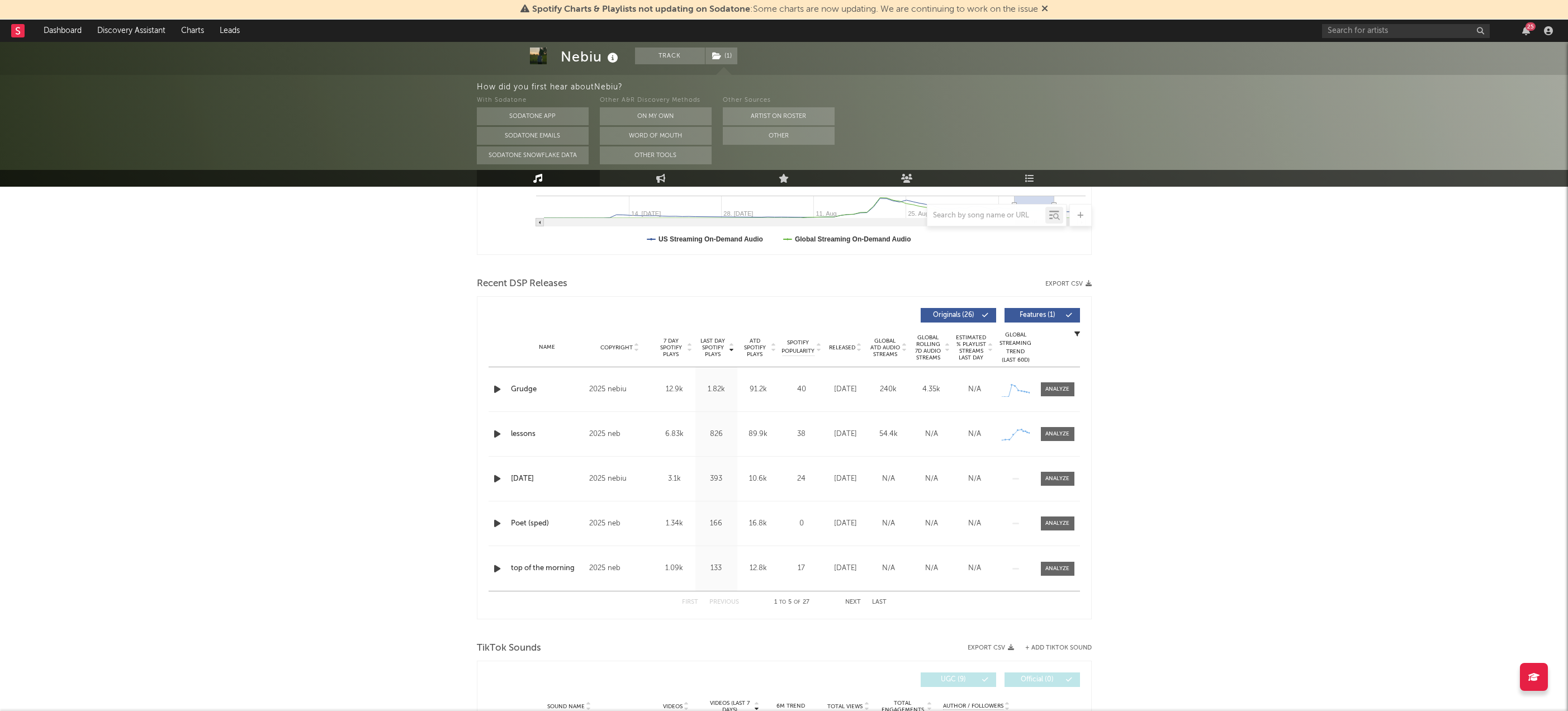
click at [504, 382] on div at bounding box center [498, 389] width 14 height 14
click at [497, 382] on icon "button" at bounding box center [498, 389] width 12 height 14
click at [749, 697] on div at bounding box center [784, 696] width 140 height 3
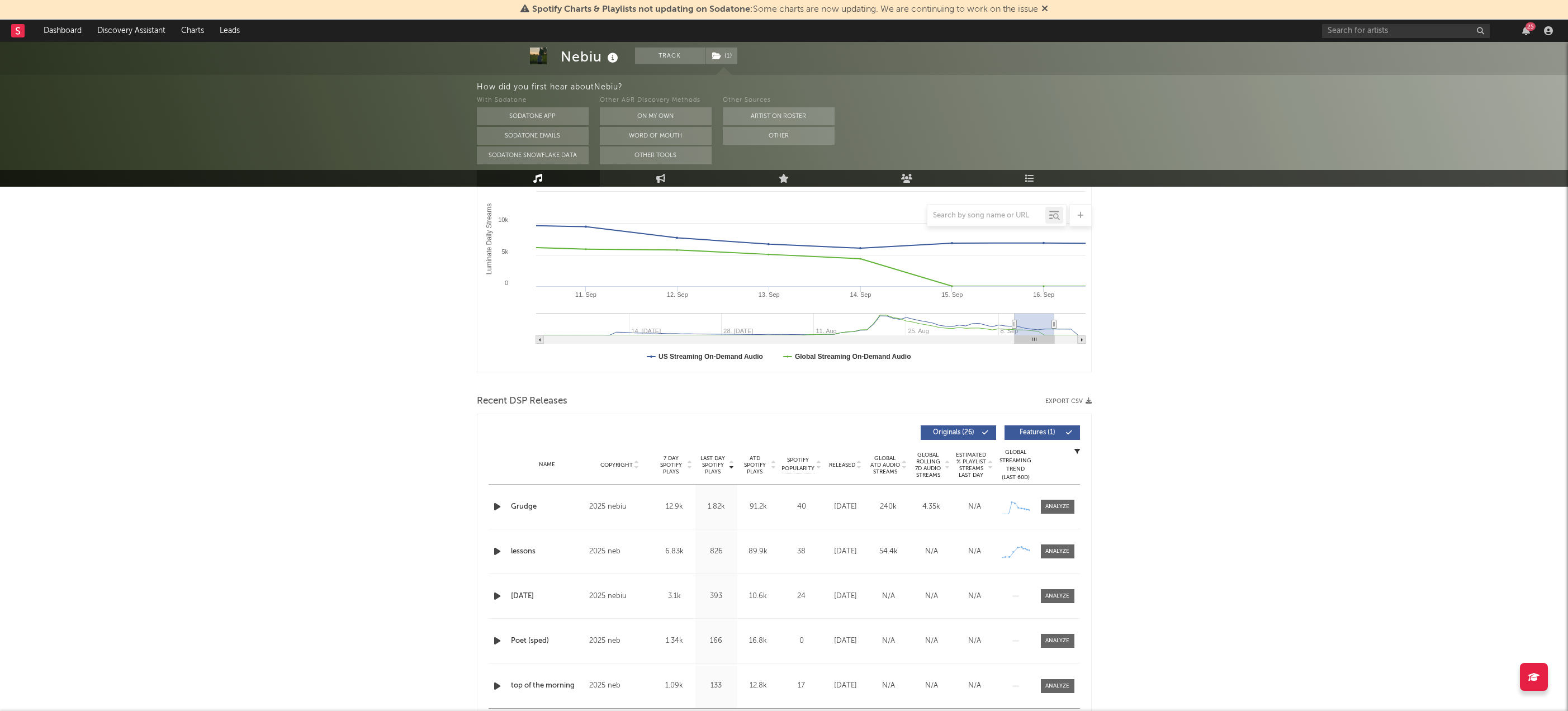
scroll to position [220, 0]
click at [502, 679] on icon "button" at bounding box center [498, 686] width 12 height 14
click at [502, 679] on icon "button" at bounding box center [497, 686] width 10 height 14
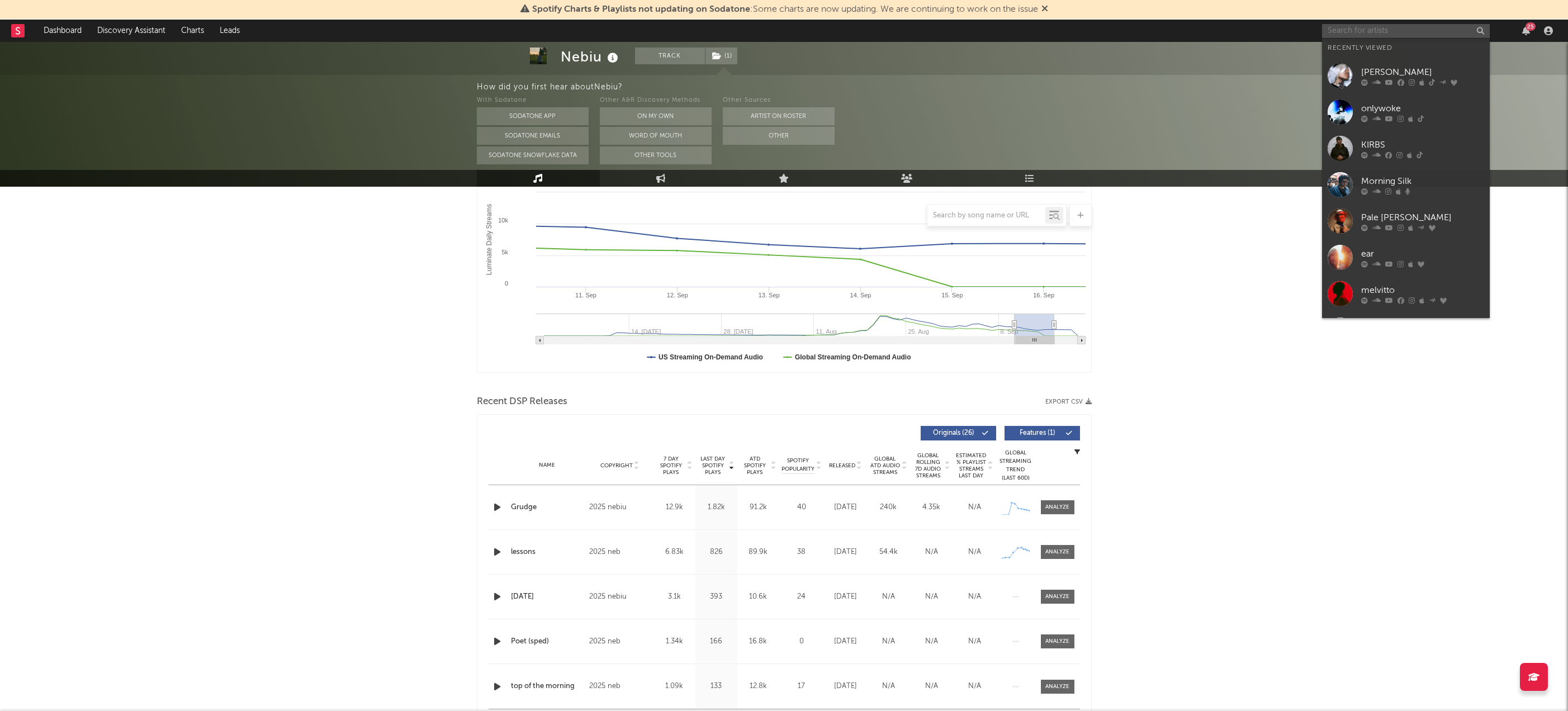
click at [1363, 33] on input "text" at bounding box center [1406, 31] width 168 height 14
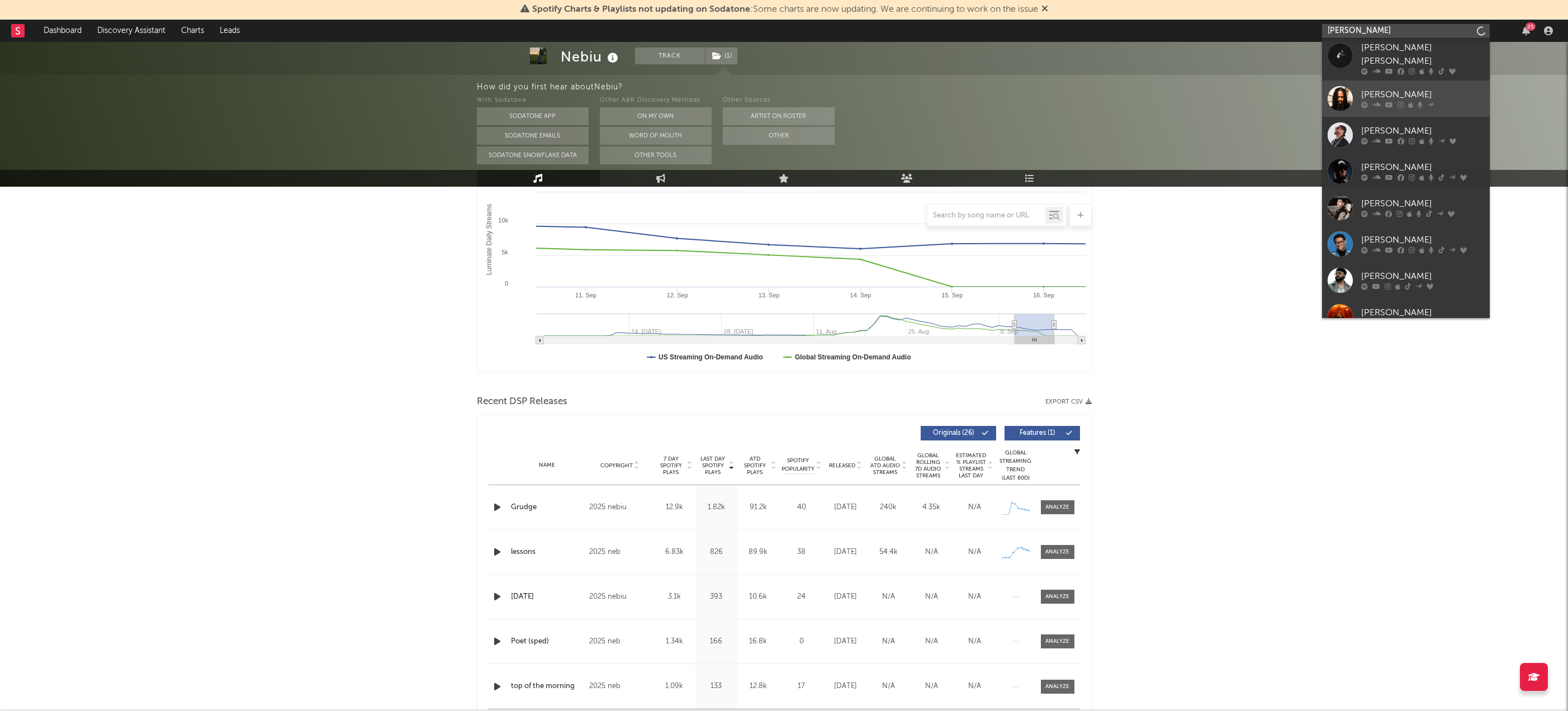
scroll to position [263, 0]
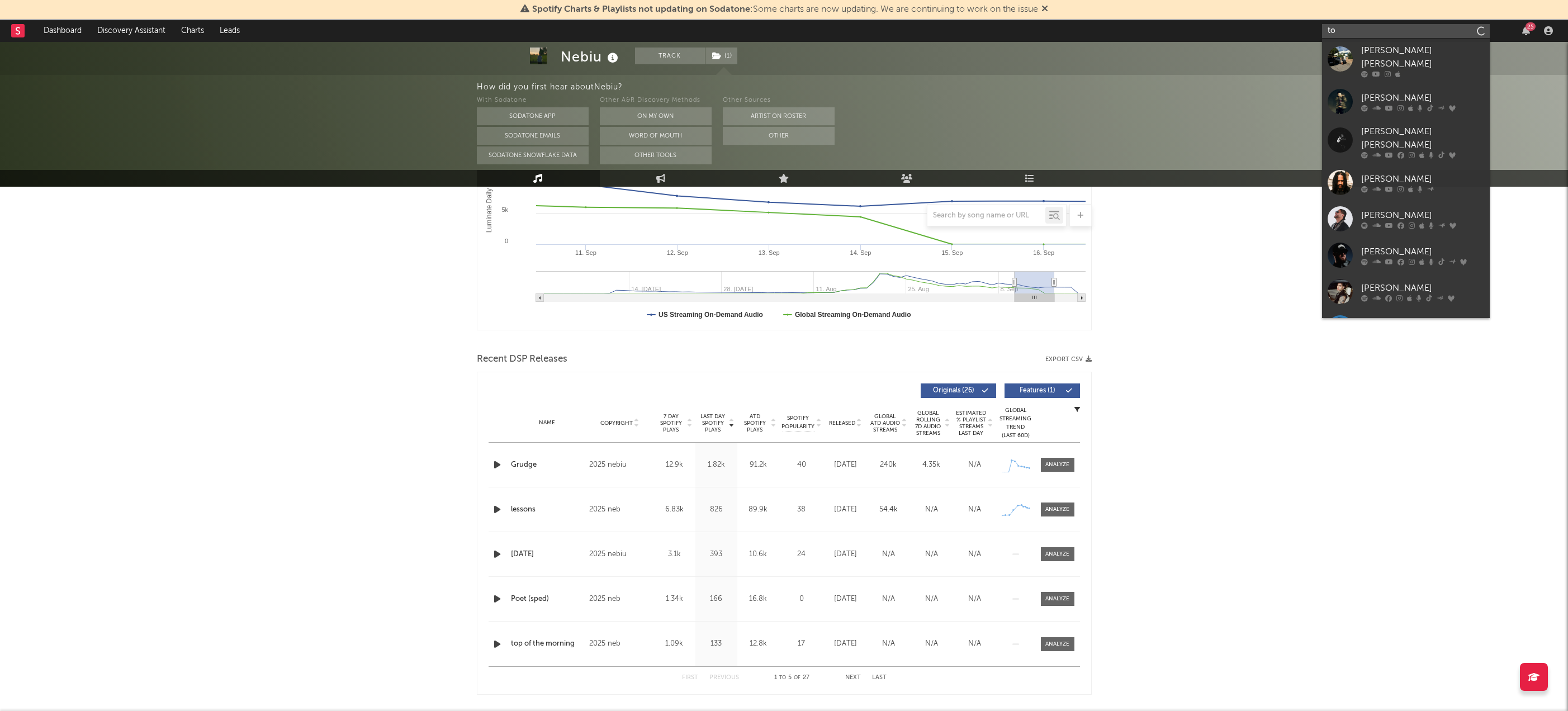
type input "t"
paste input "https://open.spotify.com/artist/799UiNpLKlr6puZ3VHEvKS?si=pvHhPh8EShmLcgy03lHdEA"
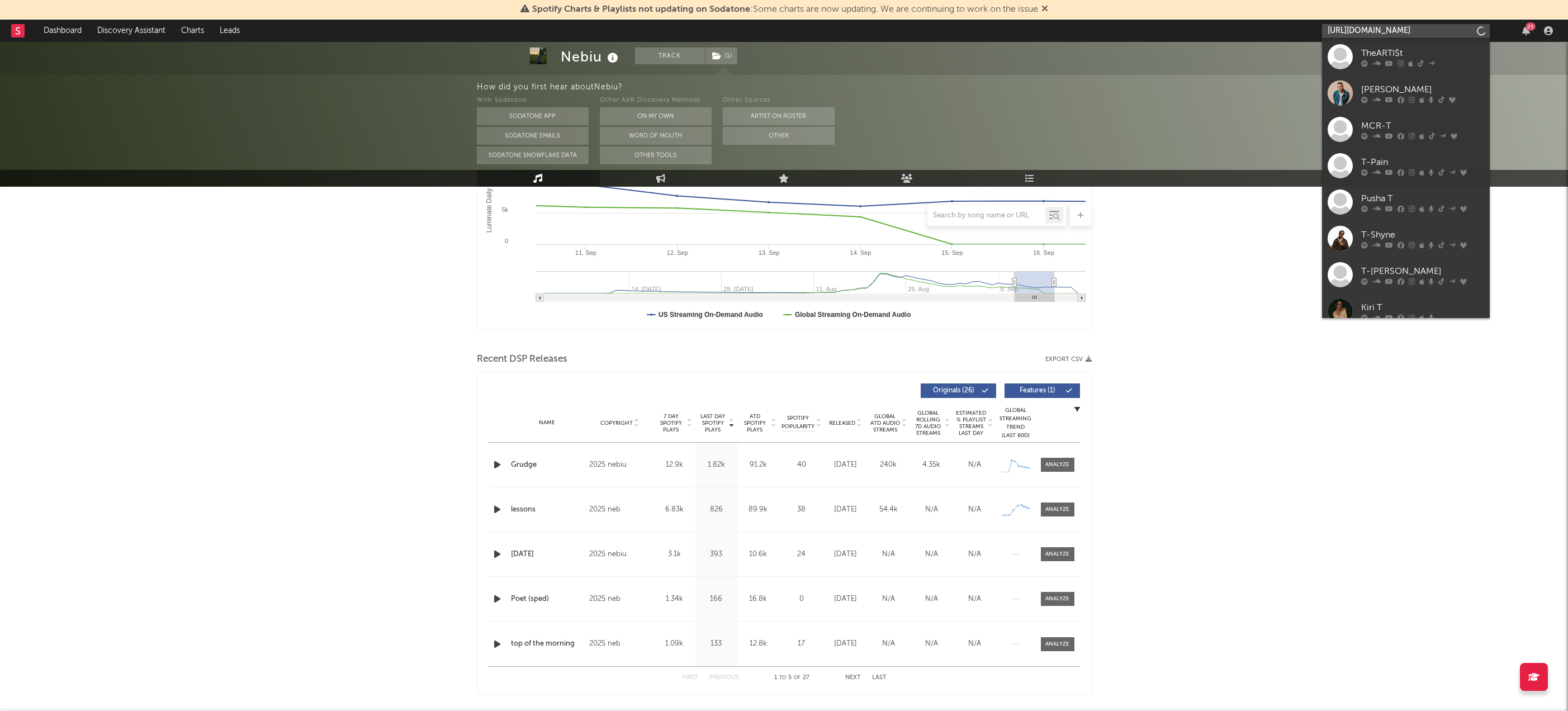
scroll to position [0, 181]
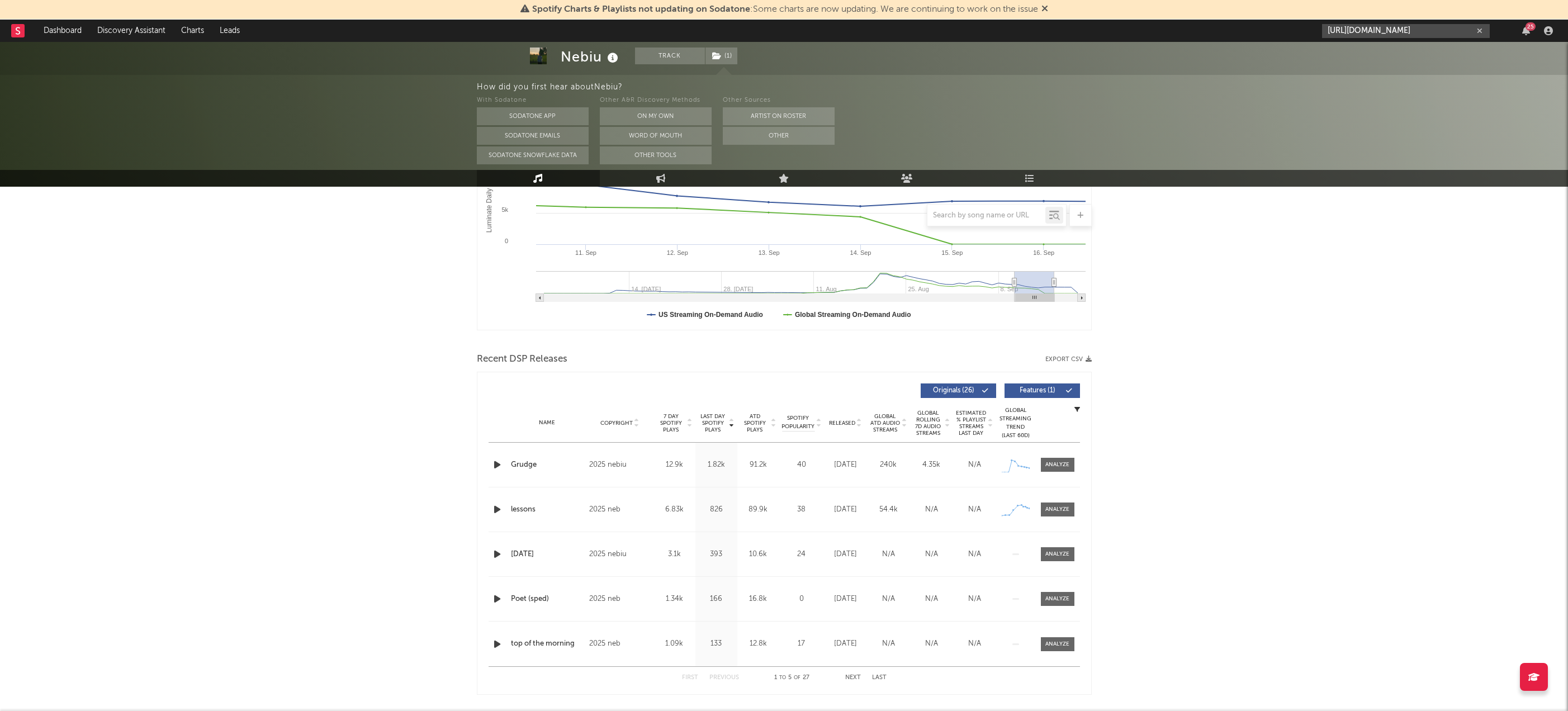
click at [1384, 31] on input "https://open.spotify.com/artist/799UiNpLKlr6puZ3VHEvKS?si=pvHhPh8EShmLcgy03lHdEA" at bounding box center [1406, 31] width 168 height 14
type input "https://open.spotify.com/artist/799UiNpLKlr6puZ3VHEvKS?si=pvHhPh8EShmLcgy03lHdEA"
click at [1382, 48] on link "Tony" at bounding box center [1406, 56] width 168 height 37
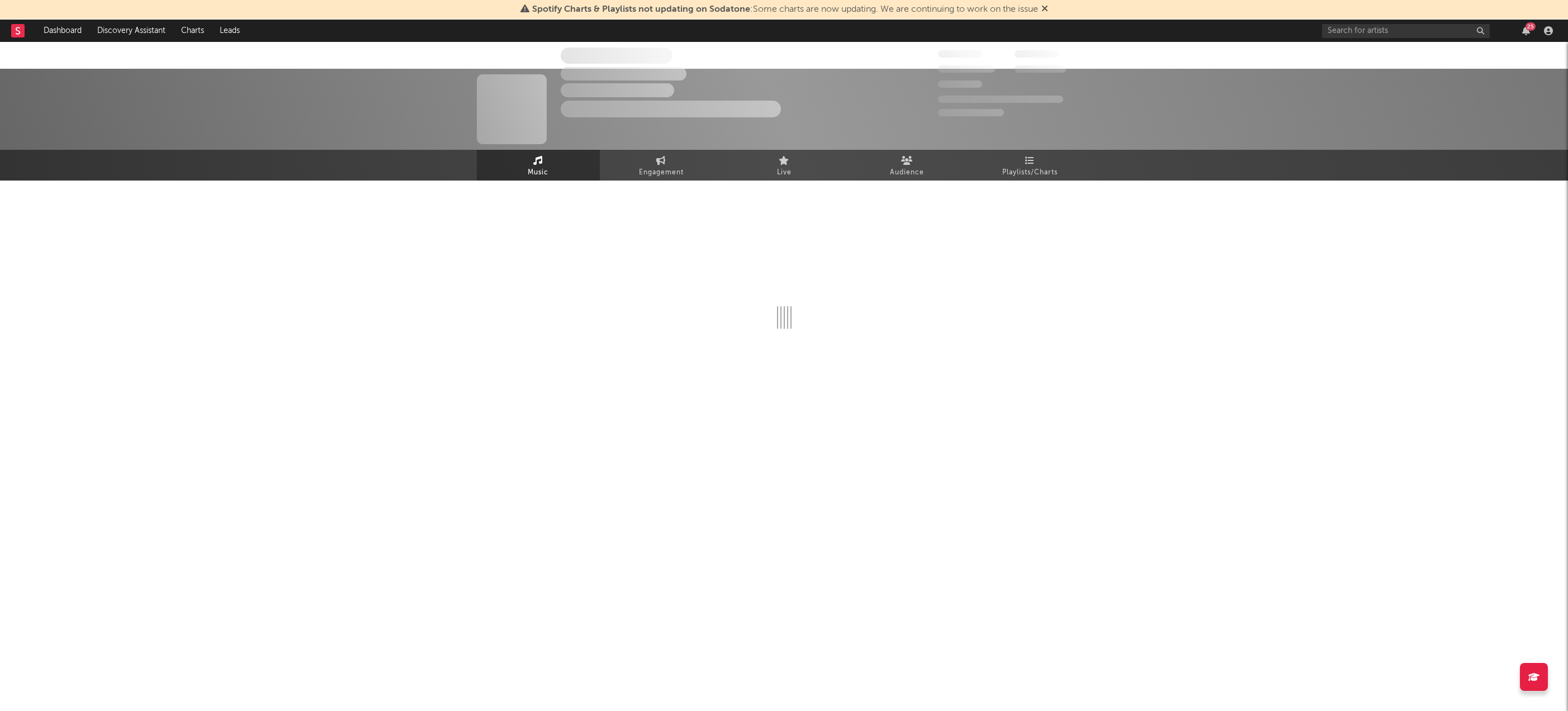
select select "1w"
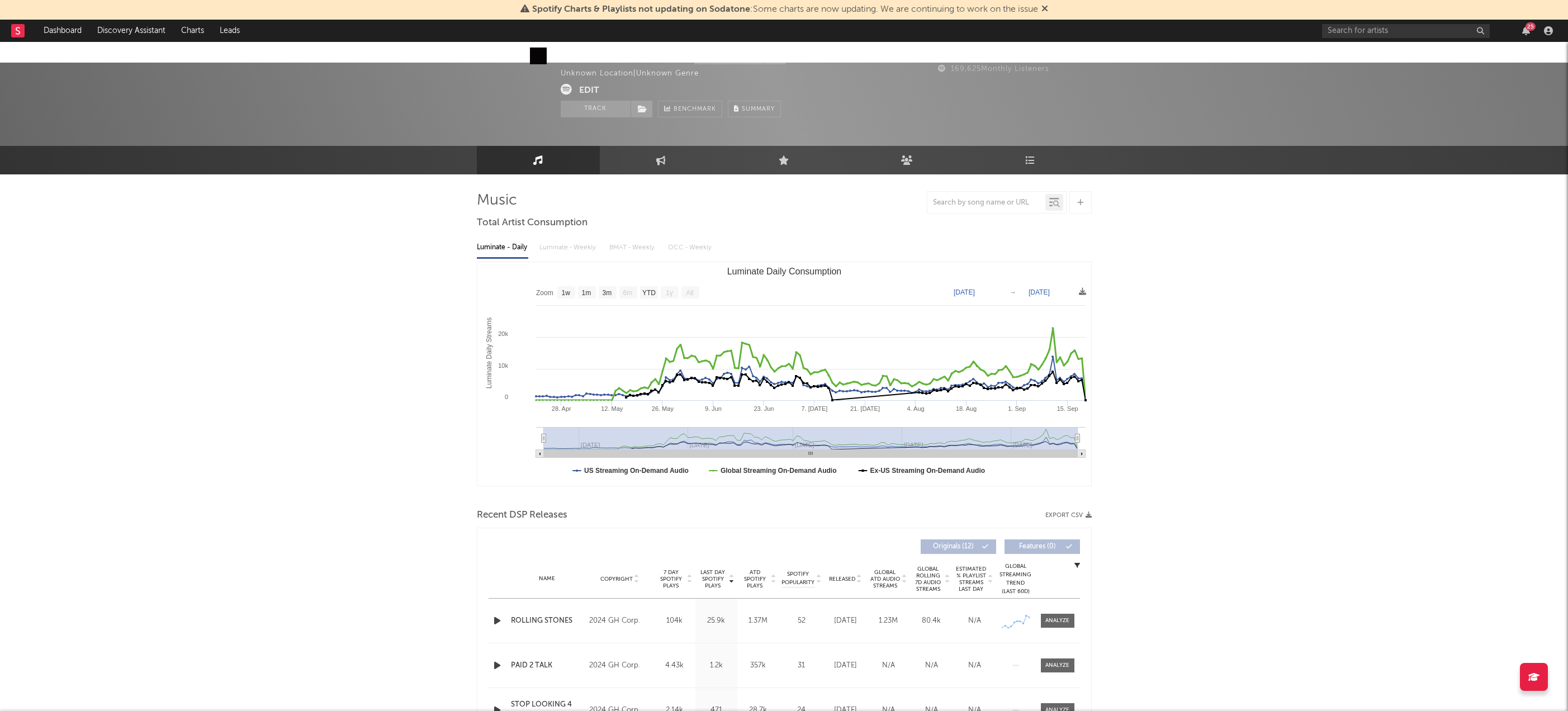
scroll to position [5, 0]
click at [1380, 38] on div "25" at bounding box center [1439, 31] width 235 height 22
click at [1376, 33] on input "text" at bounding box center [1406, 31] width 168 height 14
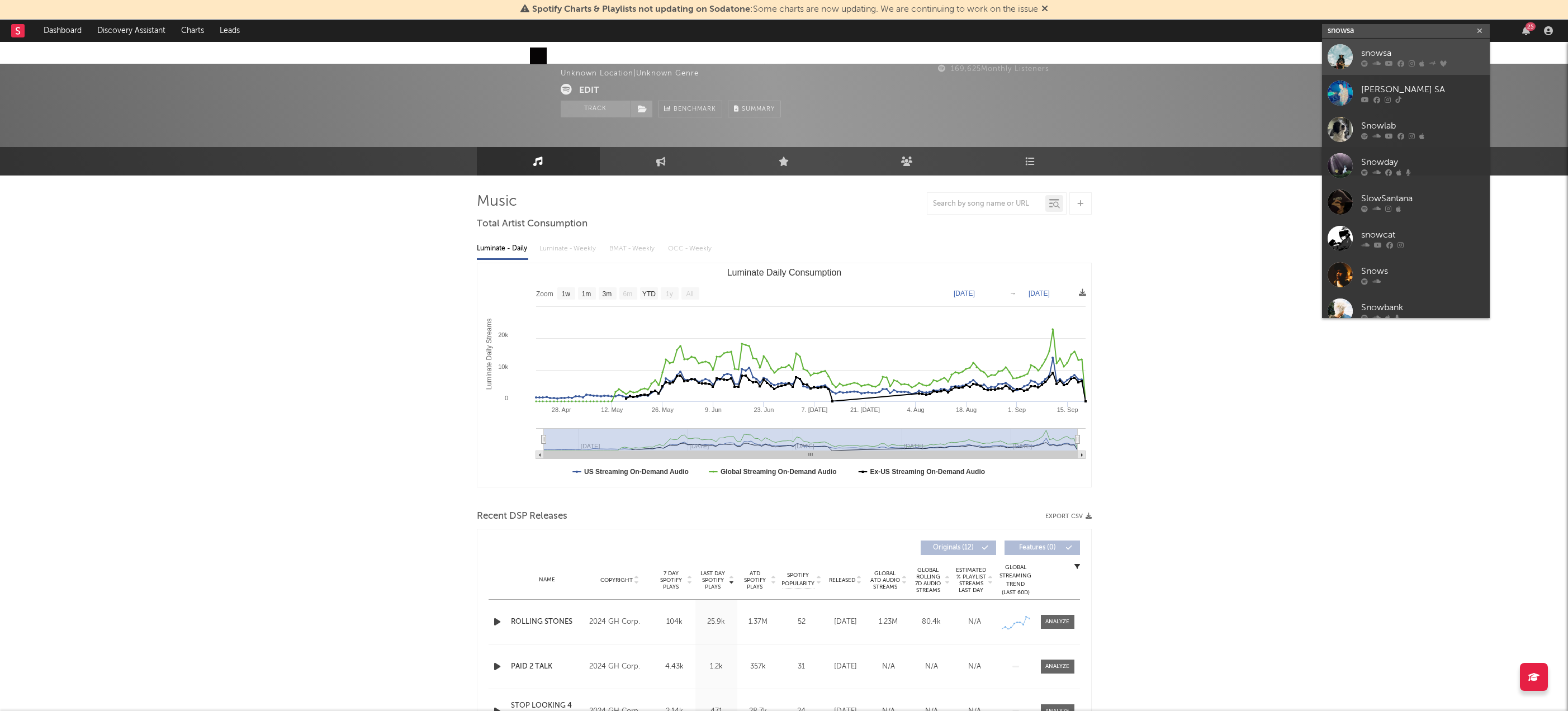
type input "snowsa"
click at [1384, 50] on div "snowsa" at bounding box center [1423, 53] width 123 height 14
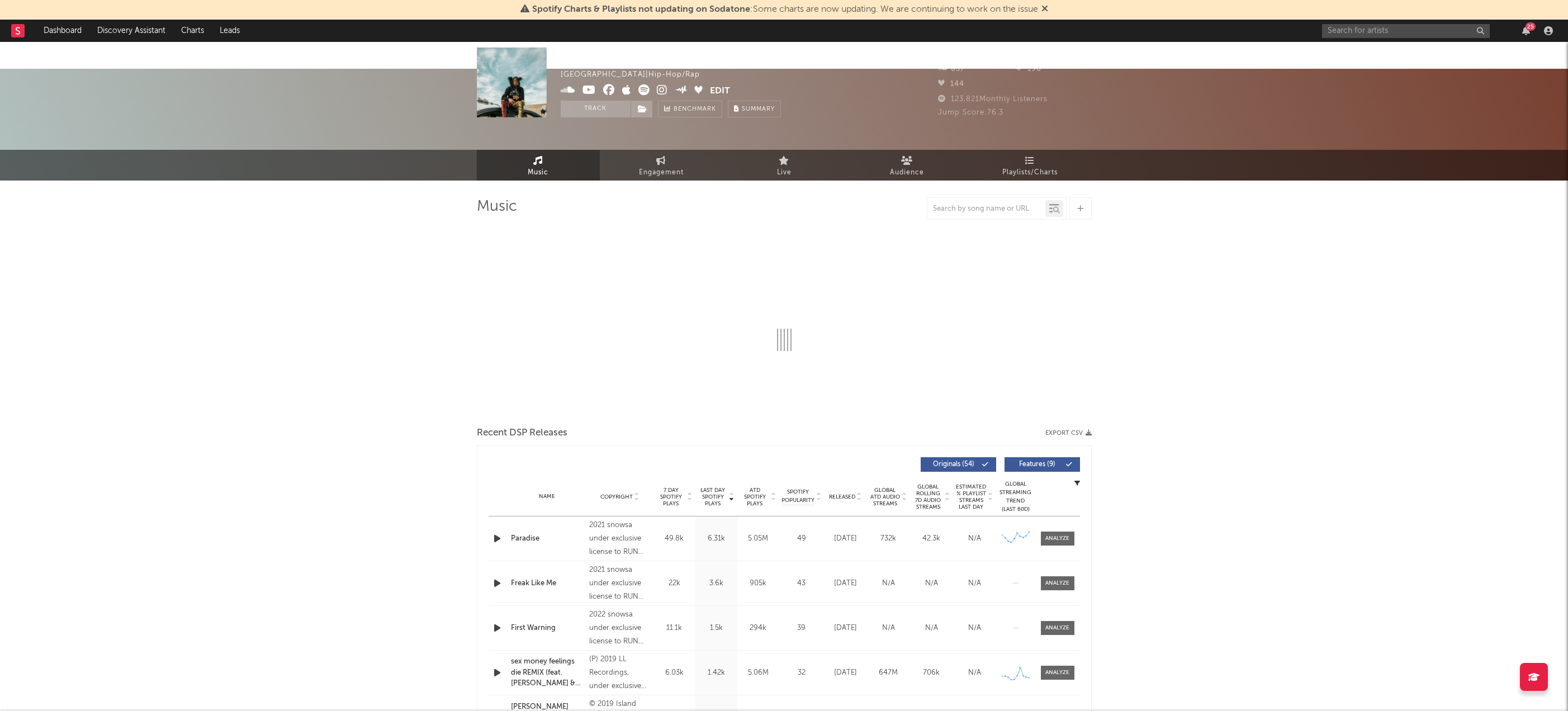
select select "6m"
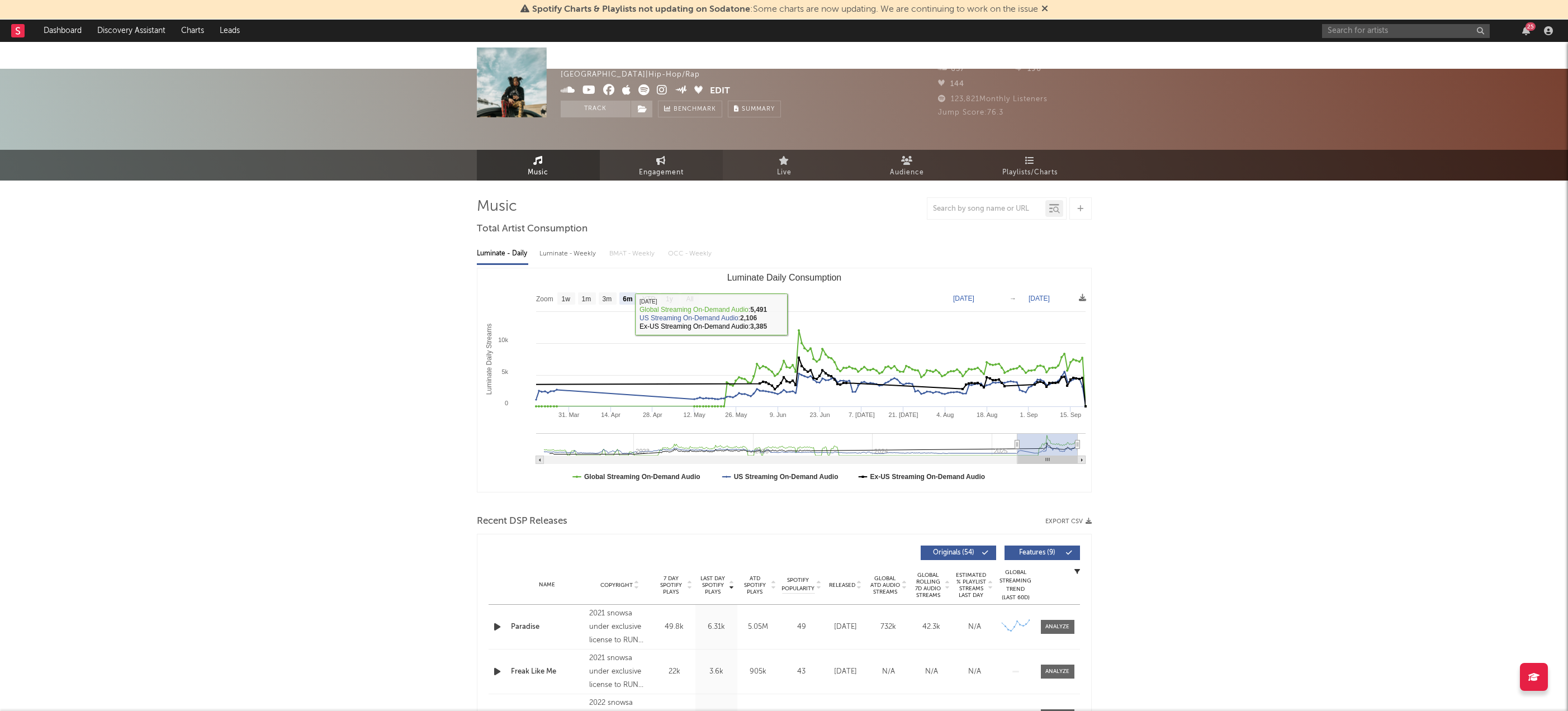
click at [691, 153] on link "Engagement" at bounding box center [662, 166] width 123 height 31
select select "1w"
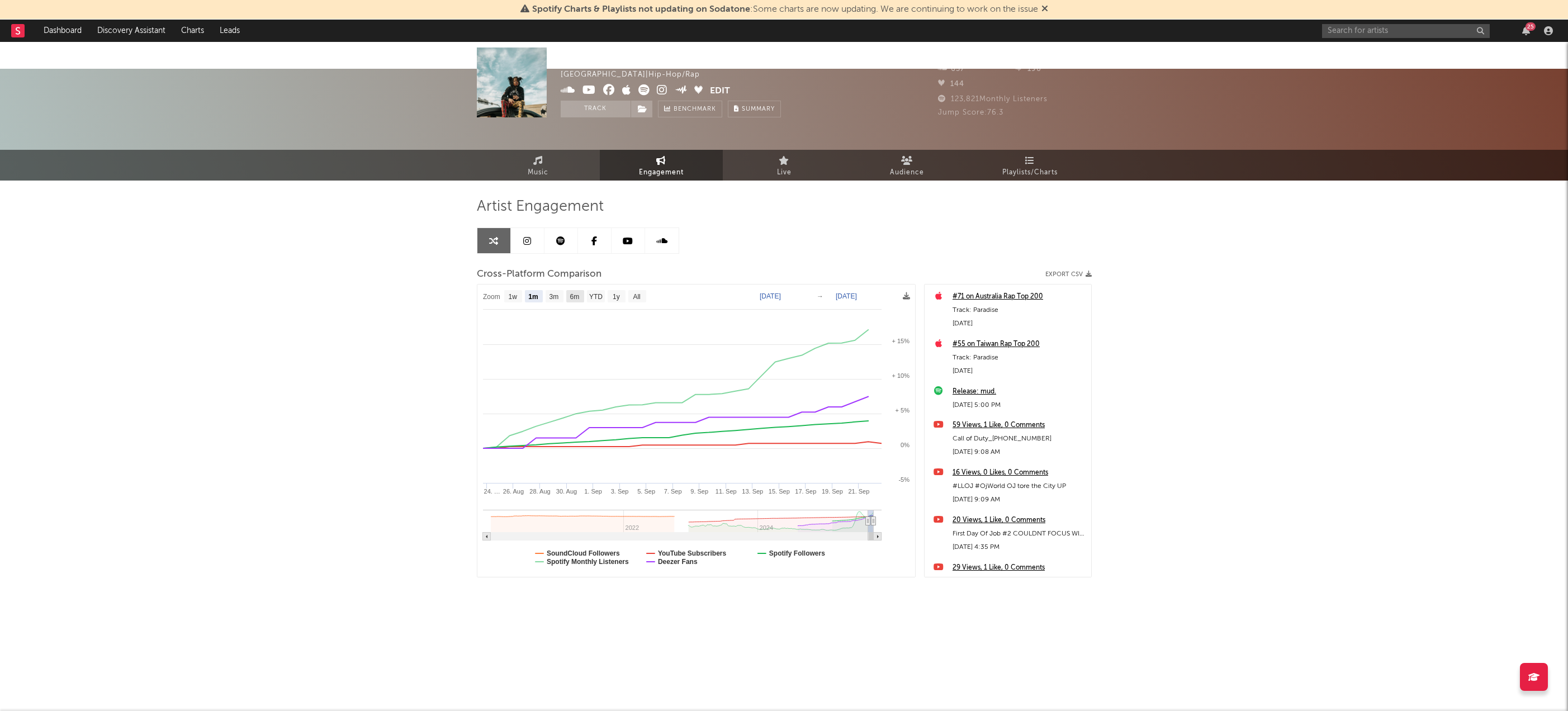
drag, startPoint x: 580, startPoint y: 267, endPoint x: 589, endPoint y: 264, distance: 9.5
click at [581, 290] on g "6m" at bounding box center [575, 296] width 18 height 12
select select "6m"
type input "2025-03-22"
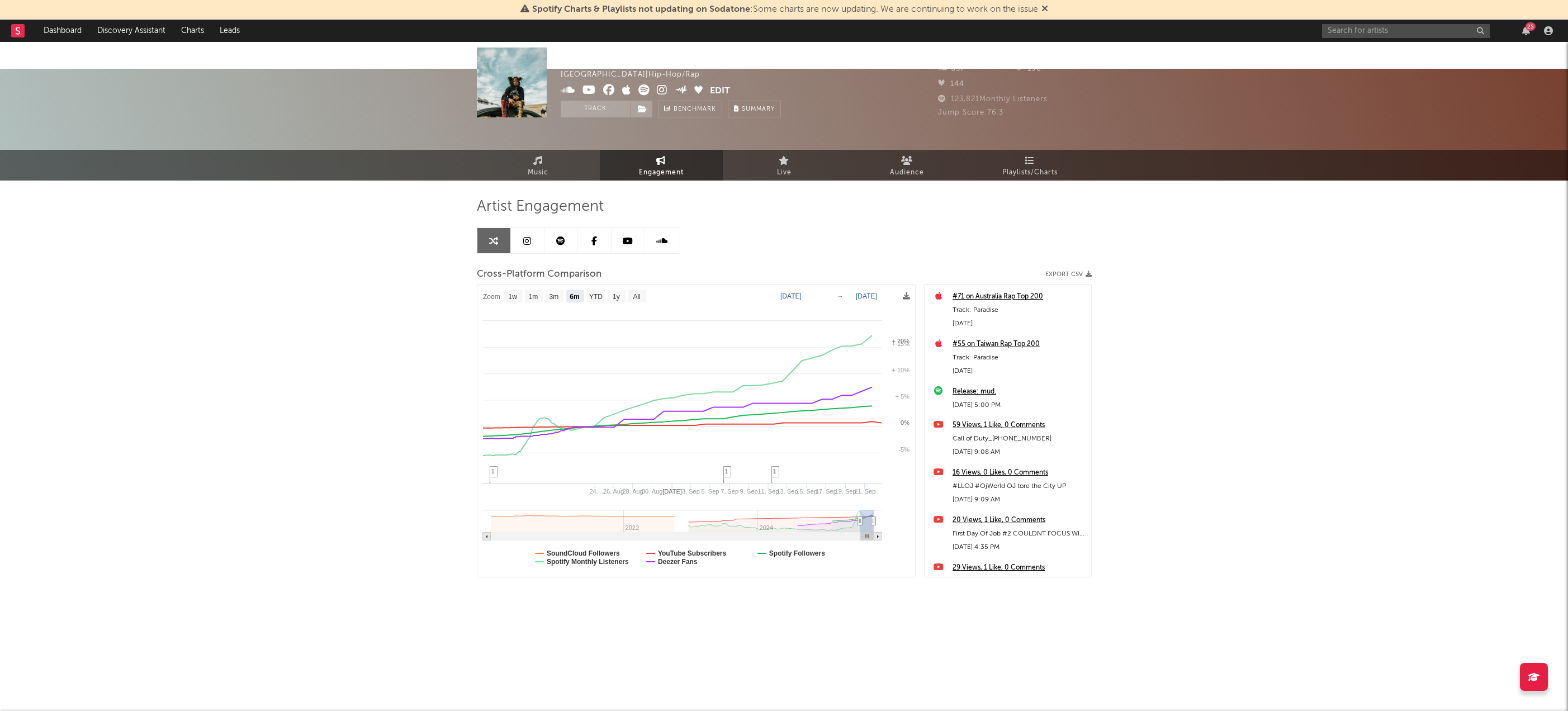
select select "6m"
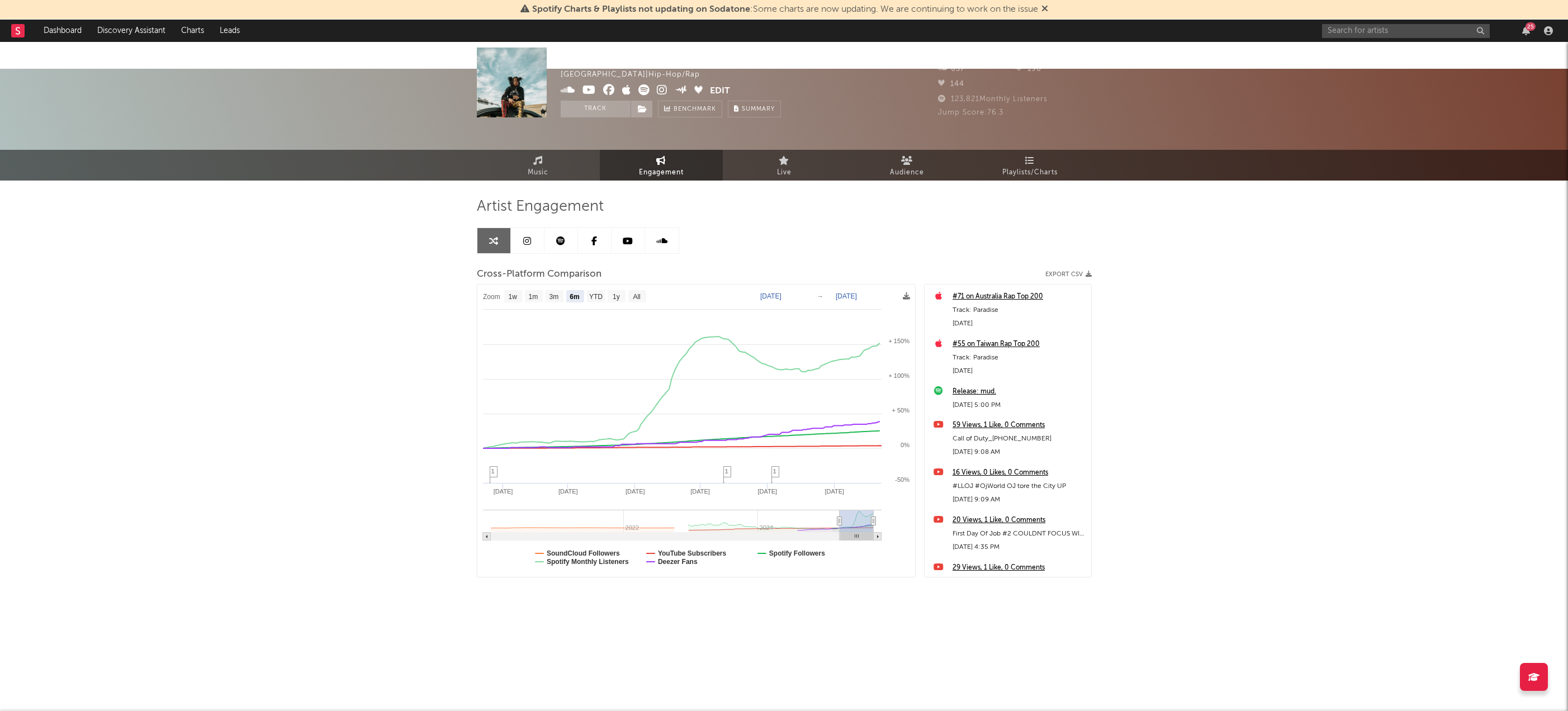
click at [641, 90] on icon at bounding box center [644, 90] width 11 height 11
